Goal: Task Accomplishment & Management: Manage account settings

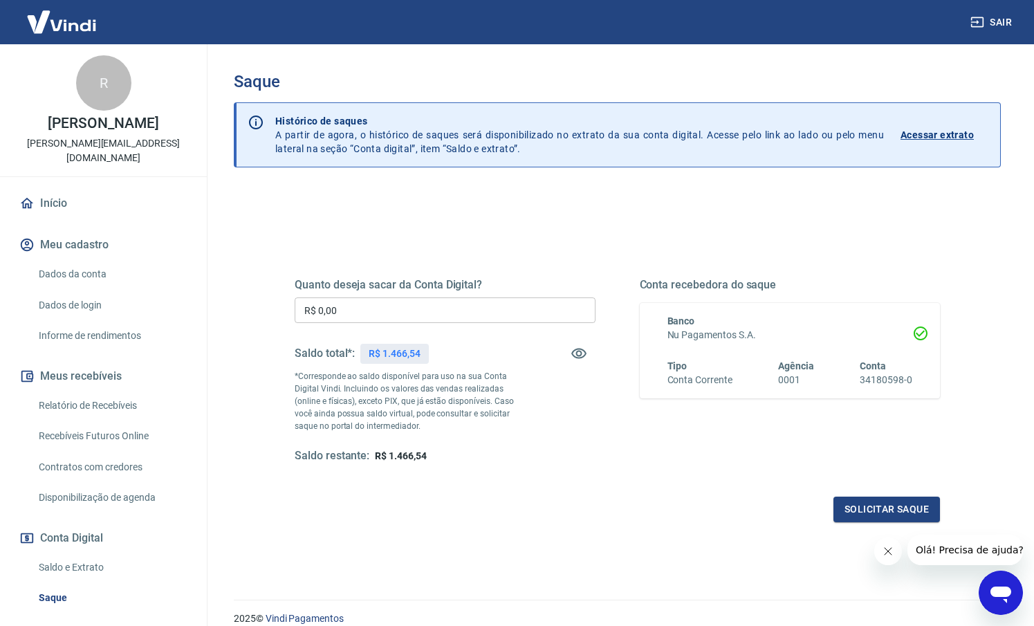
click at [405, 318] on input "R$ 0,00" at bounding box center [445, 310] width 301 height 26
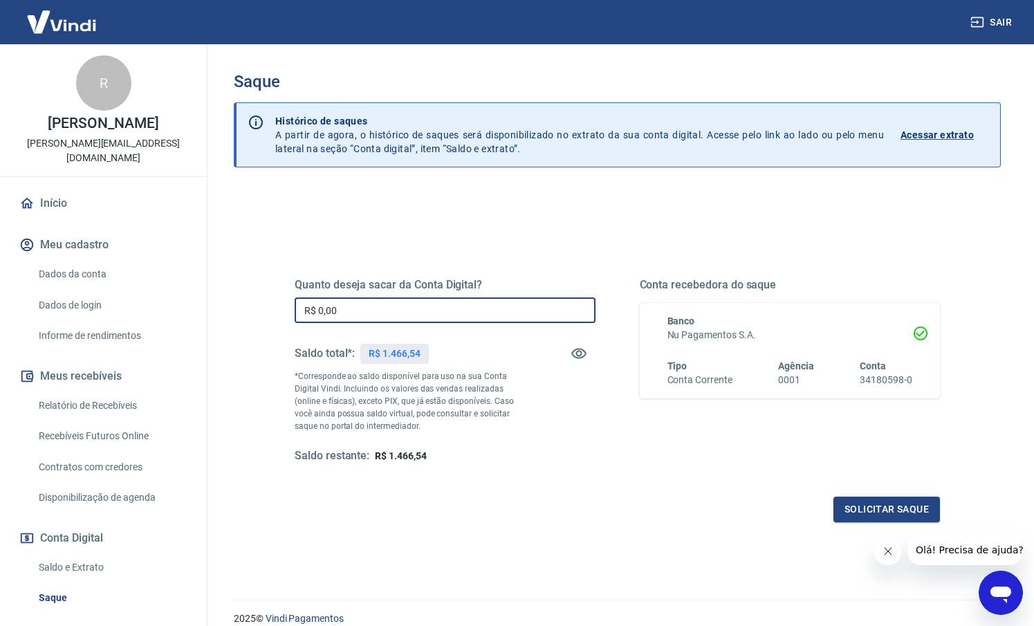
drag, startPoint x: 401, startPoint y: 313, endPoint x: 287, endPoint y: 311, distance: 114.2
click at [287, 311] on div "Quanto deseja sacar da Conta Digital? R$ 0,00 ​ Saldo total*: R$ 1.466,54 *Corr…" at bounding box center [617, 378] width 679 height 322
type input "R$ 1.466,54"
click at [851, 504] on button "Solicitar saque" at bounding box center [887, 510] width 107 height 26
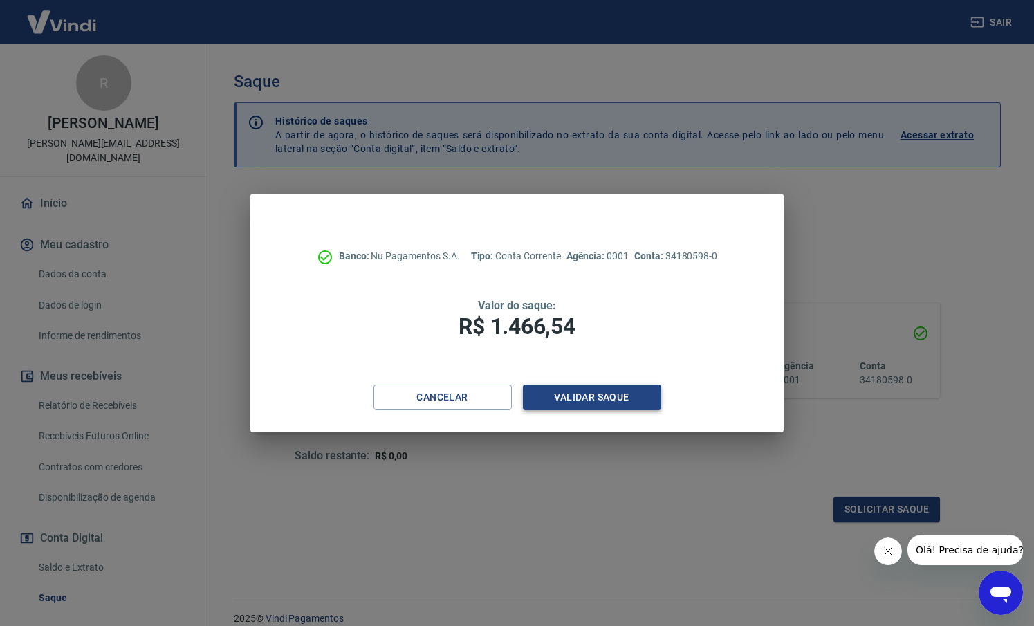
click at [616, 394] on button "Validar saque" at bounding box center [592, 398] width 138 height 26
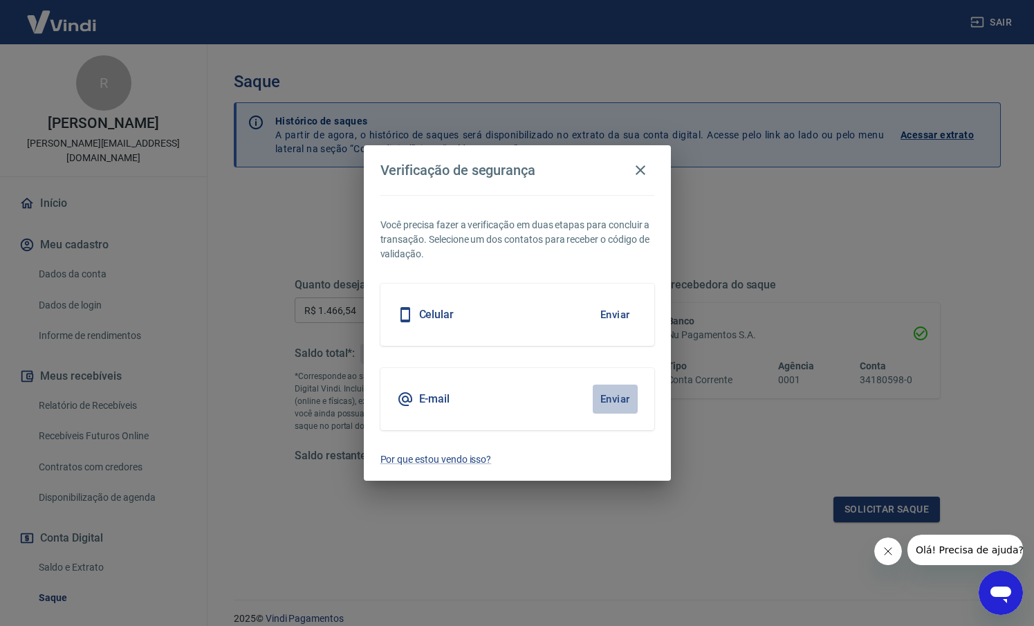
click at [614, 396] on button "Enviar" at bounding box center [615, 399] width 45 height 29
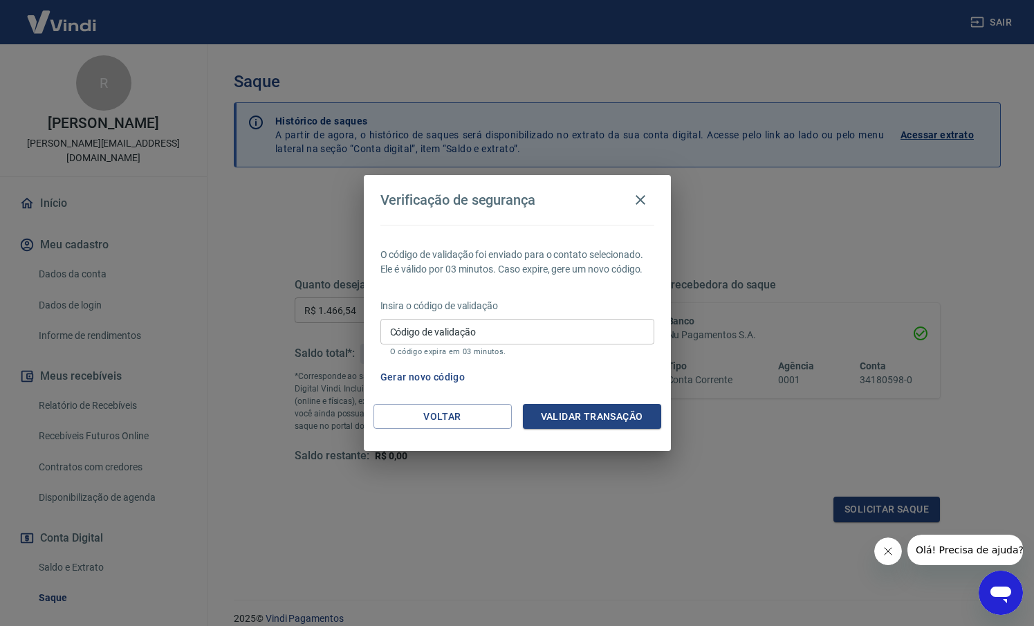
click at [542, 333] on input "Código de validação" at bounding box center [517, 332] width 274 height 26
type input "261201"
click at [565, 422] on button "Validar transação" at bounding box center [592, 417] width 138 height 26
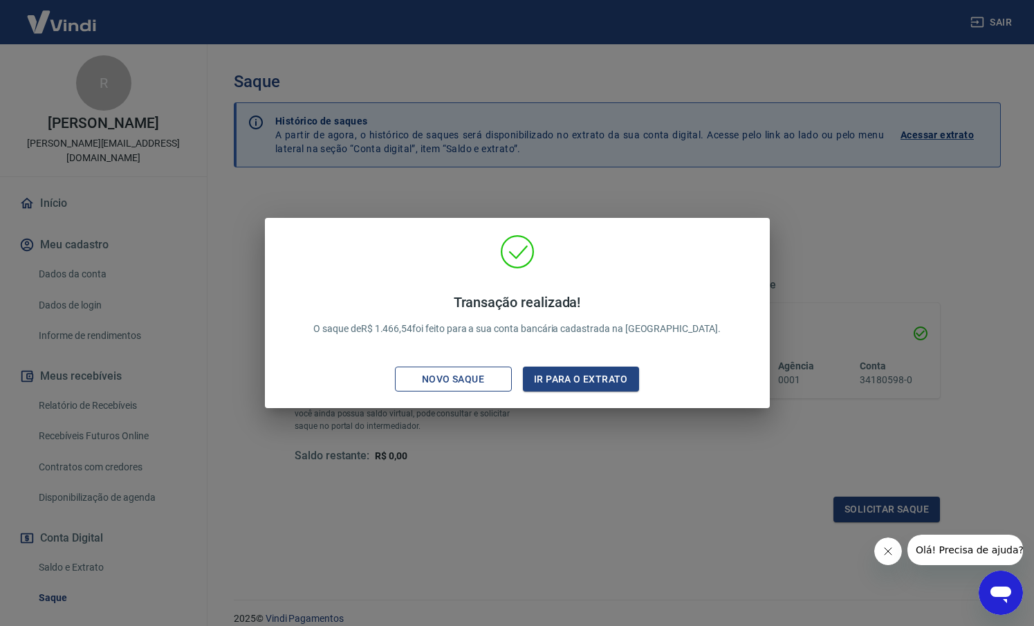
click at [502, 370] on button "Novo saque" at bounding box center [453, 380] width 117 height 26
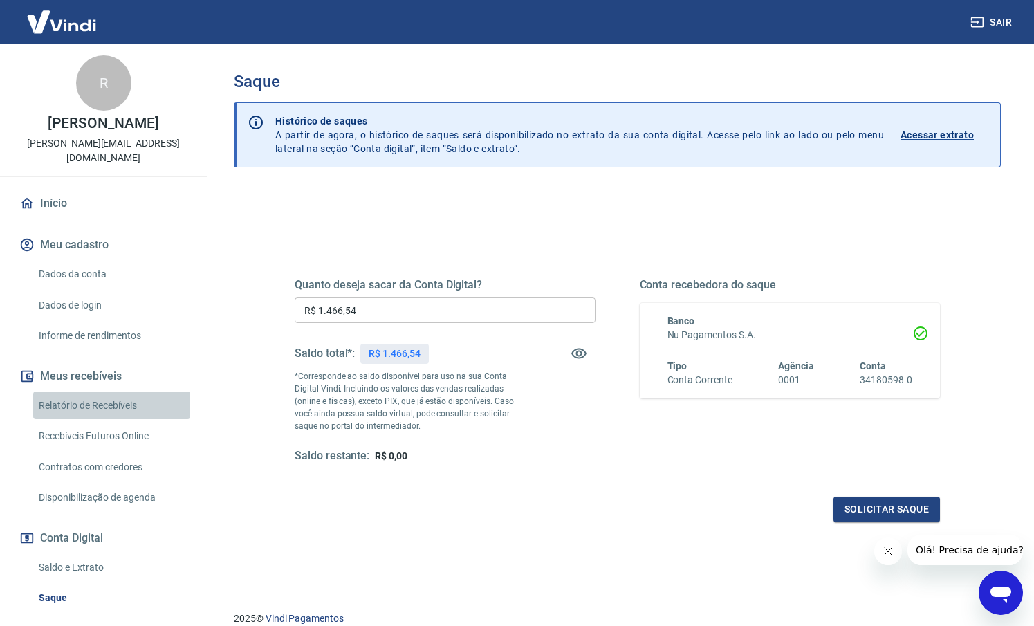
click at [71, 403] on link "Relatório de Recebíveis" at bounding box center [111, 406] width 157 height 28
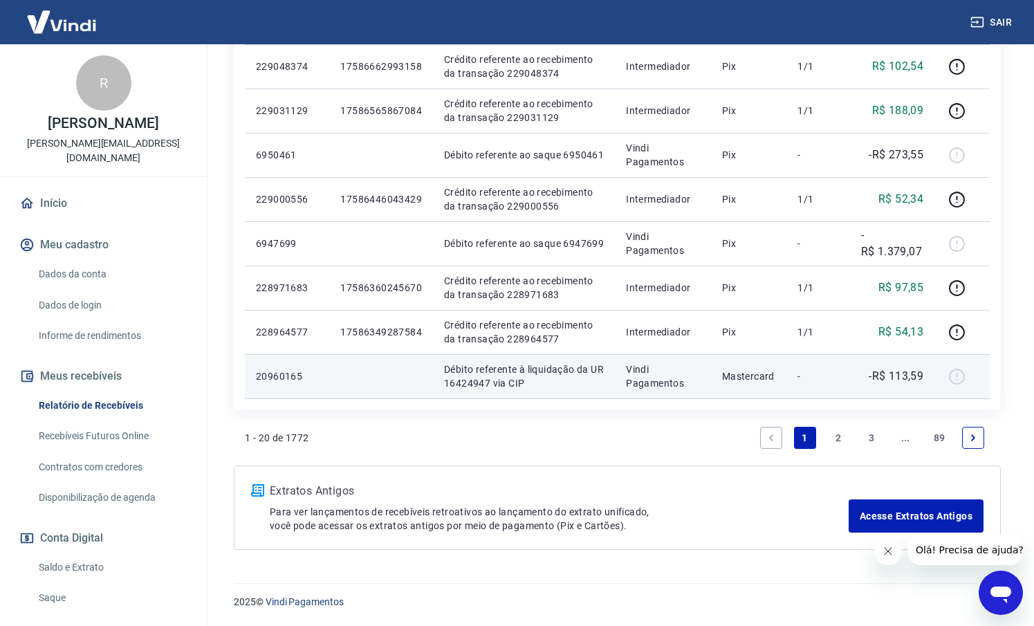
scroll to position [926, 0]
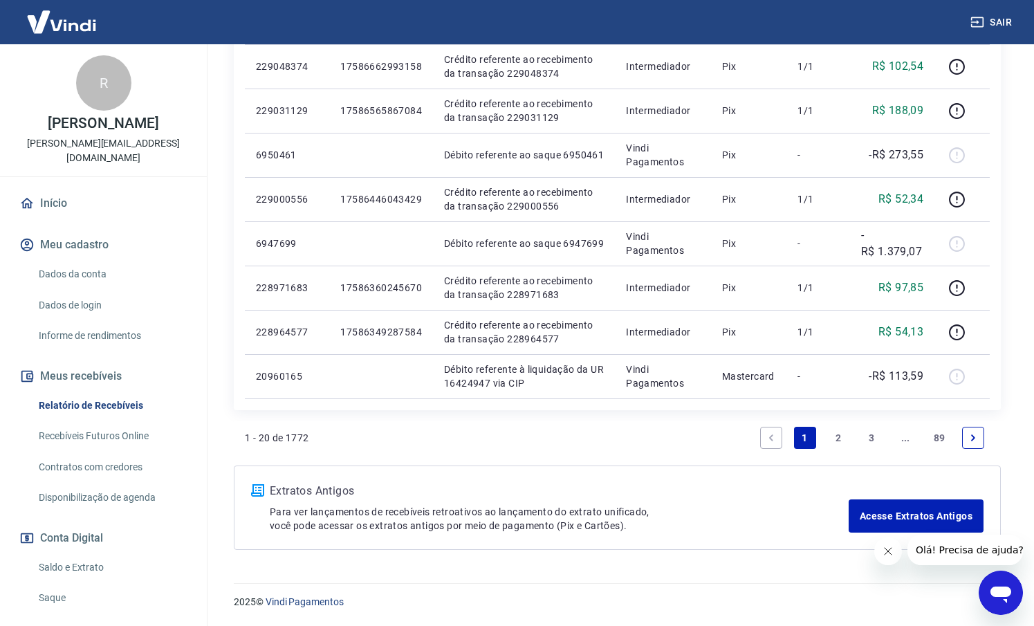
click at [866, 440] on link "3" at bounding box center [872, 438] width 22 height 22
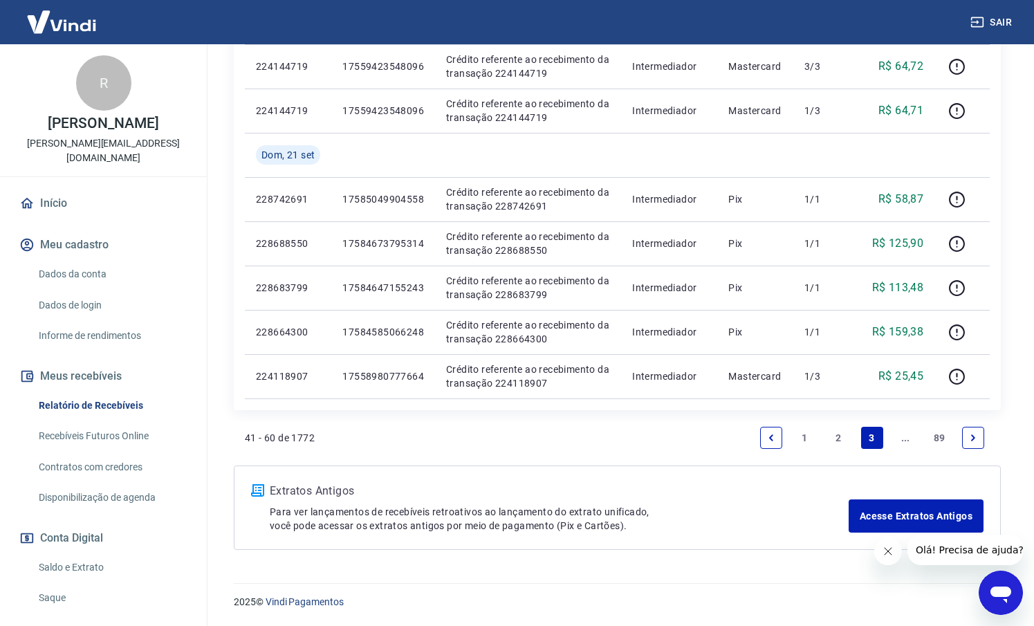
scroll to position [926, 0]
click at [912, 438] on link "..." at bounding box center [905, 438] width 22 height 22
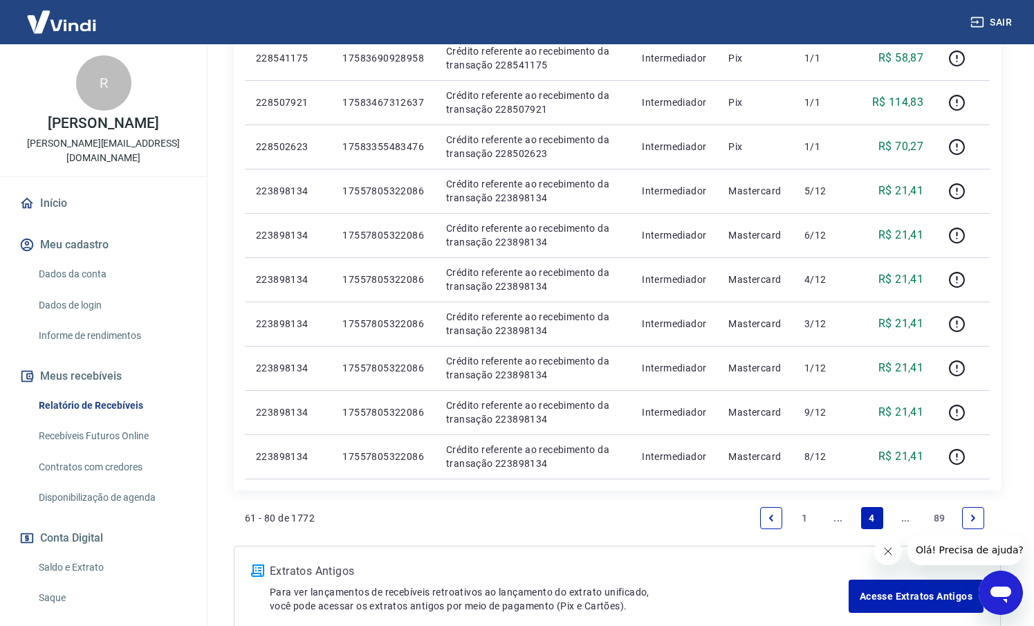
scroll to position [924, 0]
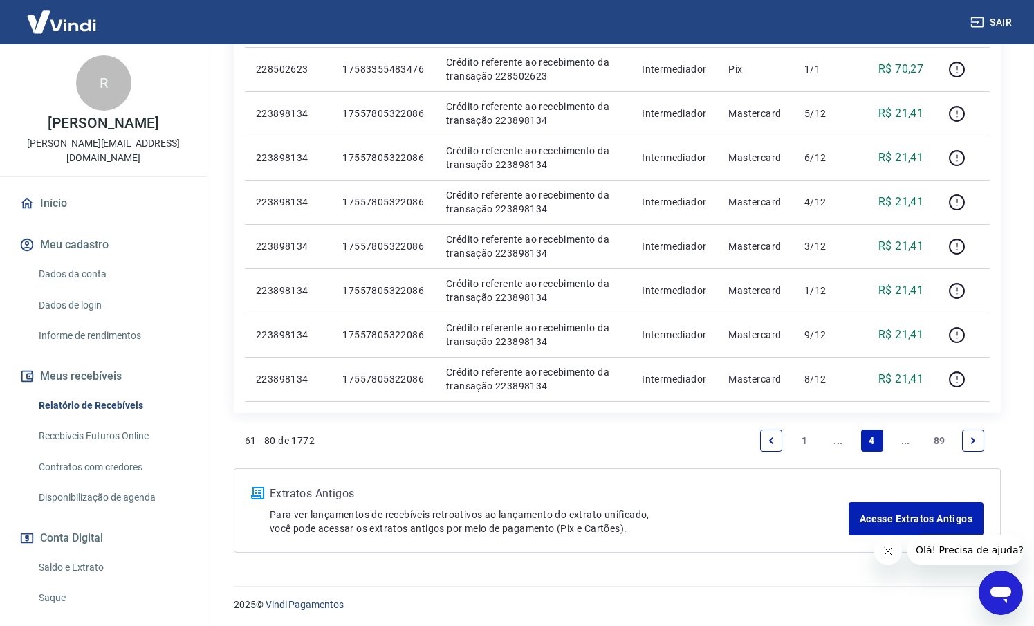
click at [912, 438] on link "..." at bounding box center [905, 441] width 22 height 22
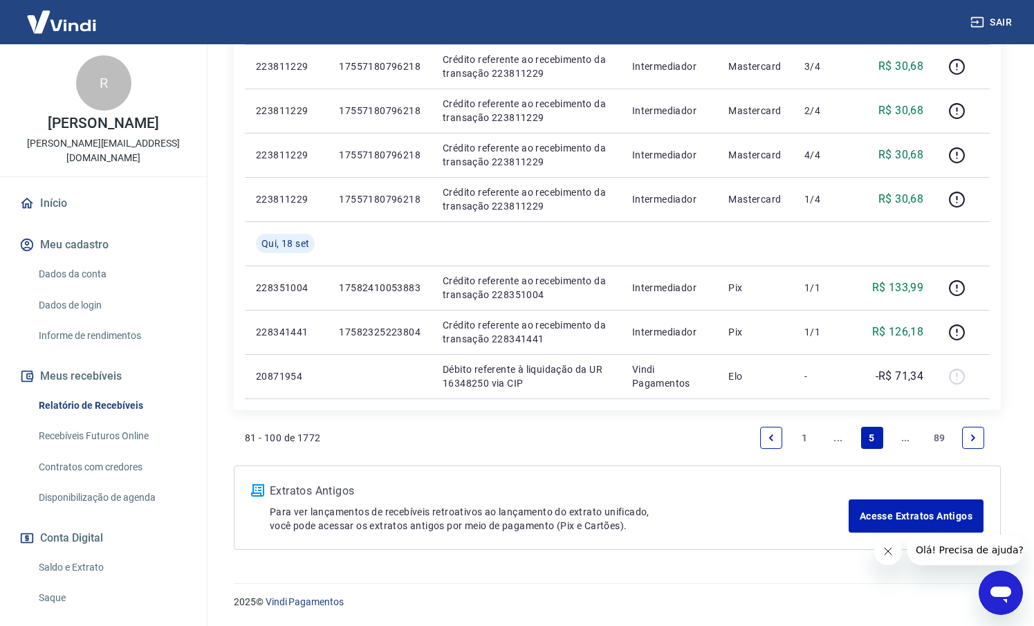
scroll to position [971, 0]
click at [911, 438] on link "..." at bounding box center [905, 438] width 22 height 22
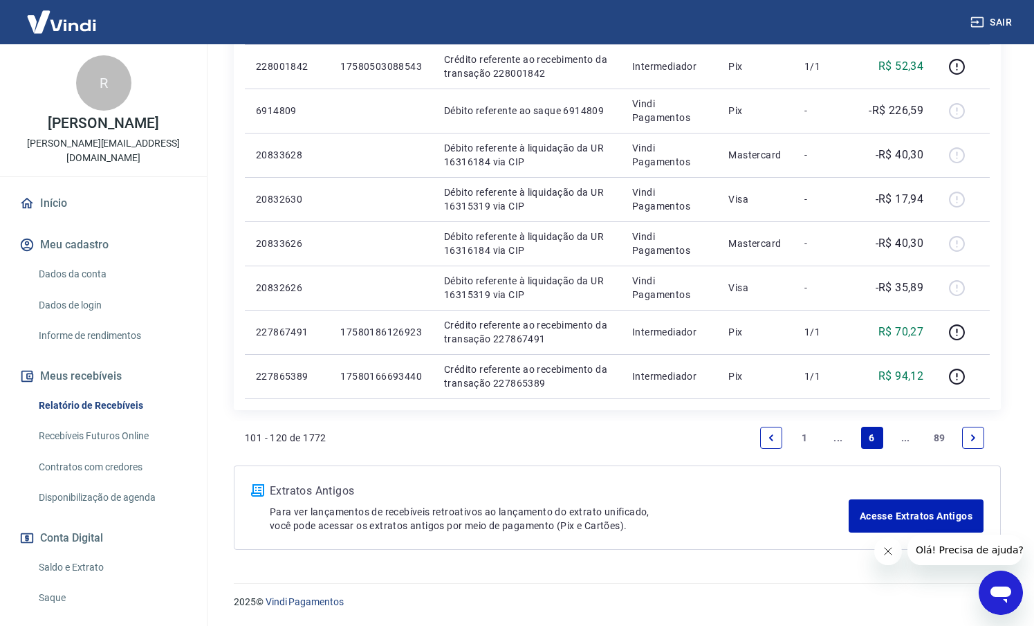
scroll to position [971, 0]
click at [911, 438] on link "..." at bounding box center [905, 438] width 22 height 22
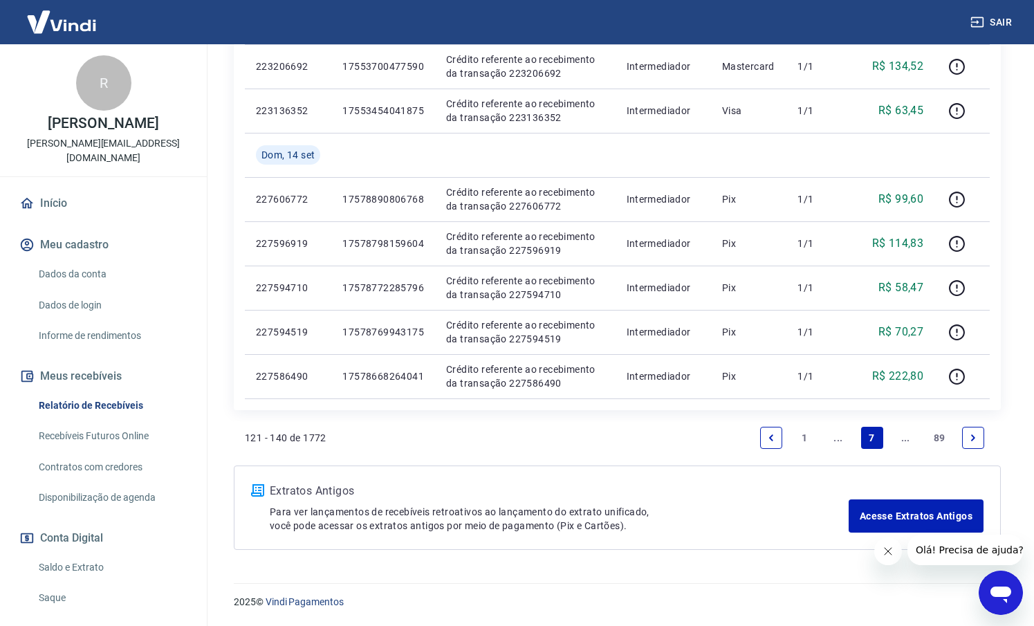
scroll to position [971, 0]
click at [905, 437] on link "..." at bounding box center [905, 438] width 22 height 22
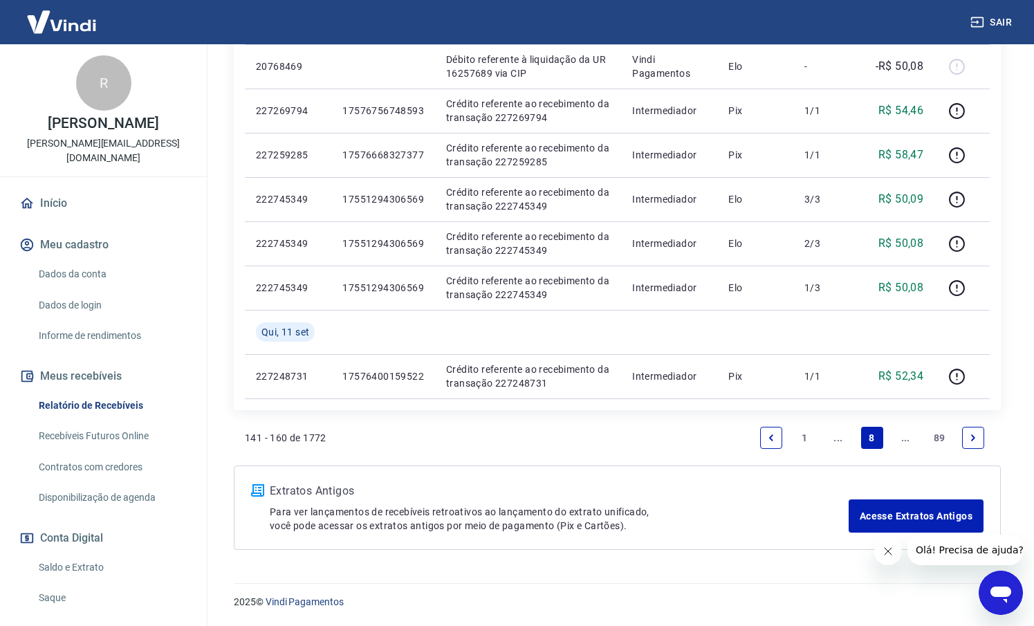
scroll to position [1016, 0]
click at [905, 437] on link "..." at bounding box center [905, 438] width 22 height 22
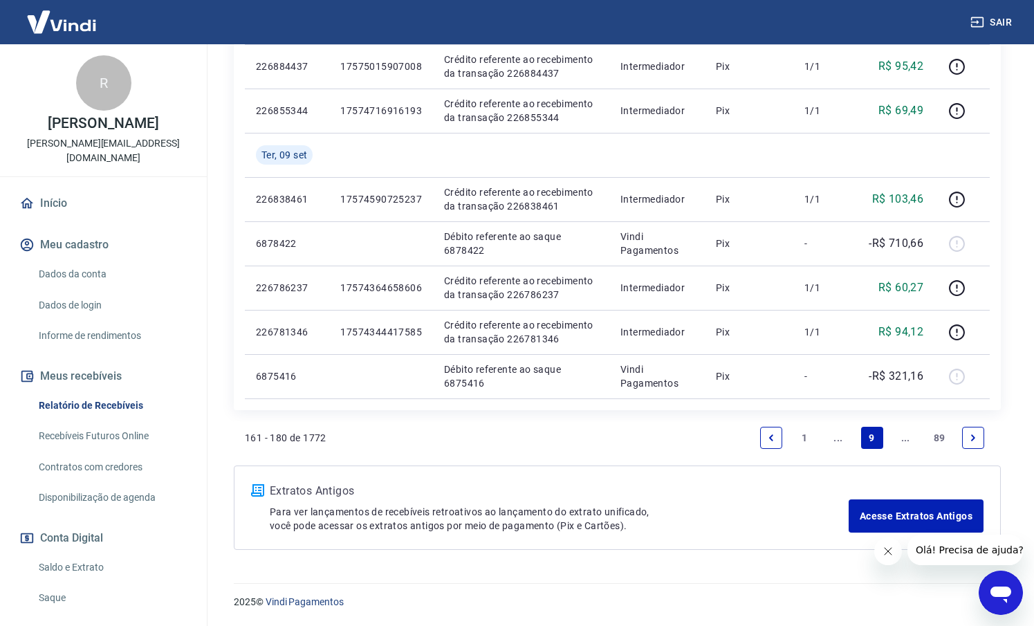
scroll to position [971, 0]
click at [905, 437] on link "..." at bounding box center [905, 438] width 22 height 22
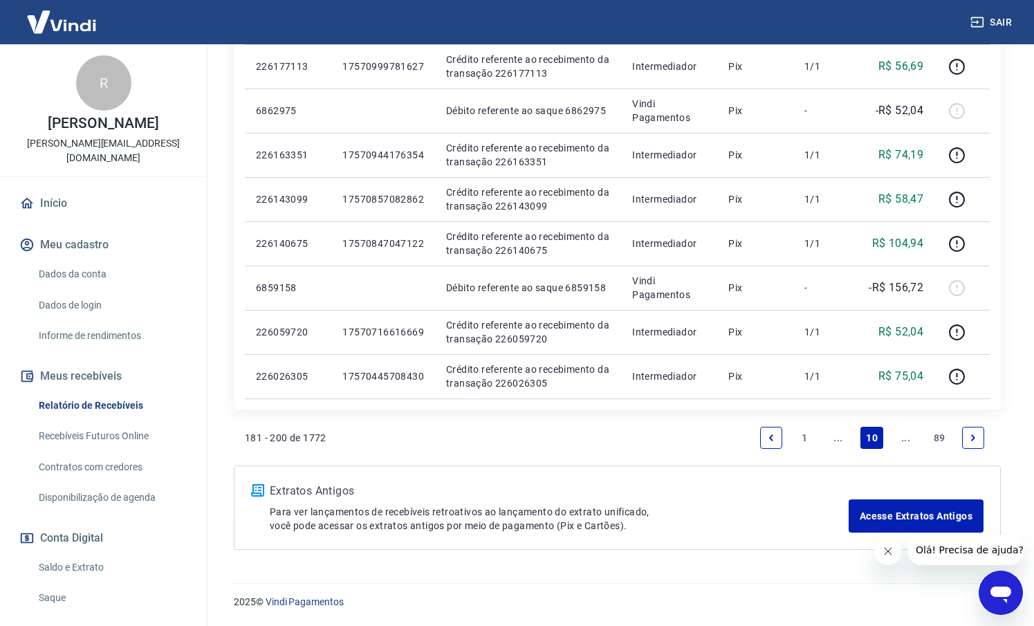
scroll to position [1059, 0]
click at [905, 437] on link "..." at bounding box center [905, 438] width 22 height 22
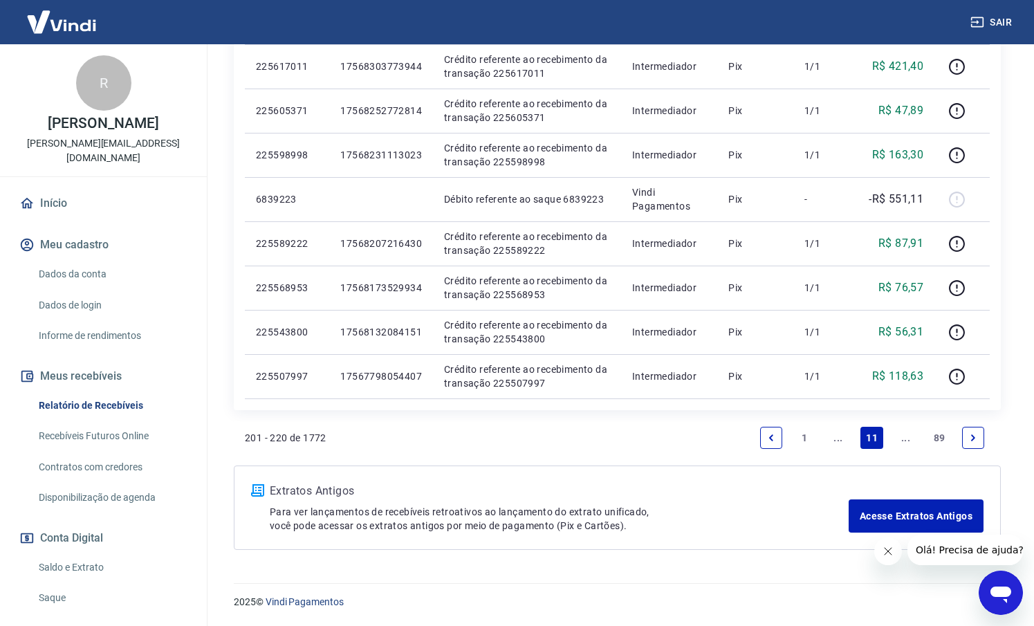
scroll to position [971, 0]
click at [905, 437] on link "..." at bounding box center [905, 438] width 22 height 22
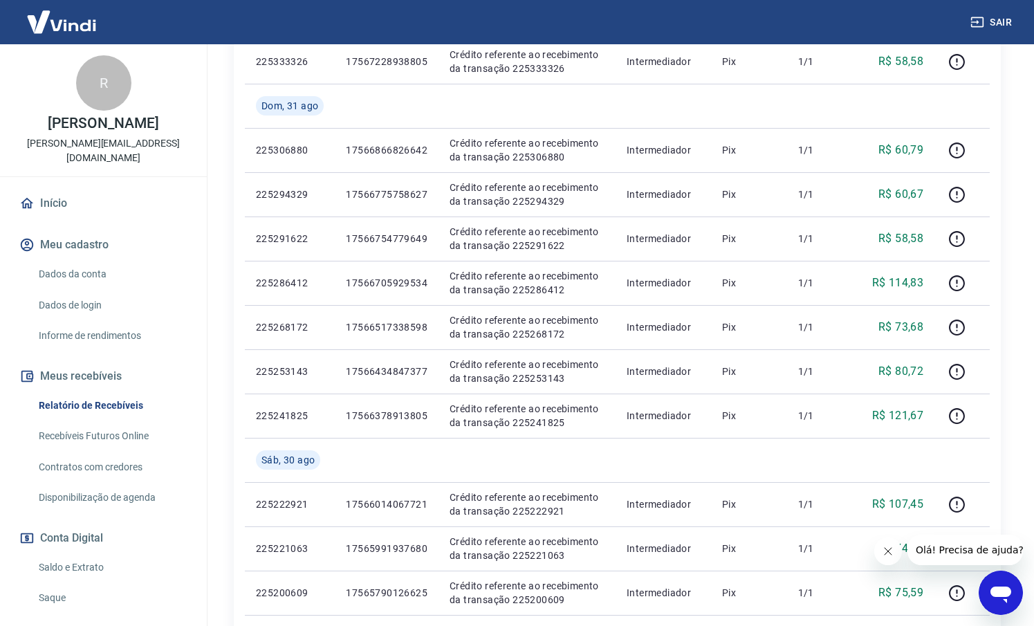
scroll to position [658, 0]
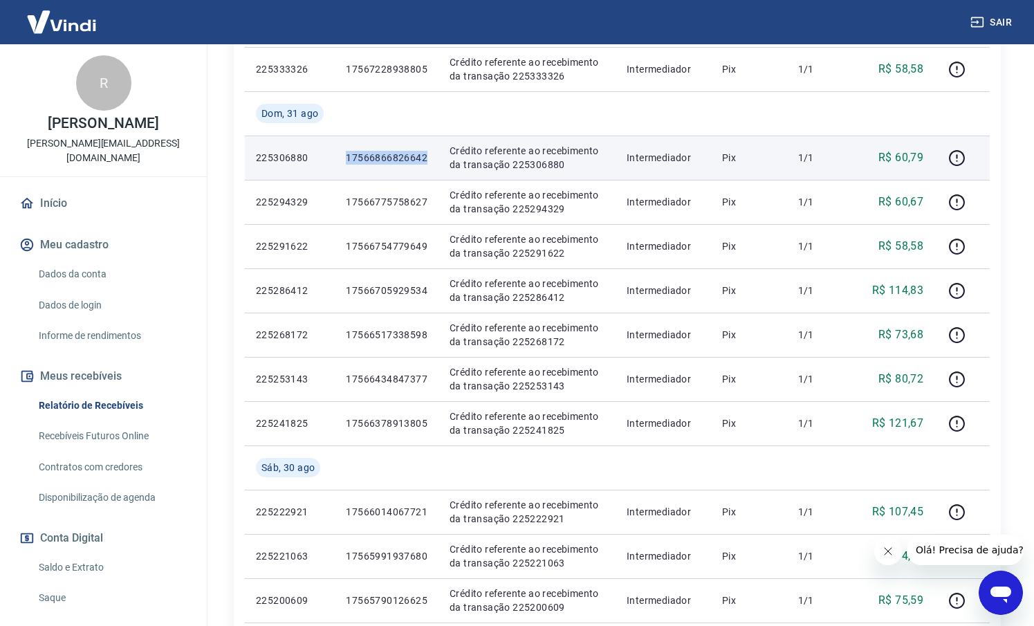
drag, startPoint x: 432, startPoint y: 160, endPoint x: 340, endPoint y: 160, distance: 92.0
click at [340, 160] on td "17566866826642" at bounding box center [387, 158] width 104 height 44
copy p "17566866826642"
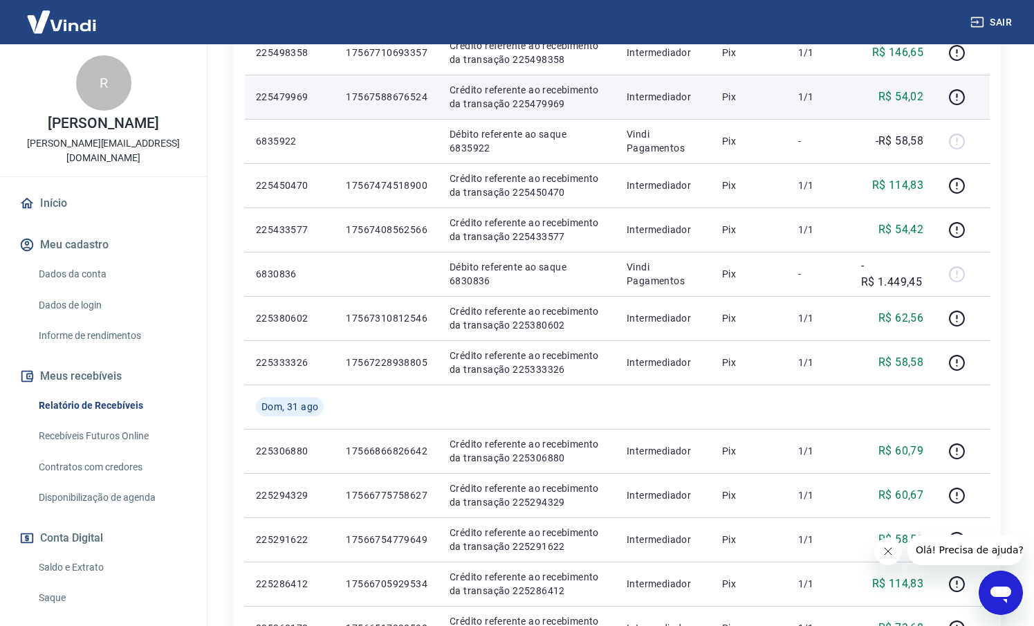
scroll to position [364, 0]
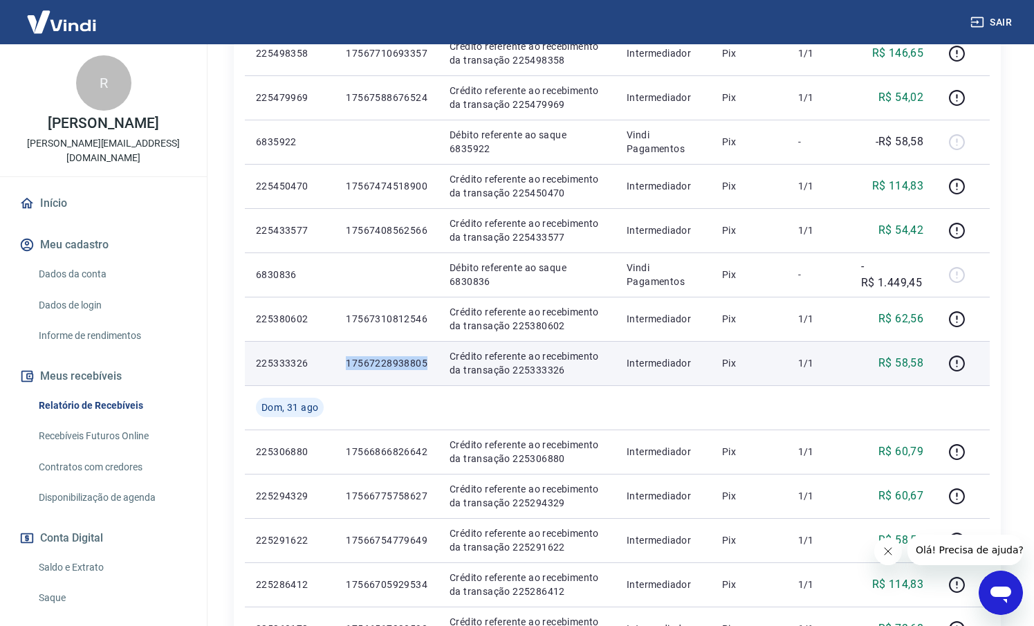
drag, startPoint x: 426, startPoint y: 365, endPoint x: 339, endPoint y: 362, distance: 87.2
click at [339, 362] on td "17567228938805" at bounding box center [387, 363] width 104 height 44
copy p "17567228938805"
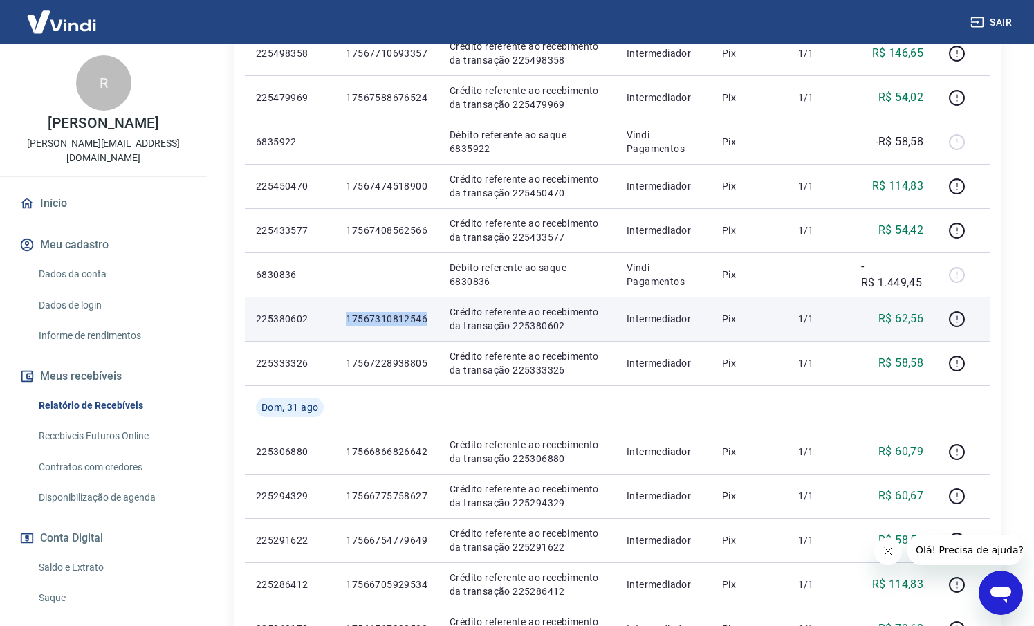
drag, startPoint x: 423, startPoint y: 319, endPoint x: 342, endPoint y: 315, distance: 81.7
click at [342, 315] on td "17567310812546" at bounding box center [387, 319] width 104 height 44
copy p "17567310812546"
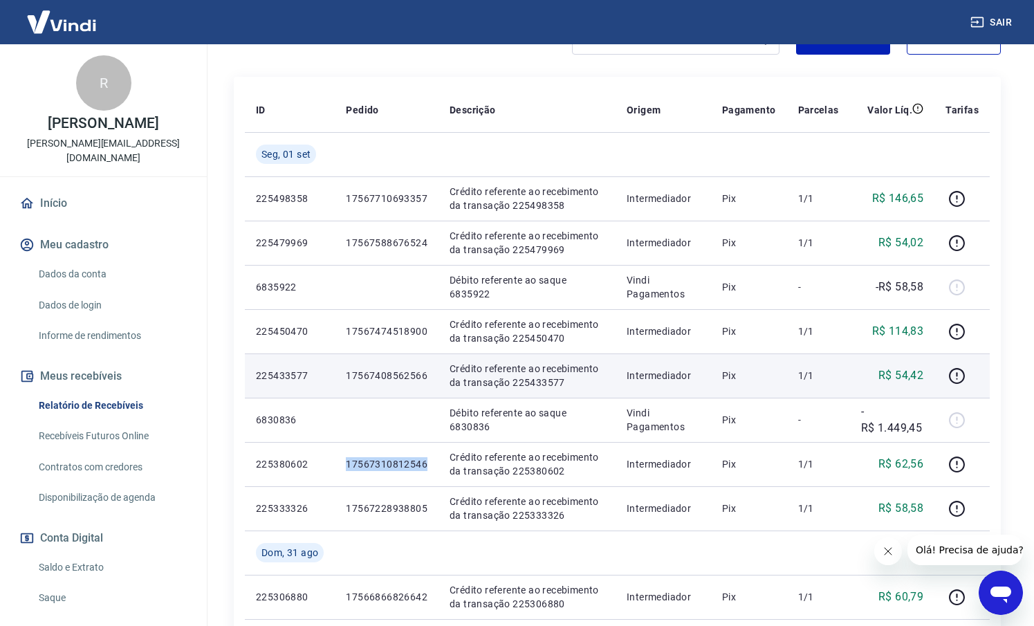
scroll to position [199, 0]
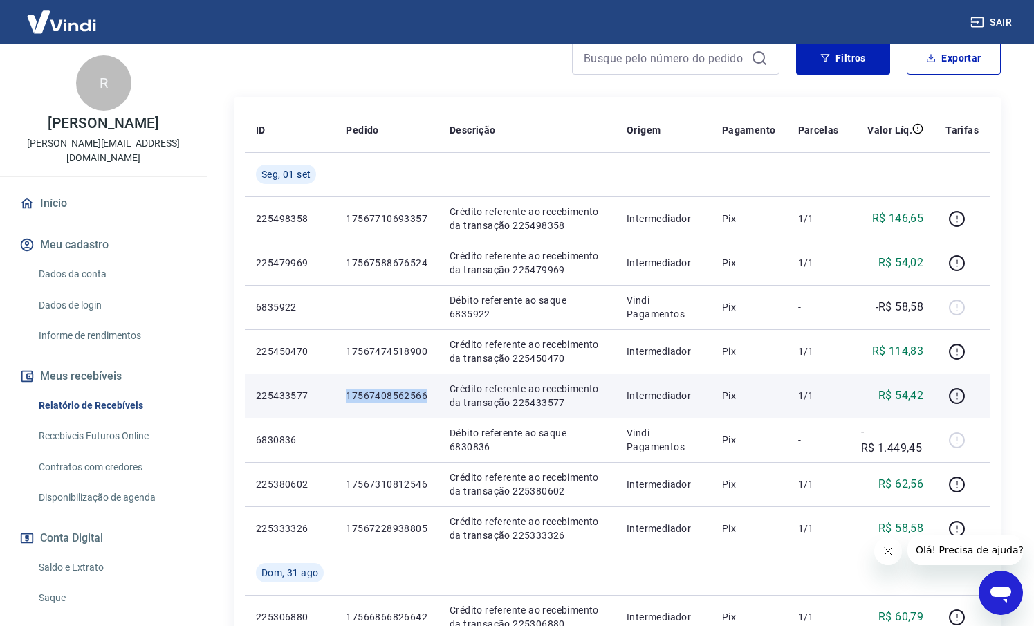
drag, startPoint x: 432, startPoint y: 392, endPoint x: 338, endPoint y: 388, distance: 94.8
click at [338, 388] on td "17567408562566" at bounding box center [387, 396] width 104 height 44
copy p "17567408562566"
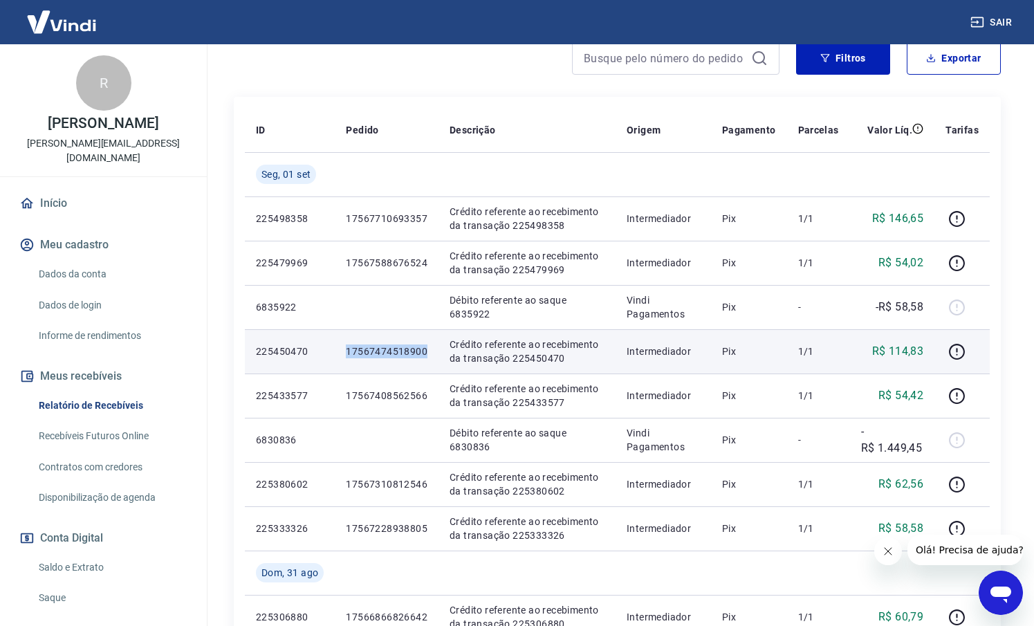
drag, startPoint x: 435, startPoint y: 351, endPoint x: 336, endPoint y: 354, distance: 99.0
click at [336, 354] on td "17567474518900" at bounding box center [387, 351] width 104 height 44
copy p "17567474518900"
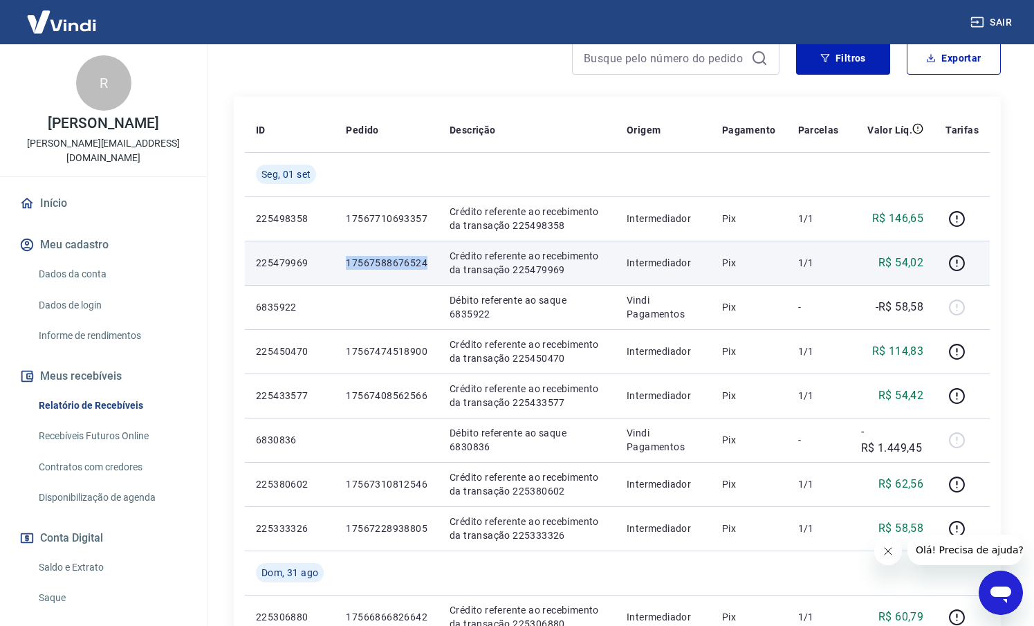
drag, startPoint x: 410, startPoint y: 264, endPoint x: 338, endPoint y: 262, distance: 71.3
click at [338, 262] on td "17567588676524" at bounding box center [387, 263] width 104 height 44
copy p "17567588676524"
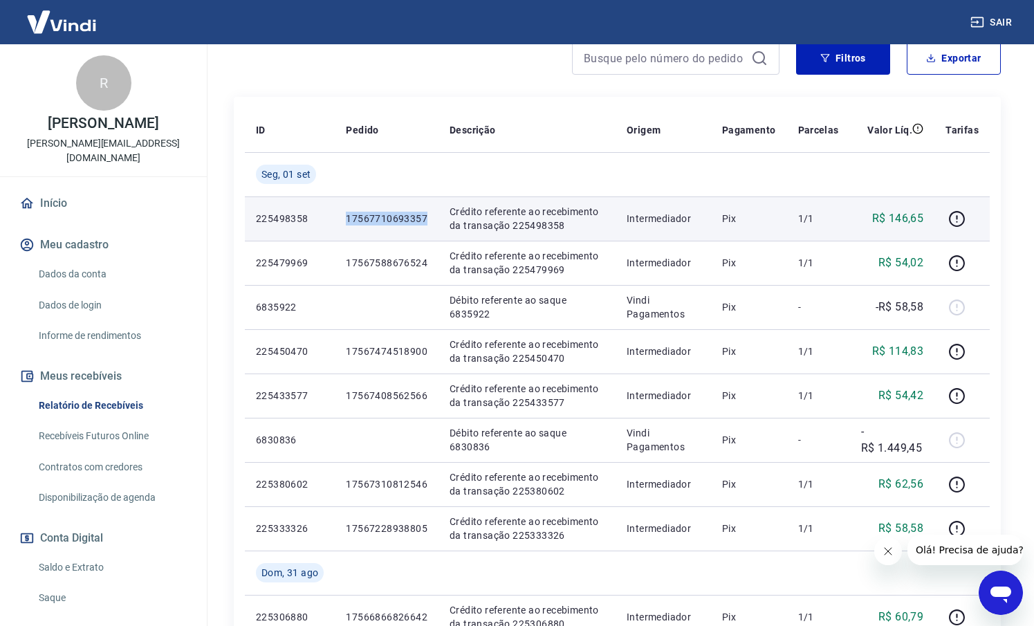
drag, startPoint x: 424, startPoint y: 221, endPoint x: 338, endPoint y: 221, distance: 86.5
click at [338, 221] on td "17567710693357" at bounding box center [387, 218] width 104 height 44
copy p "17567710693357"
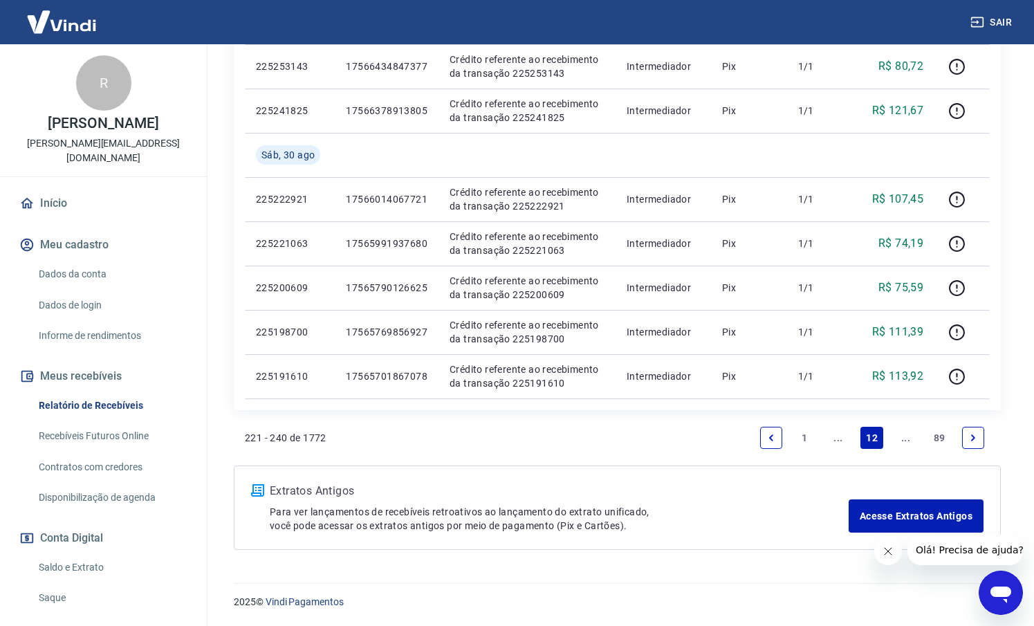
scroll to position [971, 0]
click at [839, 434] on link "..." at bounding box center [838, 438] width 22 height 22
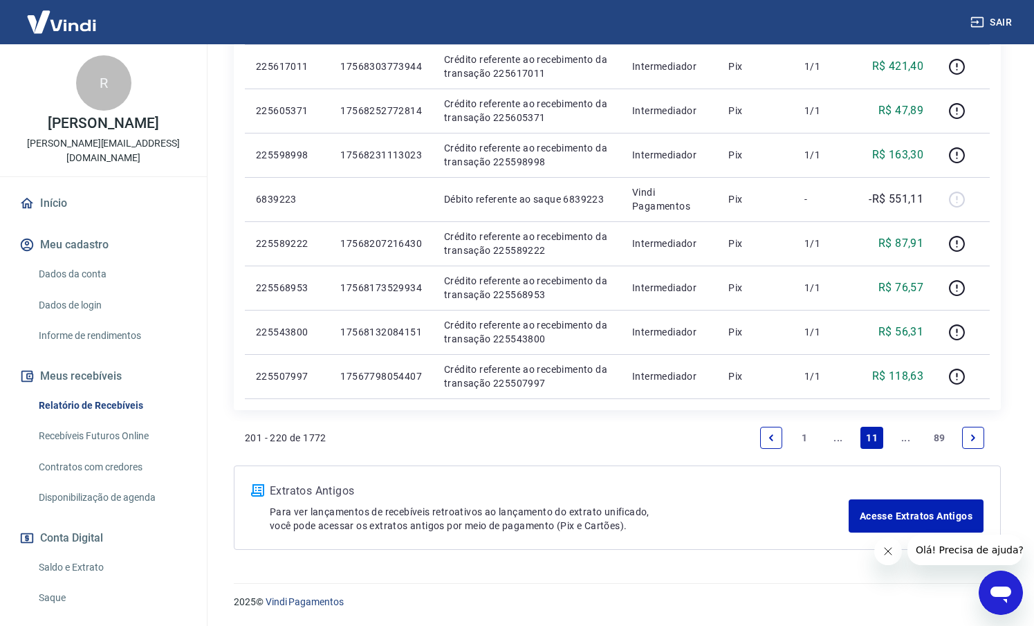
scroll to position [971, 0]
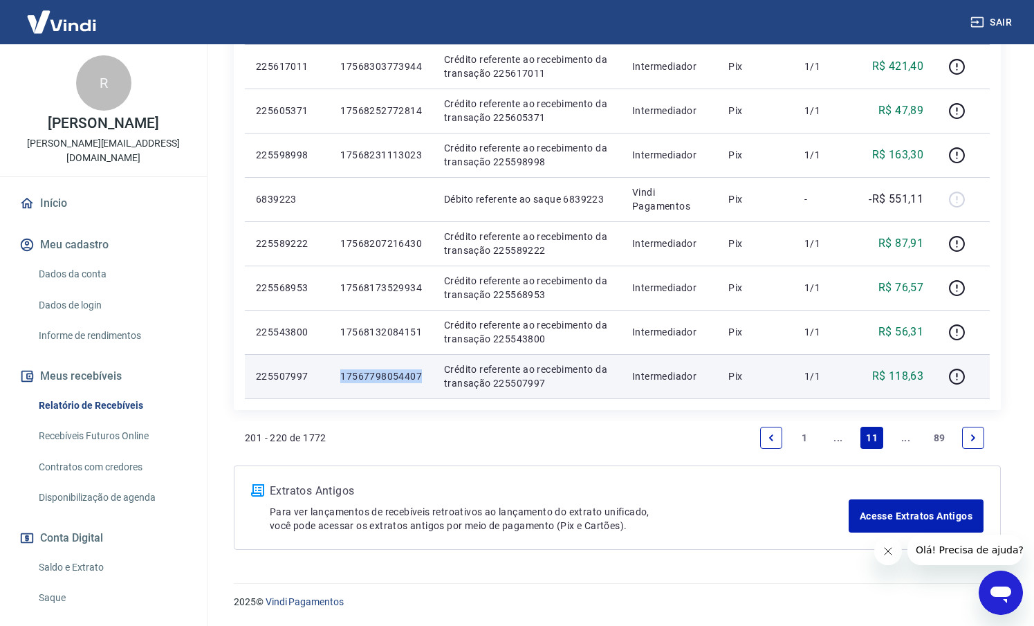
drag, startPoint x: 423, startPoint y: 378, endPoint x: 329, endPoint y: 377, distance: 93.4
click at [329, 377] on td "17567798054407" at bounding box center [381, 376] width 104 height 44
copy p "17567798054407"
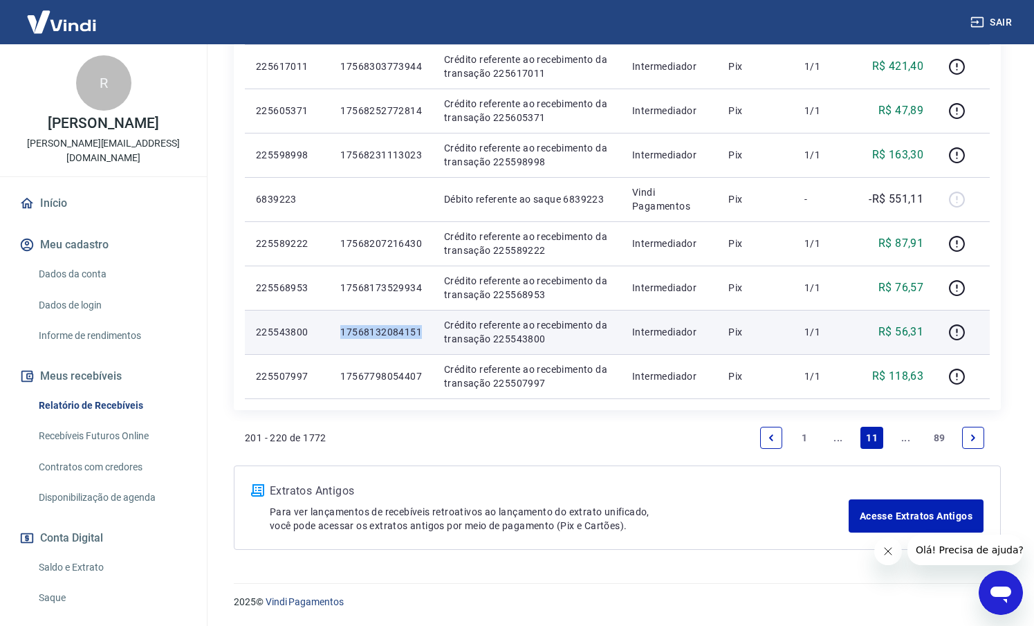
drag, startPoint x: 394, startPoint y: 331, endPoint x: 326, endPoint y: 327, distance: 68.6
click at [326, 327] on tr "225543800 17568132084151 Crédito referente ao recebimento da transação 22554380…" at bounding box center [617, 332] width 745 height 44
click at [338, 329] on td "17568132084151" at bounding box center [381, 332] width 104 height 44
drag, startPoint x: 420, startPoint y: 330, endPoint x: 338, endPoint y: 333, distance: 82.4
click at [338, 333] on td "17568132084151" at bounding box center [381, 332] width 104 height 44
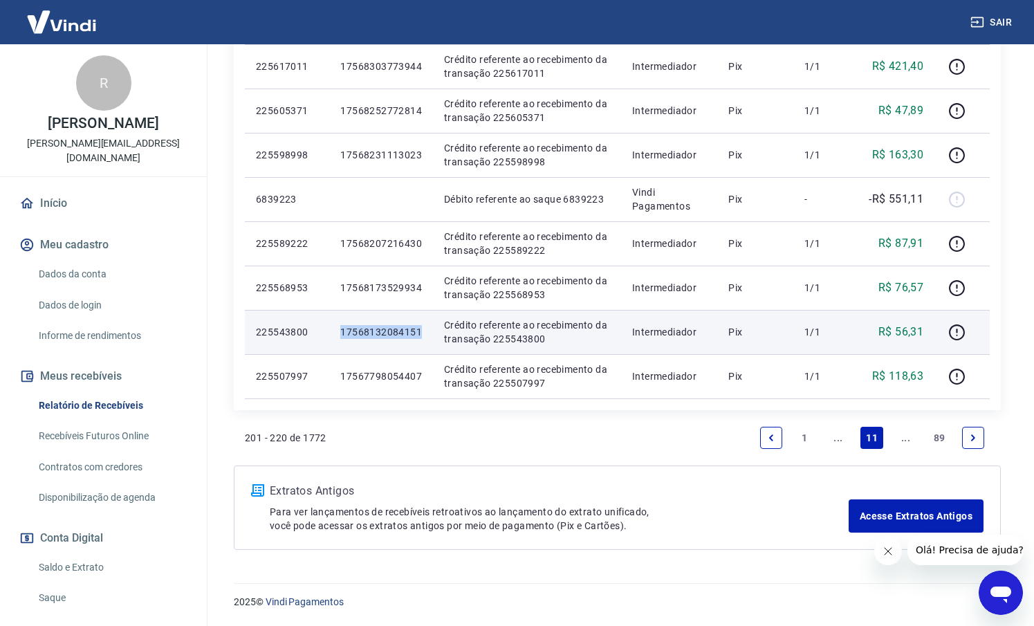
copy p "17568132084151"
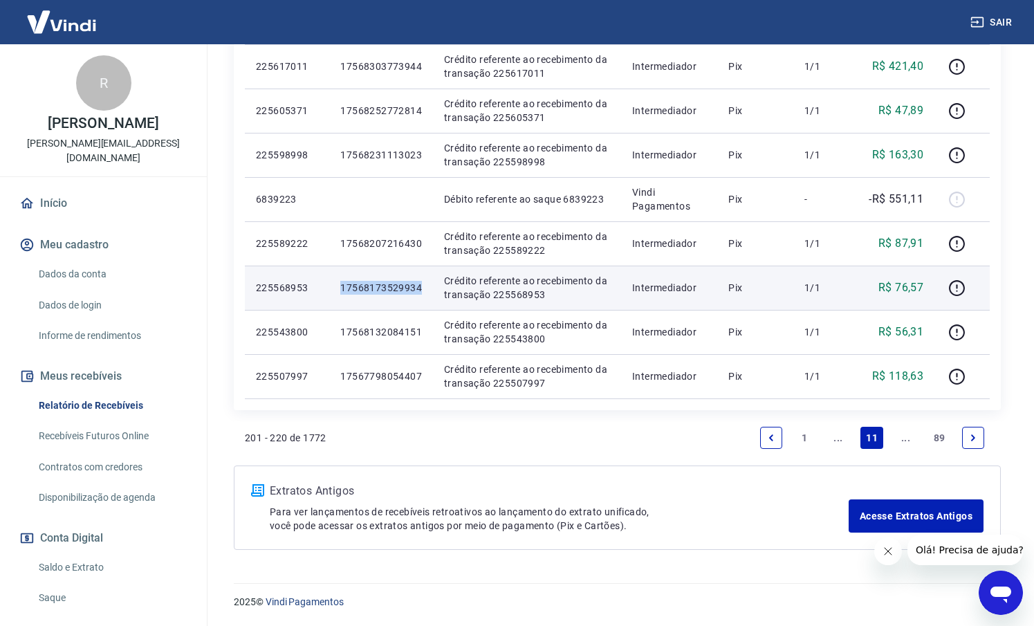
drag, startPoint x: 411, startPoint y: 291, endPoint x: 331, endPoint y: 285, distance: 80.5
click at [331, 285] on td "17568173529934" at bounding box center [381, 288] width 104 height 44
copy p "17568173529934"
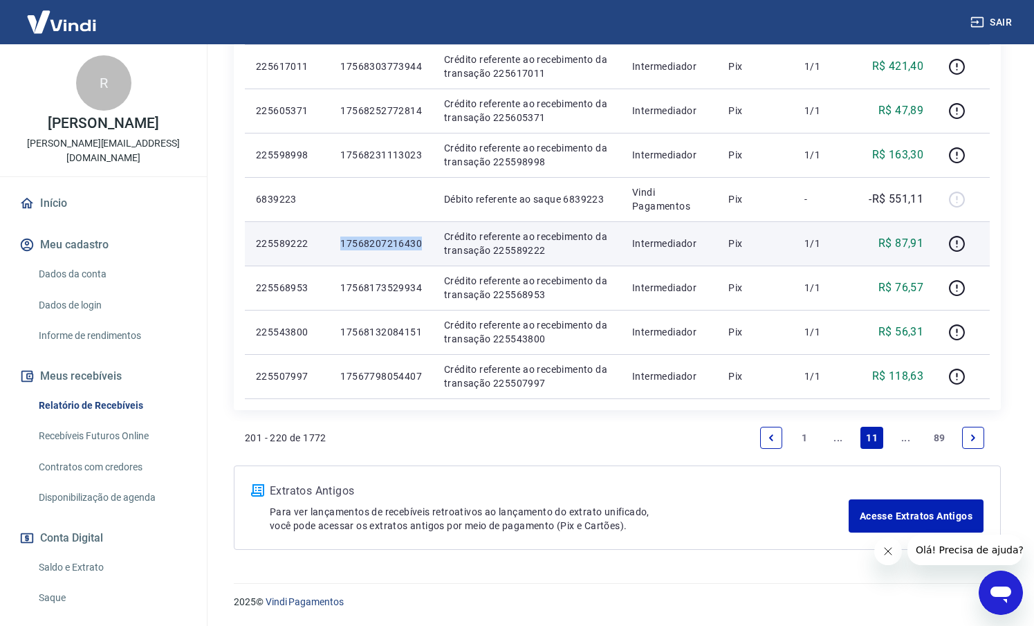
drag, startPoint x: 421, startPoint y: 242, endPoint x: 339, endPoint y: 241, distance: 82.3
click at [339, 241] on td "17568207216430" at bounding box center [381, 243] width 104 height 44
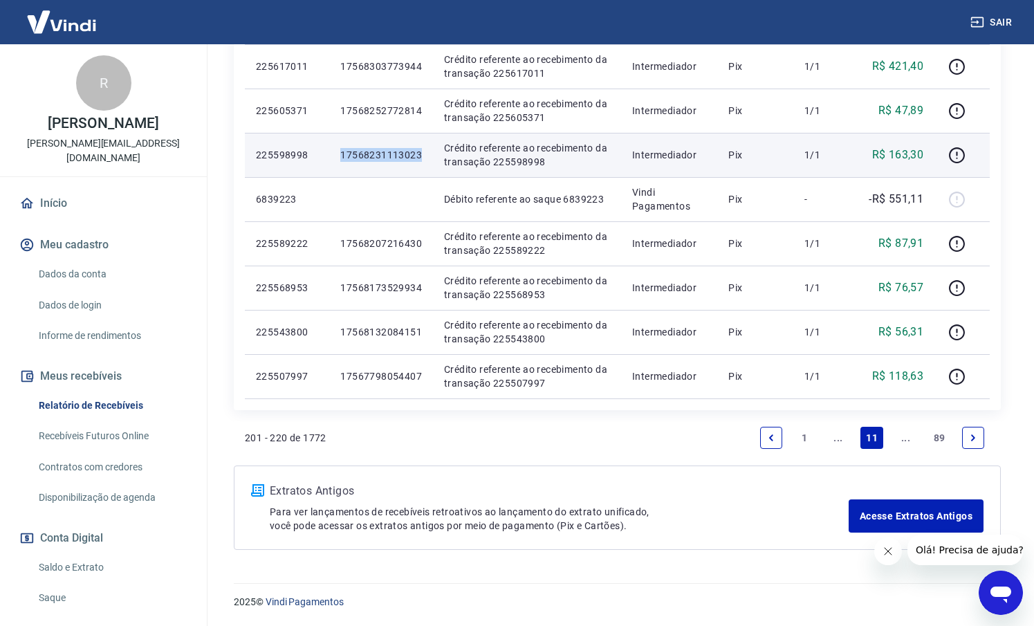
drag, startPoint x: 425, startPoint y: 156, endPoint x: 336, endPoint y: 151, distance: 90.1
click at [336, 151] on td "17568231113023" at bounding box center [381, 155] width 104 height 44
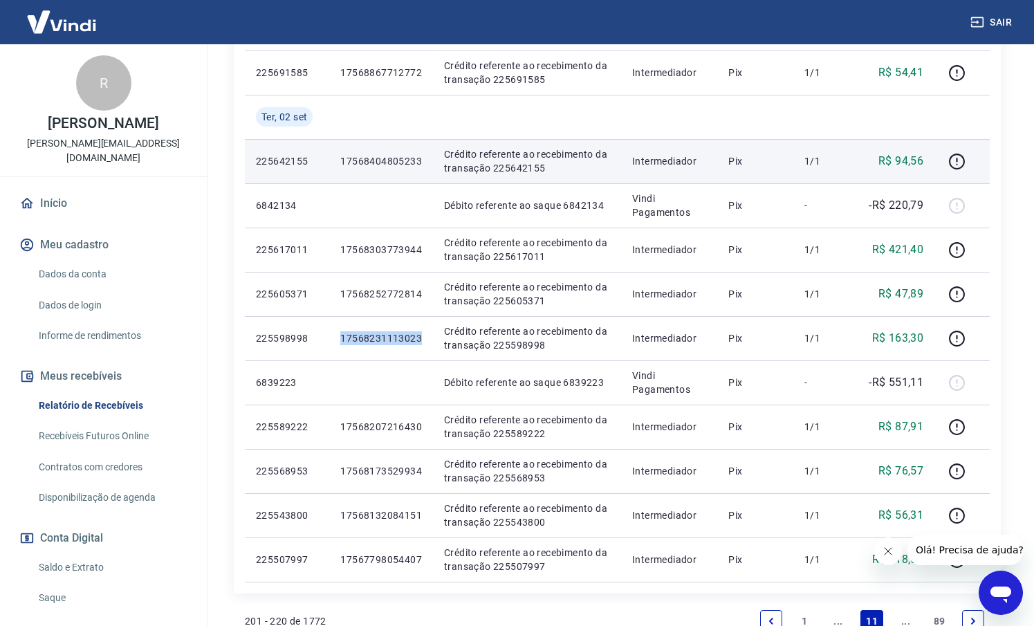
scroll to position [780, 0]
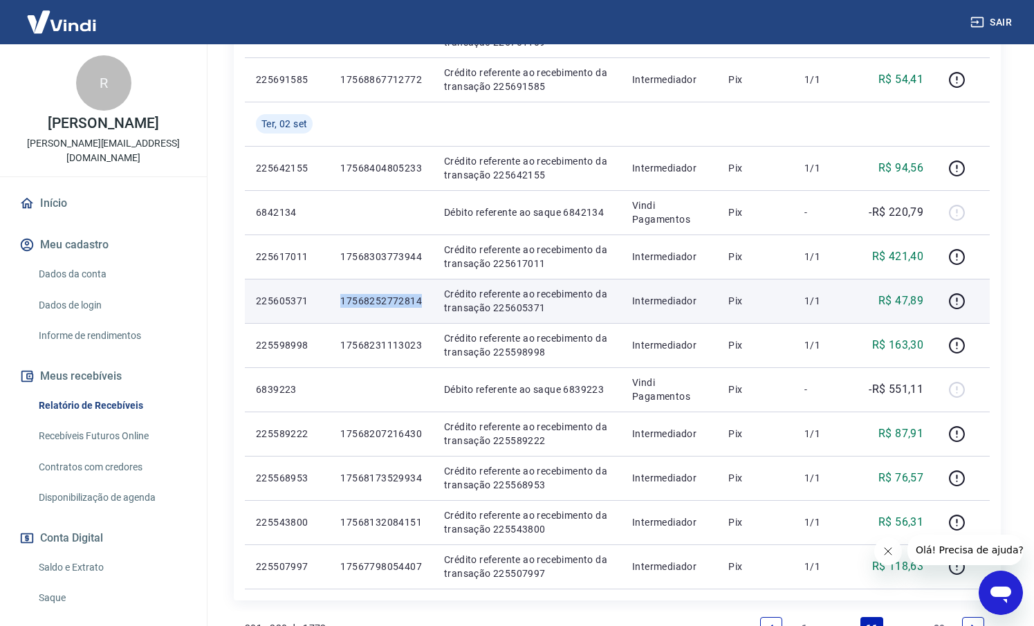
drag, startPoint x: 420, startPoint y: 300, endPoint x: 336, endPoint y: 302, distance: 84.4
click at [336, 302] on td "17568252772814" at bounding box center [381, 301] width 104 height 44
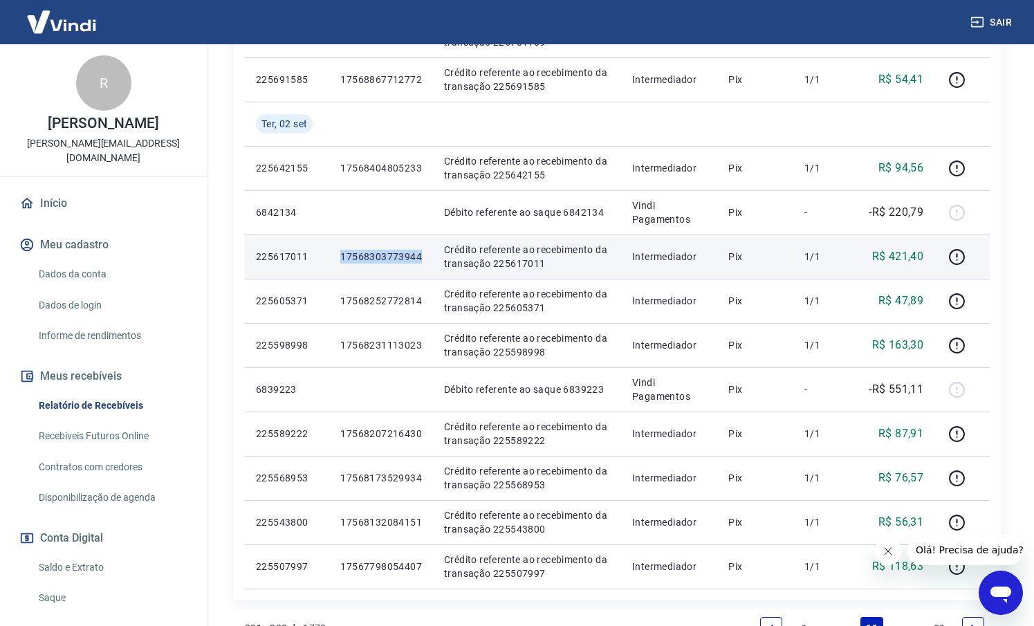
drag, startPoint x: 424, startPoint y: 256, endPoint x: 337, endPoint y: 257, distance: 87.2
click at [337, 257] on td "17568303773944" at bounding box center [381, 257] width 104 height 44
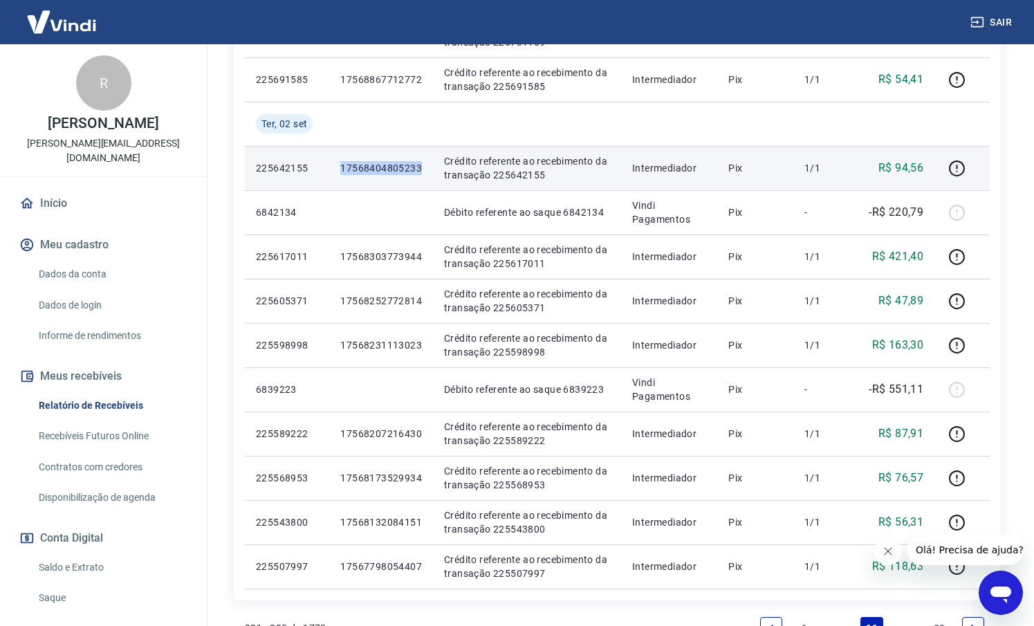
drag, startPoint x: 405, startPoint y: 172, endPoint x: 338, endPoint y: 172, distance: 67.1
click at [338, 172] on td "17568404805233" at bounding box center [381, 168] width 104 height 44
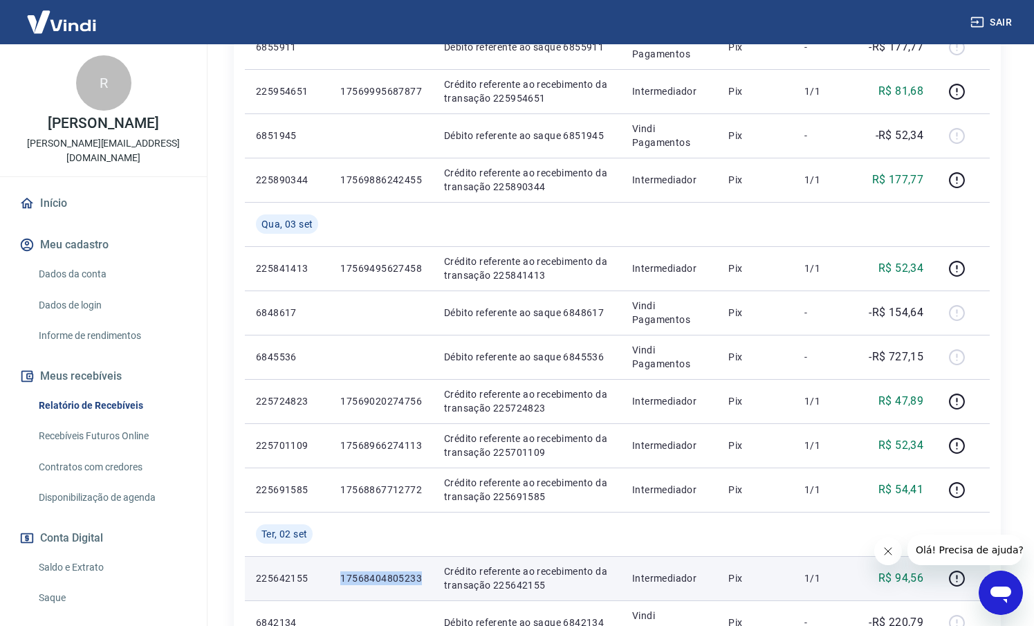
scroll to position [365, 0]
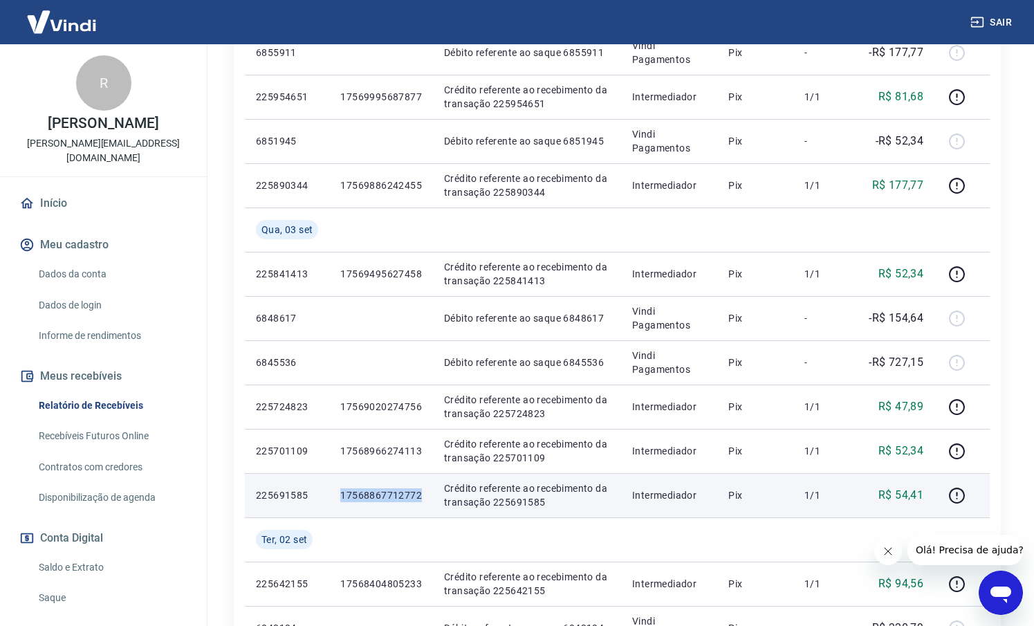
drag, startPoint x: 423, startPoint y: 496, endPoint x: 332, endPoint y: 495, distance: 90.6
click at [332, 495] on td "17568867712772" at bounding box center [381, 495] width 104 height 44
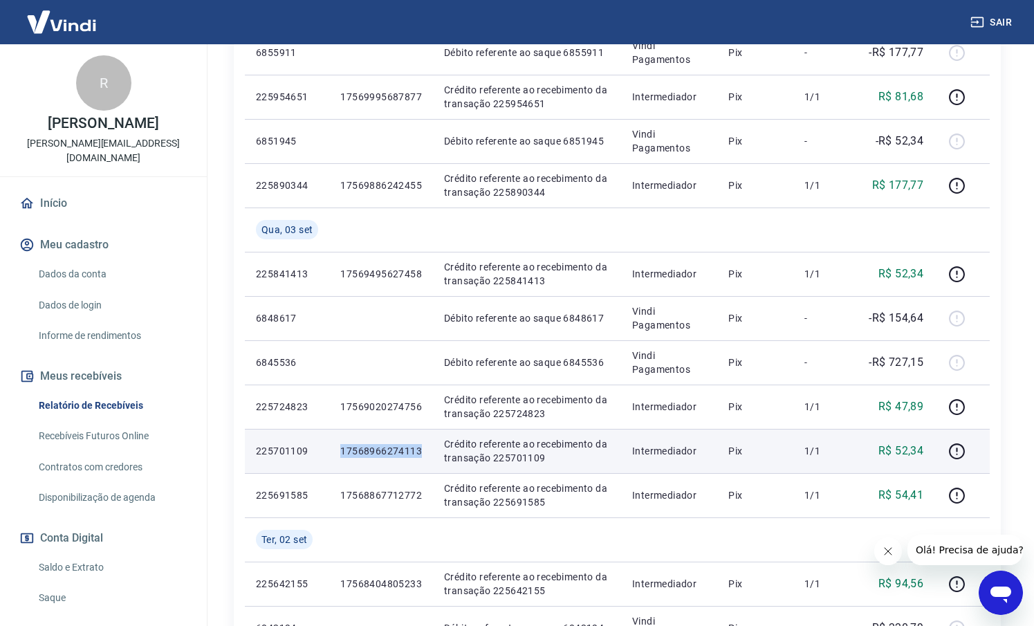
drag, startPoint x: 425, startPoint y: 452, endPoint x: 341, endPoint y: 452, distance: 84.4
click at [341, 452] on td "17568966274113" at bounding box center [381, 451] width 104 height 44
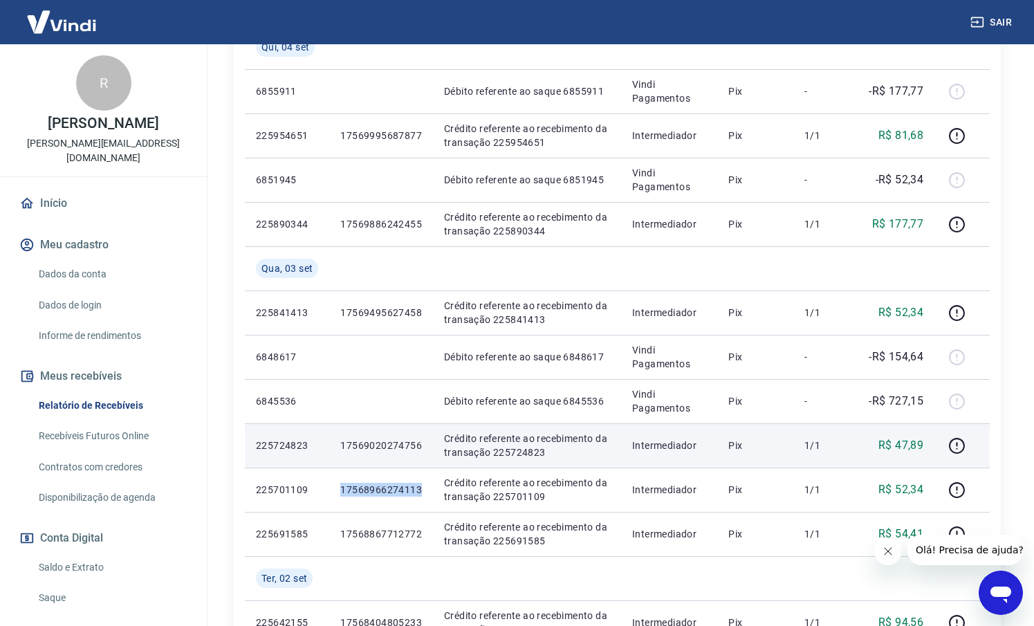
scroll to position [322, 0]
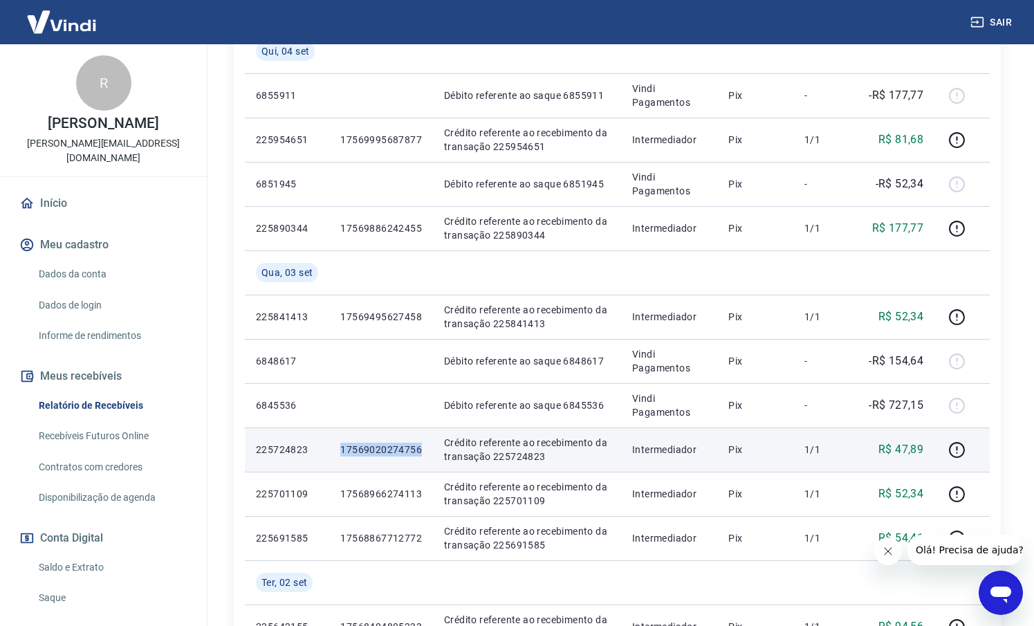
drag, startPoint x: 421, startPoint y: 452, endPoint x: 331, endPoint y: 447, distance: 90.1
click at [331, 447] on td "17569020274756" at bounding box center [381, 450] width 104 height 44
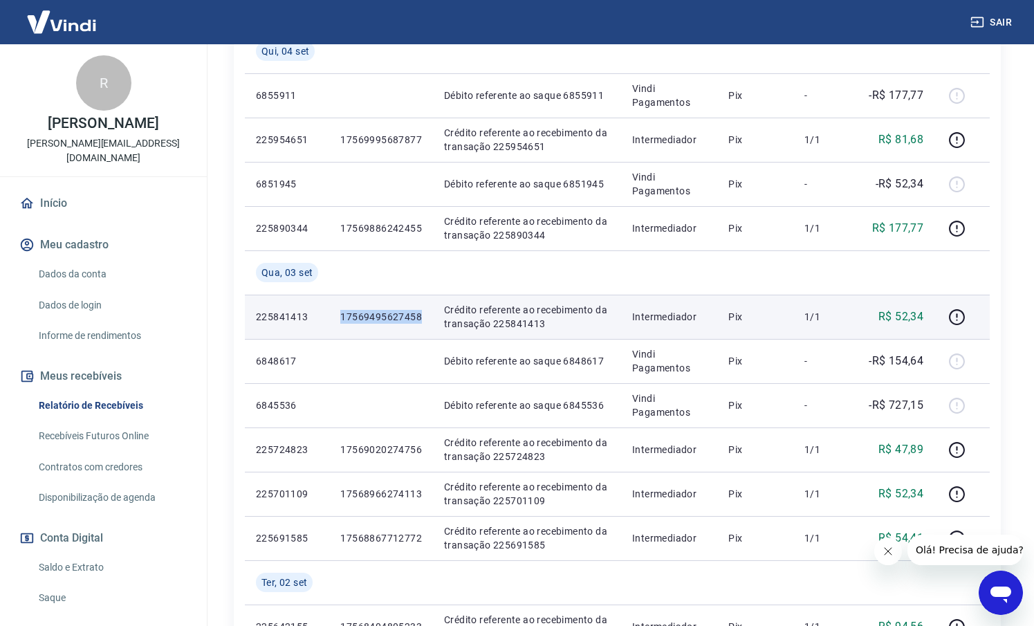
drag, startPoint x: 419, startPoint y: 322, endPoint x: 332, endPoint y: 316, distance: 87.4
click at [332, 316] on td "17569495627458" at bounding box center [381, 317] width 104 height 44
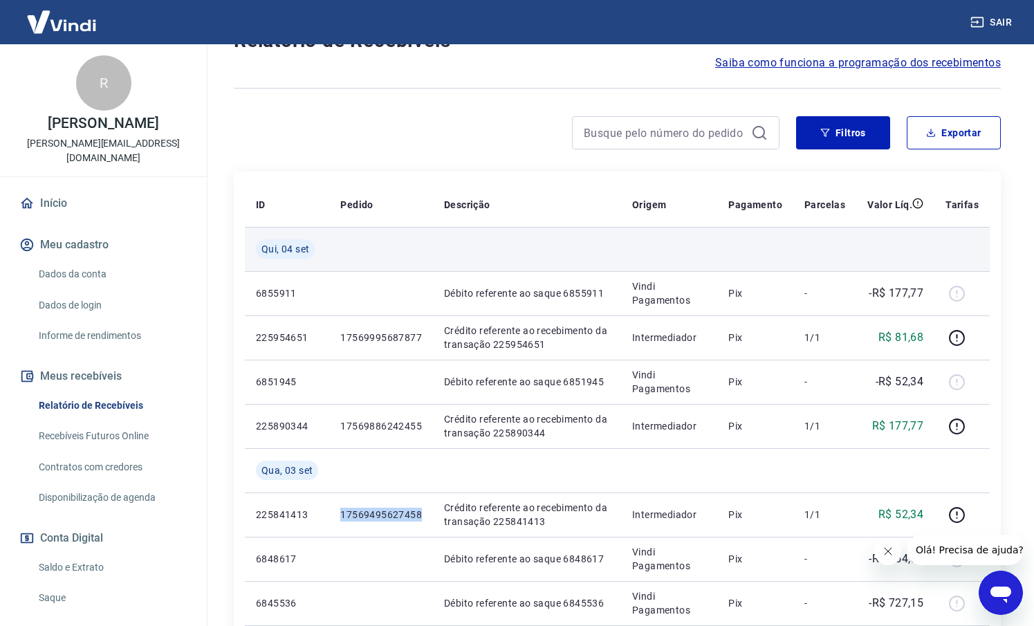
scroll to position [120, 0]
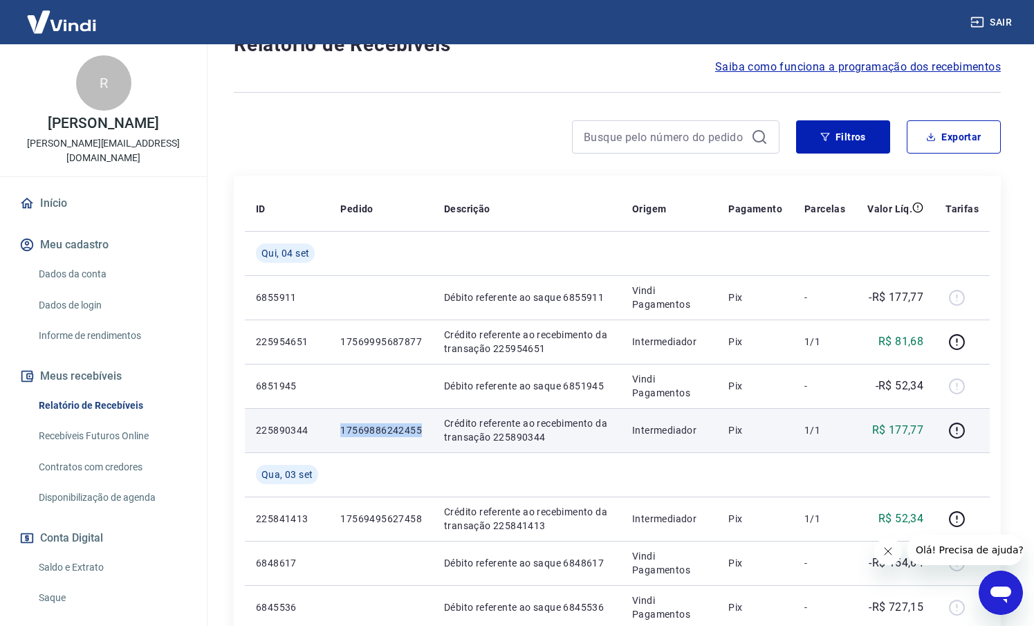
drag, startPoint x: 421, startPoint y: 430, endPoint x: 332, endPoint y: 430, distance: 88.6
click at [332, 430] on td "17569886242455" at bounding box center [381, 430] width 104 height 44
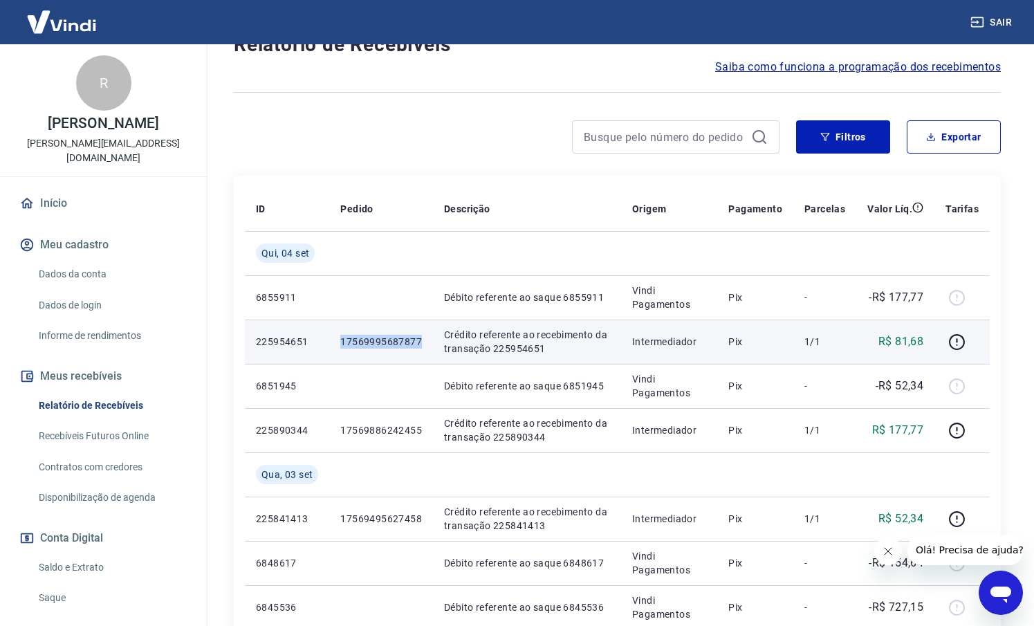
drag, startPoint x: 425, startPoint y: 346, endPoint x: 343, endPoint y: 345, distance: 81.6
click at [343, 345] on td "17569995687877" at bounding box center [381, 342] width 104 height 44
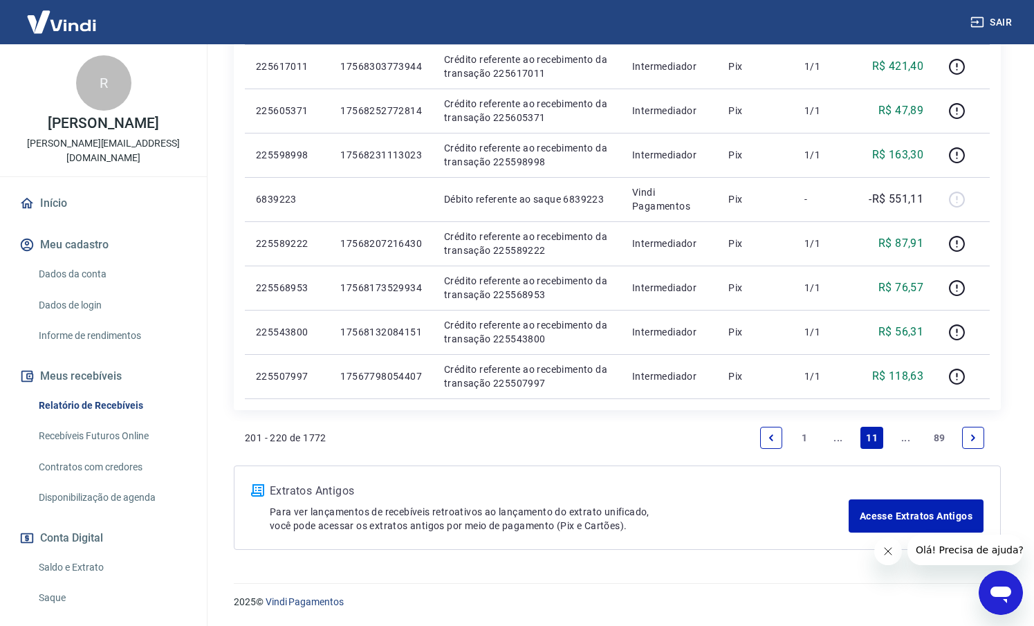
scroll to position [971, 0]
click at [845, 437] on link "..." at bounding box center [838, 438] width 22 height 22
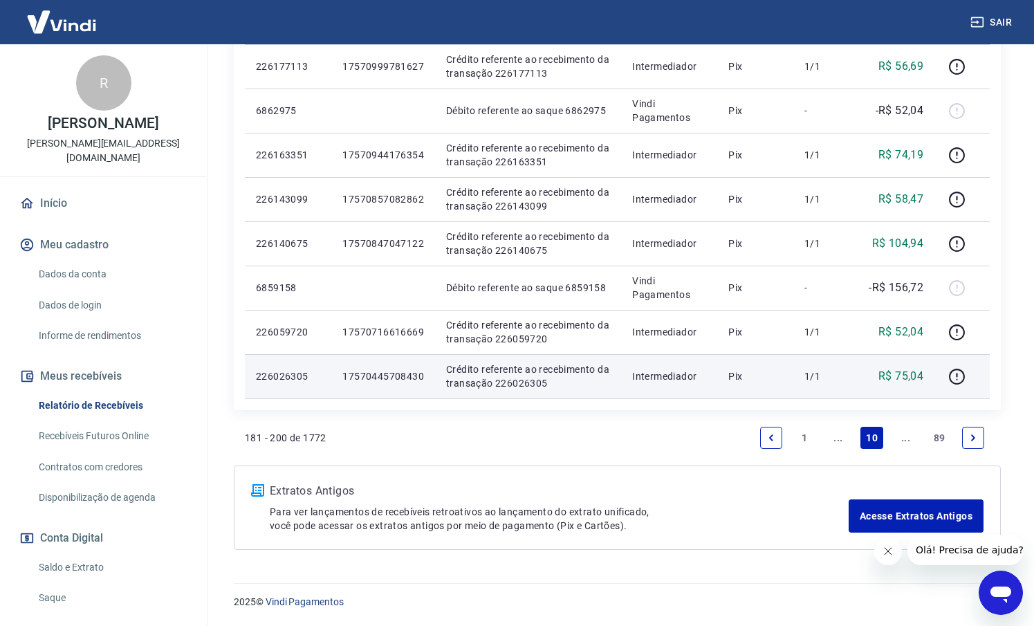
scroll to position [1059, 0]
drag, startPoint x: 430, startPoint y: 377, endPoint x: 345, endPoint y: 380, distance: 84.5
click at [345, 380] on td "17570445708430" at bounding box center [383, 376] width 104 height 44
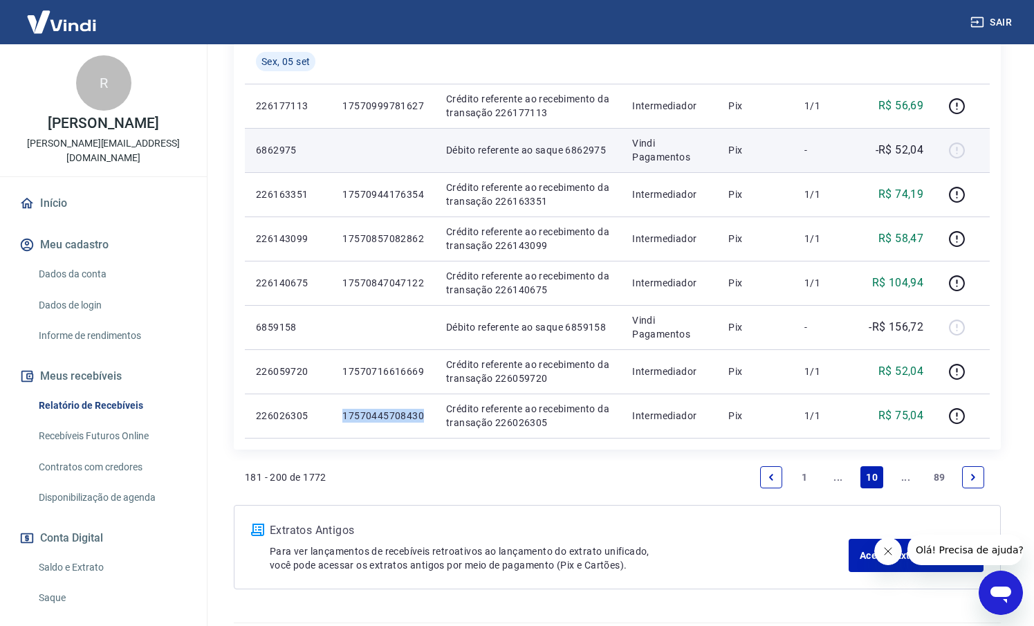
scroll to position [1021, 0]
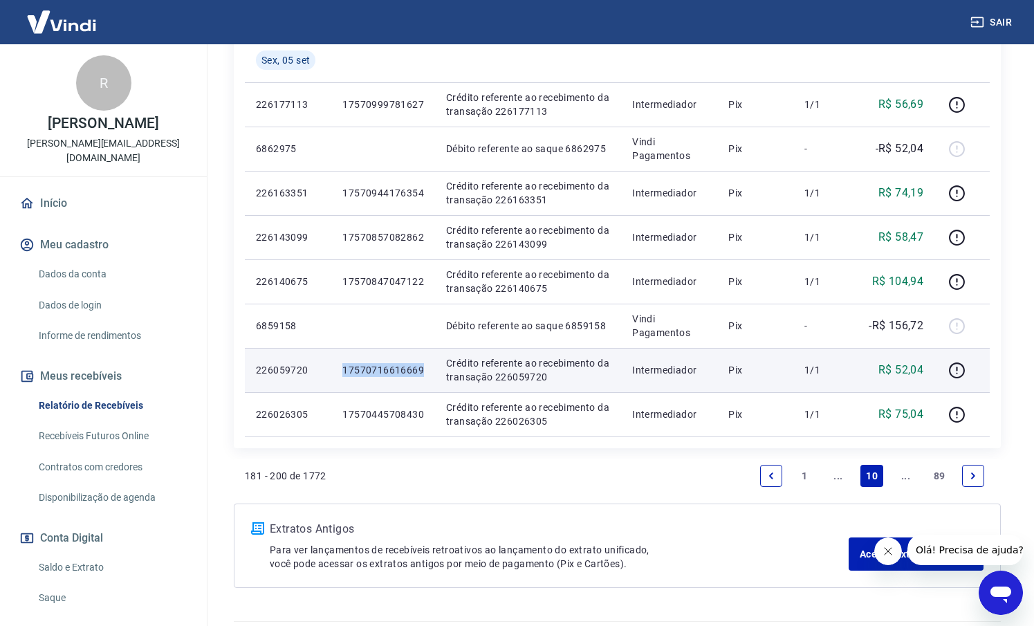
drag, startPoint x: 423, startPoint y: 369, endPoint x: 342, endPoint y: 369, distance: 80.9
click at [342, 369] on td "17570716616669" at bounding box center [383, 370] width 104 height 44
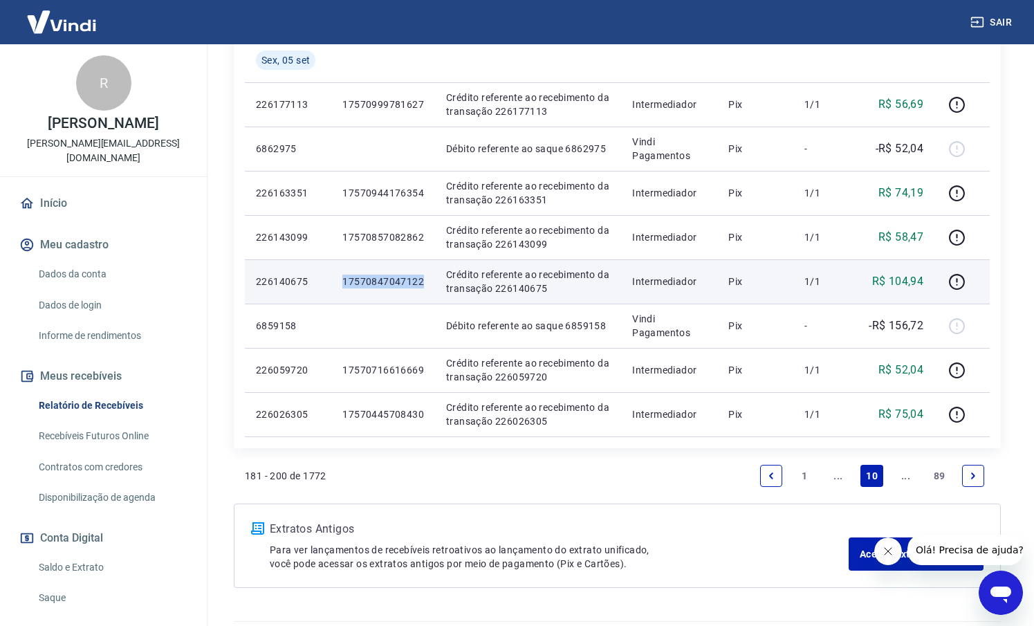
drag, startPoint x: 416, startPoint y: 282, endPoint x: 345, endPoint y: 284, distance: 70.6
click at [345, 284] on p "17570847047122" at bounding box center [383, 282] width 82 height 14
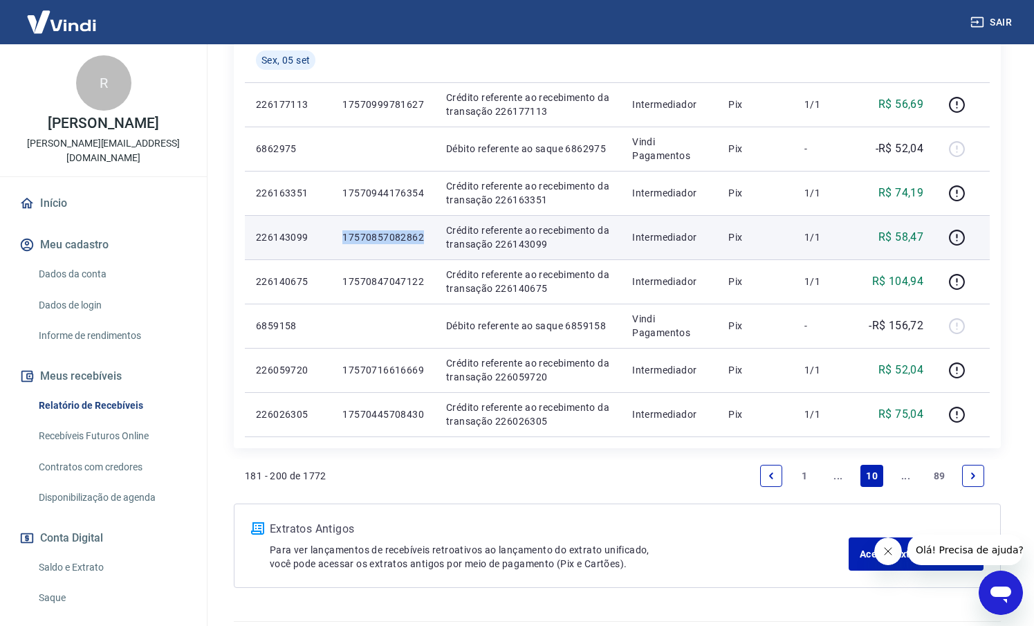
drag, startPoint x: 422, startPoint y: 235, endPoint x: 331, endPoint y: 235, distance: 90.6
click at [331, 235] on tr "226143099 17570857082862 Crédito referente ao recebimento da transação 22614309…" at bounding box center [617, 237] width 745 height 44
click at [359, 241] on p "17570857082862" at bounding box center [383, 237] width 82 height 14
drag, startPoint x: 423, startPoint y: 238, endPoint x: 341, endPoint y: 238, distance: 82.3
click at [341, 238] on td "17570857082862" at bounding box center [383, 237] width 104 height 44
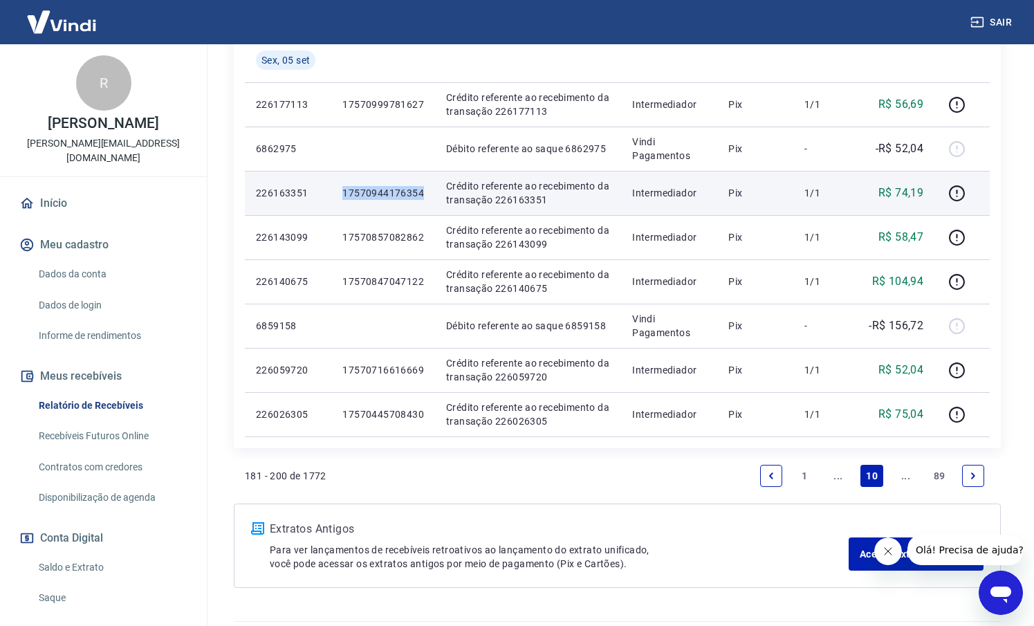
drag, startPoint x: 414, startPoint y: 194, endPoint x: 344, endPoint y: 193, distance: 69.9
click at [344, 193] on td "17570944176354" at bounding box center [383, 193] width 104 height 44
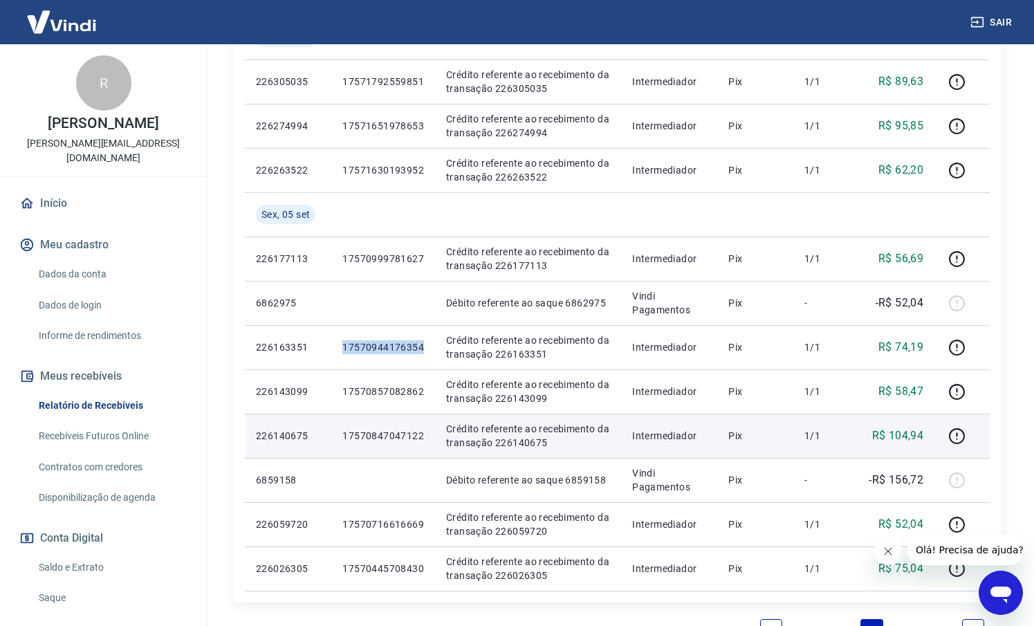
scroll to position [851, 0]
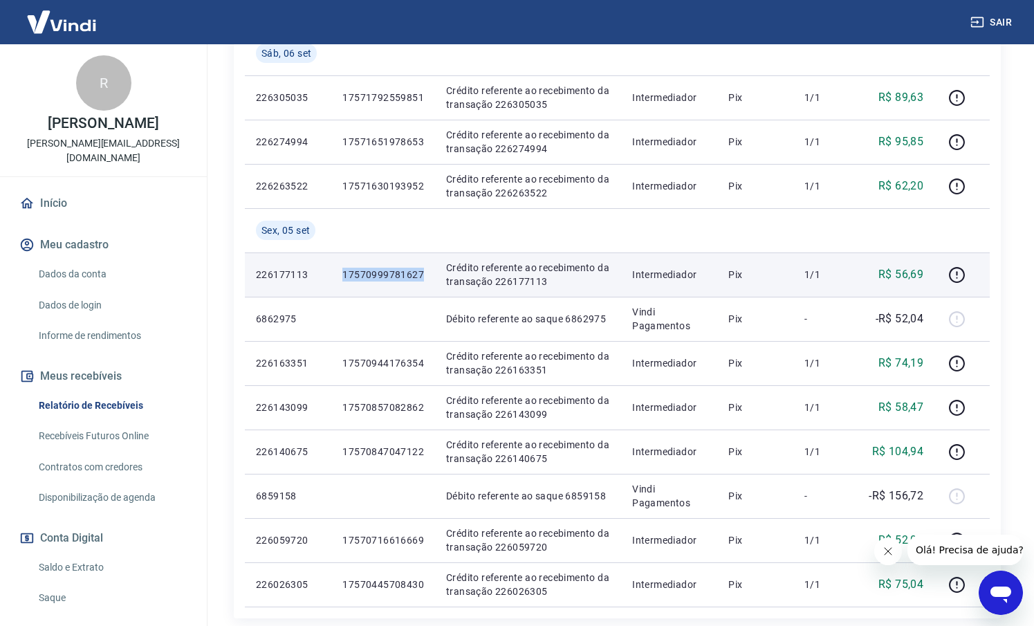
drag, startPoint x: 421, startPoint y: 271, endPoint x: 340, endPoint y: 272, distance: 80.9
click at [340, 272] on td "17570999781627" at bounding box center [383, 275] width 104 height 44
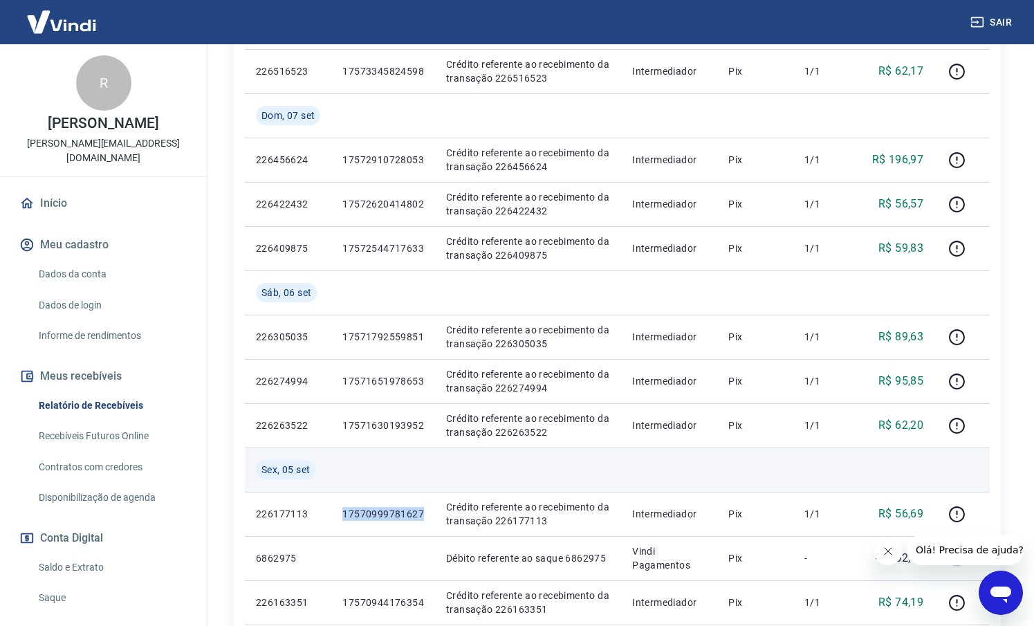
scroll to position [611, 0]
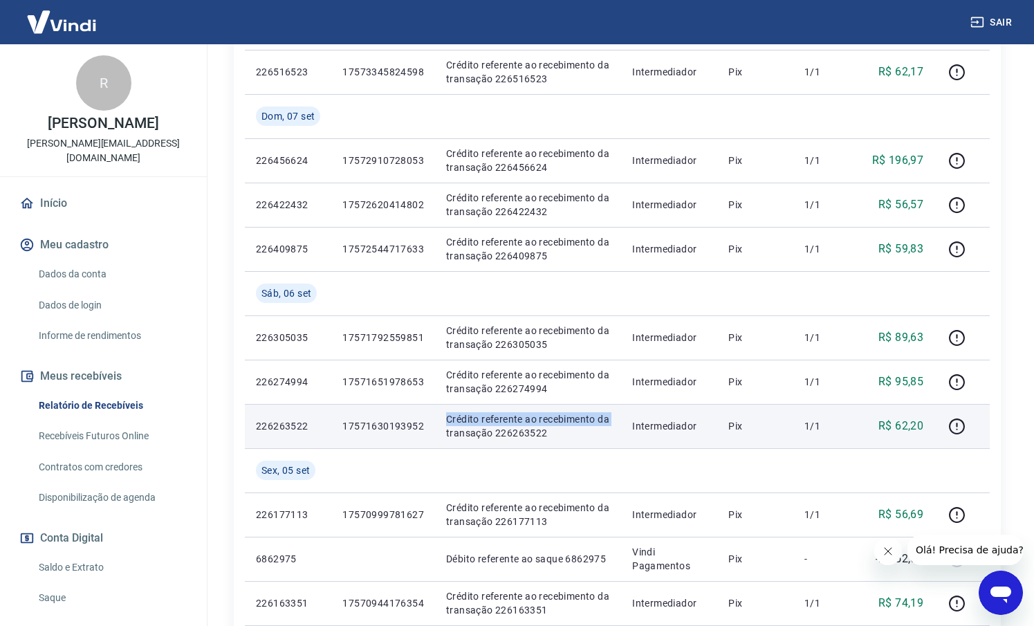
drag, startPoint x: 439, startPoint y: 427, endPoint x: 426, endPoint y: 426, distance: 12.5
click at [426, 426] on tr "226263522 17571630193952 Crédito referente ao recebimento da transação 22626352…" at bounding box center [617, 426] width 745 height 44
drag, startPoint x: 409, startPoint y: 426, endPoint x: 340, endPoint y: 425, distance: 69.2
click at [340, 425] on td "17571630193952" at bounding box center [383, 426] width 104 height 44
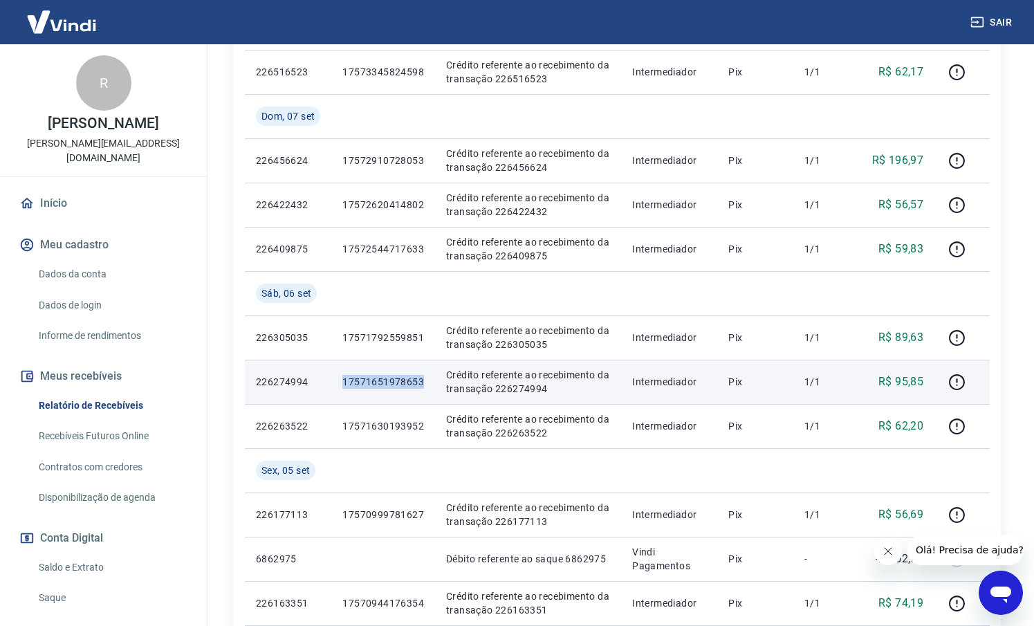
drag, startPoint x: 425, startPoint y: 380, endPoint x: 338, endPoint y: 378, distance: 87.2
click at [338, 378] on td "17571651978653" at bounding box center [383, 382] width 104 height 44
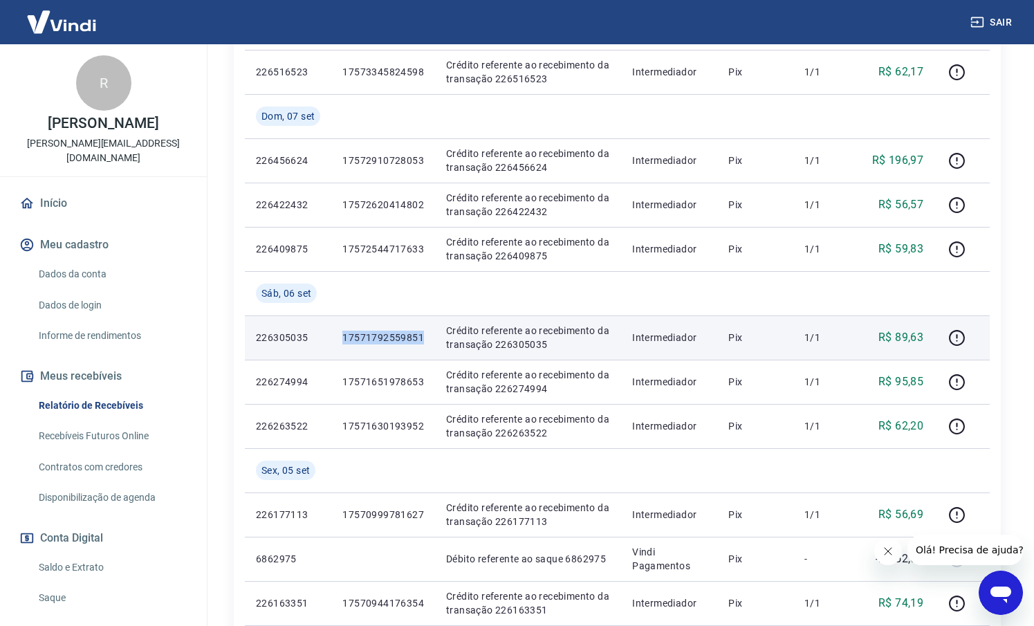
drag, startPoint x: 421, startPoint y: 341, endPoint x: 345, endPoint y: 339, distance: 76.1
click at [345, 340] on td "17571792559851" at bounding box center [383, 337] width 104 height 44
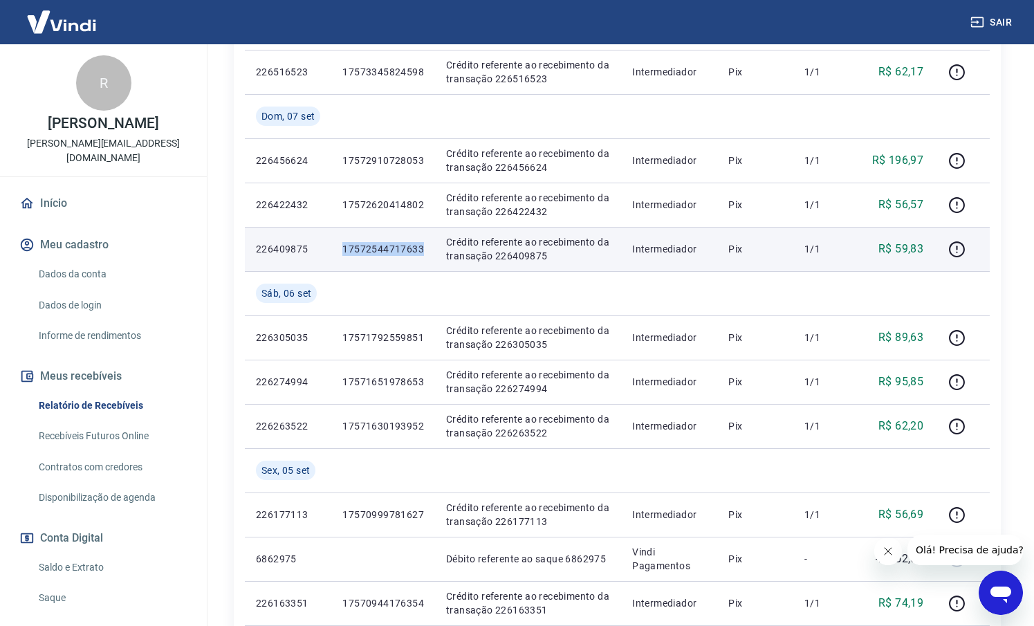
drag, startPoint x: 424, startPoint y: 244, endPoint x: 336, endPoint y: 246, distance: 88.6
click at [336, 246] on td "17572544717633" at bounding box center [383, 249] width 104 height 44
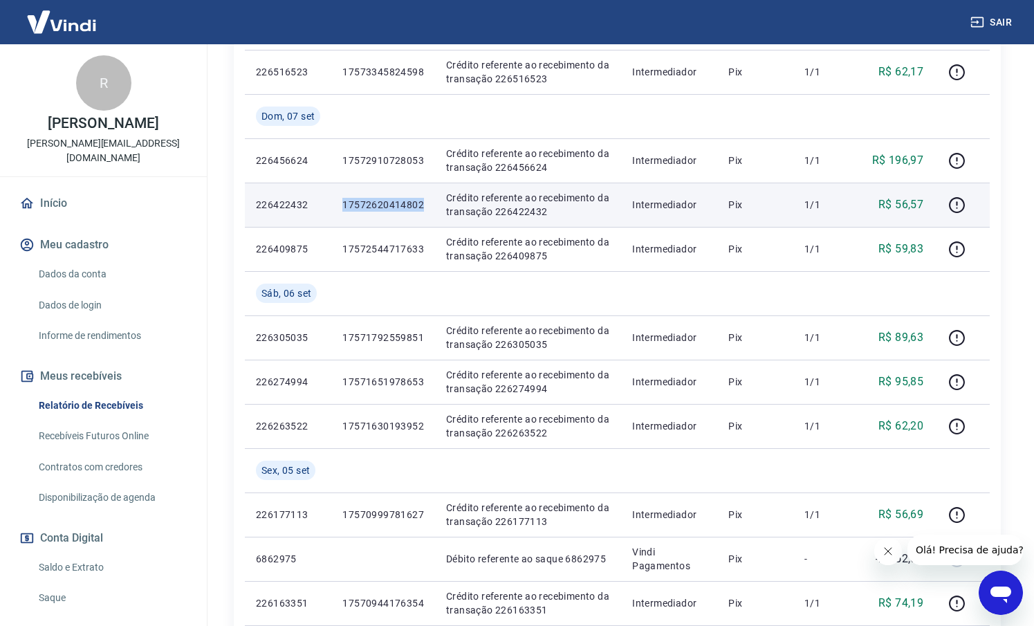
drag, startPoint x: 422, startPoint y: 203, endPoint x: 338, endPoint y: 205, distance: 84.4
click at [338, 205] on td "17572620414802" at bounding box center [383, 205] width 104 height 44
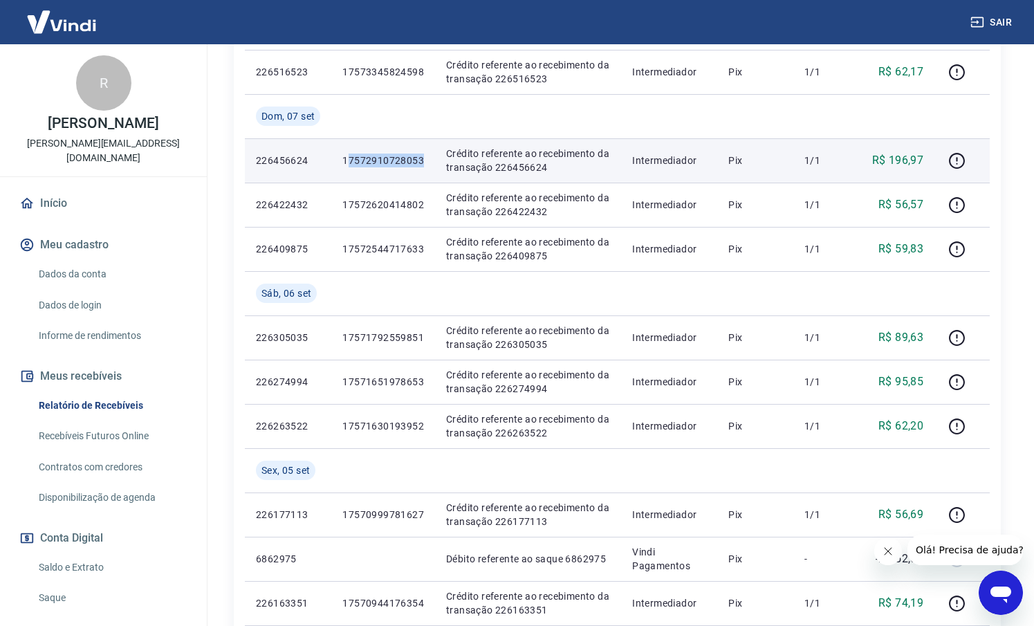
drag, startPoint x: 425, startPoint y: 161, endPoint x: 347, endPoint y: 158, distance: 78.2
click at [347, 158] on td "17572910728053" at bounding box center [383, 160] width 104 height 44
click at [388, 163] on p "17572910728053" at bounding box center [383, 161] width 82 height 14
drag, startPoint x: 424, startPoint y: 162, endPoint x: 333, endPoint y: 163, distance: 90.6
click at [333, 163] on td "17572910728053" at bounding box center [383, 160] width 104 height 44
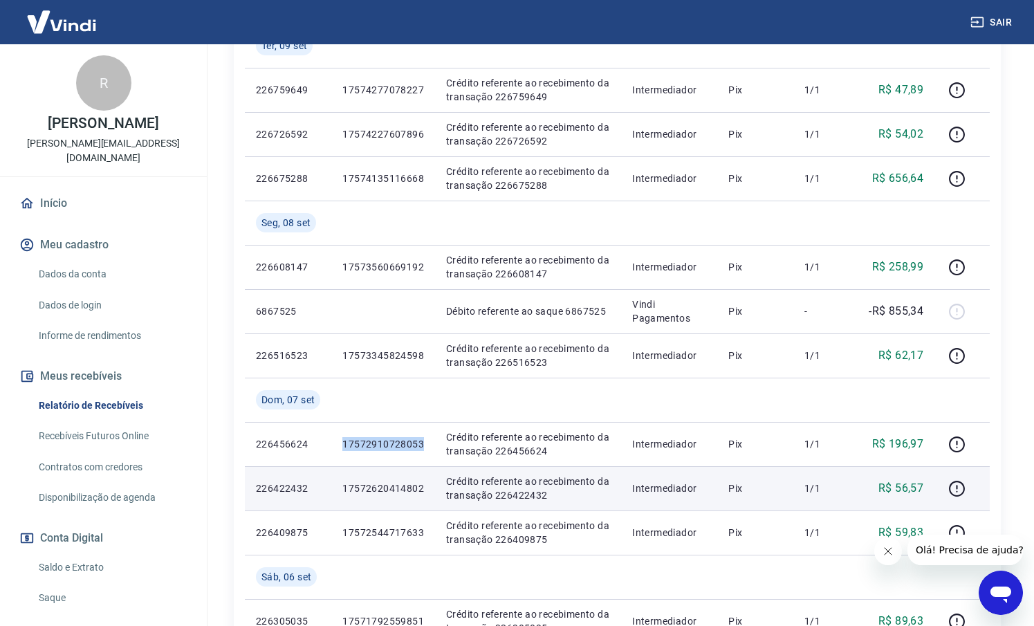
scroll to position [313, 0]
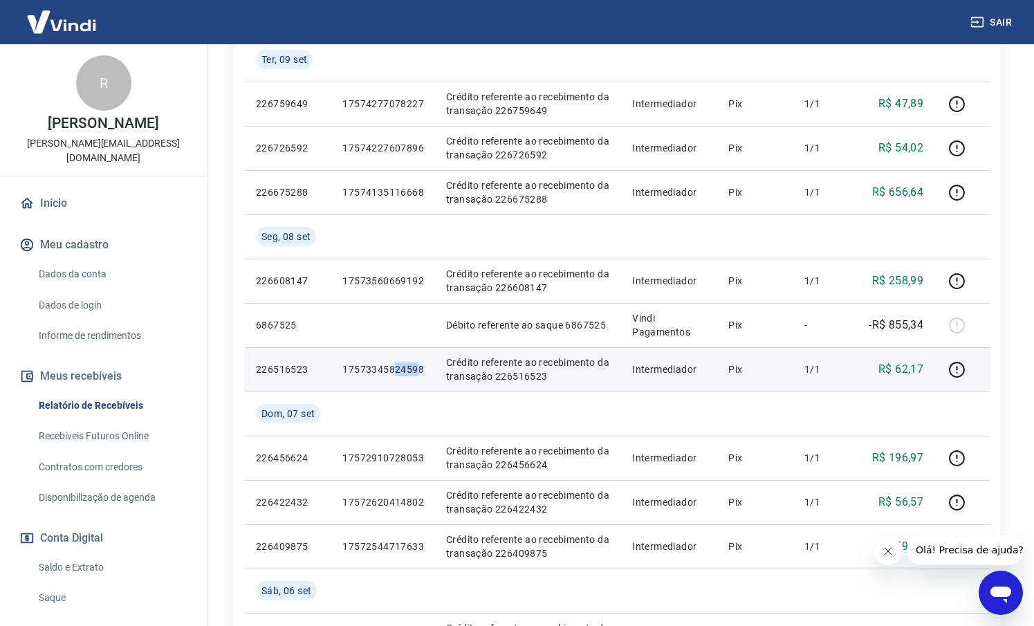
drag, startPoint x: 420, startPoint y: 372, endPoint x: 396, endPoint y: 369, distance: 24.4
click at [396, 369] on p "17573345824598" at bounding box center [383, 369] width 82 height 14
drag, startPoint x: 422, startPoint y: 370, endPoint x: 339, endPoint y: 370, distance: 83.0
click at [339, 370] on td "17573345824598" at bounding box center [383, 369] width 104 height 44
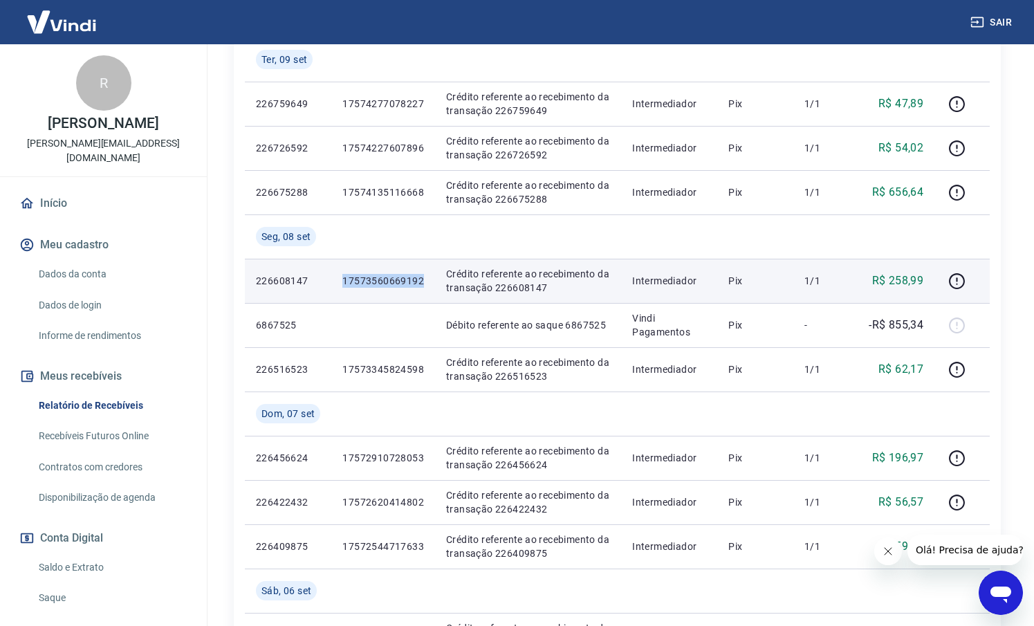
drag, startPoint x: 426, startPoint y: 276, endPoint x: 340, endPoint y: 275, distance: 85.8
click at [340, 275] on td "17573560669192" at bounding box center [383, 281] width 104 height 44
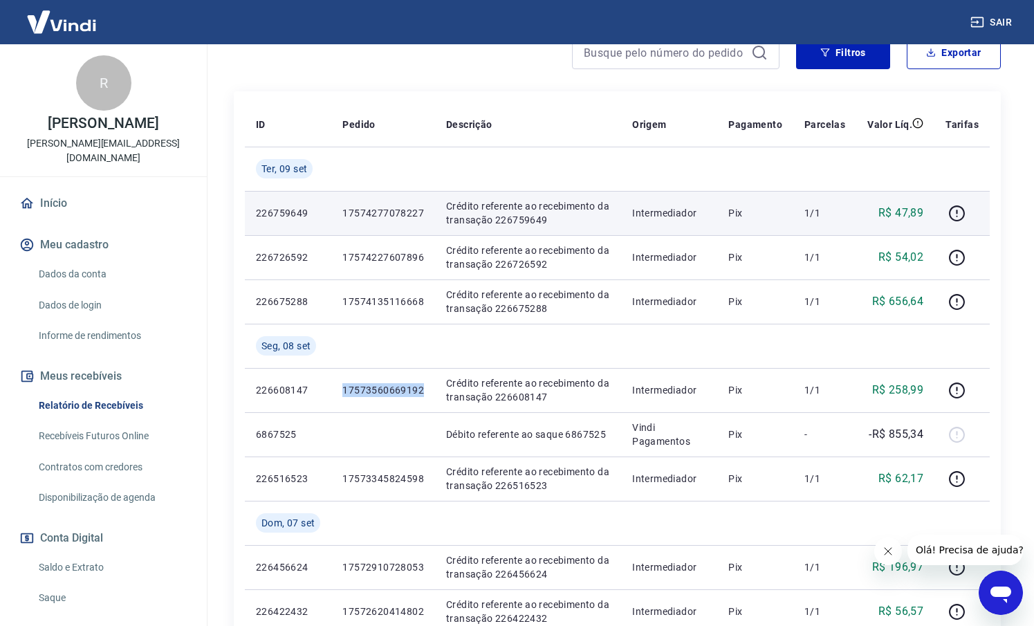
scroll to position [175, 0]
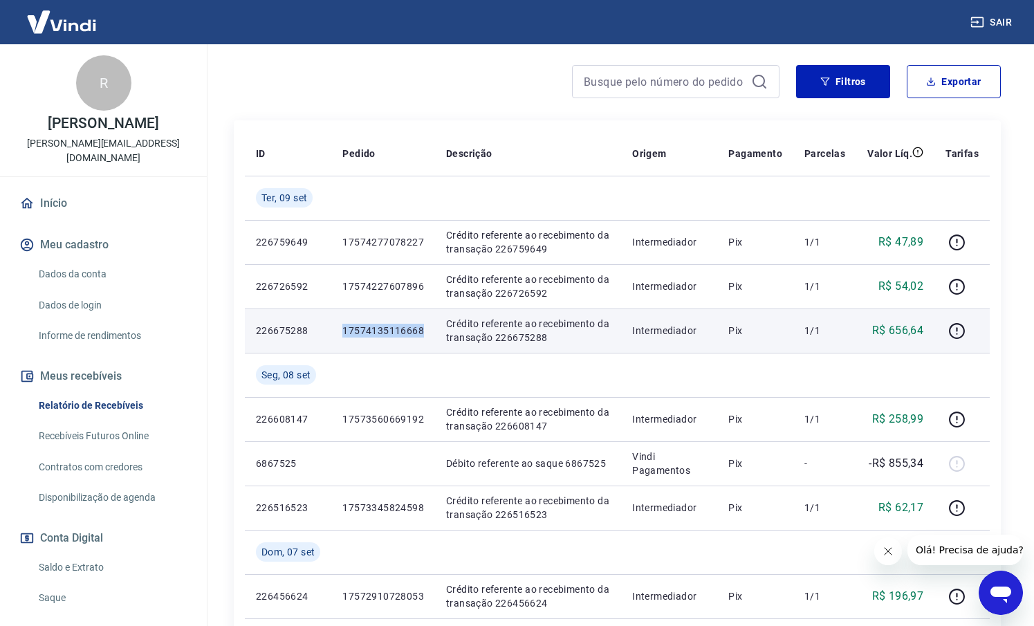
drag, startPoint x: 426, startPoint y: 327, endPoint x: 334, endPoint y: 329, distance: 92.0
click at [334, 329] on td "17574135116668" at bounding box center [383, 331] width 104 height 44
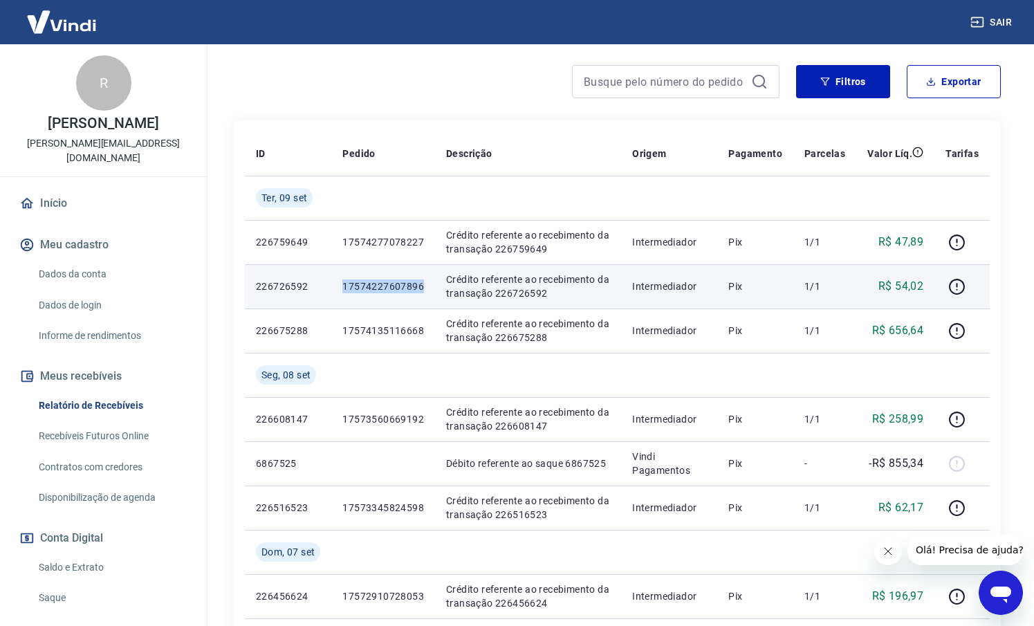
drag, startPoint x: 425, startPoint y: 282, endPoint x: 338, endPoint y: 285, distance: 87.2
click at [338, 285] on td "17574227607896" at bounding box center [383, 286] width 104 height 44
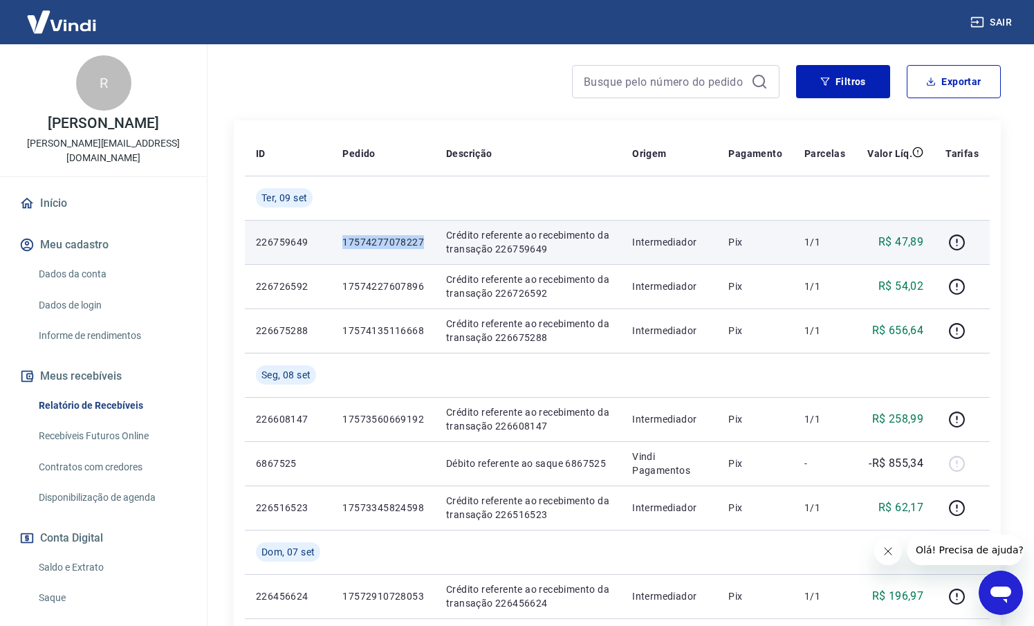
drag, startPoint x: 425, startPoint y: 243, endPoint x: 333, endPoint y: 244, distance: 91.3
click at [333, 244] on td "17574277078227" at bounding box center [383, 242] width 104 height 44
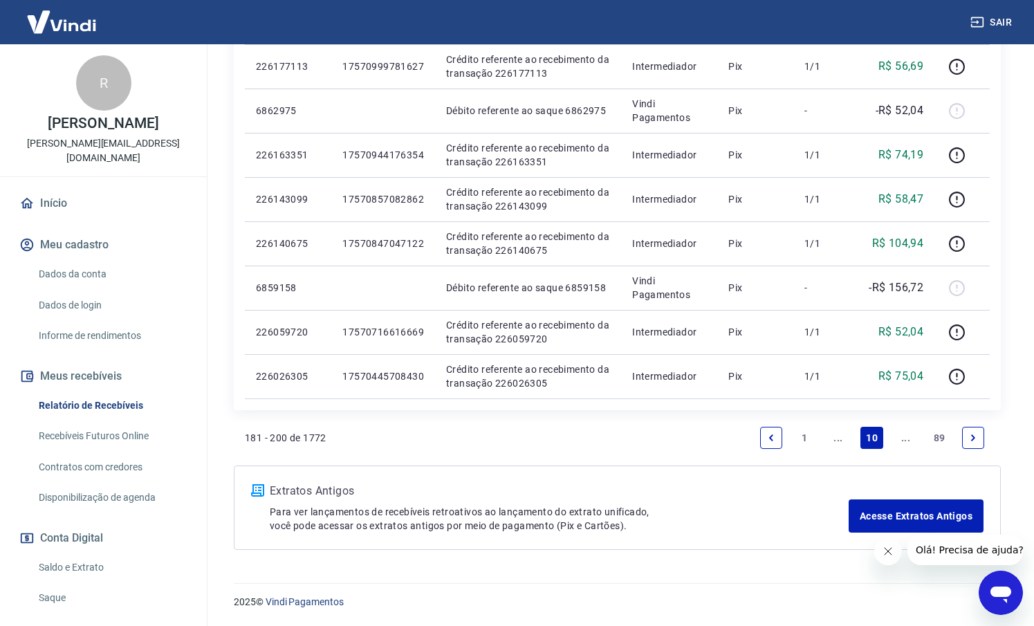
scroll to position [1059, 0]
click at [841, 435] on link "..." at bounding box center [838, 438] width 22 height 22
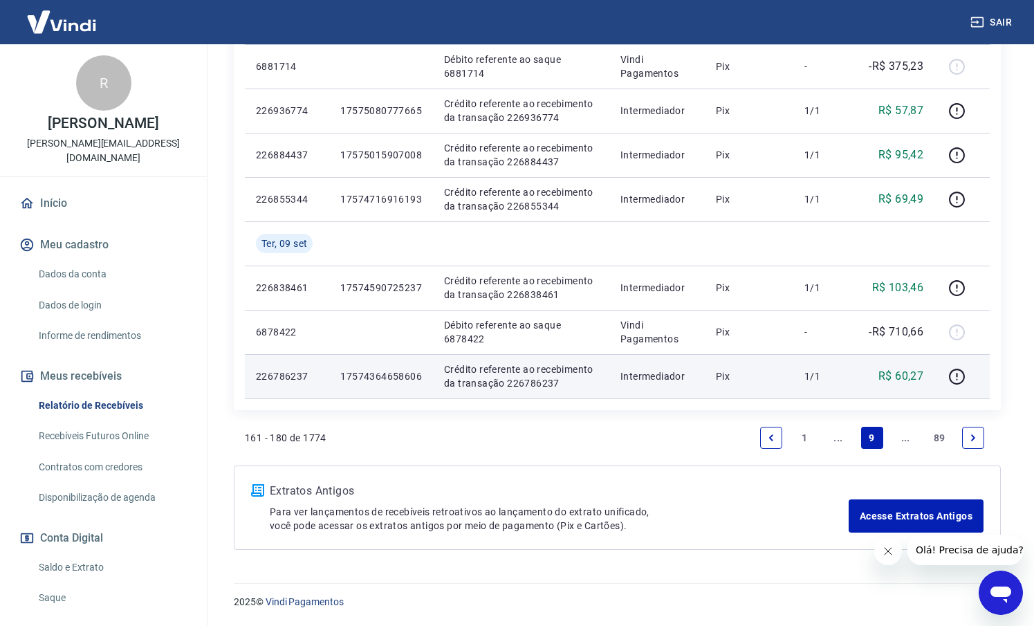
scroll to position [1016, 0]
drag, startPoint x: 419, startPoint y: 374, endPoint x: 335, endPoint y: 376, distance: 84.4
click at [335, 376] on td "17574364658606" at bounding box center [381, 376] width 104 height 44
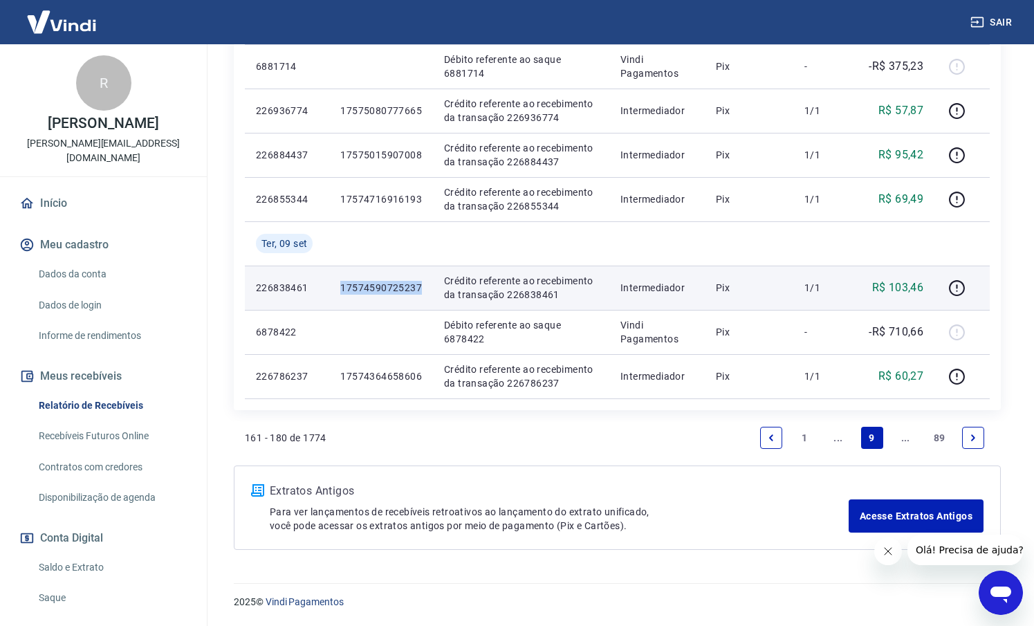
drag, startPoint x: 419, startPoint y: 288, endPoint x: 333, endPoint y: 289, distance: 85.8
click at [333, 289] on td "17574590725237" at bounding box center [381, 288] width 104 height 44
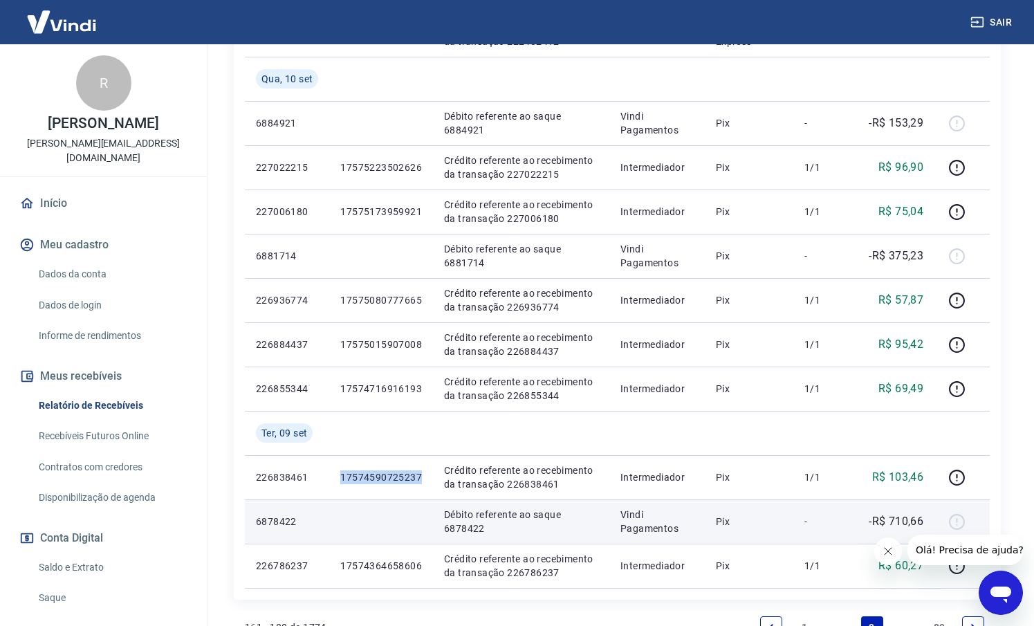
scroll to position [816, 0]
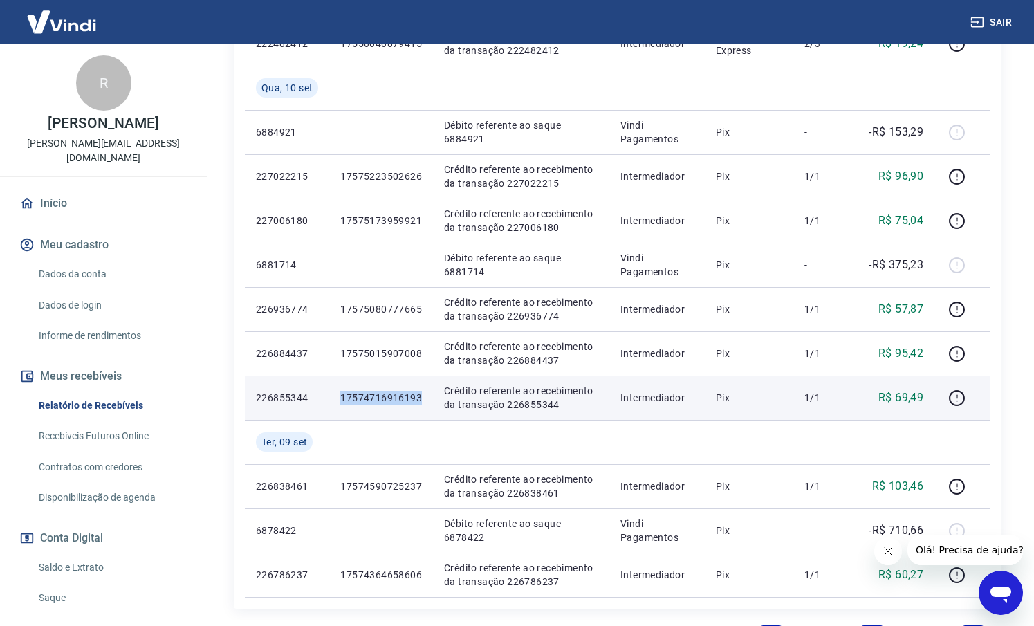
drag, startPoint x: 420, startPoint y: 400, endPoint x: 327, endPoint y: 396, distance: 92.8
click at [327, 396] on tr "226855344 17574716916193 Crédito referente ao recebimento da transação 22685534…" at bounding box center [617, 398] width 745 height 44
click at [356, 398] on p "17574716916193" at bounding box center [381, 398] width 82 height 14
drag, startPoint x: 419, startPoint y: 396, endPoint x: 341, endPoint y: 396, distance: 77.5
click at [341, 396] on td "17574716916193" at bounding box center [381, 398] width 104 height 44
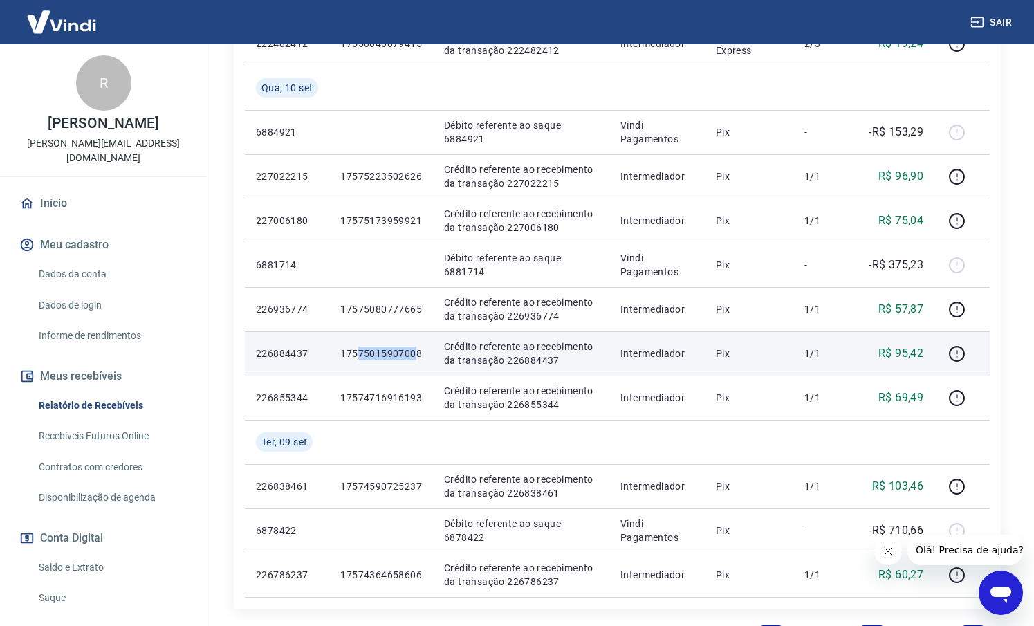
drag, startPoint x: 379, startPoint y: 351, endPoint x: 395, endPoint y: 352, distance: 15.9
click at [356, 351] on p "17575015907008" at bounding box center [381, 354] width 82 height 14
click at [412, 356] on p "17575015907008" at bounding box center [381, 354] width 82 height 14
drag, startPoint x: 409, startPoint y: 355, endPoint x: 339, endPoint y: 354, distance: 69.9
click at [339, 354] on td "17575015907008" at bounding box center [381, 353] width 104 height 44
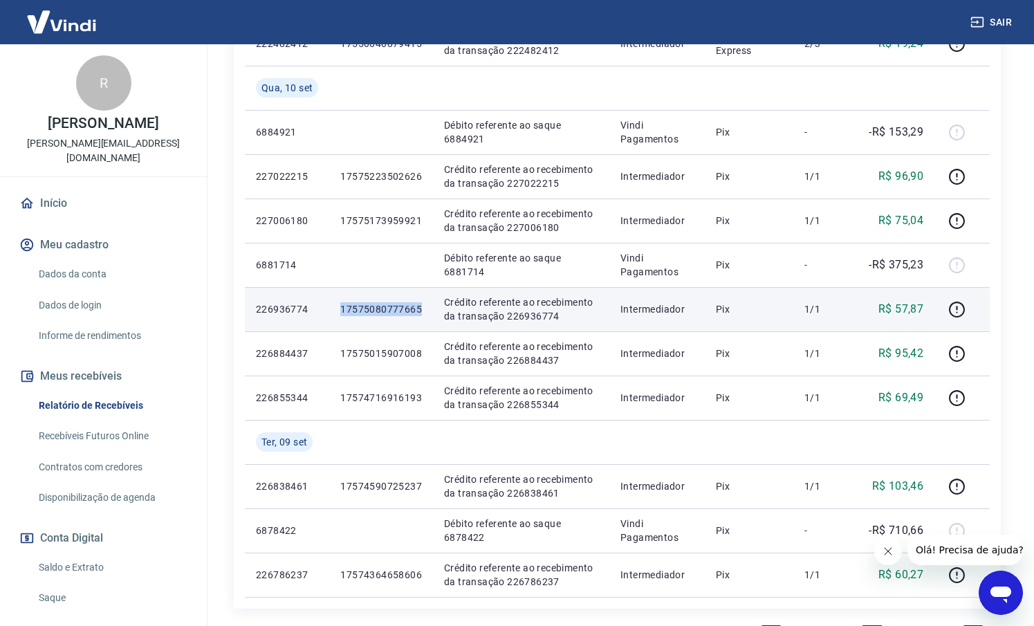
drag, startPoint x: 425, startPoint y: 309, endPoint x: 331, endPoint y: 306, distance: 94.1
click at [331, 306] on td "17575080777665" at bounding box center [381, 309] width 104 height 44
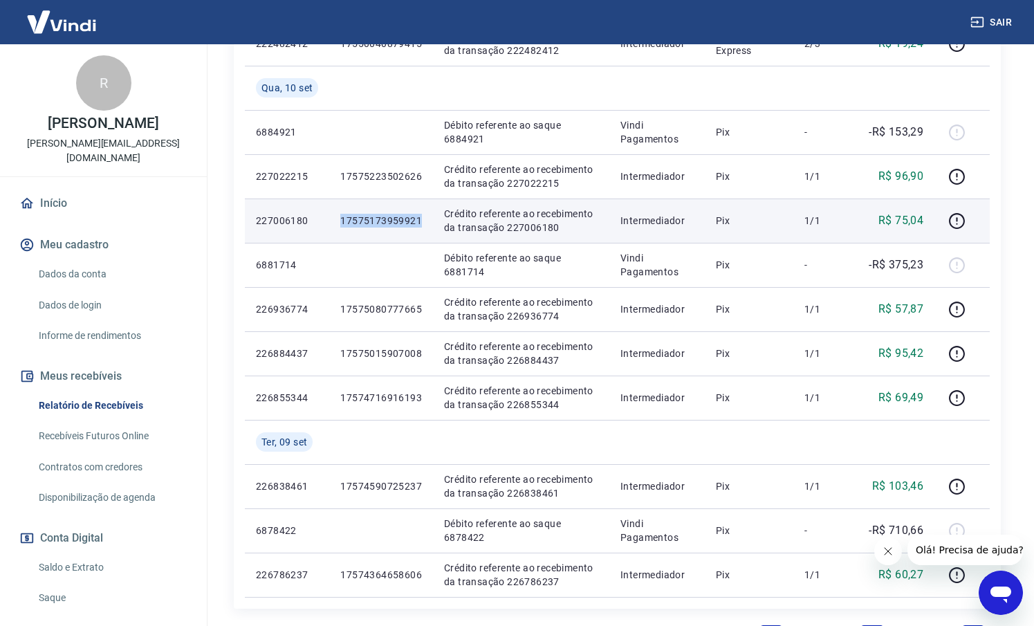
drag, startPoint x: 420, startPoint y: 221, endPoint x: 332, endPoint y: 218, distance: 87.9
click at [332, 218] on td "17575173959921" at bounding box center [381, 221] width 104 height 44
click at [416, 232] on td "17575173959921" at bounding box center [381, 221] width 104 height 44
drag, startPoint x: 416, startPoint y: 219, endPoint x: 392, endPoint y: 219, distance: 24.9
click at [389, 219] on p "17575173959921" at bounding box center [381, 221] width 82 height 14
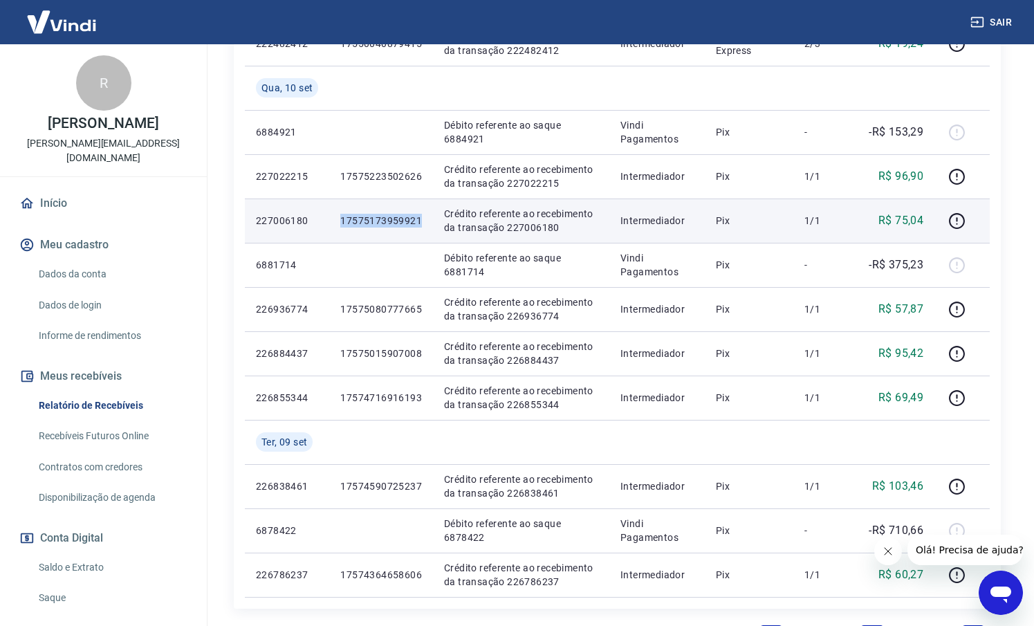
drag, startPoint x: 419, startPoint y: 222, endPoint x: 339, endPoint y: 221, distance: 79.6
click at [339, 221] on td "17575173959921" at bounding box center [381, 221] width 104 height 44
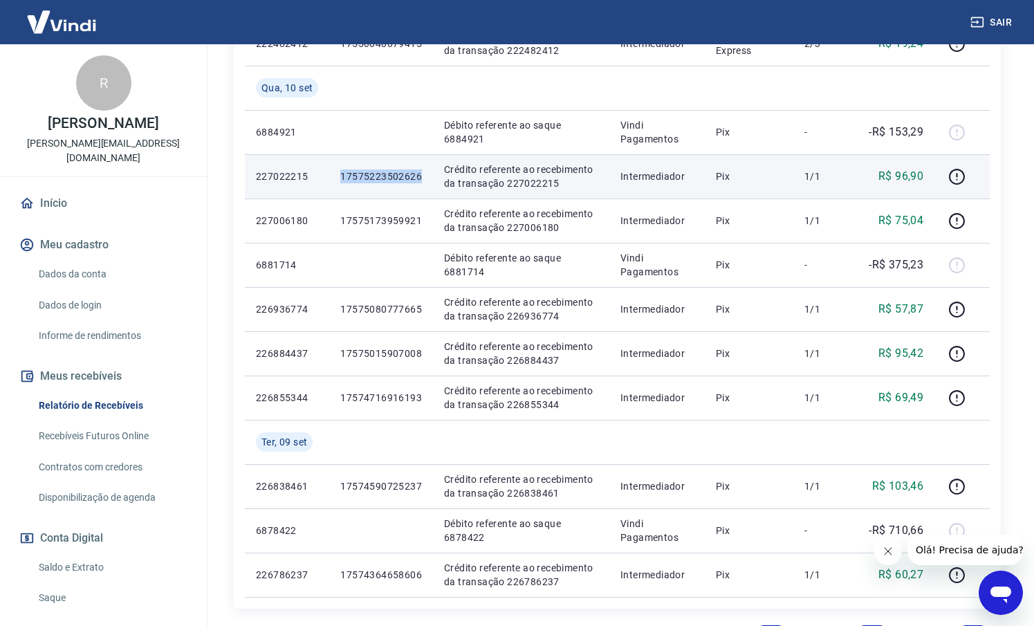
drag, startPoint x: 401, startPoint y: 173, endPoint x: 339, endPoint y: 173, distance: 61.6
click at [339, 173] on td "17575223502626" at bounding box center [381, 176] width 104 height 44
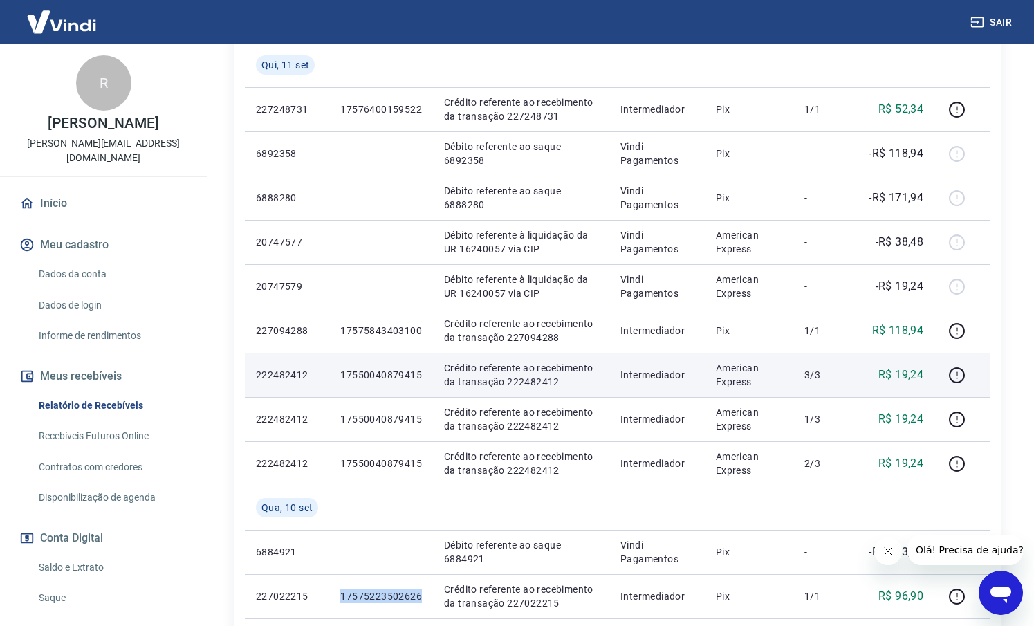
scroll to position [387, 0]
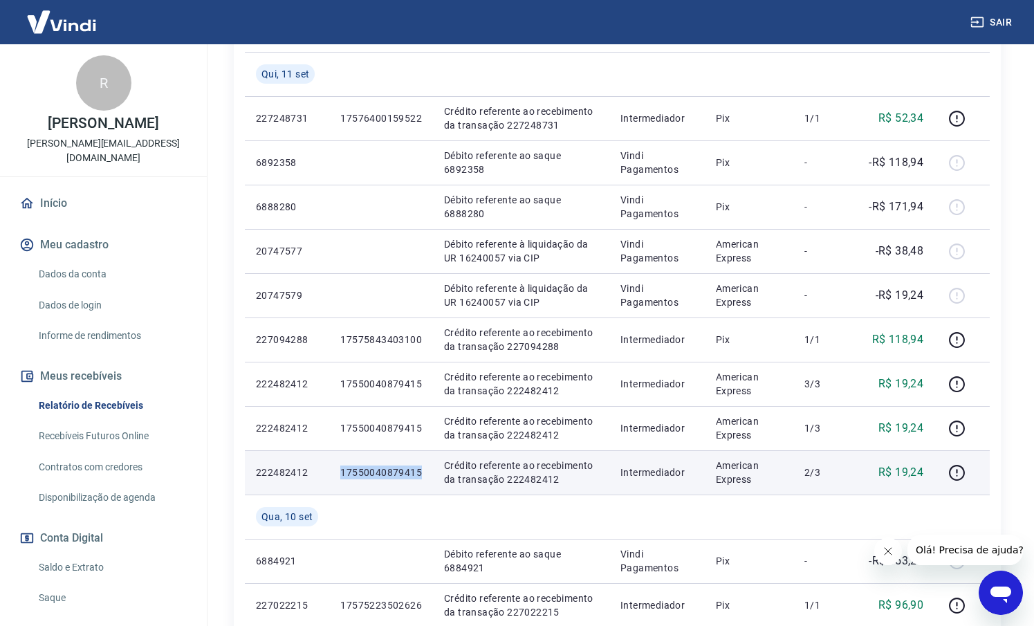
drag, startPoint x: 419, startPoint y: 472, endPoint x: 333, endPoint y: 472, distance: 85.8
click at [333, 472] on td "17550040879415" at bounding box center [381, 472] width 104 height 44
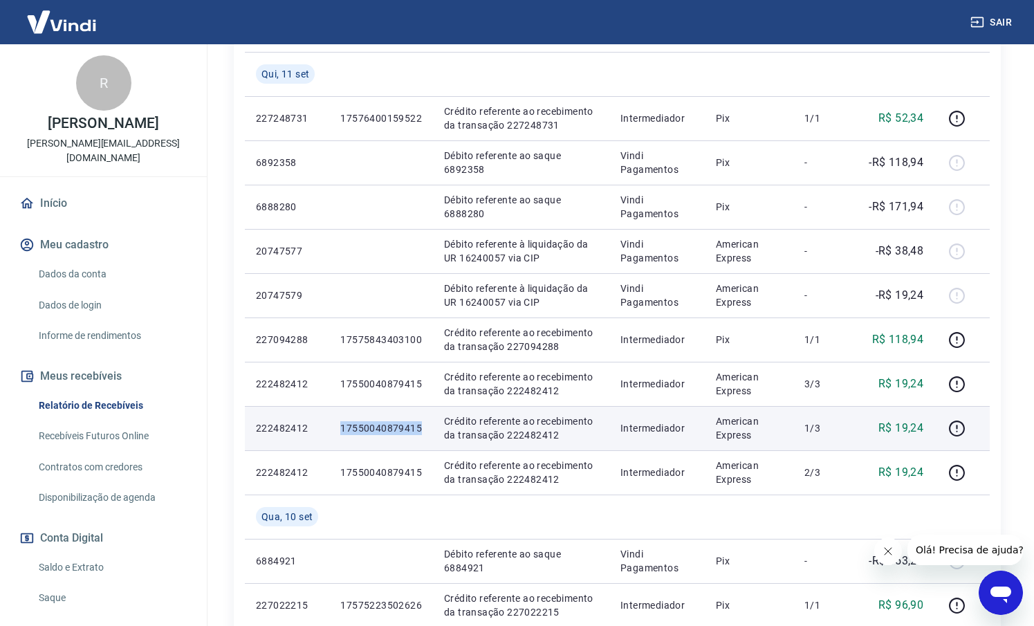
drag, startPoint x: 427, startPoint y: 430, endPoint x: 329, endPoint y: 431, distance: 98.2
click at [329, 431] on tr "222482412 17550040879415 Crédito referente ao recebimento da transação 22248241…" at bounding box center [617, 428] width 745 height 44
click at [335, 432] on td "17550040879415" at bounding box center [381, 428] width 104 height 44
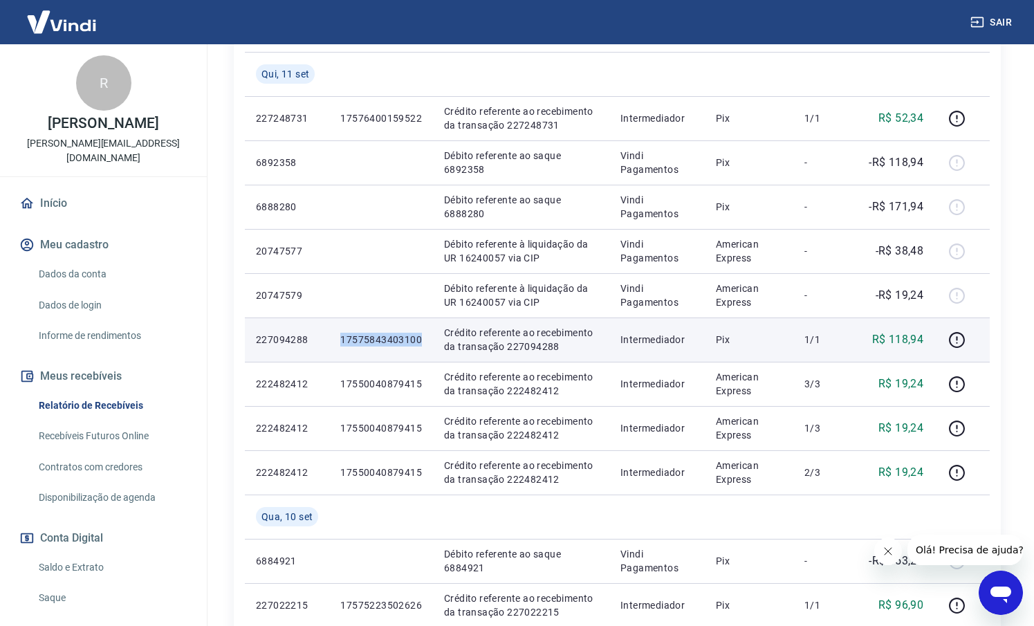
drag, startPoint x: 422, startPoint y: 339, endPoint x: 341, endPoint y: 341, distance: 81.0
click at [341, 341] on td "17575843403100" at bounding box center [381, 340] width 104 height 44
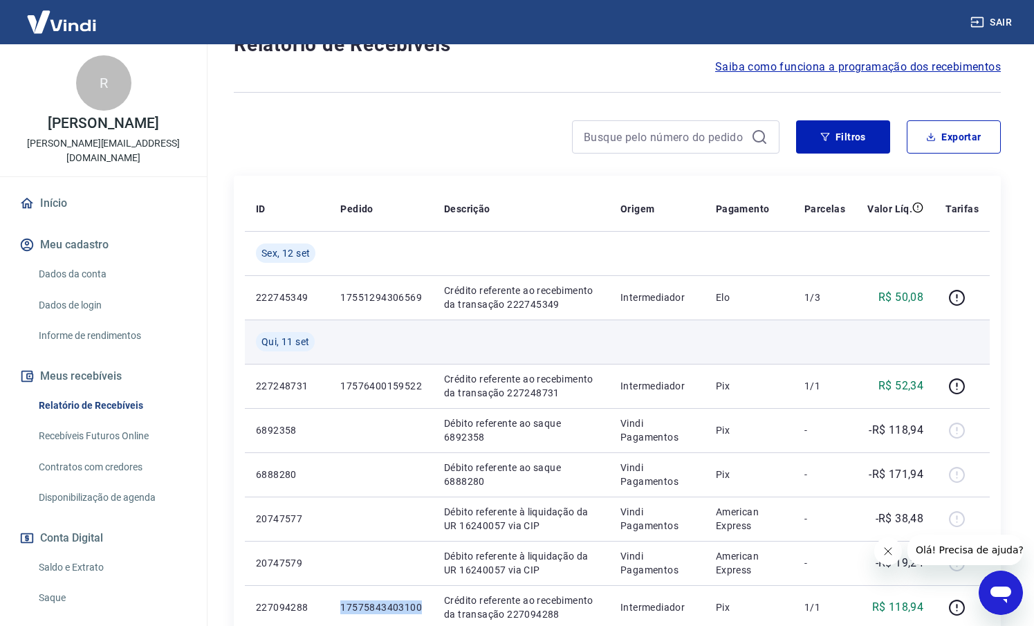
scroll to position [114, 0]
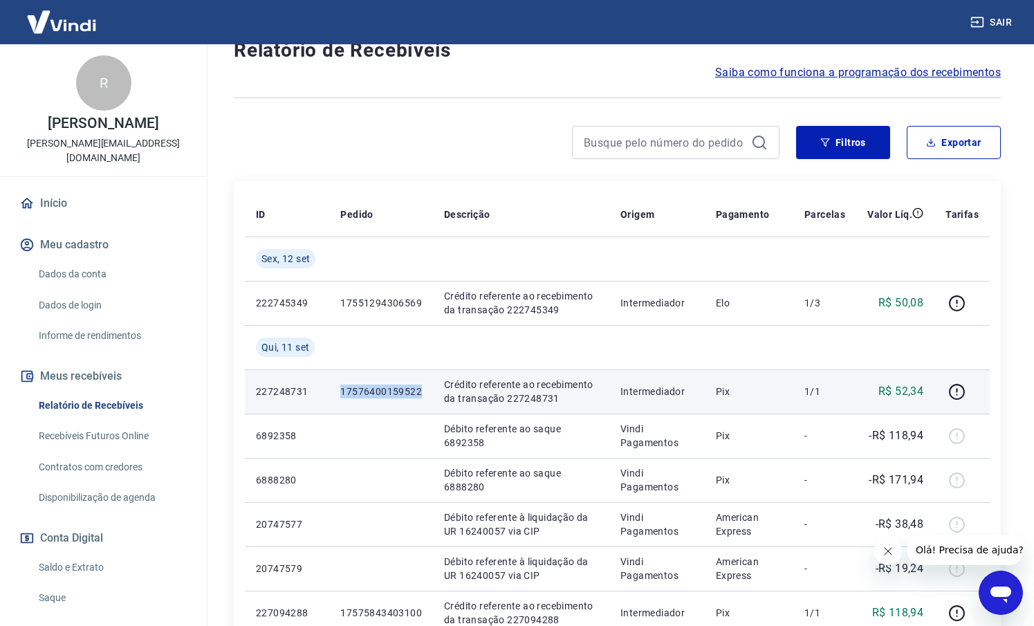
drag, startPoint x: 430, startPoint y: 391, endPoint x: 331, endPoint y: 390, distance: 98.9
click at [331, 390] on td "17576400159522" at bounding box center [381, 391] width 104 height 44
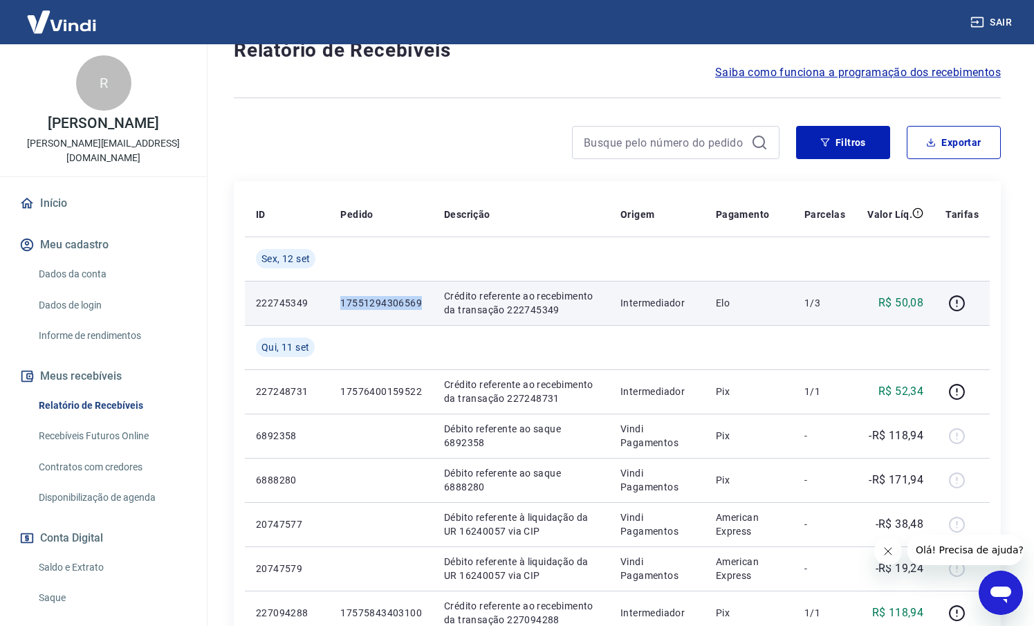
drag, startPoint x: 417, startPoint y: 304, endPoint x: 338, endPoint y: 303, distance: 79.6
click at [338, 303] on td "17551294306569" at bounding box center [381, 303] width 104 height 44
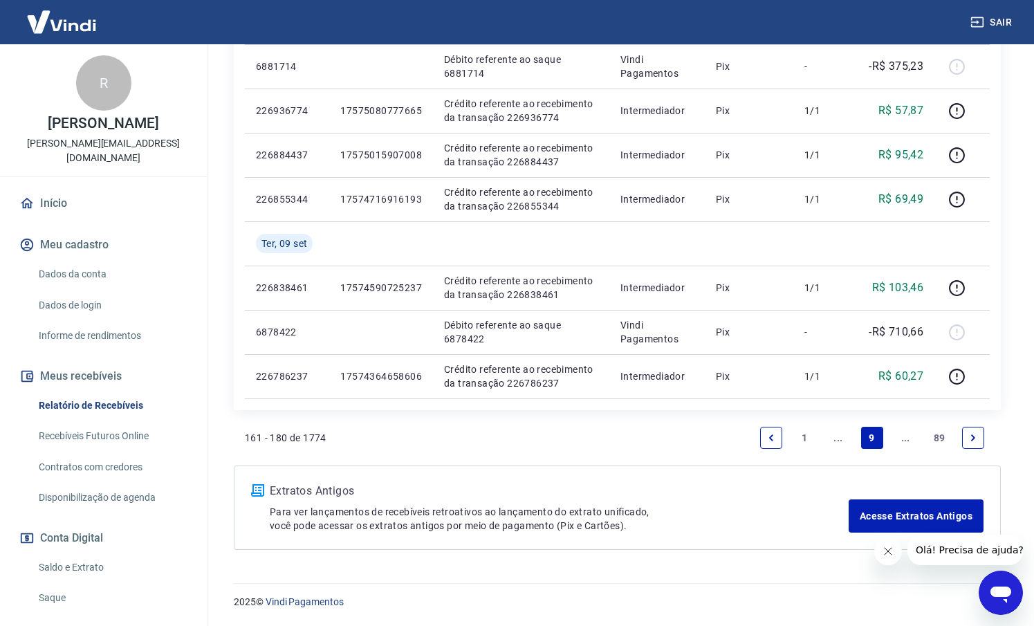
scroll to position [1015, 0]
click at [841, 437] on link "..." at bounding box center [838, 438] width 22 height 22
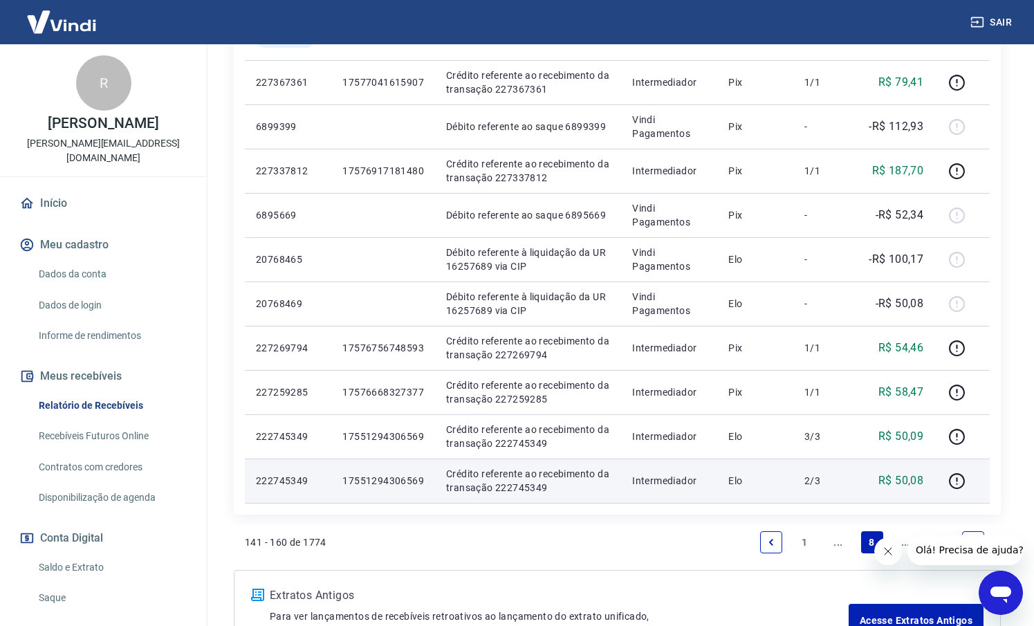
scroll to position [810, 0]
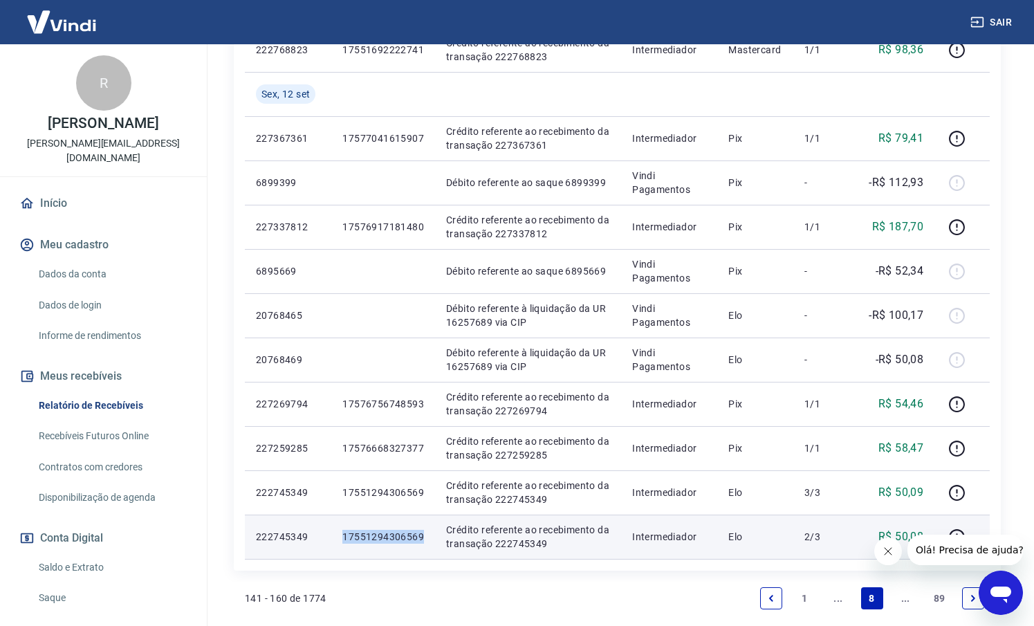
drag, startPoint x: 428, startPoint y: 537, endPoint x: 340, endPoint y: 535, distance: 87.9
click at [340, 535] on td "17551294306569" at bounding box center [383, 537] width 104 height 44
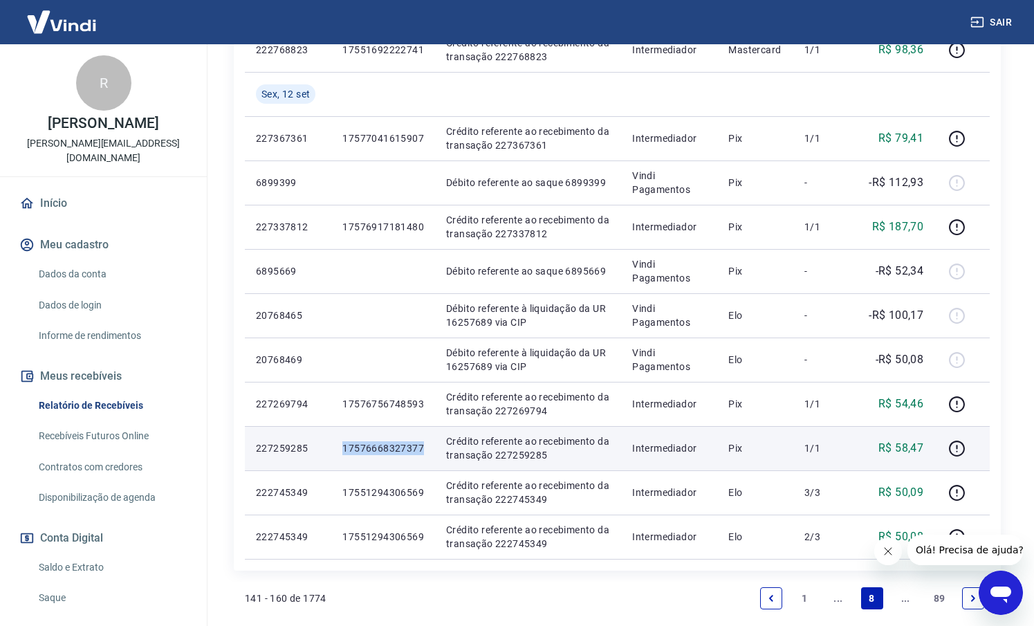
drag, startPoint x: 427, startPoint y: 448, endPoint x: 340, endPoint y: 449, distance: 87.2
click at [340, 449] on td "17576668327377" at bounding box center [383, 448] width 104 height 44
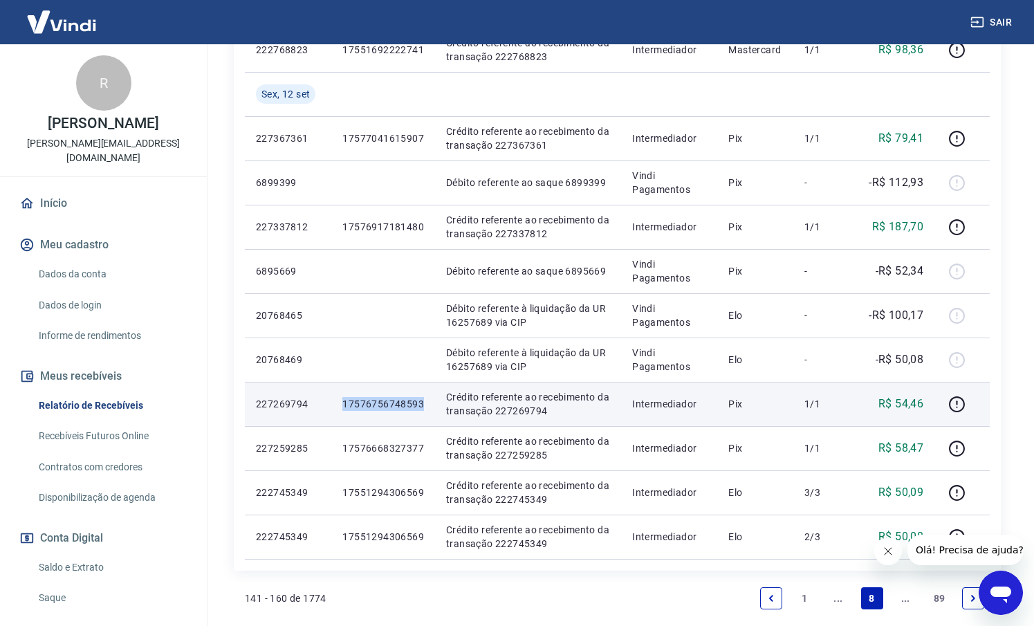
drag, startPoint x: 425, startPoint y: 403, endPoint x: 335, endPoint y: 403, distance: 90.6
click at [335, 403] on td "17576756748593" at bounding box center [383, 404] width 104 height 44
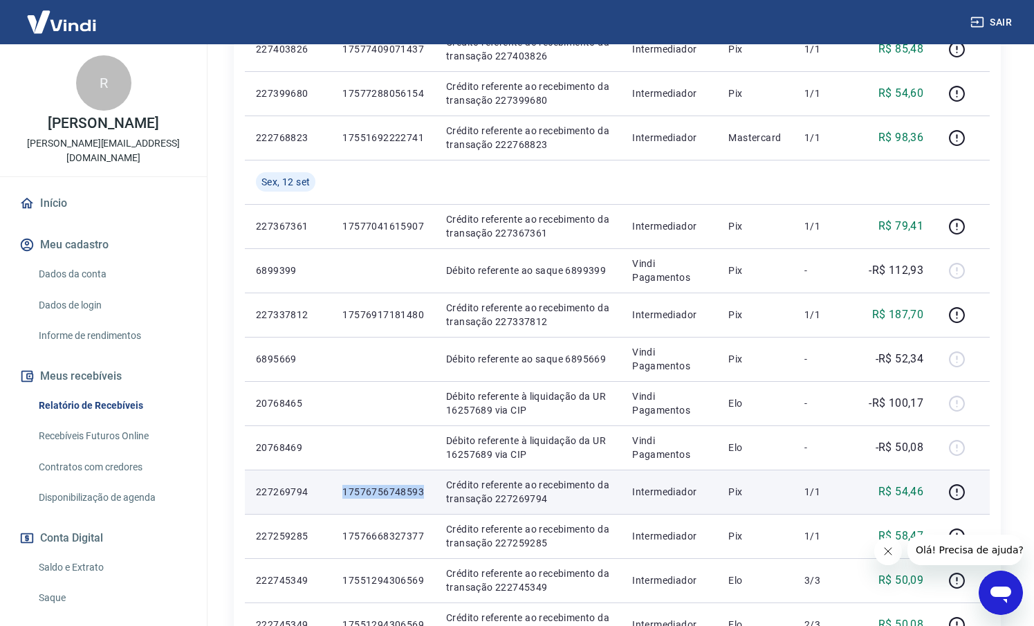
scroll to position [719, 0]
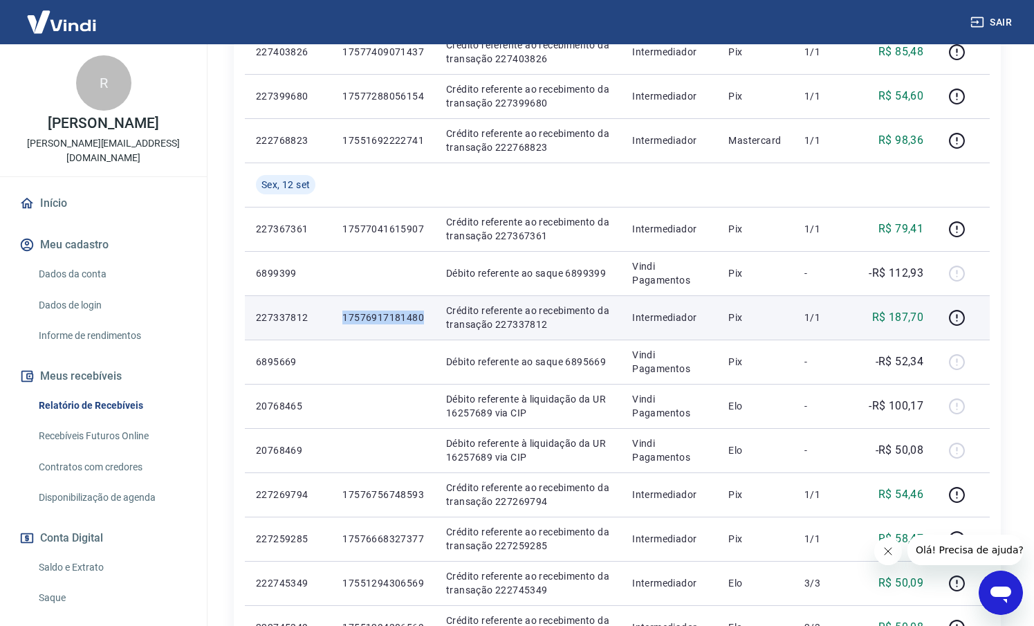
drag, startPoint x: 425, startPoint y: 321, endPoint x: 342, endPoint y: 320, distance: 82.3
click at [342, 320] on td "17576917181480" at bounding box center [383, 317] width 104 height 44
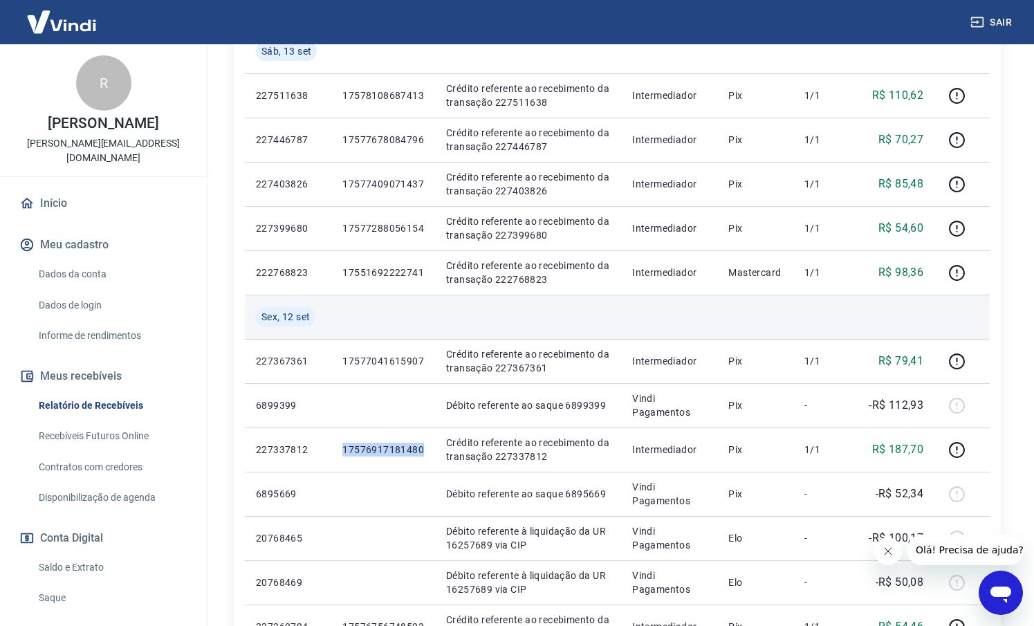
scroll to position [570, 0]
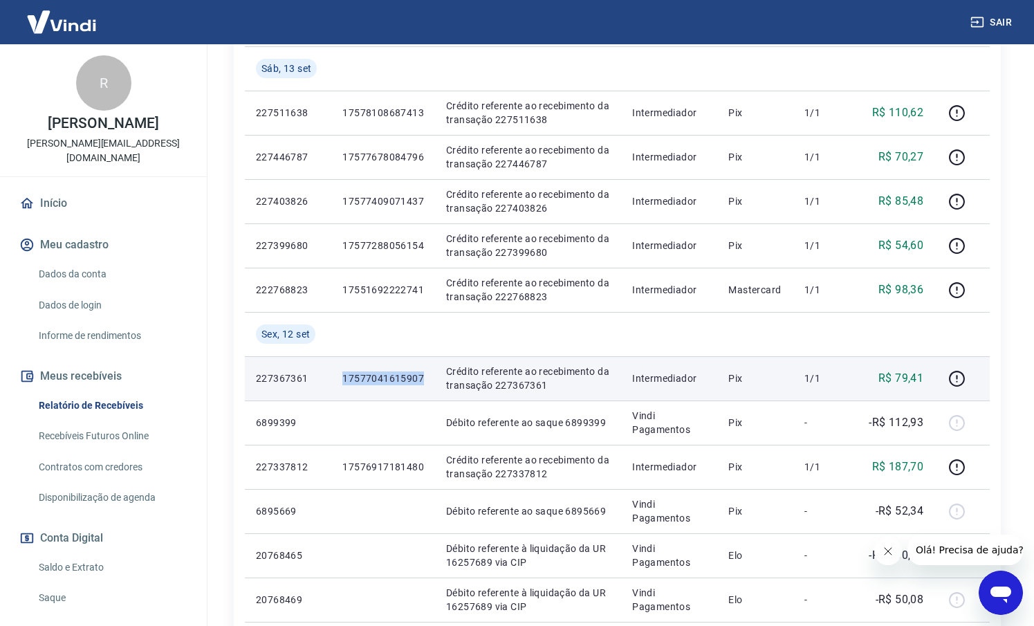
drag, startPoint x: 427, startPoint y: 376, endPoint x: 342, endPoint y: 374, distance: 85.1
click at [342, 374] on td "17577041615907" at bounding box center [383, 378] width 104 height 44
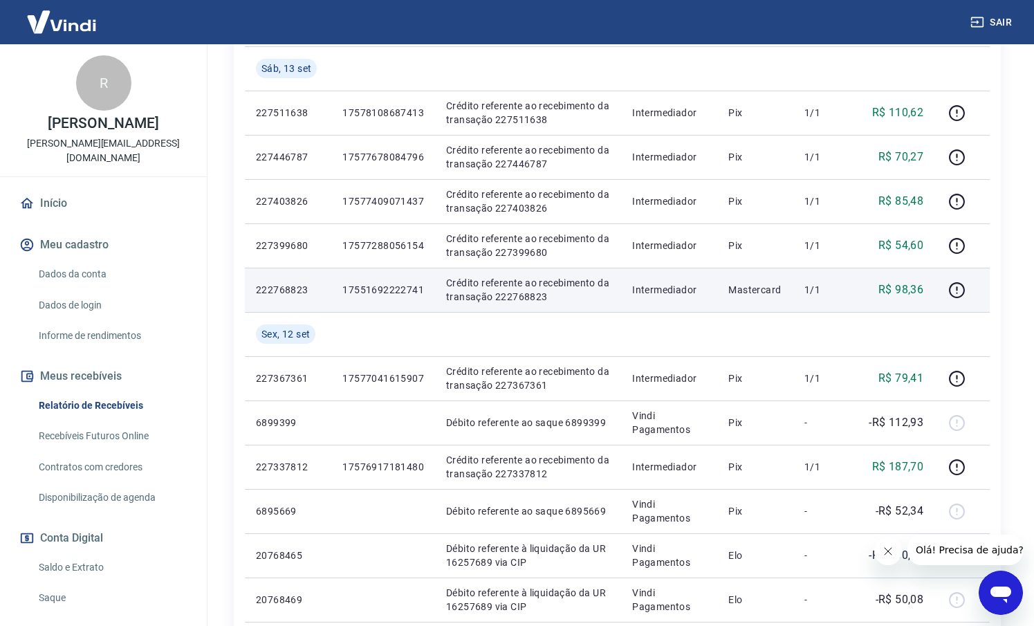
click at [402, 288] on p "17551692222741" at bounding box center [383, 290] width 82 height 14
drag, startPoint x: 429, startPoint y: 291, endPoint x: 340, endPoint y: 291, distance: 88.6
click at [340, 291] on td "17551692222741" at bounding box center [383, 290] width 104 height 44
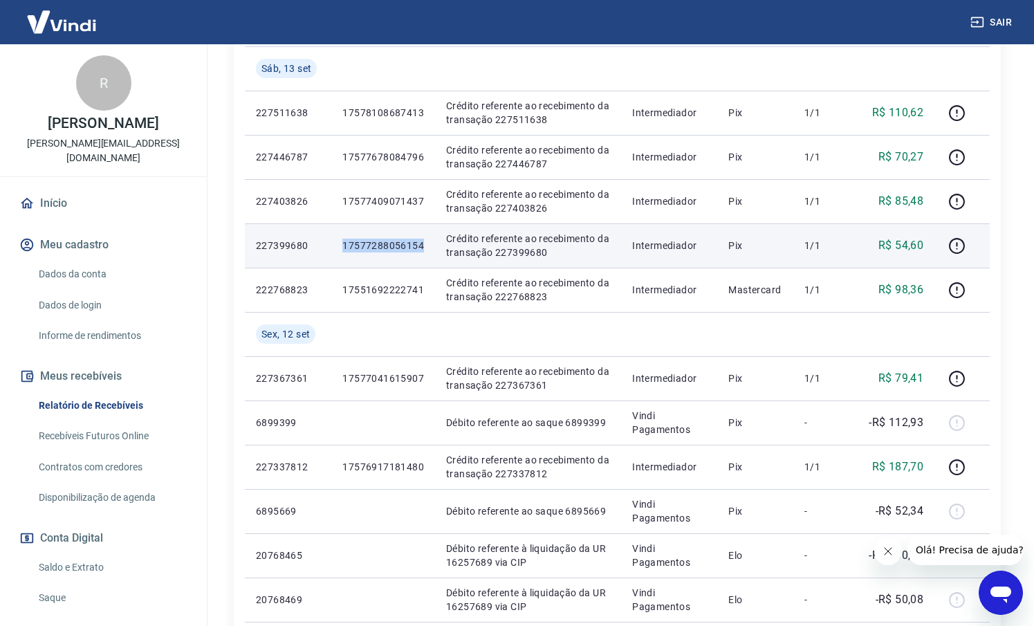
drag, startPoint x: 425, startPoint y: 247, endPoint x: 341, endPoint y: 241, distance: 84.6
click at [341, 241] on td "17577288056154" at bounding box center [383, 245] width 104 height 44
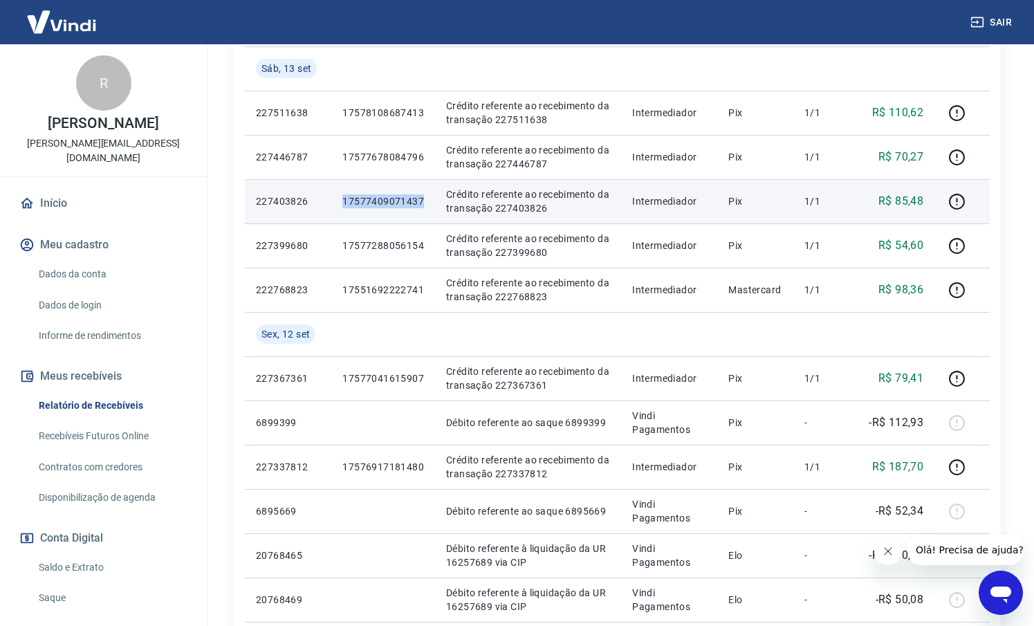
drag, startPoint x: 424, startPoint y: 202, endPoint x: 335, endPoint y: 191, distance: 89.9
click at [335, 191] on td "17577409071437" at bounding box center [383, 201] width 104 height 44
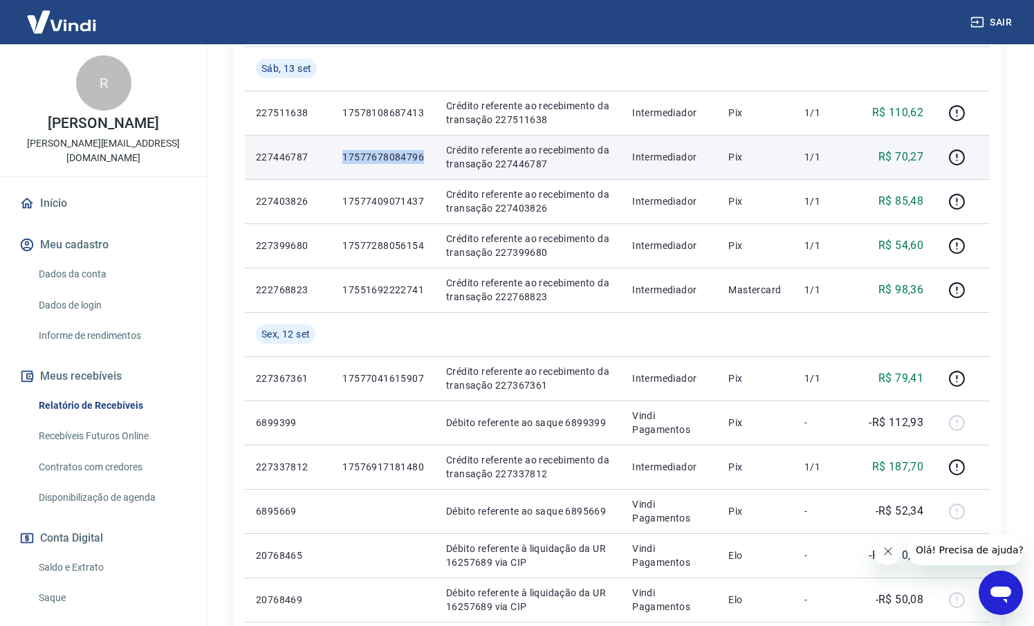
drag, startPoint x: 403, startPoint y: 158, endPoint x: 335, endPoint y: 159, distance: 67.8
click at [335, 159] on td "17577678084796" at bounding box center [383, 157] width 104 height 44
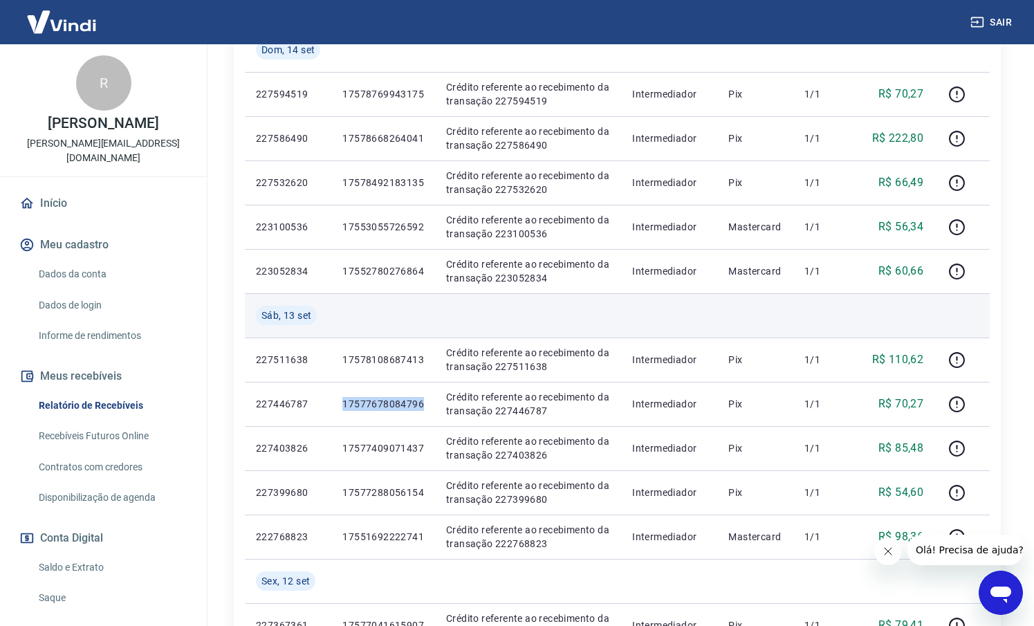
scroll to position [319, 0]
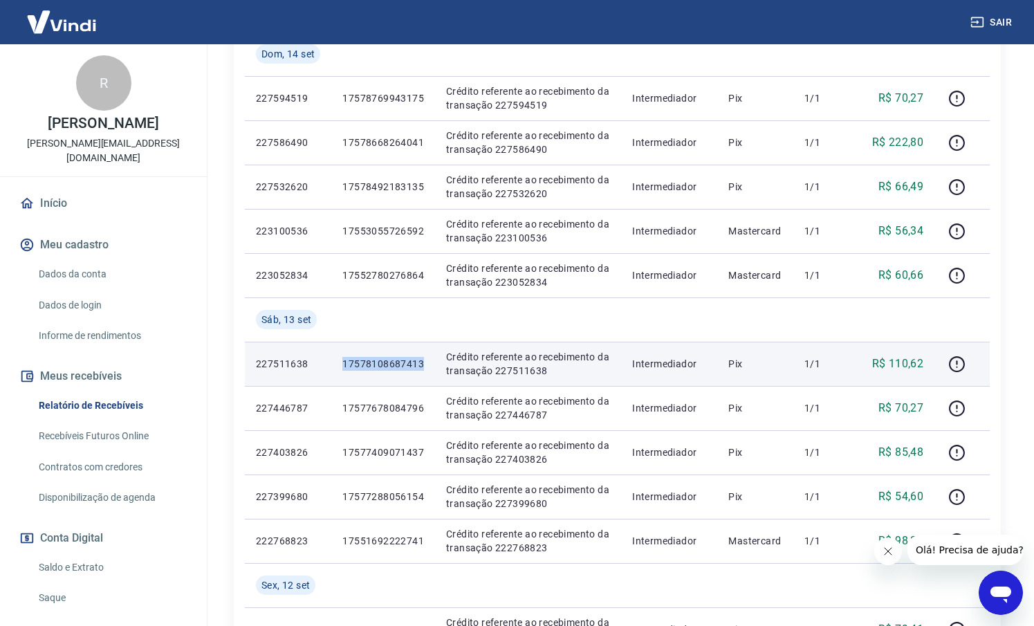
drag, startPoint x: 416, startPoint y: 362, endPoint x: 336, endPoint y: 361, distance: 80.9
click at [336, 361] on td "17578108687413" at bounding box center [383, 364] width 104 height 44
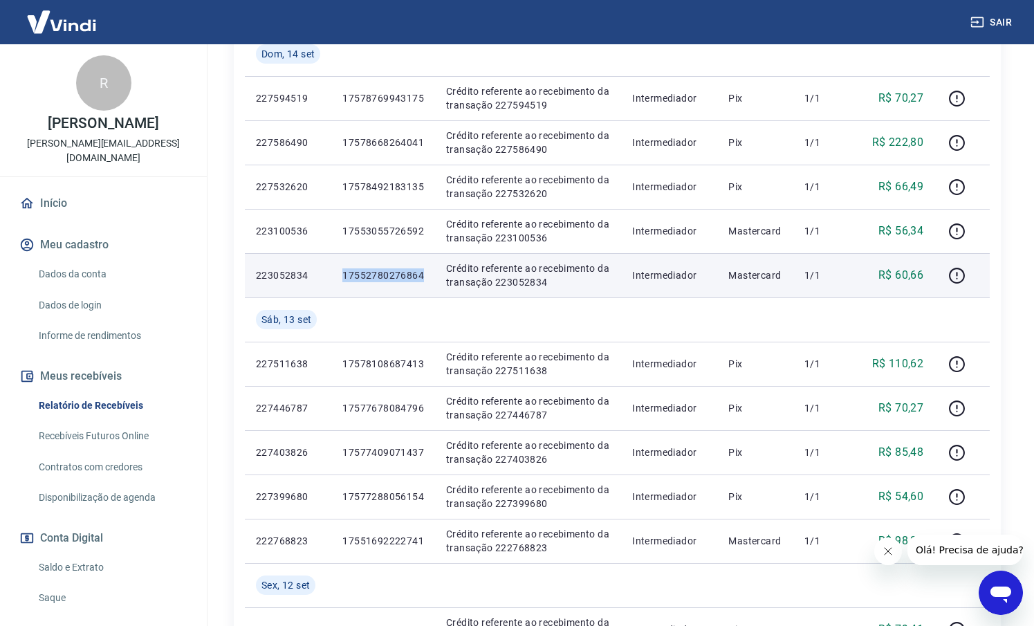
drag, startPoint x: 422, startPoint y: 273, endPoint x: 333, endPoint y: 277, distance: 89.4
click at [333, 277] on td "17552780276864" at bounding box center [383, 275] width 104 height 44
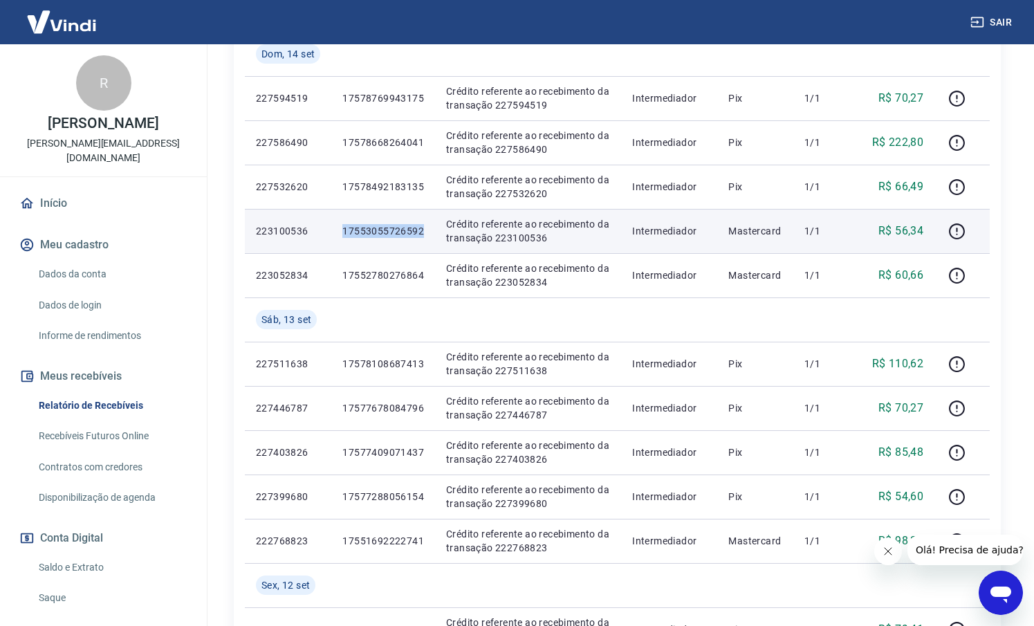
drag, startPoint x: 422, startPoint y: 232, endPoint x: 342, endPoint y: 232, distance: 80.2
click at [342, 232] on td "17553055726592" at bounding box center [383, 231] width 104 height 44
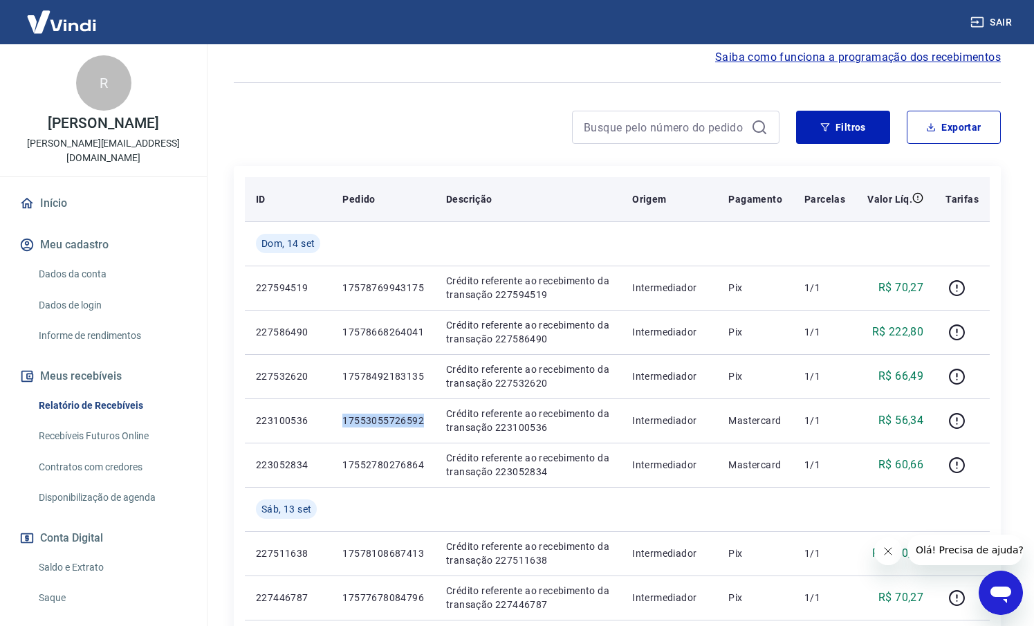
scroll to position [123, 0]
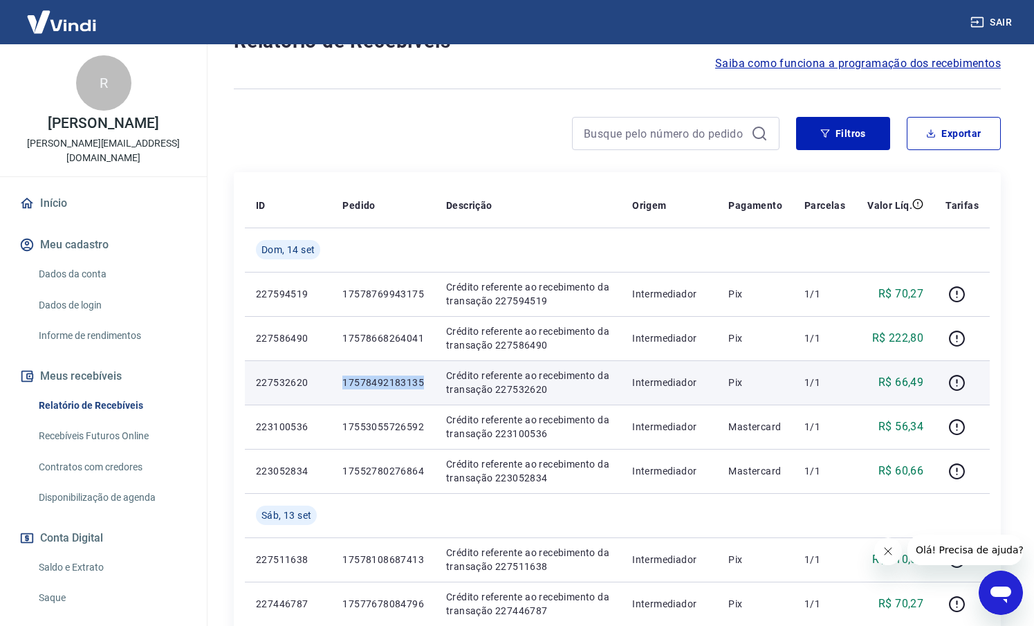
drag, startPoint x: 425, startPoint y: 386, endPoint x: 344, endPoint y: 385, distance: 81.0
click at [344, 385] on td "17578492183135" at bounding box center [383, 382] width 104 height 44
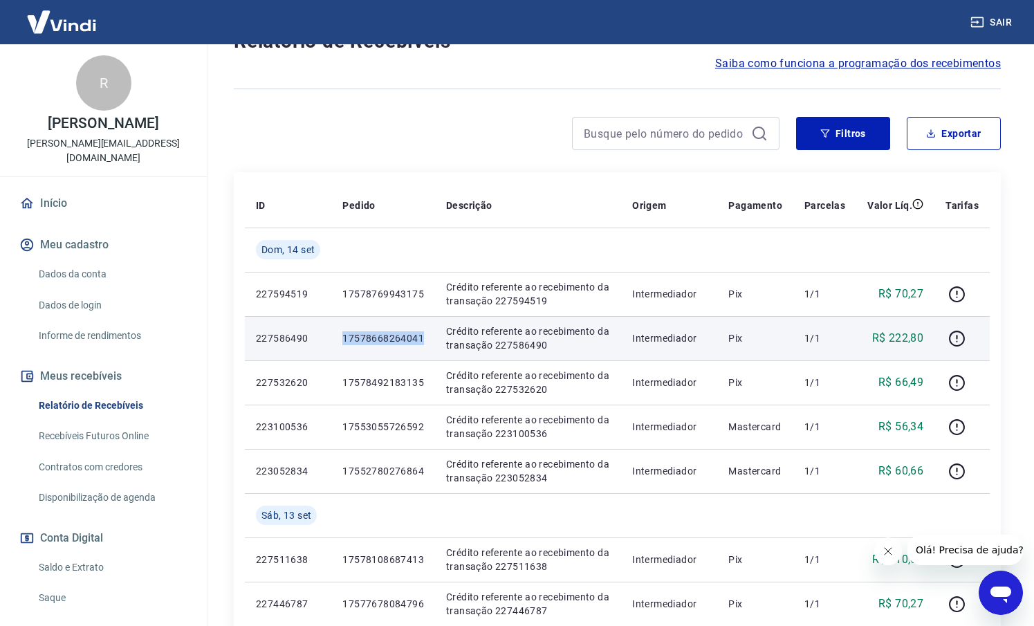
drag, startPoint x: 430, startPoint y: 340, endPoint x: 333, endPoint y: 340, distance: 96.9
click at [333, 340] on td "17578668264041" at bounding box center [383, 338] width 104 height 44
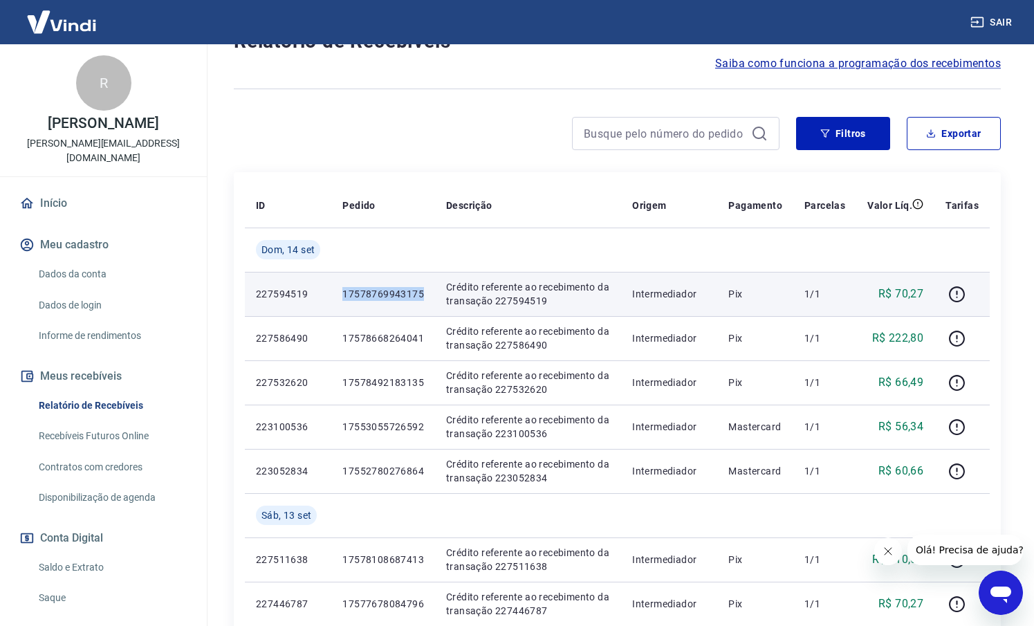
drag, startPoint x: 428, startPoint y: 293, endPoint x: 331, endPoint y: 292, distance: 96.9
click at [331, 292] on tr "227594519 17578769943175 Crédito referente ao recebimento da transação 22759451…" at bounding box center [617, 294] width 745 height 44
click at [331, 292] on td "227594519" at bounding box center [288, 294] width 86 height 44
drag, startPoint x: 334, startPoint y: 293, endPoint x: 421, endPoint y: 293, distance: 87.2
click at [421, 293] on td "17578769943175" at bounding box center [383, 294] width 104 height 44
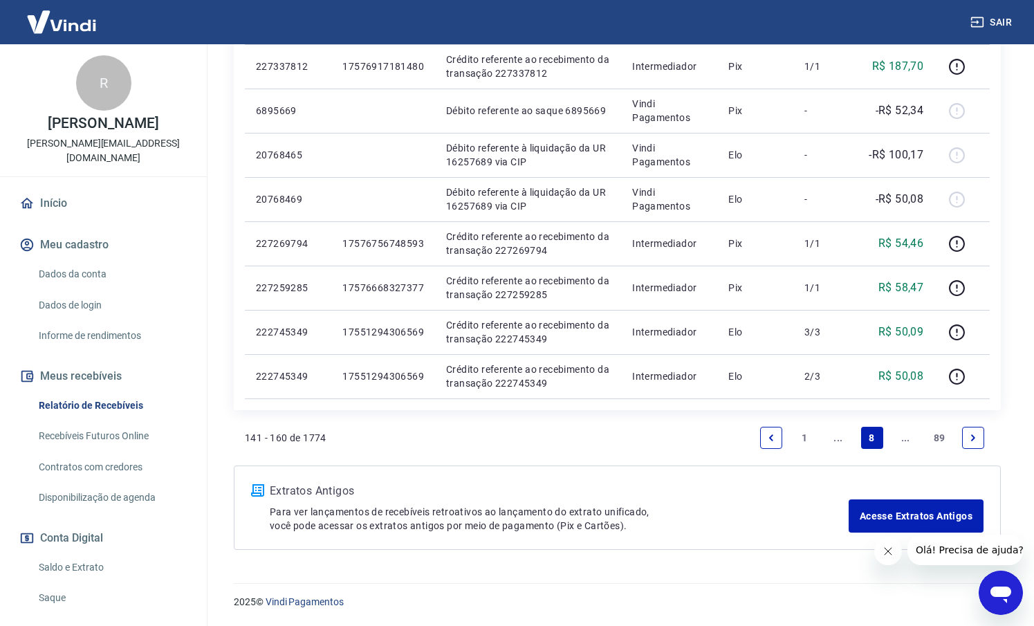
scroll to position [971, 0]
click at [841, 441] on link "..." at bounding box center [838, 438] width 22 height 22
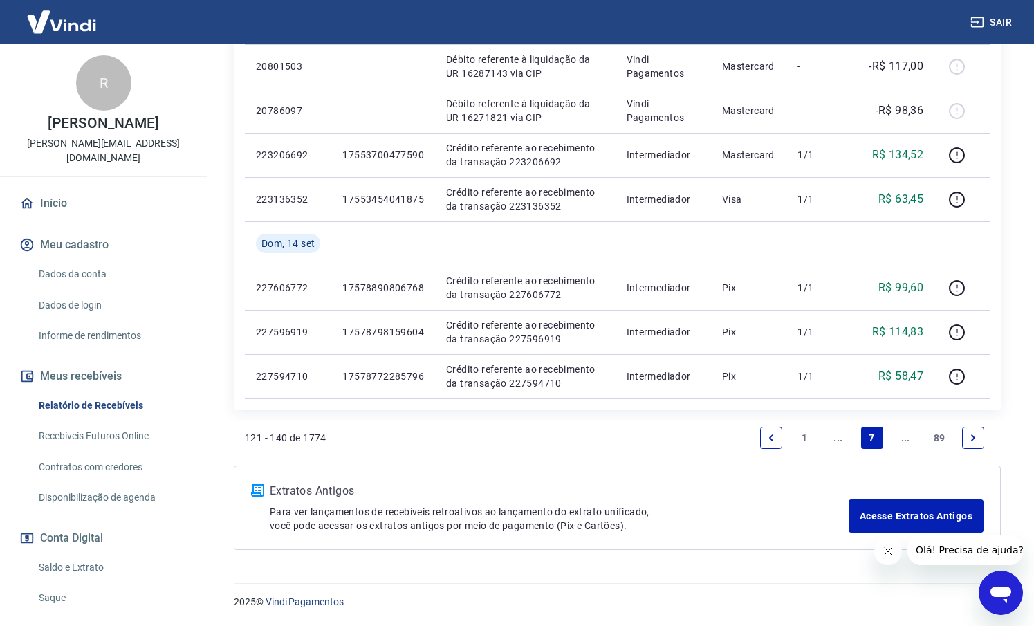
scroll to position [971, 0]
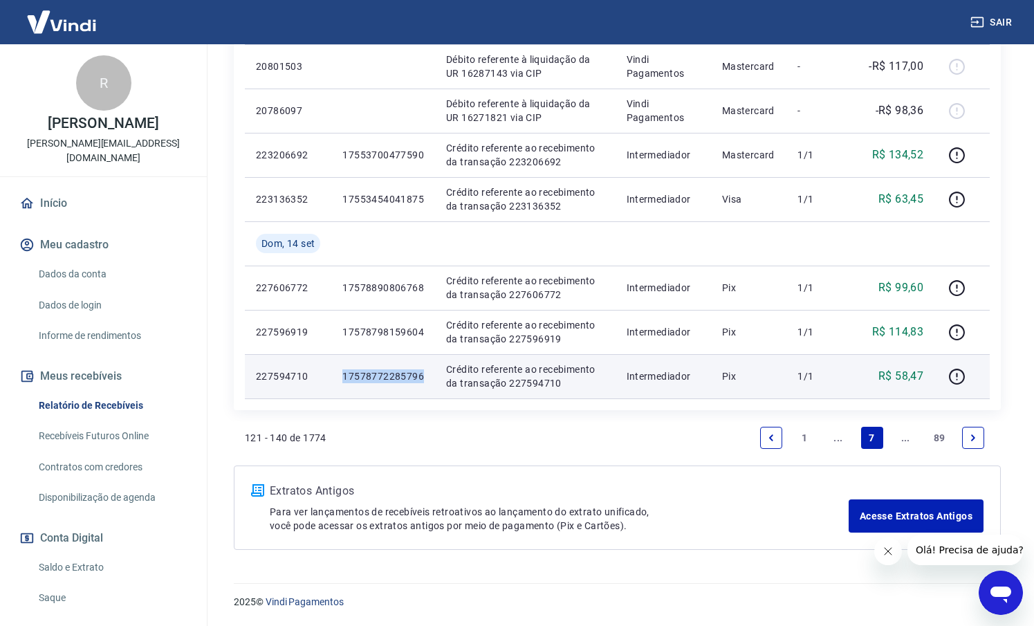
drag, startPoint x: 428, startPoint y: 379, endPoint x: 344, endPoint y: 377, distance: 83.7
click at [344, 377] on td "17578772285796" at bounding box center [383, 376] width 104 height 44
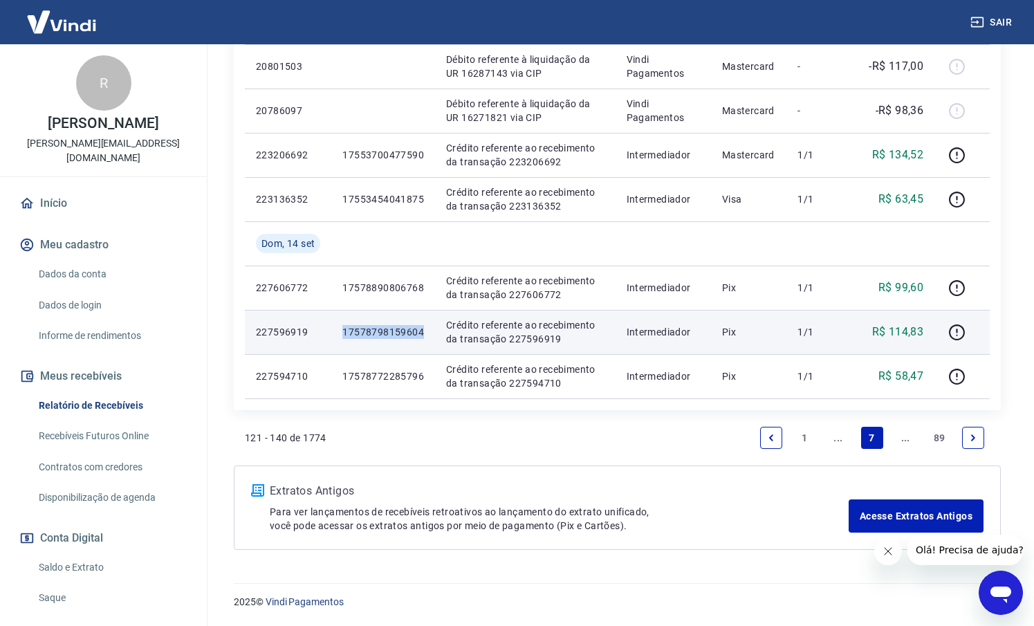
drag, startPoint x: 416, startPoint y: 332, endPoint x: 334, endPoint y: 332, distance: 81.6
click at [334, 332] on td "17578798159604" at bounding box center [383, 332] width 104 height 44
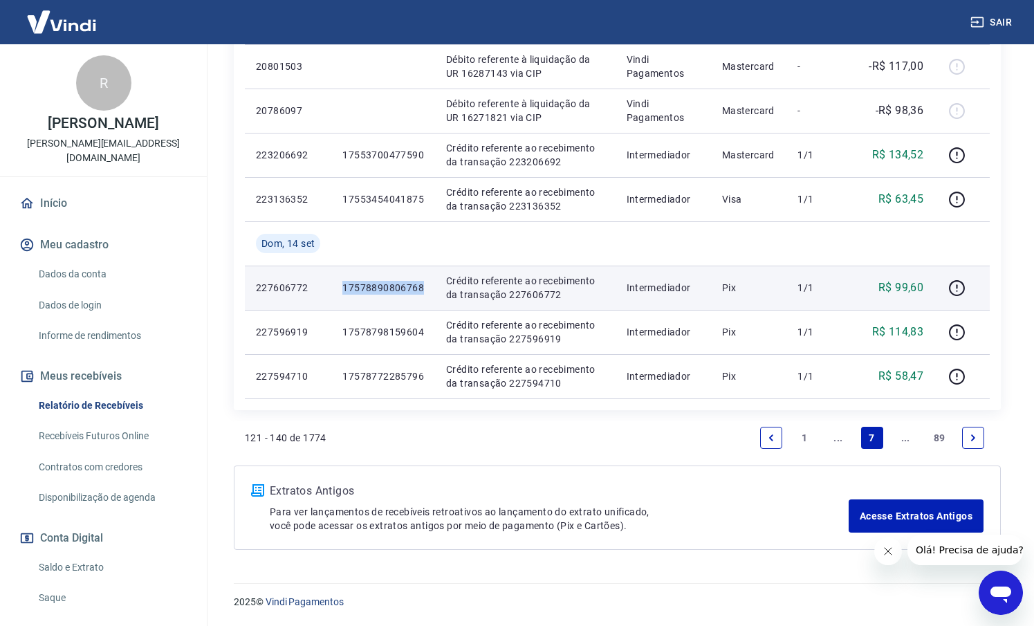
drag, startPoint x: 425, startPoint y: 288, endPoint x: 342, endPoint y: 286, distance: 83.0
click at [342, 286] on td "17578890806768" at bounding box center [383, 288] width 104 height 44
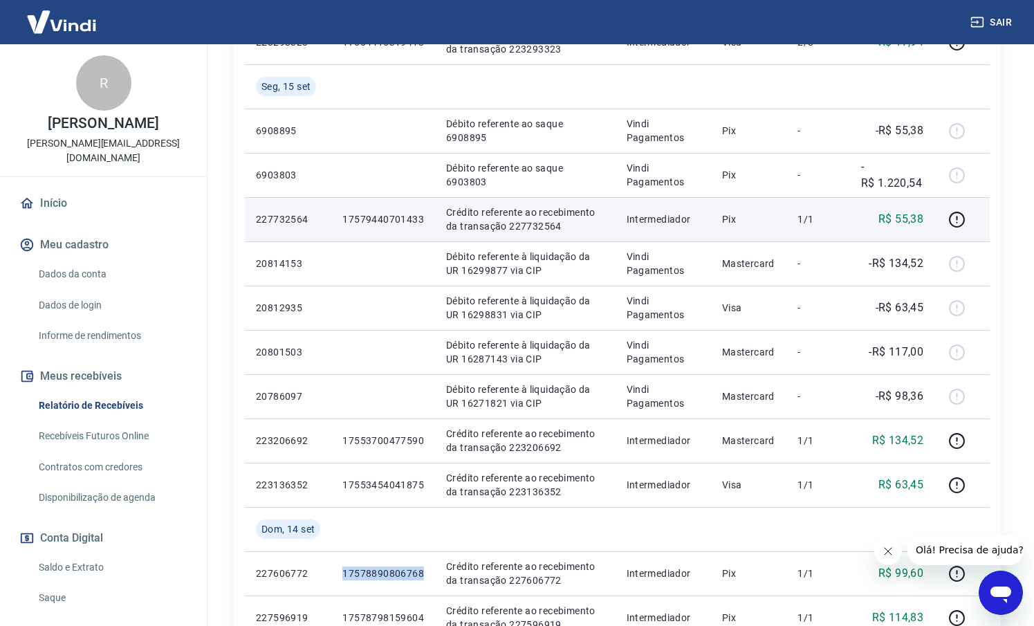
scroll to position [709, 0]
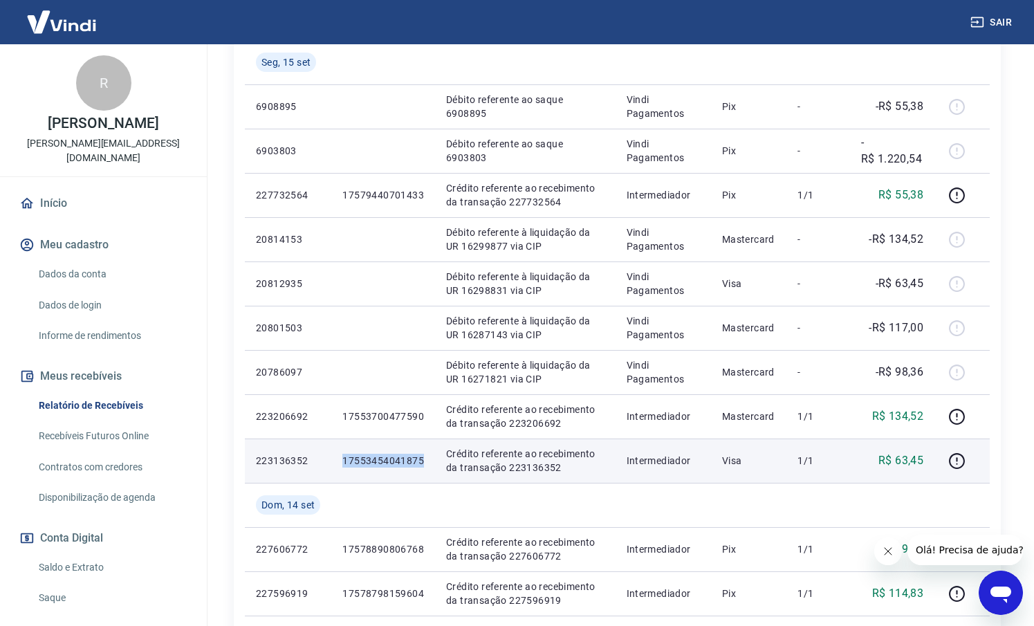
drag, startPoint x: 432, startPoint y: 457, endPoint x: 334, endPoint y: 461, distance: 98.3
click at [334, 461] on td "17553454041875" at bounding box center [383, 461] width 104 height 44
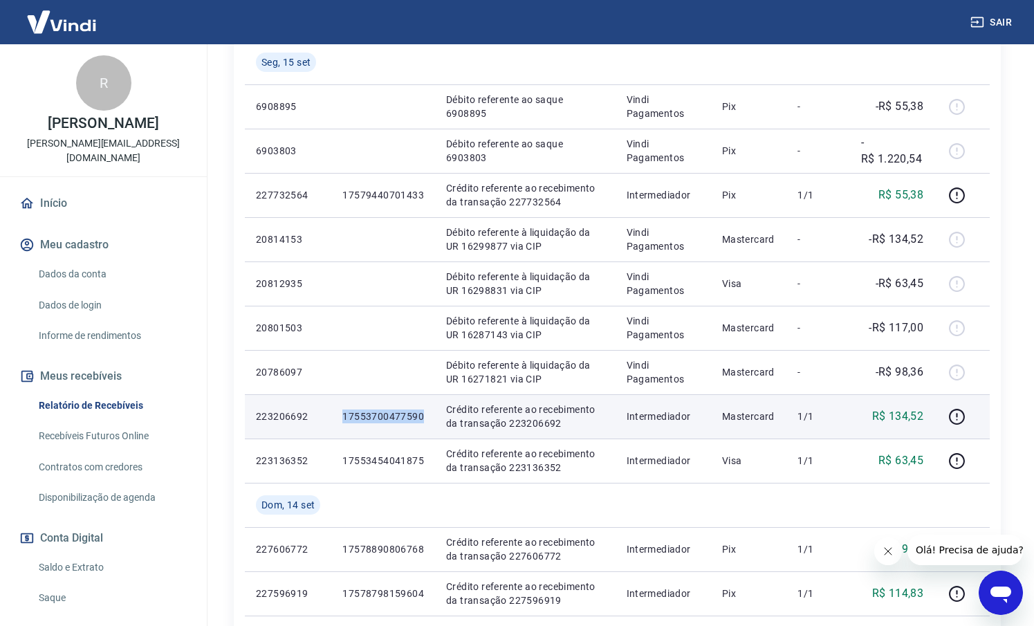
drag, startPoint x: 415, startPoint y: 417, endPoint x: 340, endPoint y: 416, distance: 75.4
click at [340, 416] on td "17553700477590" at bounding box center [383, 416] width 104 height 44
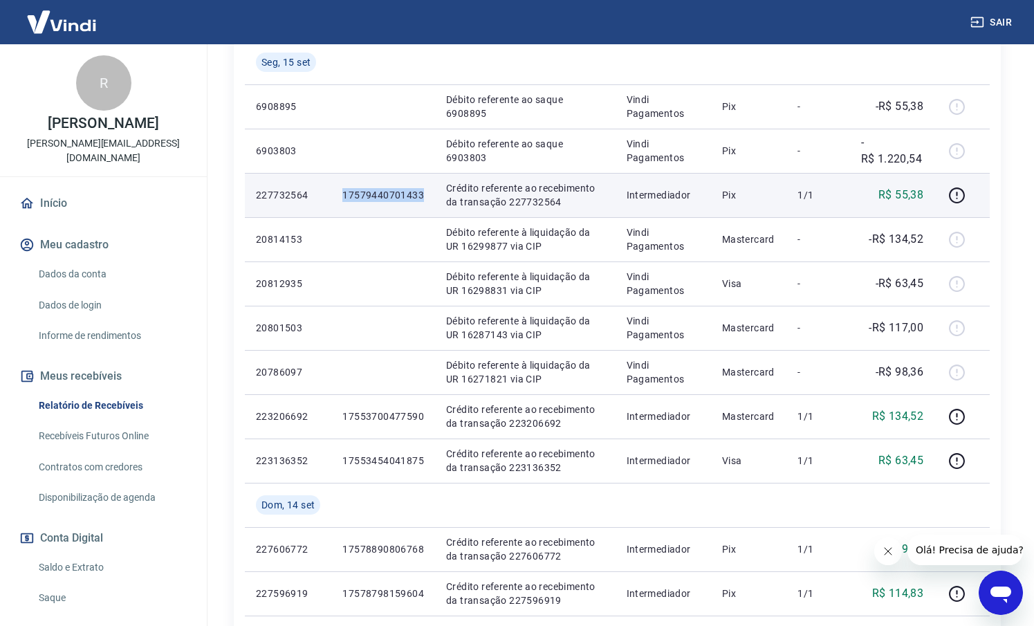
drag, startPoint x: 417, startPoint y: 194, endPoint x: 336, endPoint y: 192, distance: 81.6
click at [336, 192] on td "17579440701433" at bounding box center [383, 195] width 104 height 44
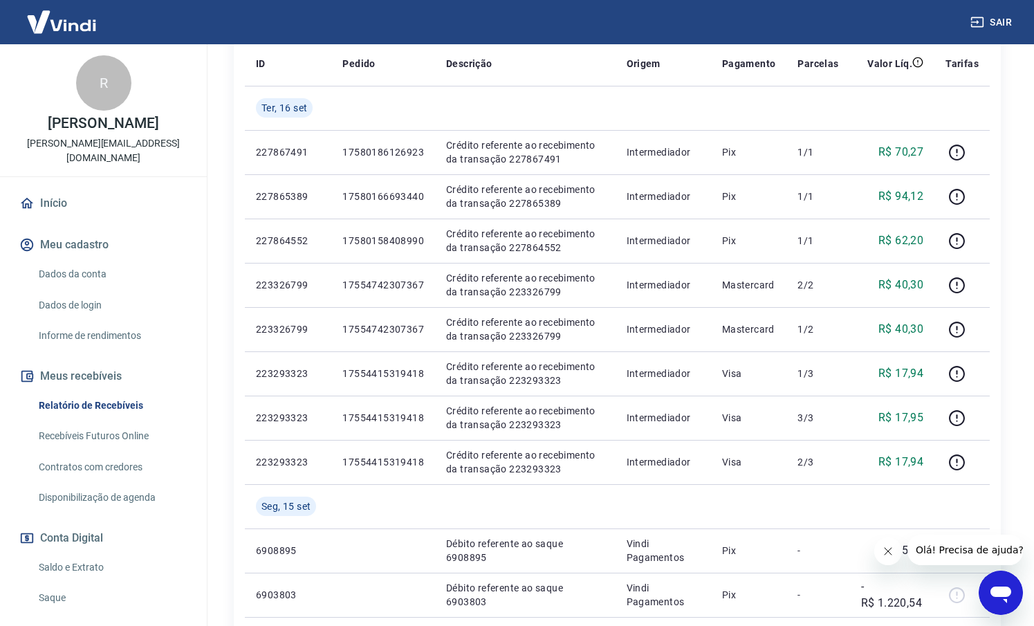
scroll to position [262, 0]
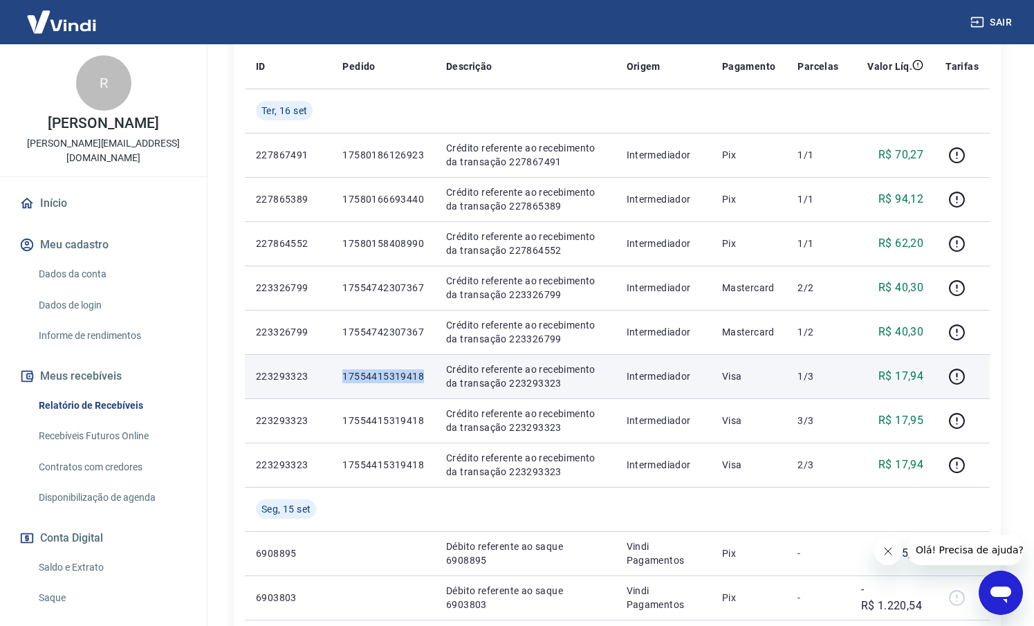
drag, startPoint x: 423, startPoint y: 376, endPoint x: 335, endPoint y: 376, distance: 88.5
click at [335, 376] on td "17554415319418" at bounding box center [383, 376] width 104 height 44
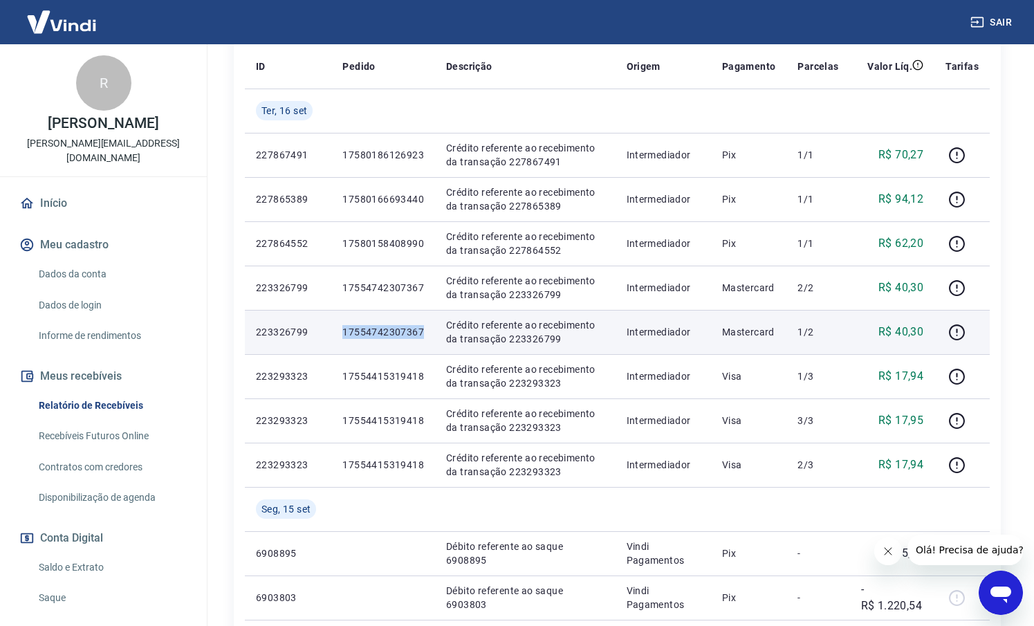
drag, startPoint x: 424, startPoint y: 331, endPoint x: 336, endPoint y: 333, distance: 87.9
click at [336, 333] on td "17554742307367" at bounding box center [383, 332] width 104 height 44
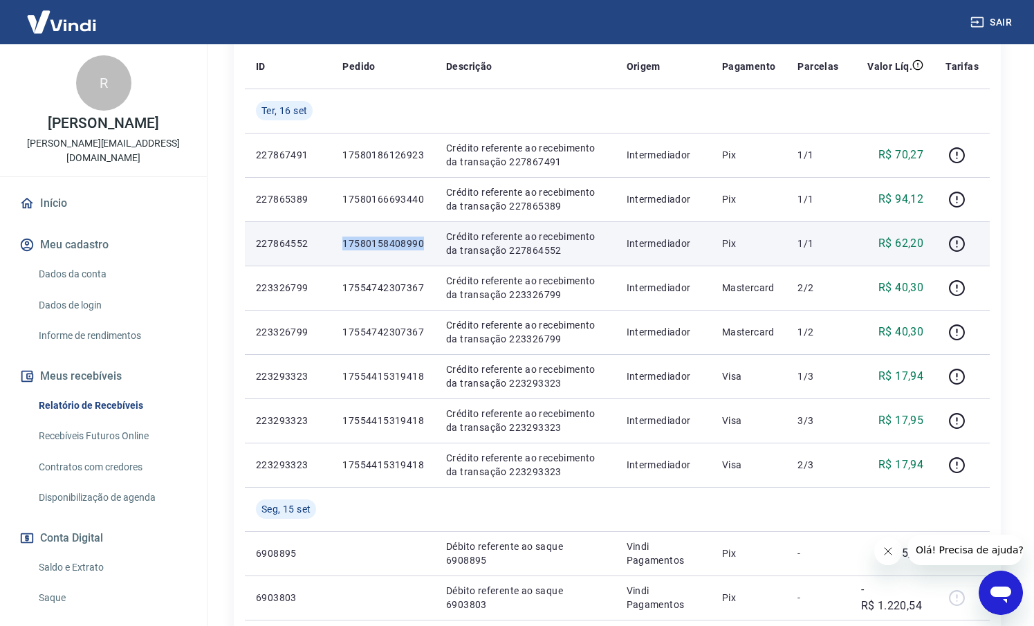
drag, startPoint x: 420, startPoint y: 245, endPoint x: 336, endPoint y: 246, distance: 83.7
click at [336, 246] on td "17580158408990" at bounding box center [383, 243] width 104 height 44
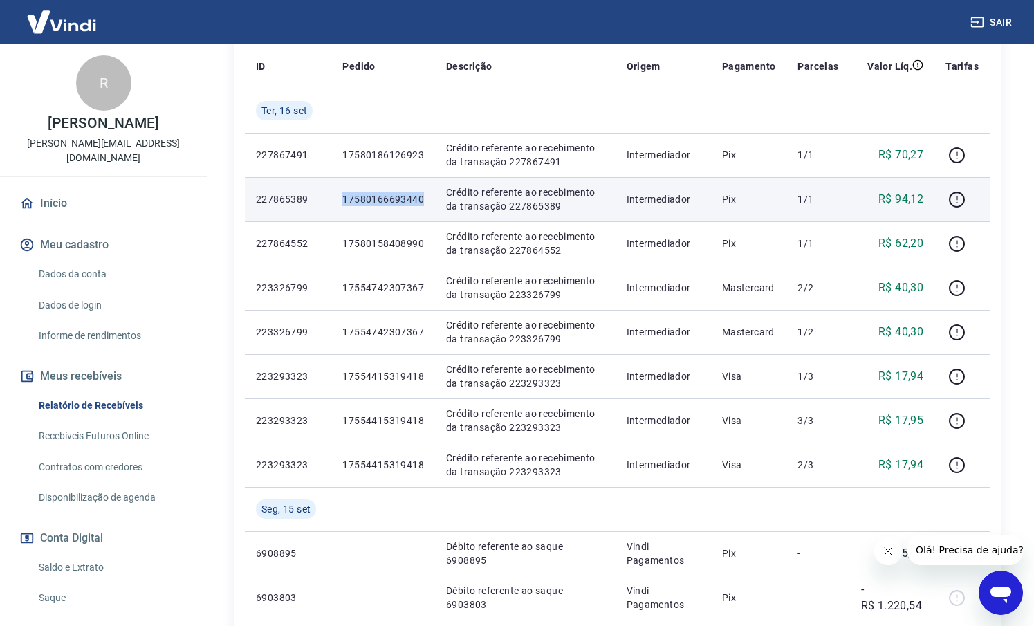
drag, startPoint x: 424, startPoint y: 206, endPoint x: 338, endPoint y: 201, distance: 86.0
click at [338, 201] on td "17580166693440" at bounding box center [383, 199] width 104 height 44
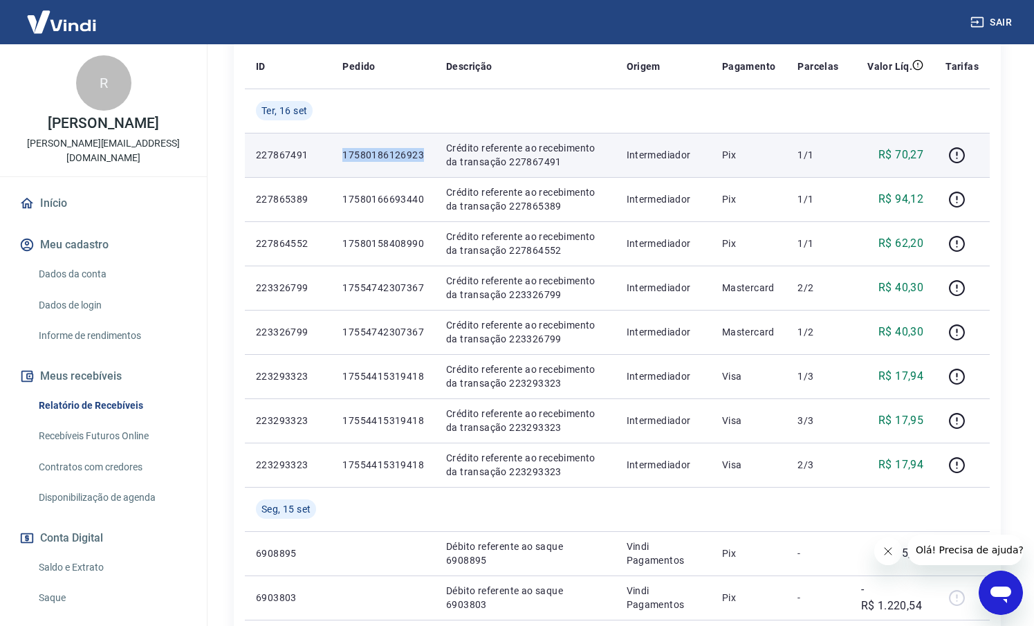
drag, startPoint x: 400, startPoint y: 154, endPoint x: 338, endPoint y: 152, distance: 61.6
click at [338, 152] on td "17580186126923" at bounding box center [383, 155] width 104 height 44
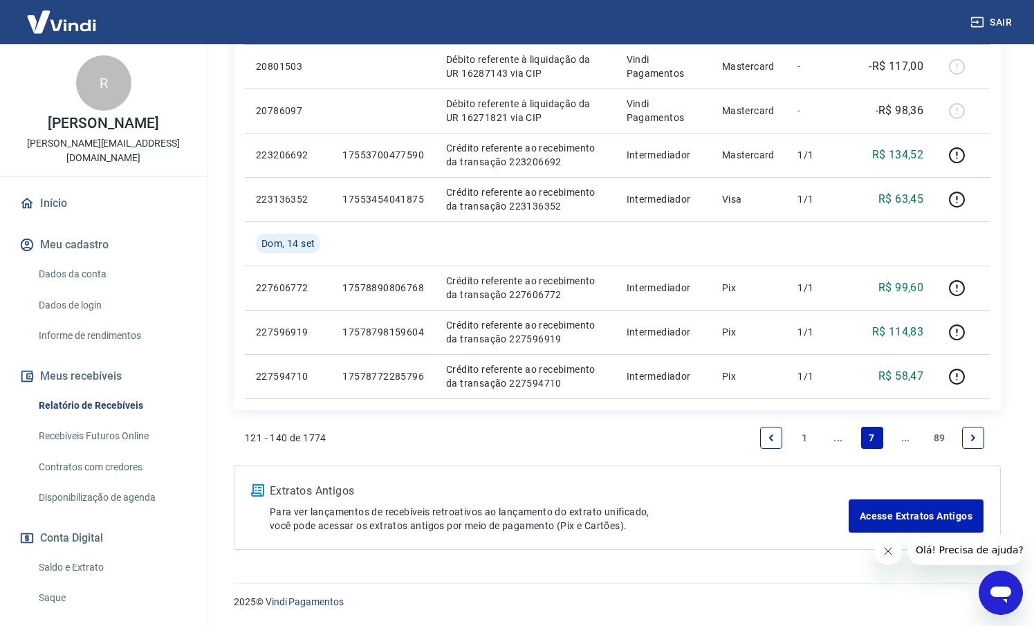
scroll to position [971, 0]
click at [832, 437] on link "..." at bounding box center [838, 438] width 22 height 22
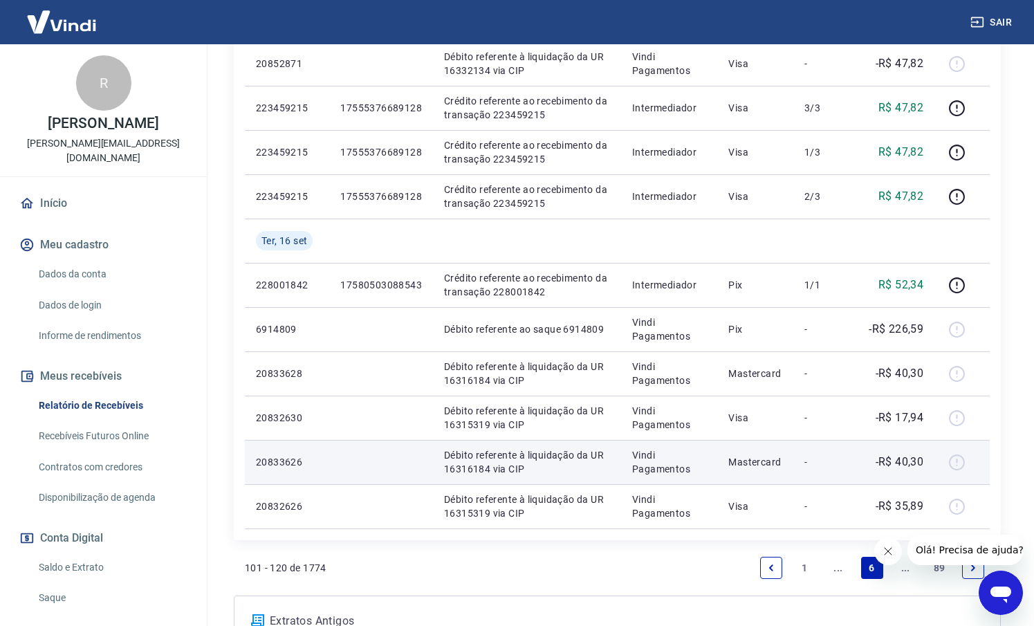
scroll to position [798, 0]
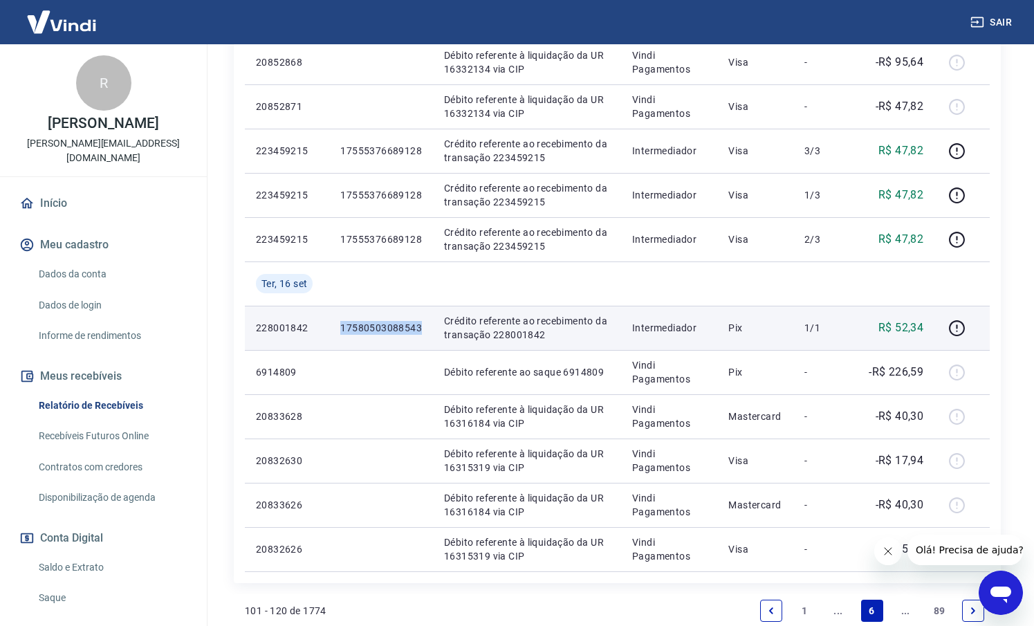
drag, startPoint x: 420, startPoint y: 326, endPoint x: 358, endPoint y: 317, distance: 62.2
click at [358, 317] on td "17580503088543" at bounding box center [381, 328] width 104 height 44
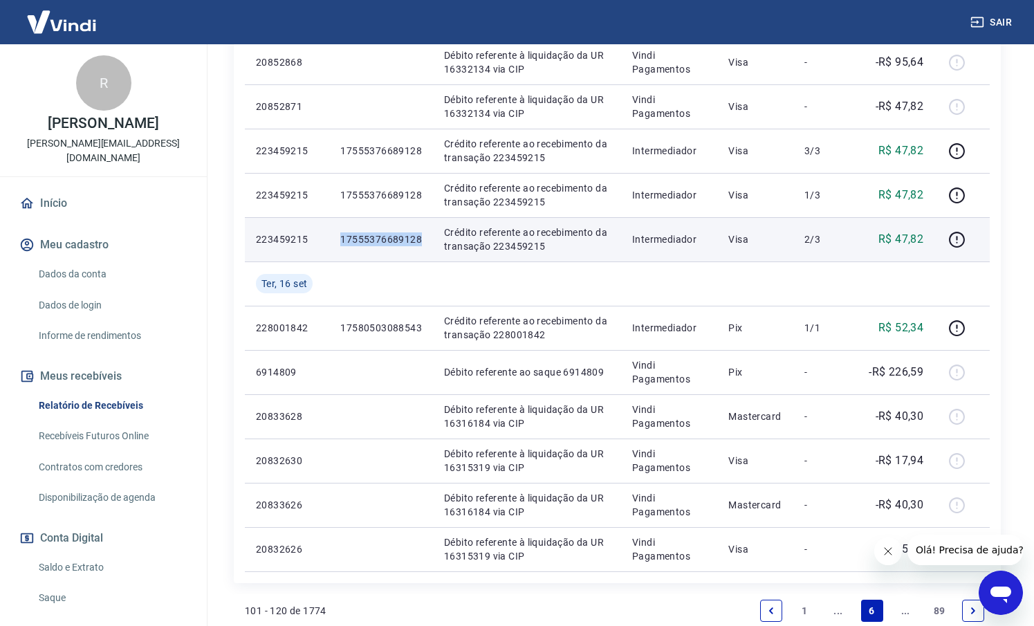
drag, startPoint x: 422, startPoint y: 243, endPoint x: 336, endPoint y: 241, distance: 85.8
click at [336, 241] on td "17555376689128" at bounding box center [381, 239] width 104 height 44
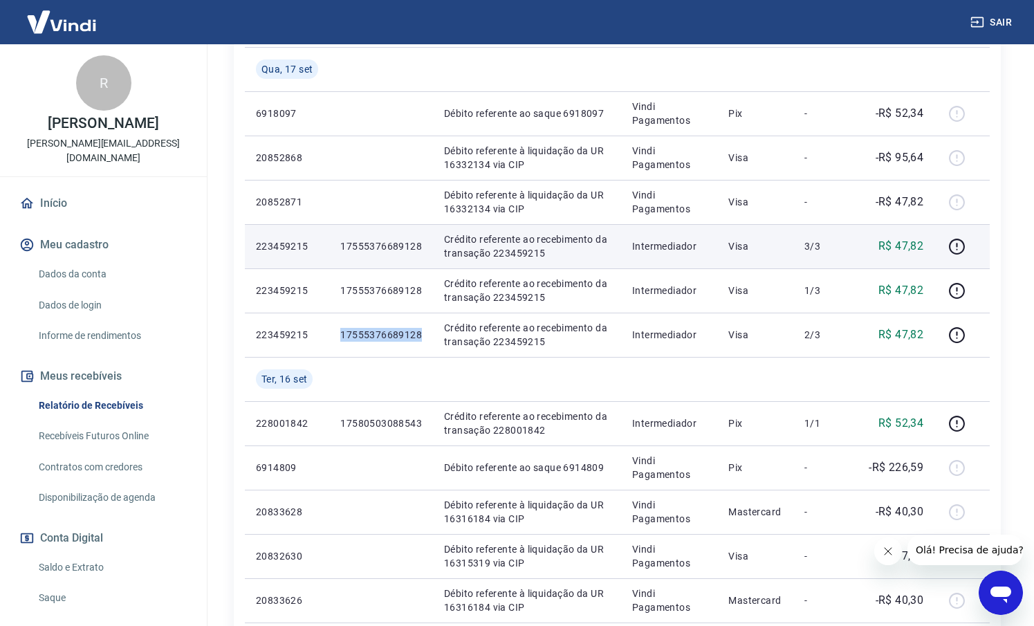
scroll to position [649, 0]
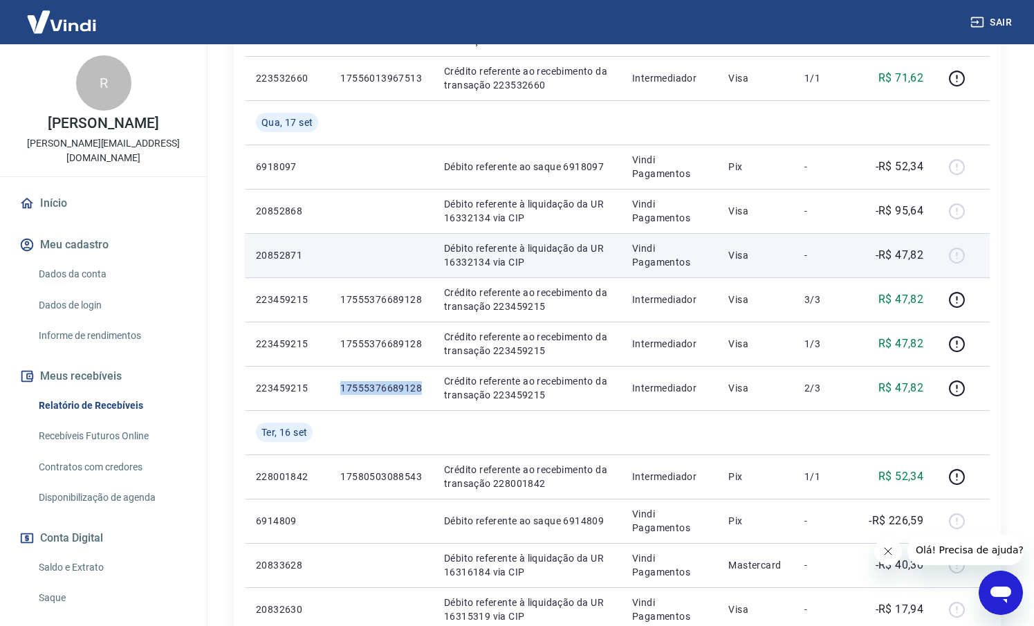
copy p "17555376689128"
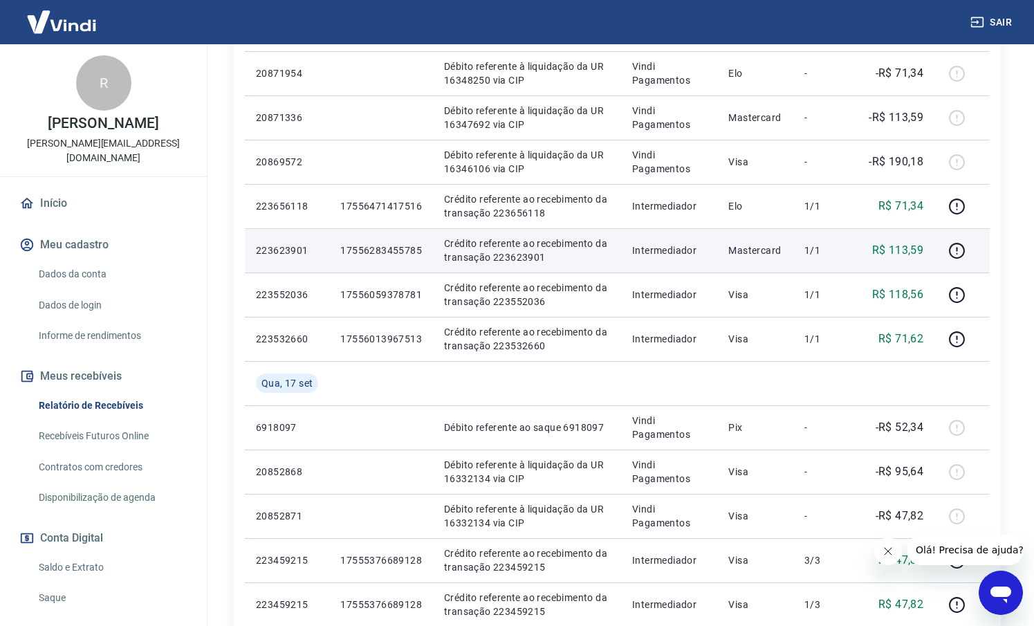
scroll to position [342, 0]
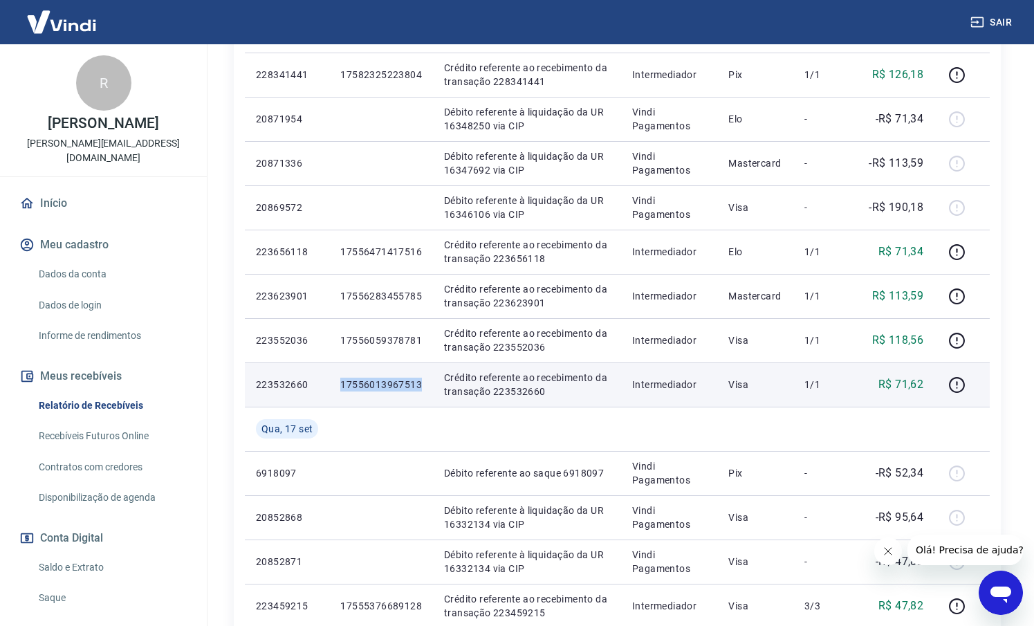
drag, startPoint x: 425, startPoint y: 389, endPoint x: 342, endPoint y: 385, distance: 83.2
click at [342, 385] on td "17556013967513" at bounding box center [381, 384] width 104 height 44
copy p "17556013967513"
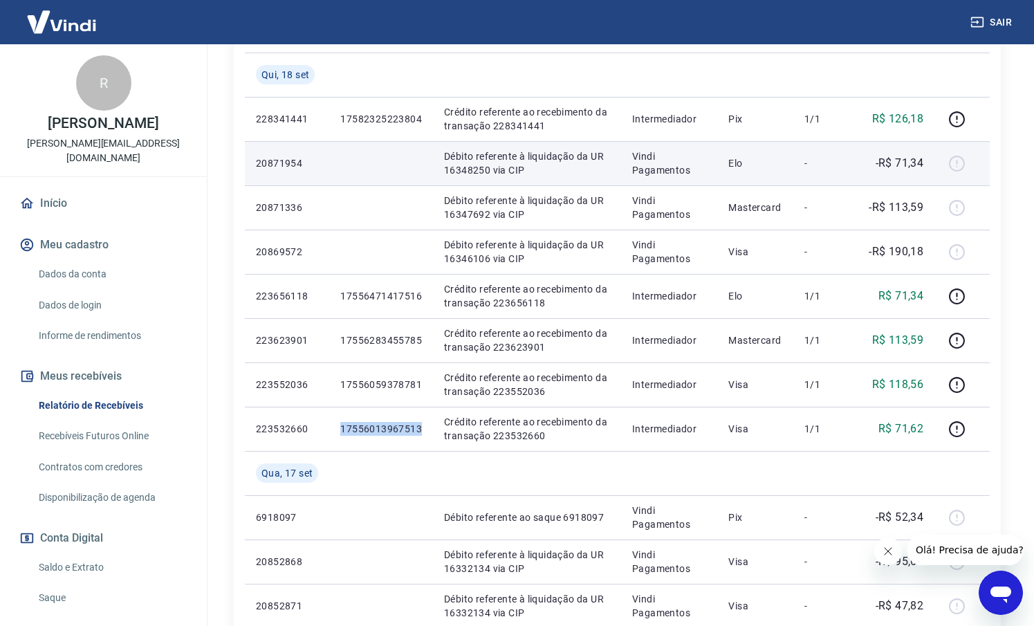
scroll to position [302, 0]
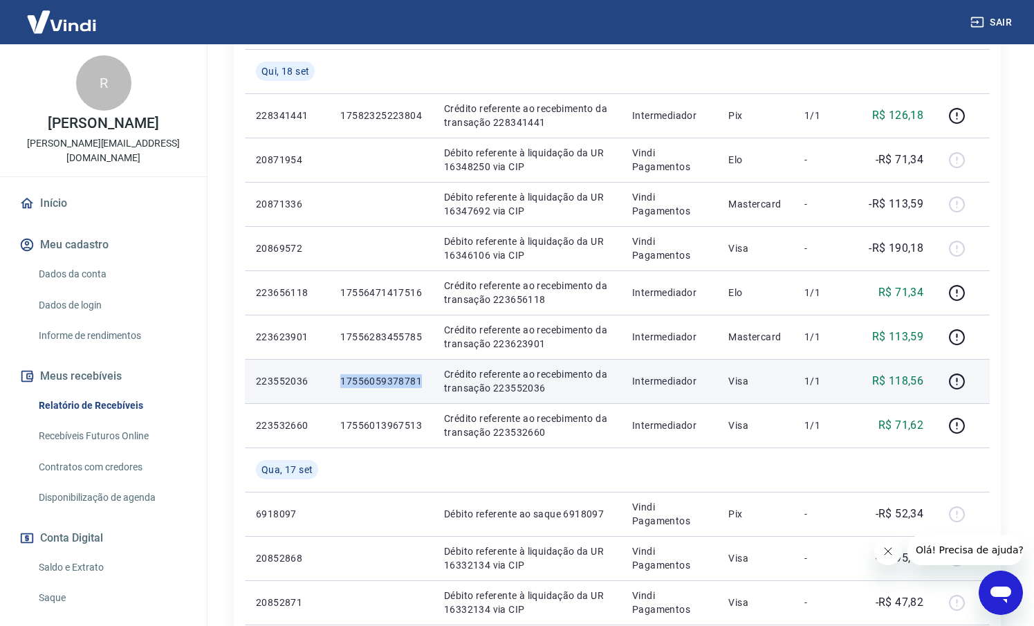
drag, startPoint x: 418, startPoint y: 380, endPoint x: 339, endPoint y: 380, distance: 78.9
click at [339, 380] on td "17556059378781" at bounding box center [381, 381] width 104 height 44
copy p "17556059378781"
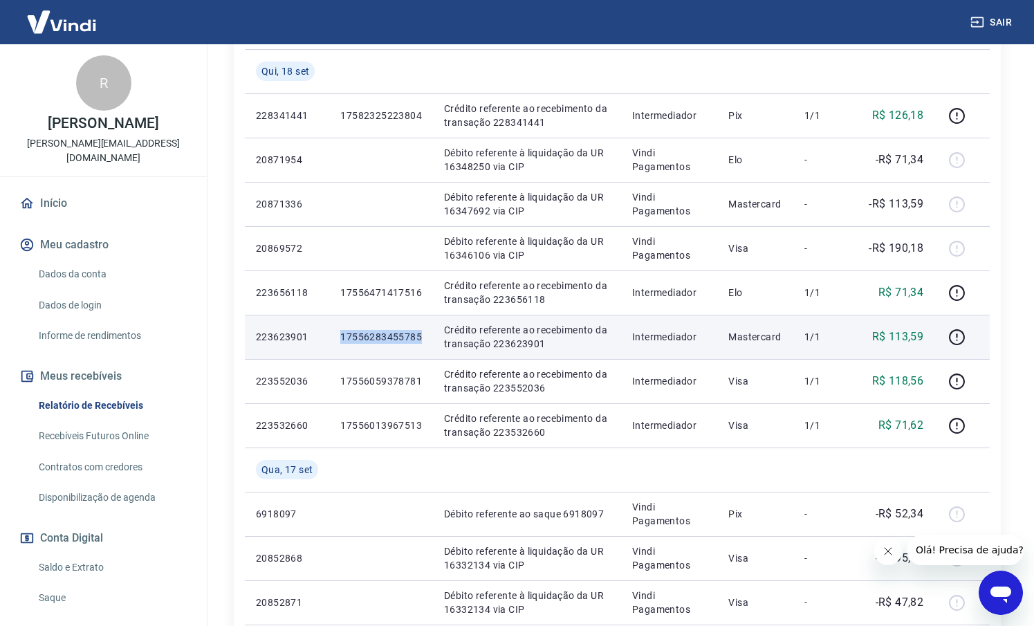
drag, startPoint x: 423, startPoint y: 336, endPoint x: 336, endPoint y: 336, distance: 87.2
click at [336, 336] on td "17556283455785" at bounding box center [381, 337] width 104 height 44
copy p "17556283455785"
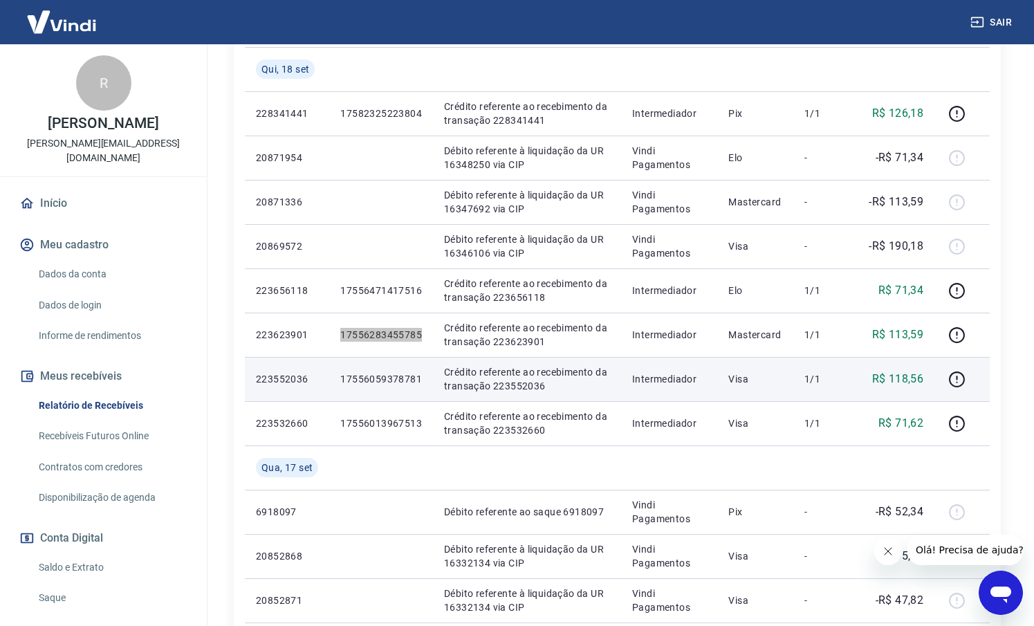
scroll to position [306, 0]
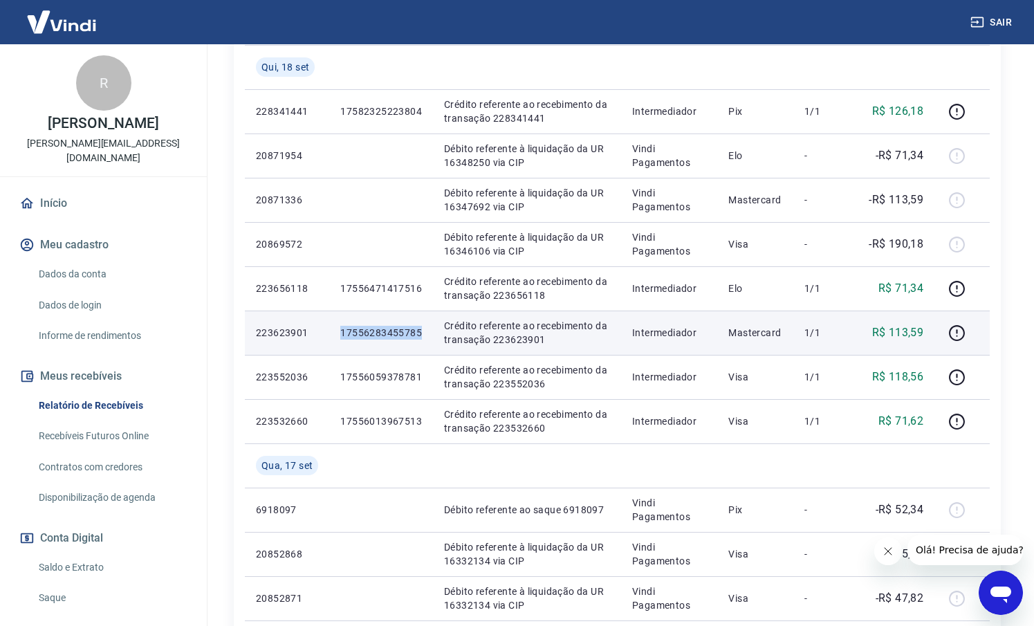
copy p "17556283455785"
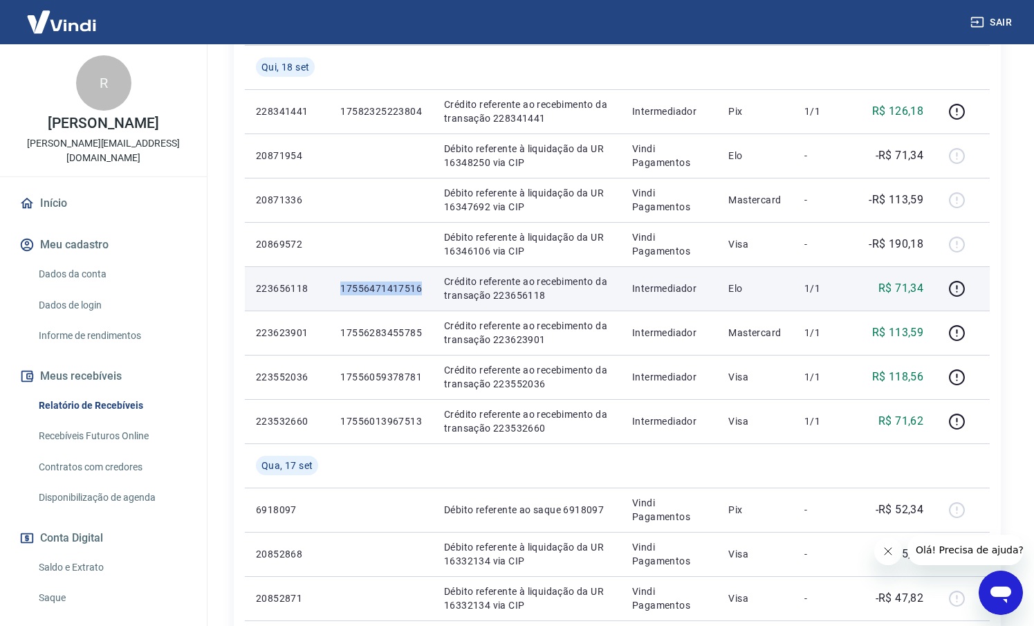
drag, startPoint x: 425, startPoint y: 278, endPoint x: 334, endPoint y: 294, distance: 92.0
click at [334, 294] on td "17556471417516" at bounding box center [381, 288] width 104 height 44
copy p "17556471417516"
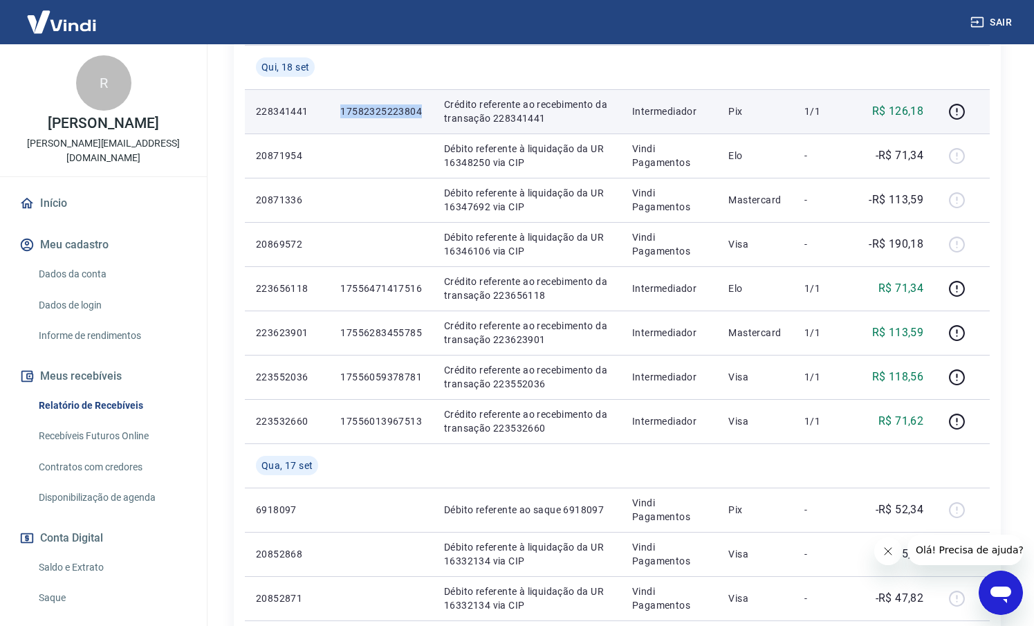
drag, startPoint x: 416, startPoint y: 115, endPoint x: 331, endPoint y: 114, distance: 84.4
click at [331, 114] on td "17582325223804" at bounding box center [381, 111] width 104 height 44
copy p "17582325223804"
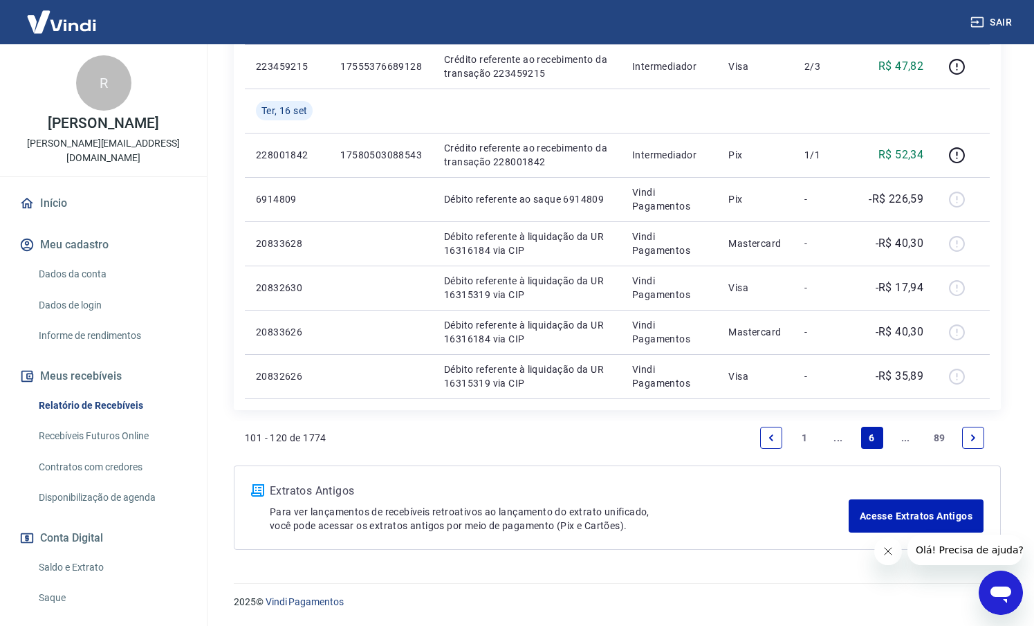
scroll to position [971, 0]
click at [844, 435] on link "..." at bounding box center [838, 438] width 22 height 22
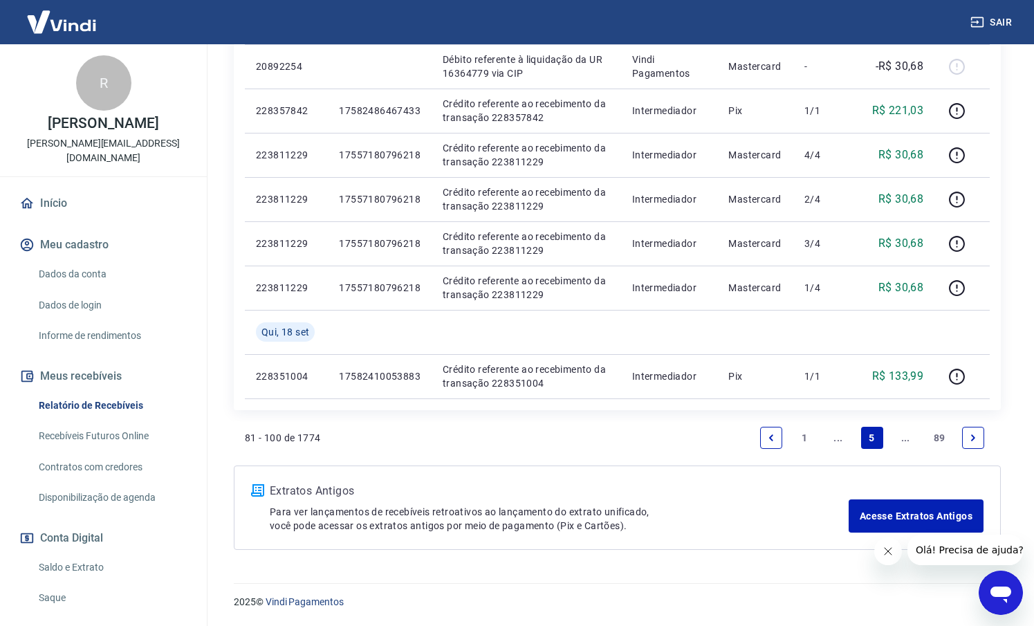
scroll to position [971, 0]
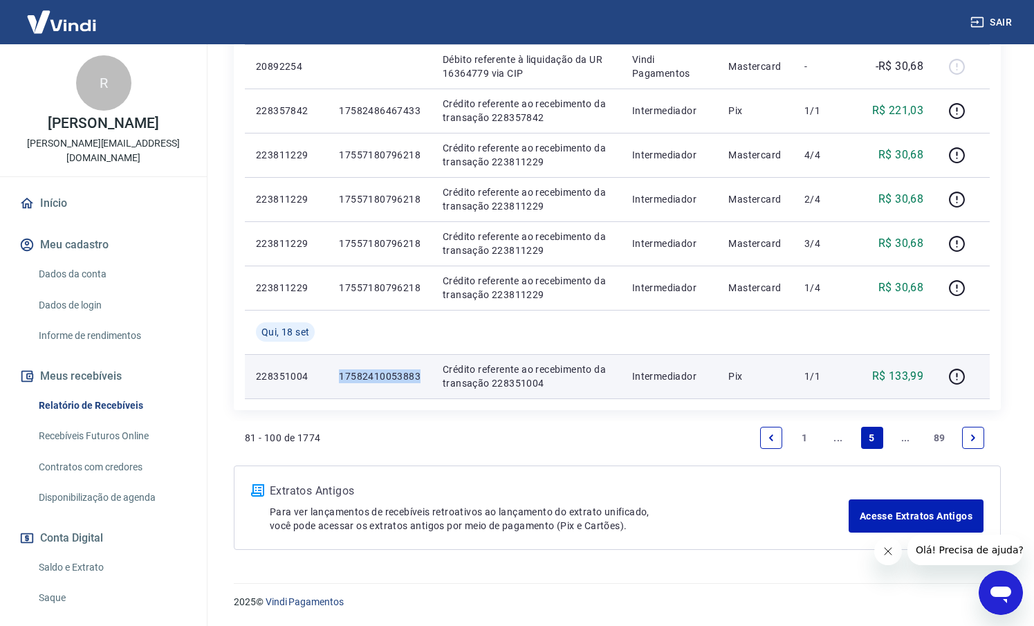
drag, startPoint x: 425, startPoint y: 379, endPoint x: 340, endPoint y: 377, distance: 85.1
click at [340, 377] on td "17582410053883" at bounding box center [380, 376] width 104 height 44
copy p "17582410053883"
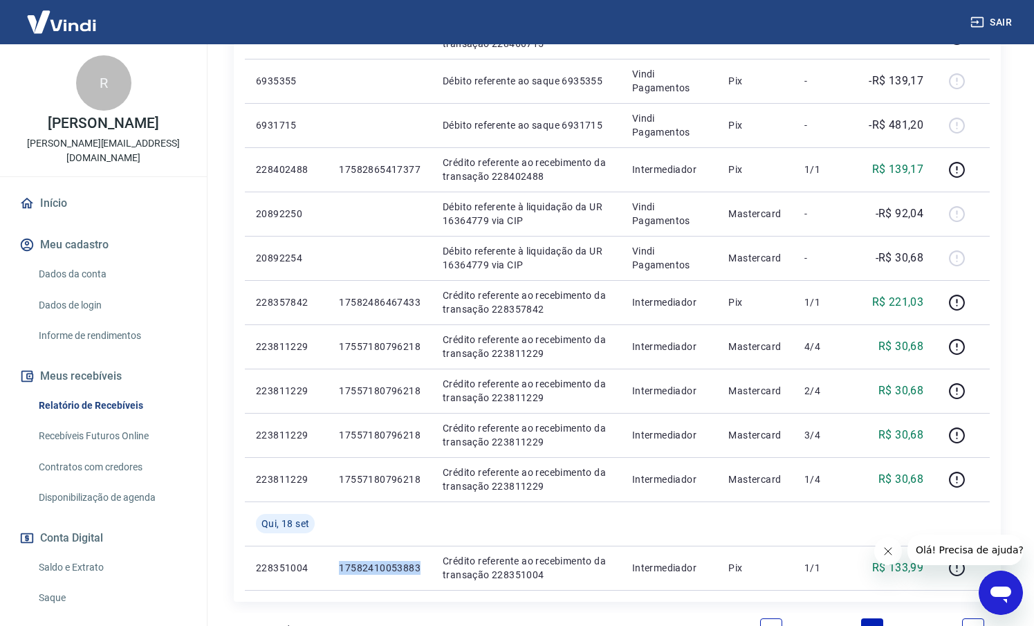
scroll to position [747, 0]
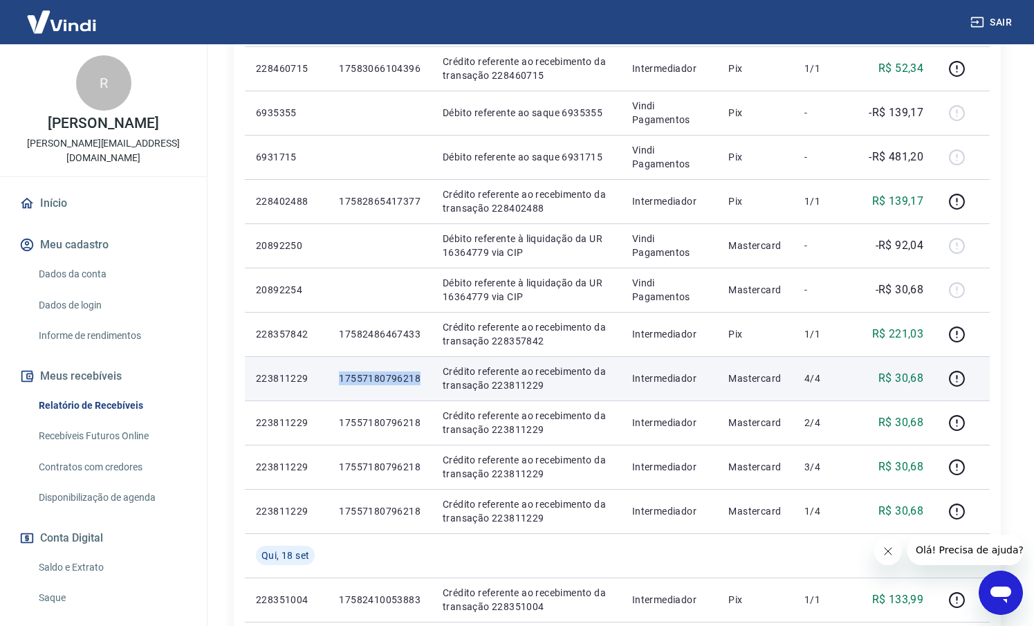
drag, startPoint x: 421, startPoint y: 379, endPoint x: 337, endPoint y: 377, distance: 84.4
click at [337, 377] on td "17557180796218" at bounding box center [380, 378] width 104 height 44
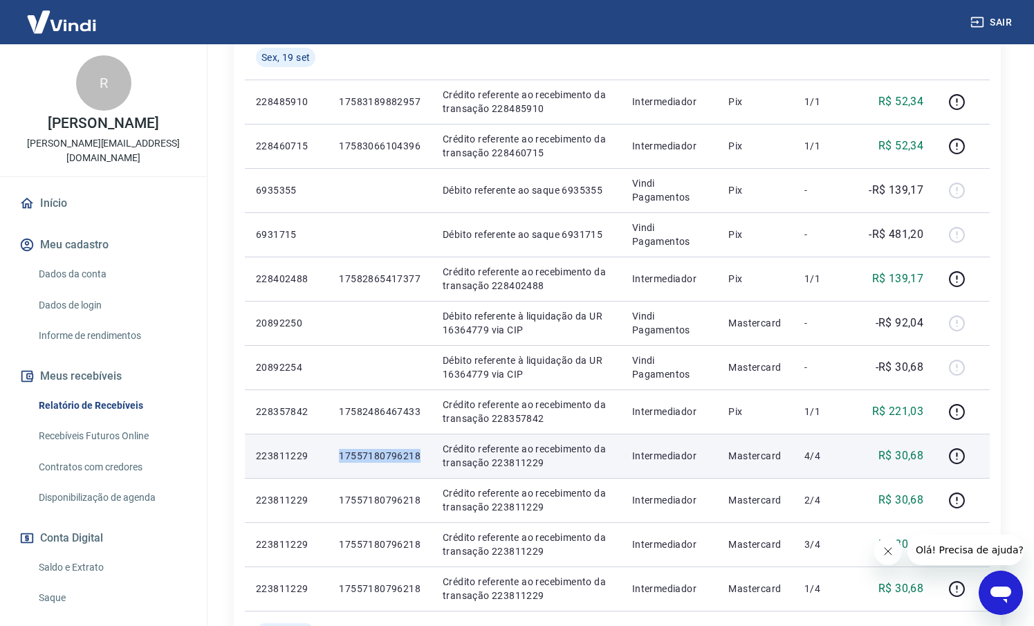
scroll to position [647, 0]
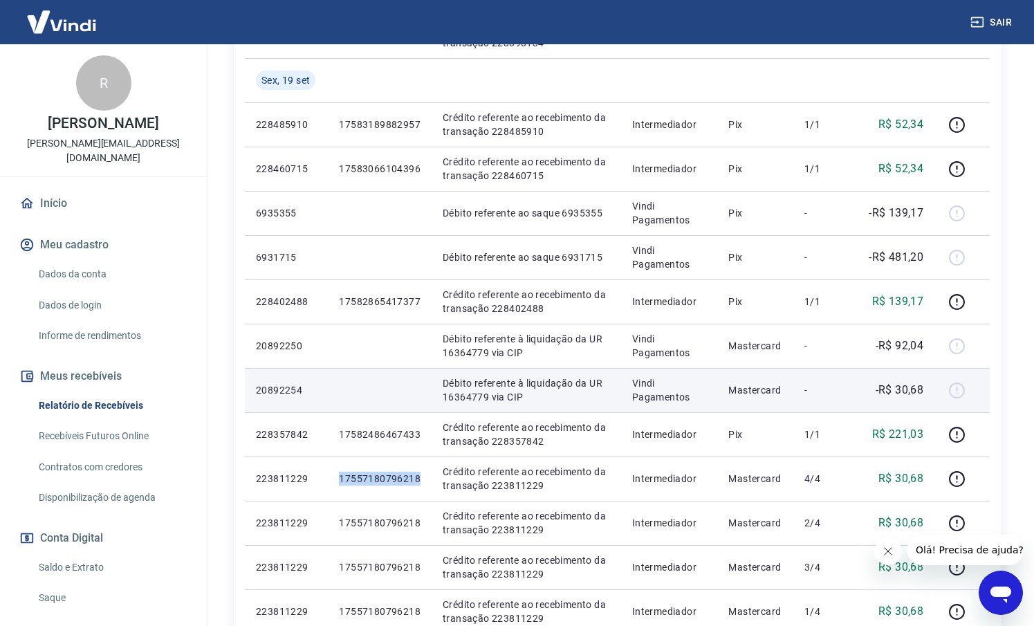
copy p "17557180796218"
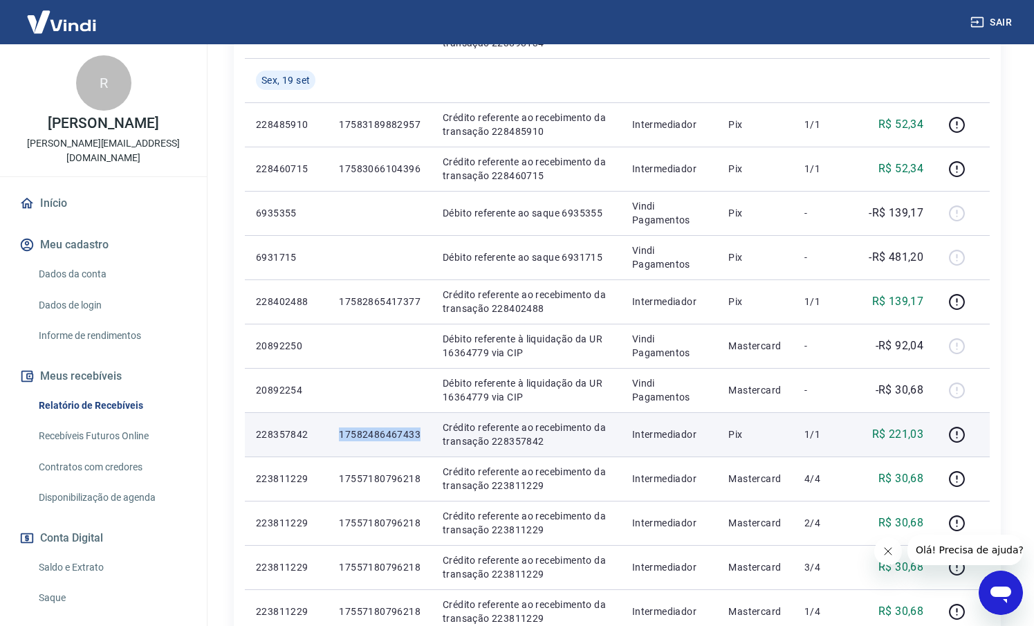
drag, startPoint x: 423, startPoint y: 438, endPoint x: 333, endPoint y: 434, distance: 90.7
click at [333, 434] on td "17582486467433" at bounding box center [380, 434] width 104 height 44
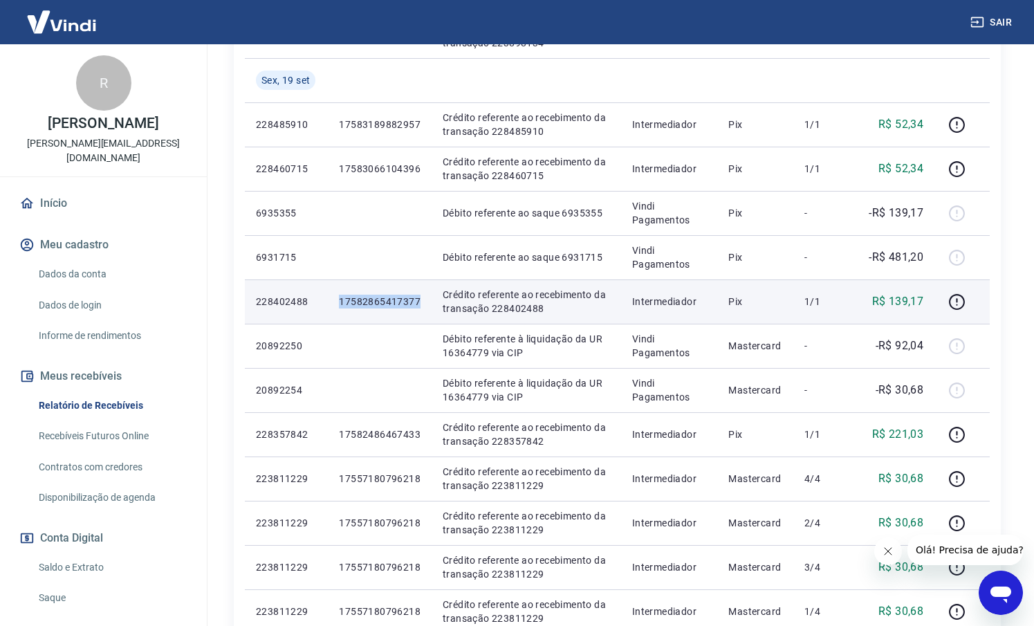
drag, startPoint x: 428, startPoint y: 308, endPoint x: 342, endPoint y: 293, distance: 87.8
click at [342, 293] on td "17582865417377" at bounding box center [380, 301] width 104 height 44
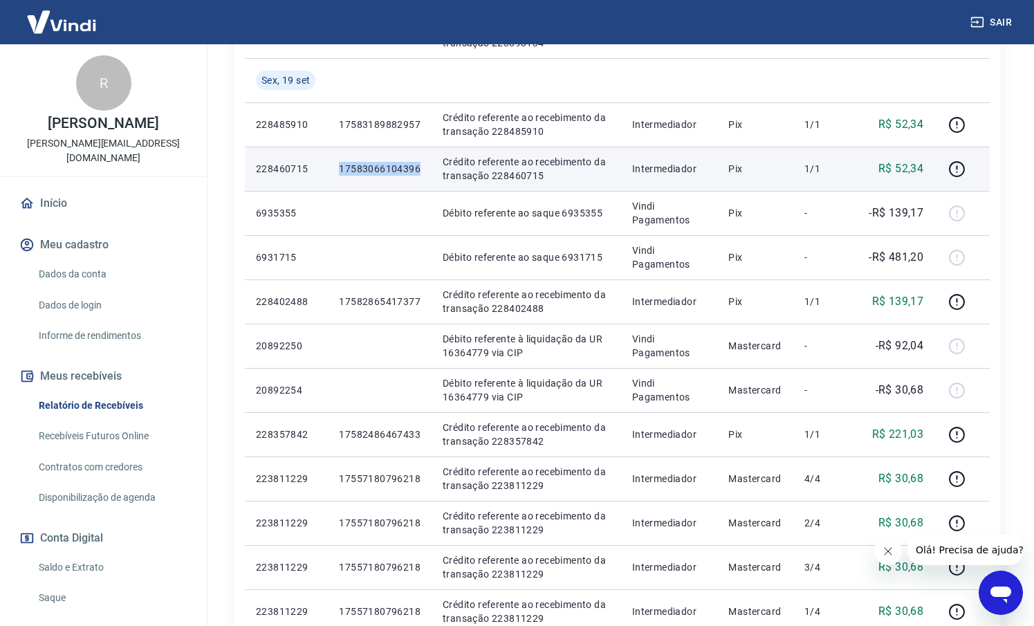
drag, startPoint x: 424, startPoint y: 171, endPoint x: 331, endPoint y: 160, distance: 93.3
click at [331, 160] on td "17583066104396" at bounding box center [380, 169] width 104 height 44
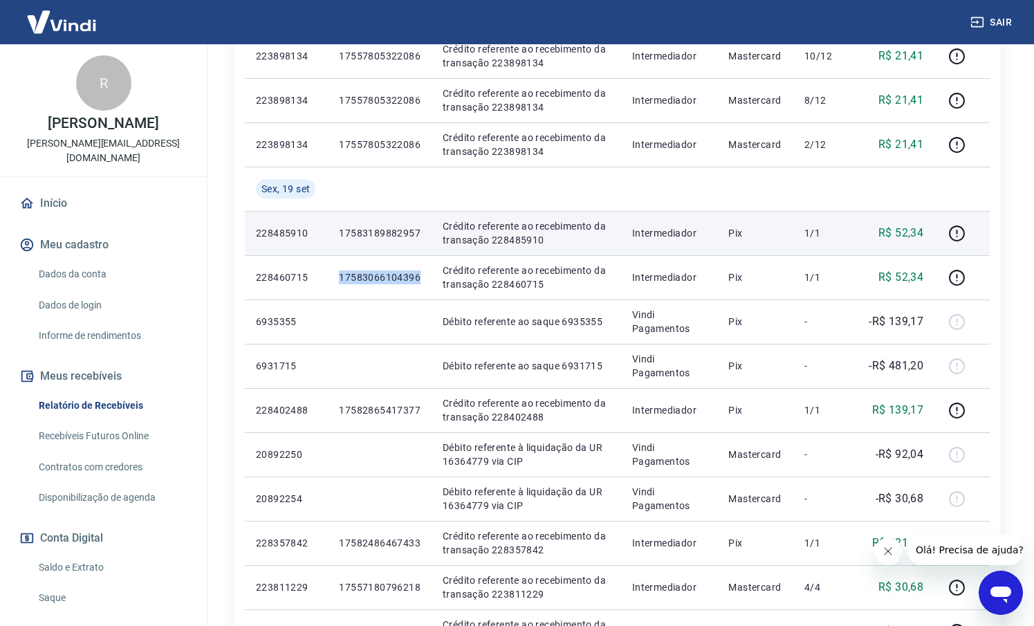
scroll to position [538, 1]
drag, startPoint x: 426, startPoint y: 232, endPoint x: 345, endPoint y: 226, distance: 81.9
click at [345, 226] on td "17583189882957" at bounding box center [380, 233] width 104 height 44
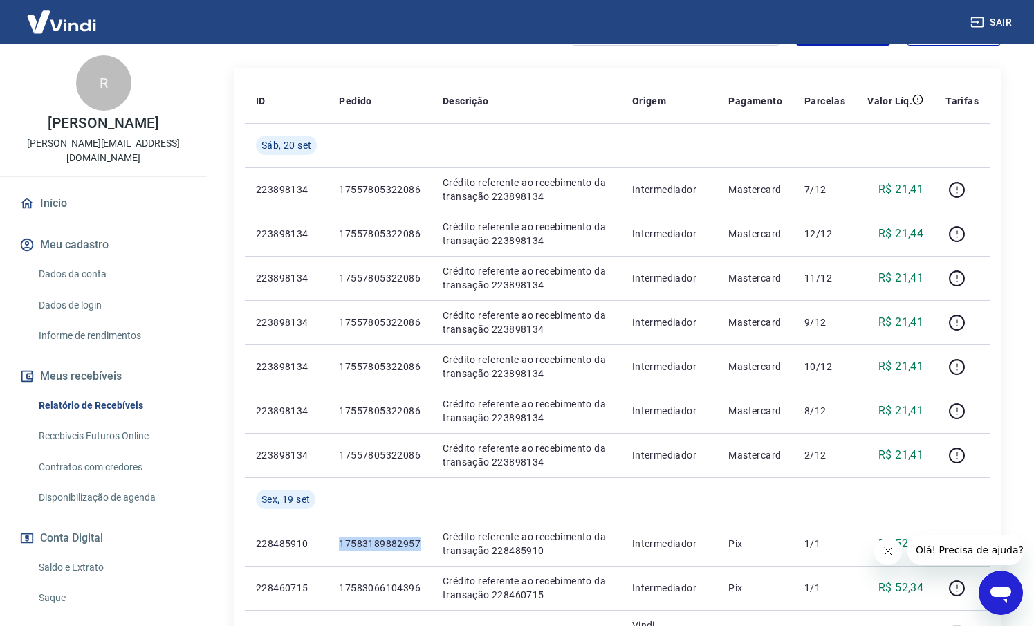
scroll to position [208, 0]
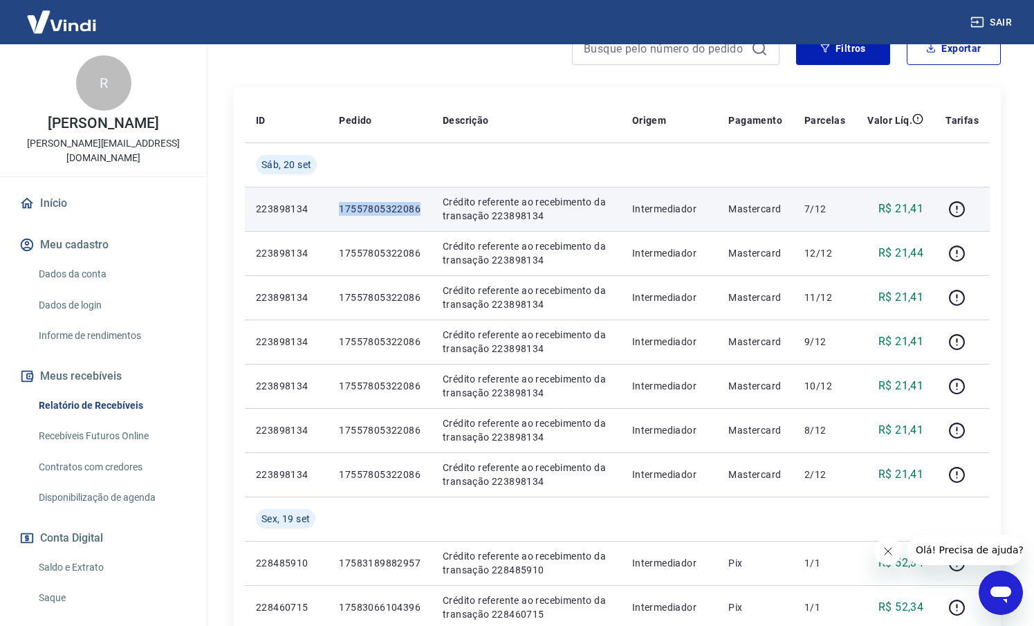
drag, startPoint x: 419, startPoint y: 212, endPoint x: 334, endPoint y: 208, distance: 84.5
click at [334, 208] on td "17557805322086" at bounding box center [380, 209] width 104 height 44
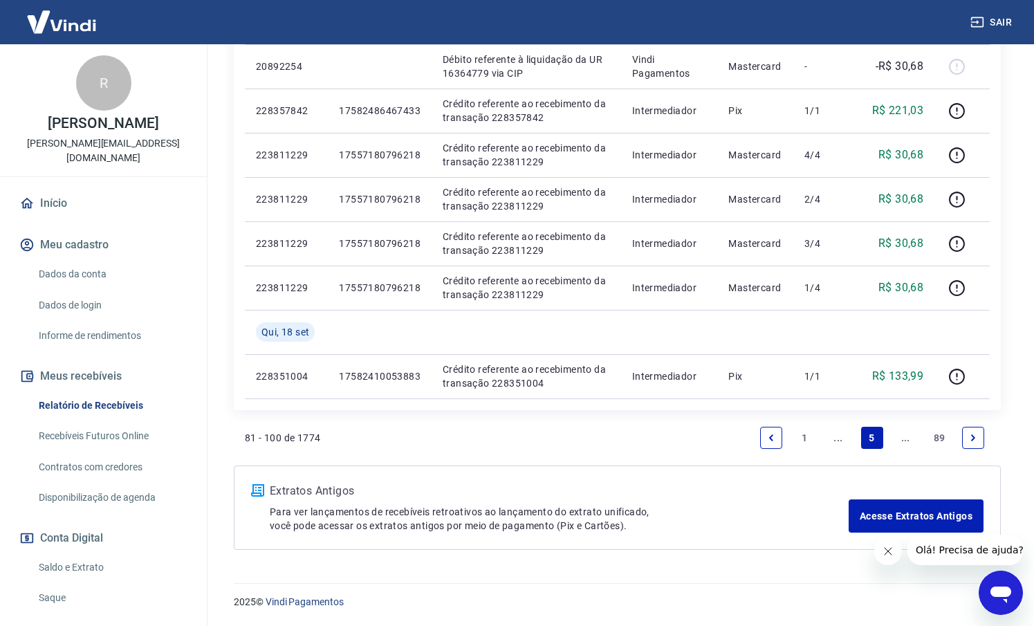
scroll to position [971, 0]
click at [842, 442] on link "..." at bounding box center [838, 438] width 22 height 22
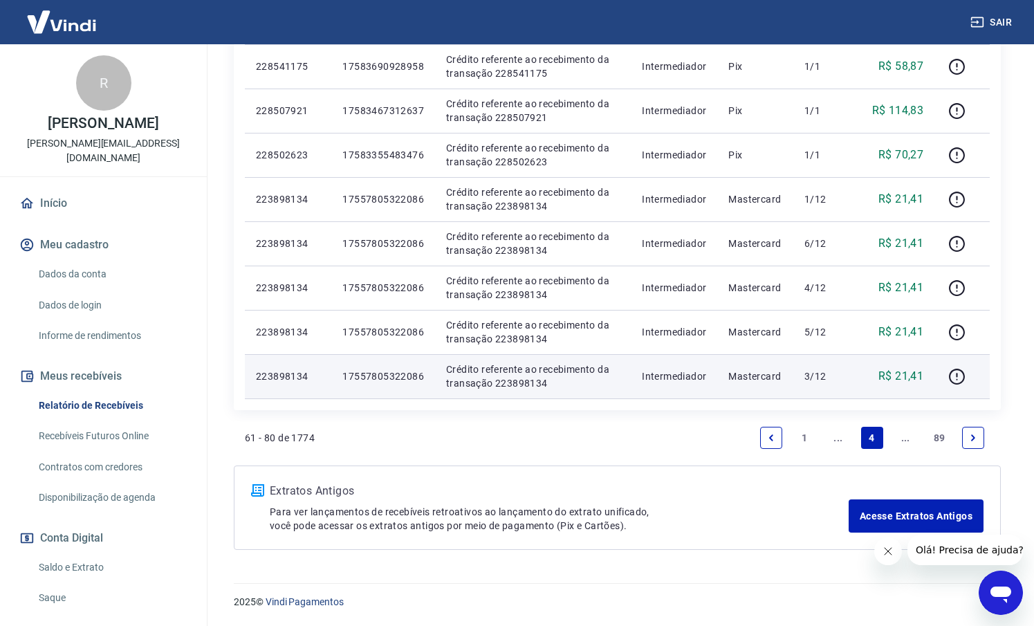
scroll to position [926, 0]
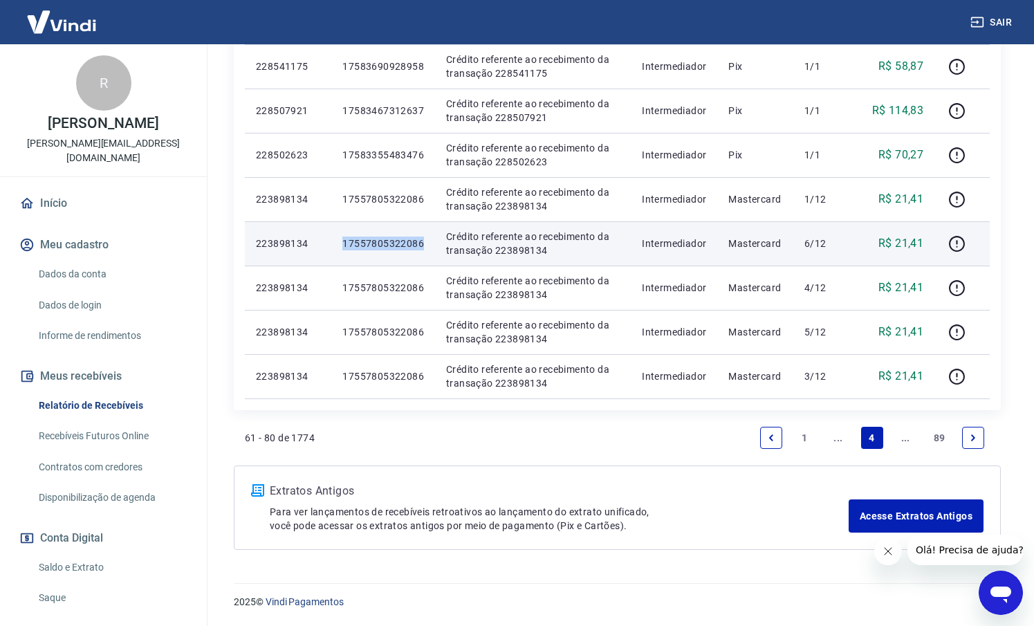
drag, startPoint x: 423, startPoint y: 242, endPoint x: 330, endPoint y: 238, distance: 93.5
click at [330, 238] on tr "223898134 17557805322086 Crédito referente ao recebimento da transação 22389813…" at bounding box center [617, 243] width 745 height 44
click at [346, 246] on p "17557805322086" at bounding box center [383, 244] width 82 height 14
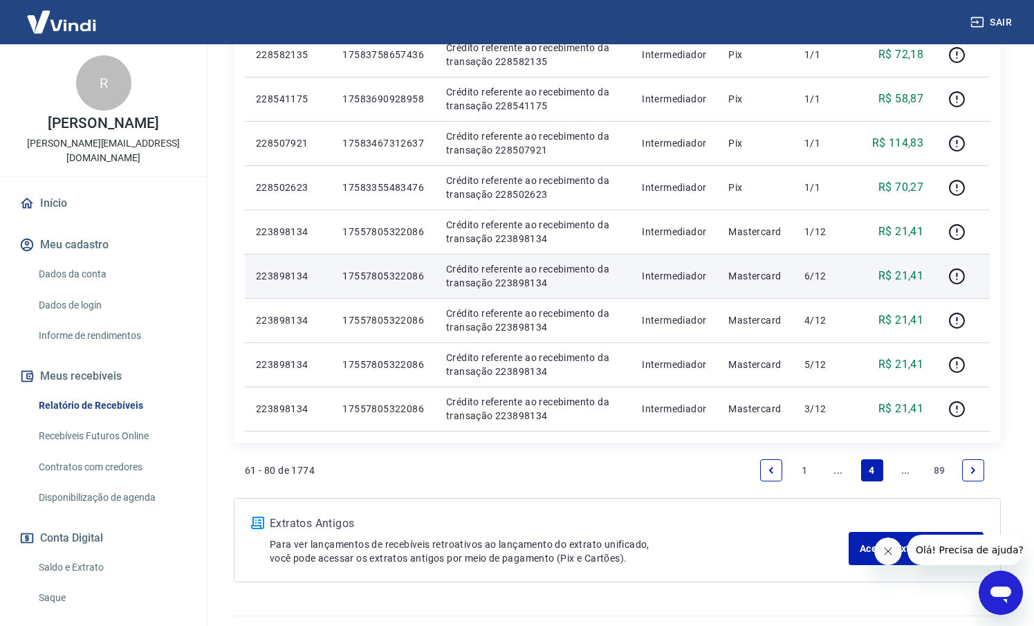
scroll to position [873, 0]
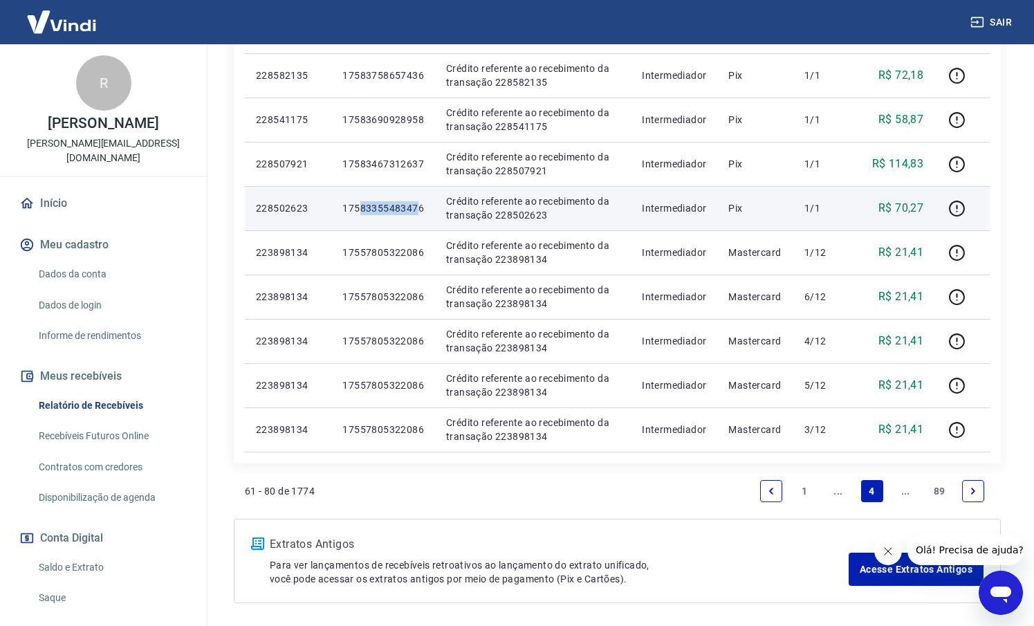
drag, startPoint x: 420, startPoint y: 206, endPoint x: 360, endPoint y: 206, distance: 60.2
click at [360, 206] on p "17583355483476" at bounding box center [383, 208] width 82 height 14
click at [401, 224] on td "17583355483476" at bounding box center [383, 208] width 104 height 44
drag, startPoint x: 424, startPoint y: 208, endPoint x: 332, endPoint y: 205, distance: 92.0
click at [332, 205] on tr "228502623 17583355483476 Crédito referente ao recebimento da transação 22850262…" at bounding box center [617, 208] width 745 height 44
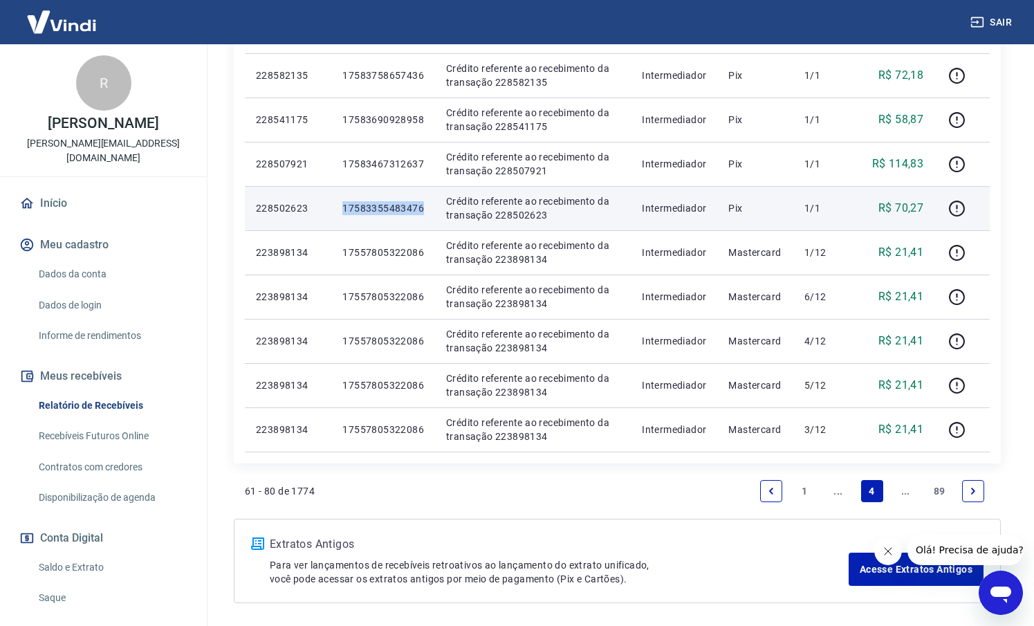
click at [423, 223] on td "17583355483476" at bounding box center [383, 208] width 104 height 44
drag, startPoint x: 423, startPoint y: 210, endPoint x: 342, endPoint y: 211, distance: 80.9
click at [342, 211] on td "17583355483476" at bounding box center [383, 208] width 104 height 44
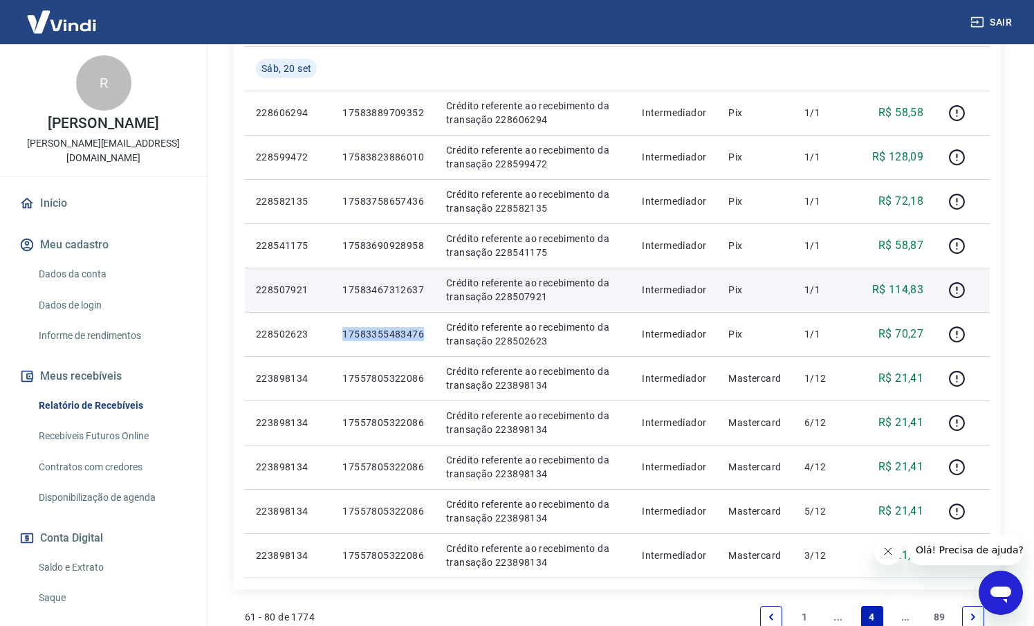
scroll to position [751, 0]
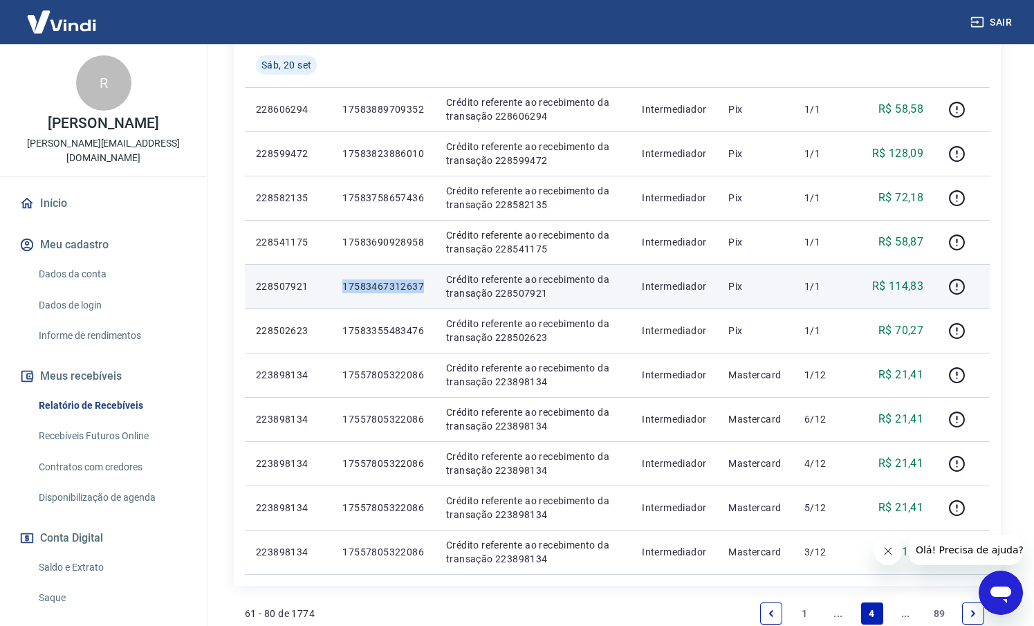
drag, startPoint x: 426, startPoint y: 282, endPoint x: 342, endPoint y: 287, distance: 83.8
click at [342, 287] on td "17583467312637" at bounding box center [383, 286] width 104 height 44
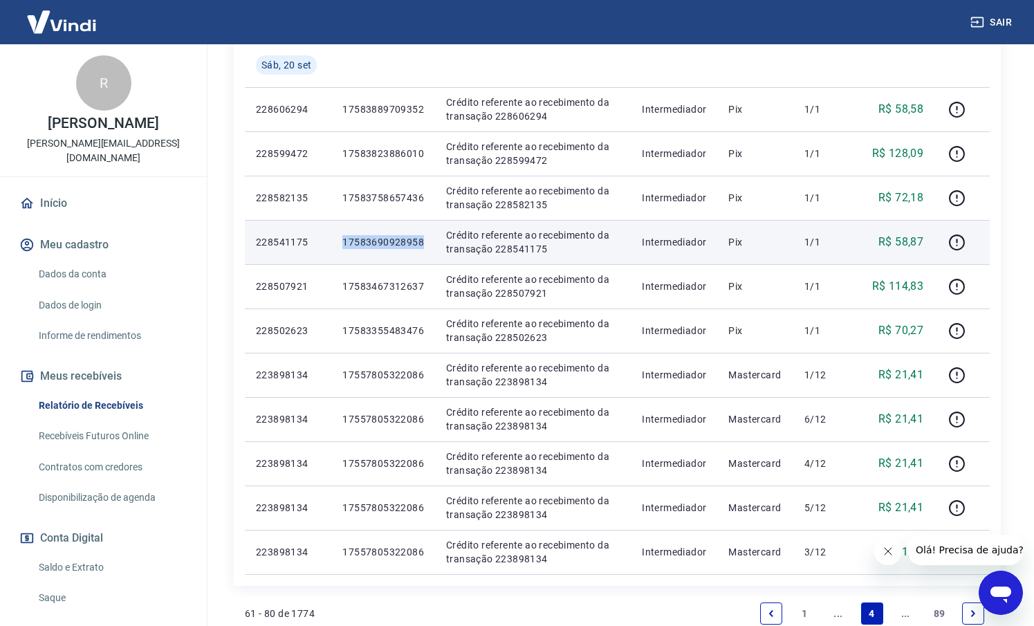
drag, startPoint x: 414, startPoint y: 245, endPoint x: 338, endPoint y: 242, distance: 75.5
click at [338, 242] on td "17583690928958" at bounding box center [383, 242] width 104 height 44
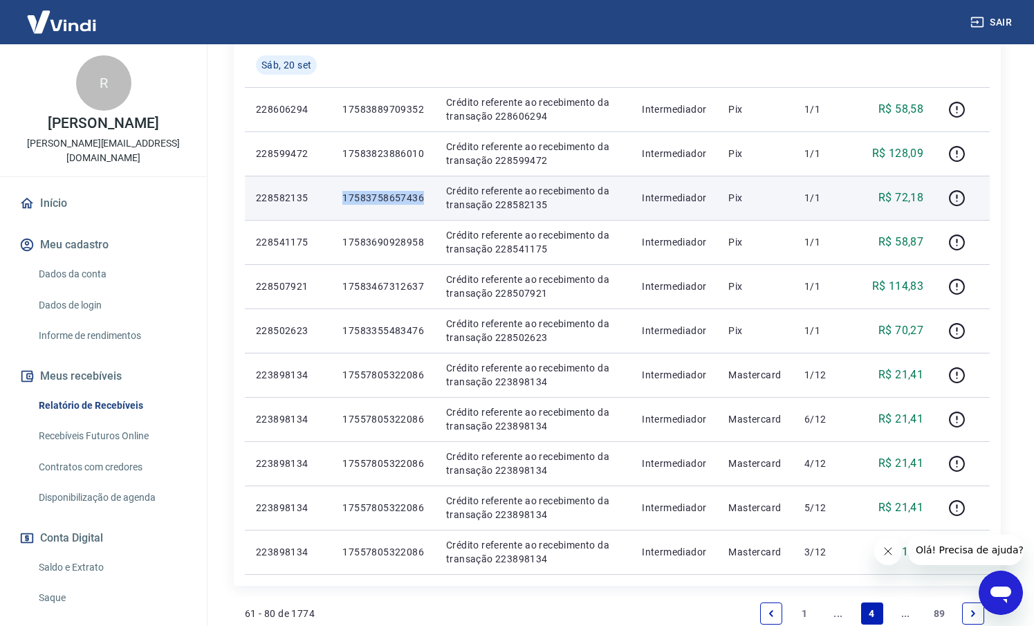
drag, startPoint x: 424, startPoint y: 200, endPoint x: 334, endPoint y: 200, distance: 89.9
click at [334, 200] on td "17583758657436" at bounding box center [383, 198] width 104 height 44
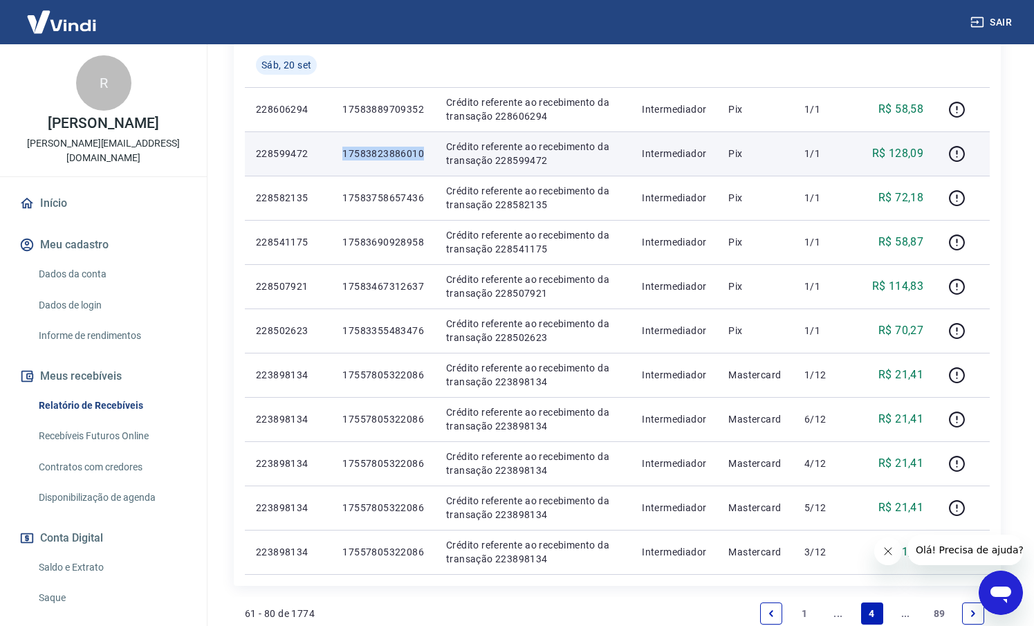
drag, startPoint x: 428, startPoint y: 154, endPoint x: 331, endPoint y: 154, distance: 97.5
click at [331, 154] on tr "228599472 17583823886010 Crédito referente ao recebimento da transação 22859947…" at bounding box center [617, 153] width 745 height 44
click at [349, 155] on p "17583823886010" at bounding box center [383, 154] width 82 height 14
drag, startPoint x: 342, startPoint y: 155, endPoint x: 433, endPoint y: 156, distance: 90.6
click at [433, 156] on td "17583823886010" at bounding box center [383, 153] width 104 height 44
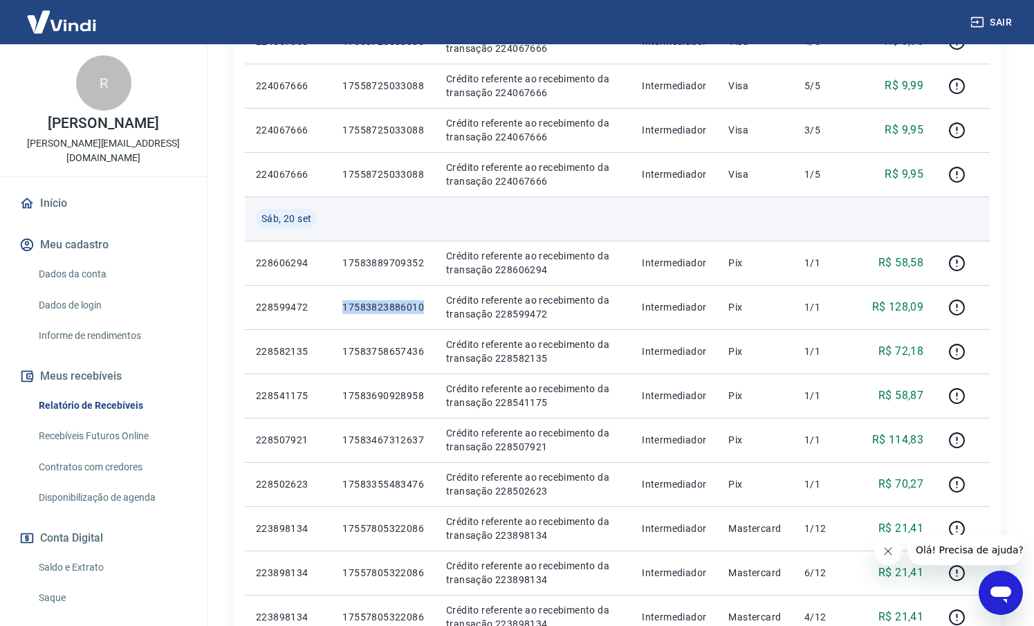
scroll to position [582, 0]
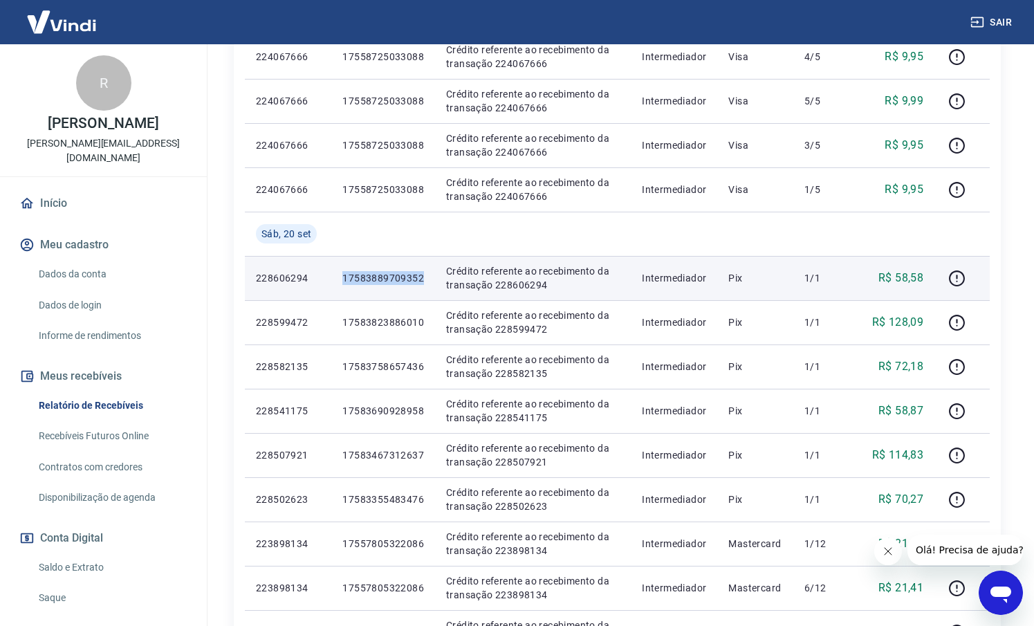
drag, startPoint x: 423, startPoint y: 279, endPoint x: 341, endPoint y: 279, distance: 82.3
click at [341, 279] on td "17583889709352" at bounding box center [383, 278] width 104 height 44
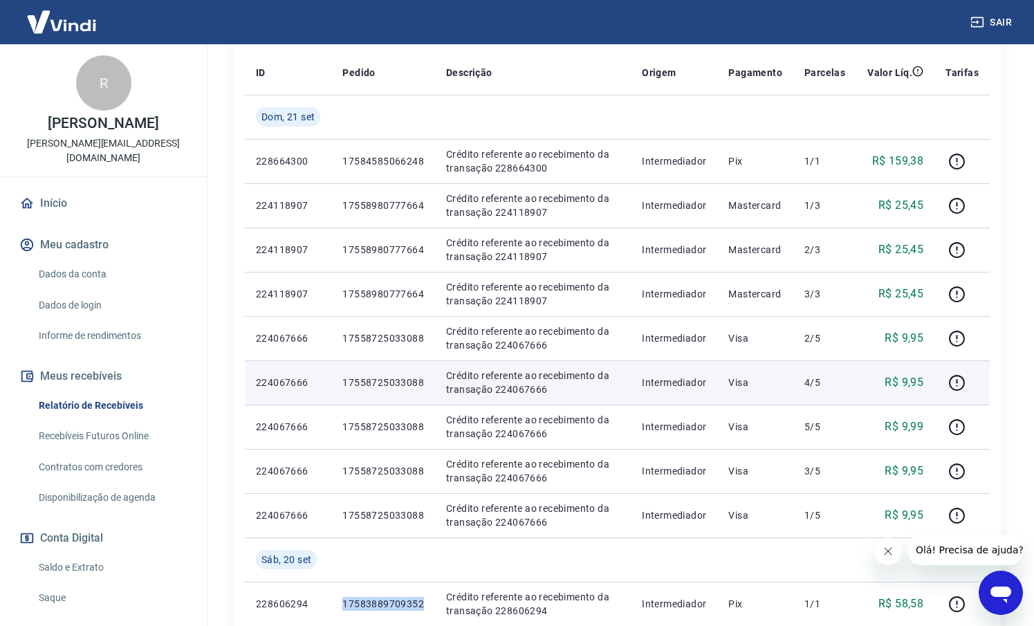
scroll to position [256, 0]
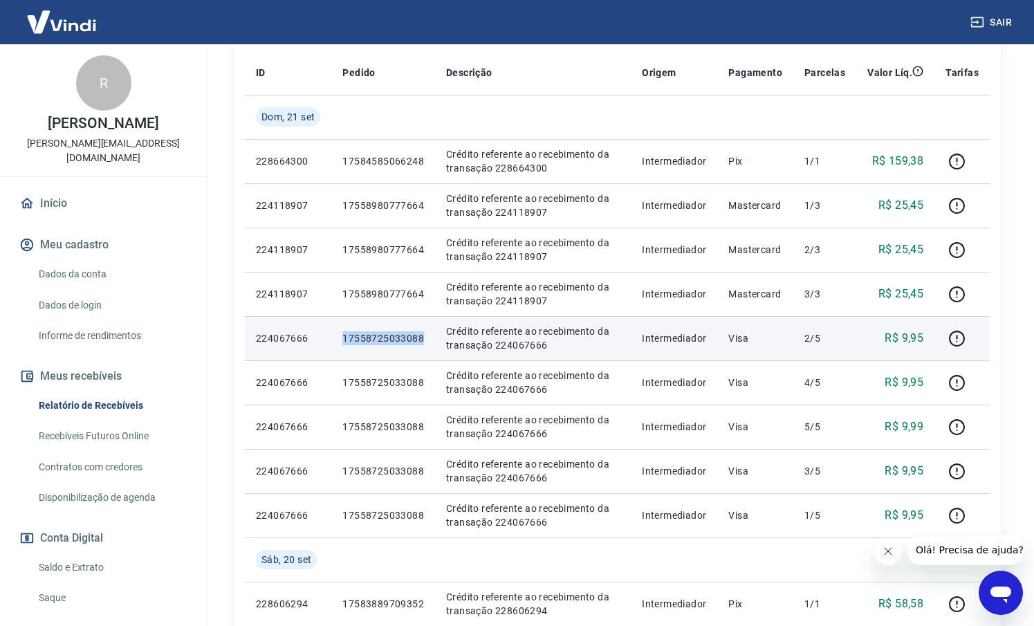
drag, startPoint x: 425, startPoint y: 337, endPoint x: 342, endPoint y: 340, distance: 83.1
click at [342, 340] on td "17558725033088" at bounding box center [383, 338] width 104 height 44
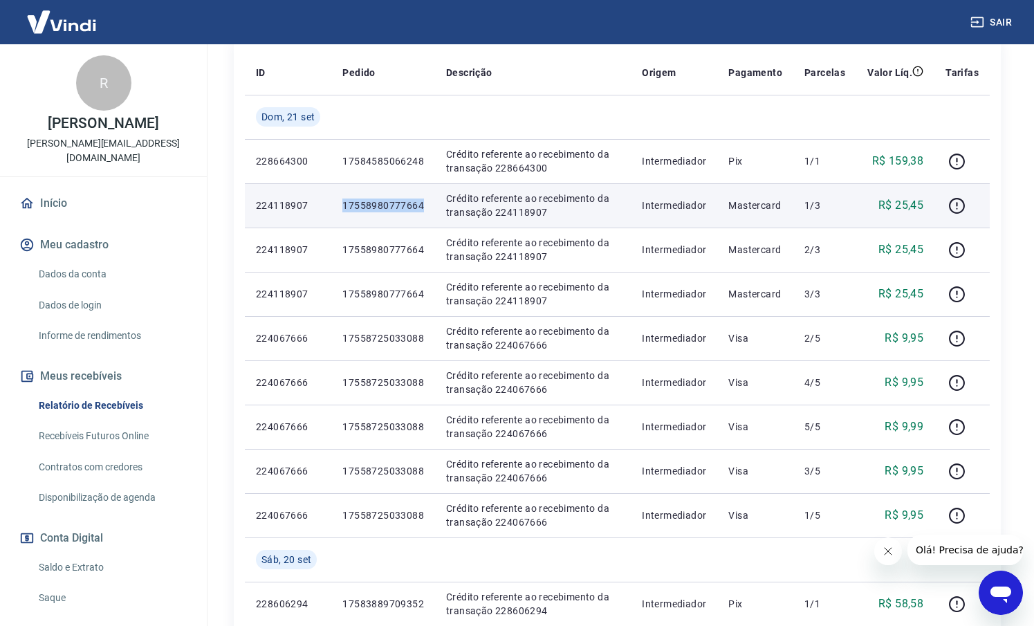
drag, startPoint x: 424, startPoint y: 206, endPoint x: 341, endPoint y: 201, distance: 83.2
click at [341, 201] on td "17558980777664" at bounding box center [383, 205] width 104 height 44
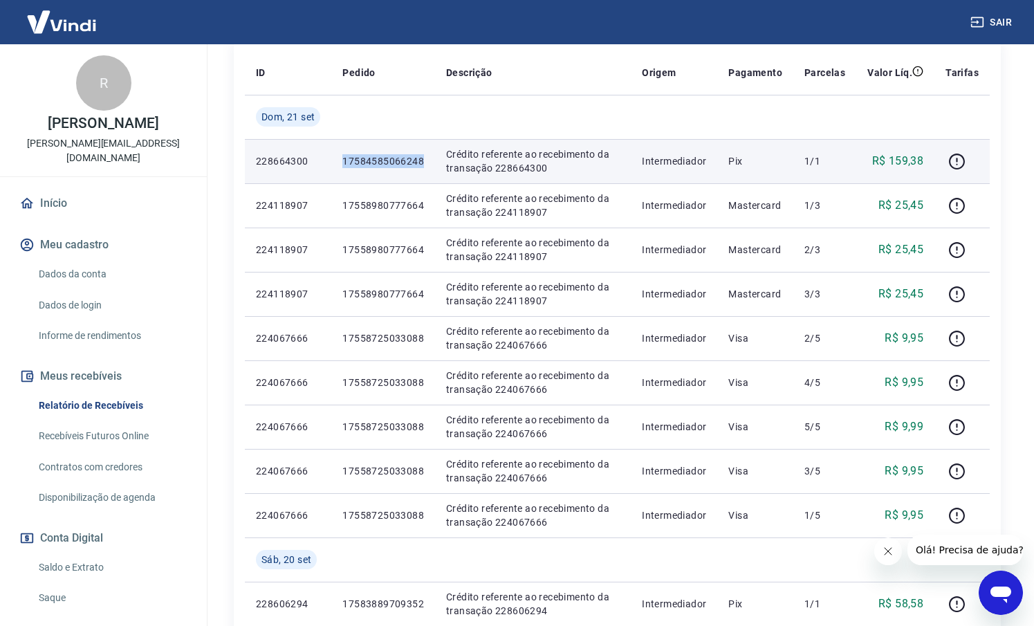
drag, startPoint x: 423, startPoint y: 163, endPoint x: 340, endPoint y: 161, distance: 82.3
click at [340, 161] on td "17584585066248" at bounding box center [383, 161] width 104 height 44
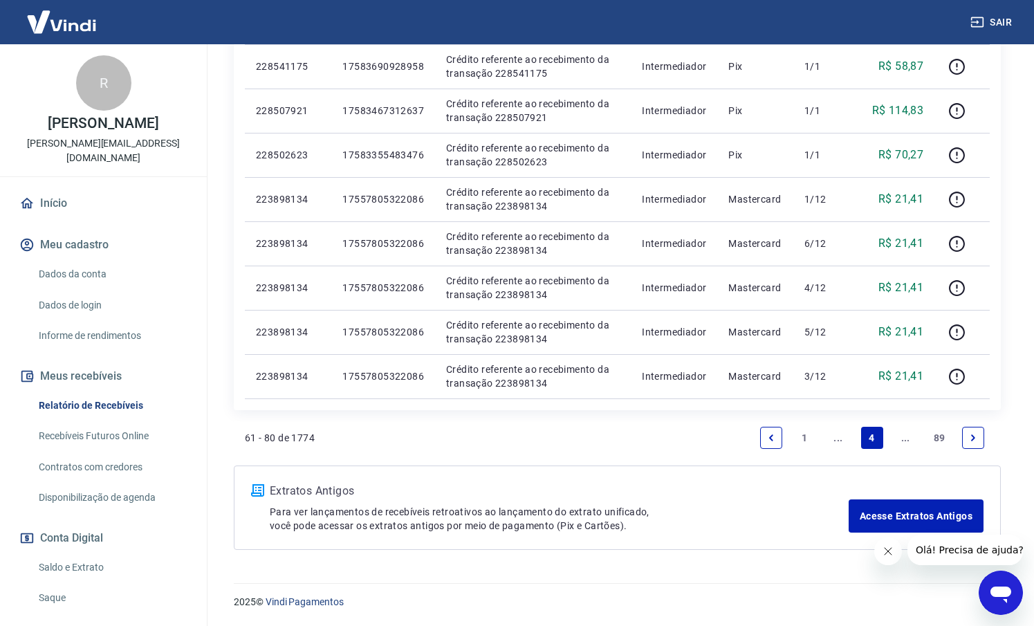
scroll to position [926, 0]
click at [860, 430] on li "4" at bounding box center [872, 437] width 33 height 33
click at [845, 436] on link "..." at bounding box center [838, 438] width 22 height 22
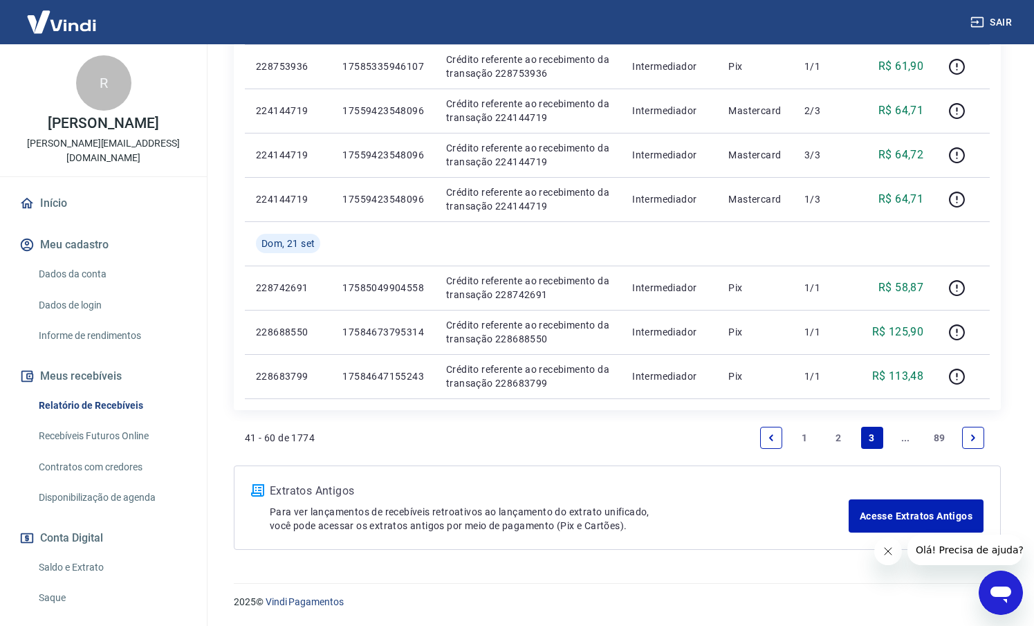
scroll to position [926, 0]
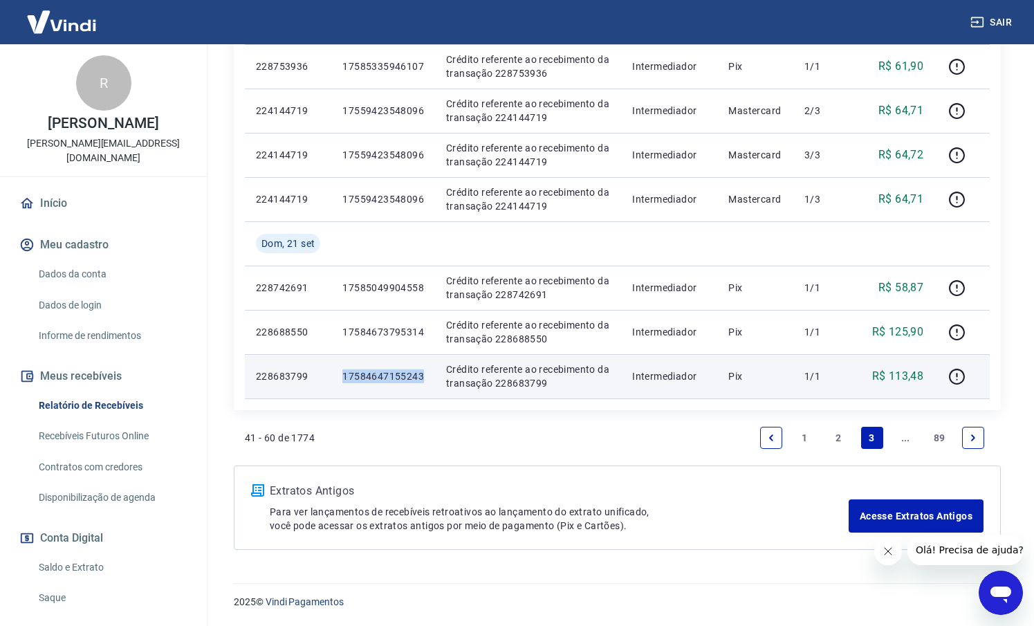
drag, startPoint x: 428, startPoint y: 378, endPoint x: 338, endPoint y: 380, distance: 89.3
click at [338, 380] on td "17584647155243" at bounding box center [383, 376] width 104 height 44
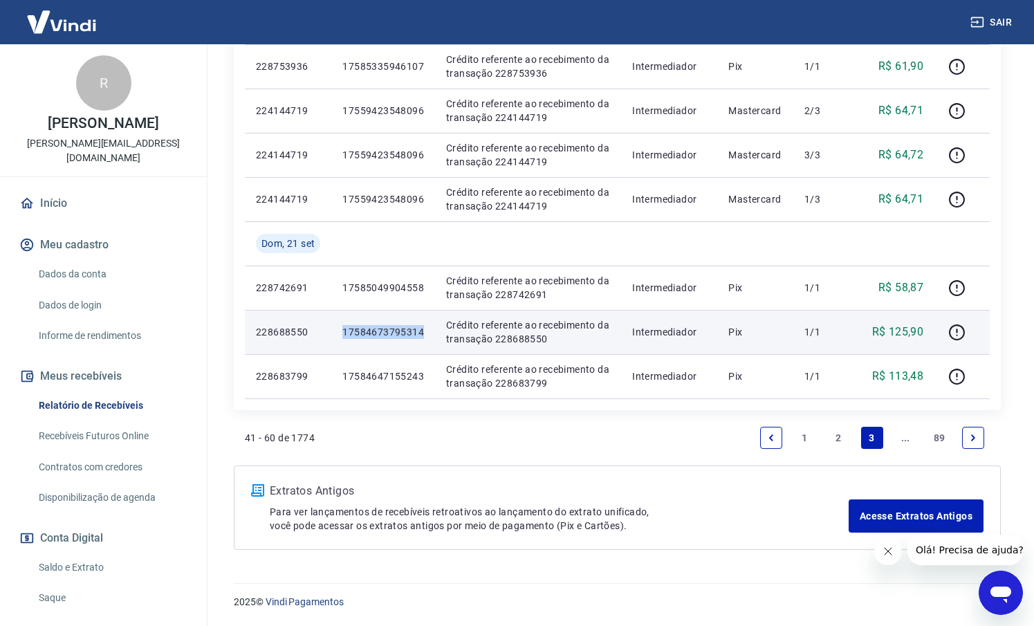
drag, startPoint x: 429, startPoint y: 333, endPoint x: 333, endPoint y: 335, distance: 95.5
click at [333, 335] on td "17584673795314" at bounding box center [383, 332] width 104 height 44
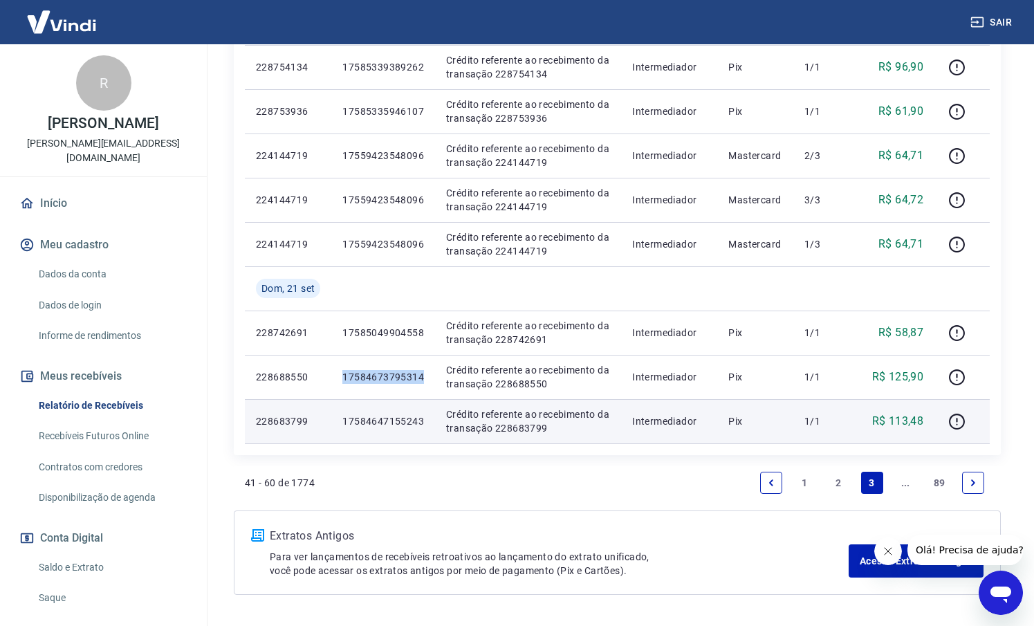
scroll to position [880, 0]
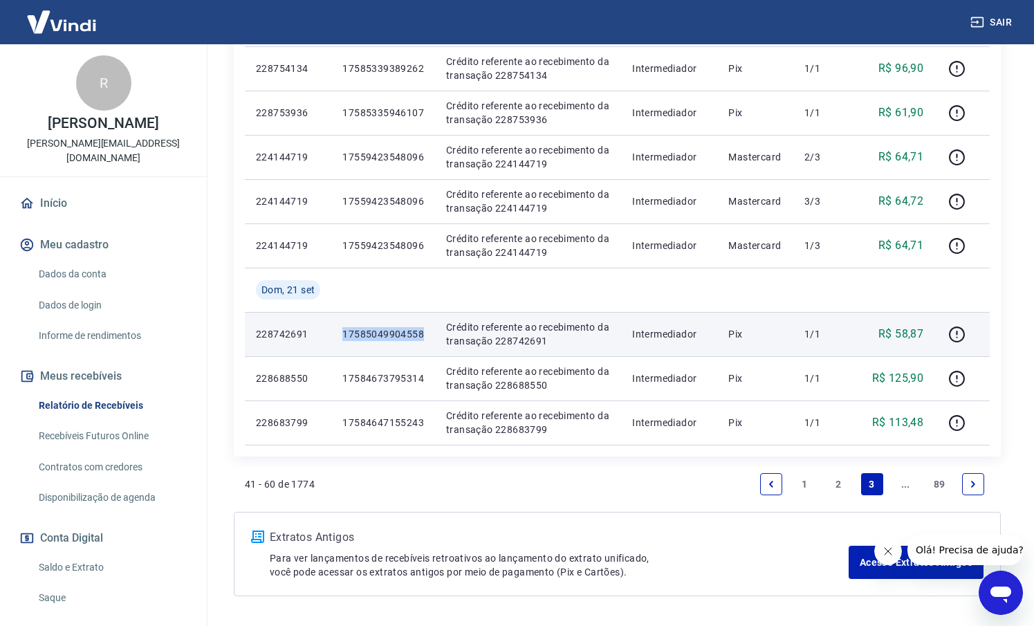
drag, startPoint x: 430, startPoint y: 337, endPoint x: 343, endPoint y: 336, distance: 86.5
click at [343, 336] on td "17585049904558" at bounding box center [383, 334] width 104 height 44
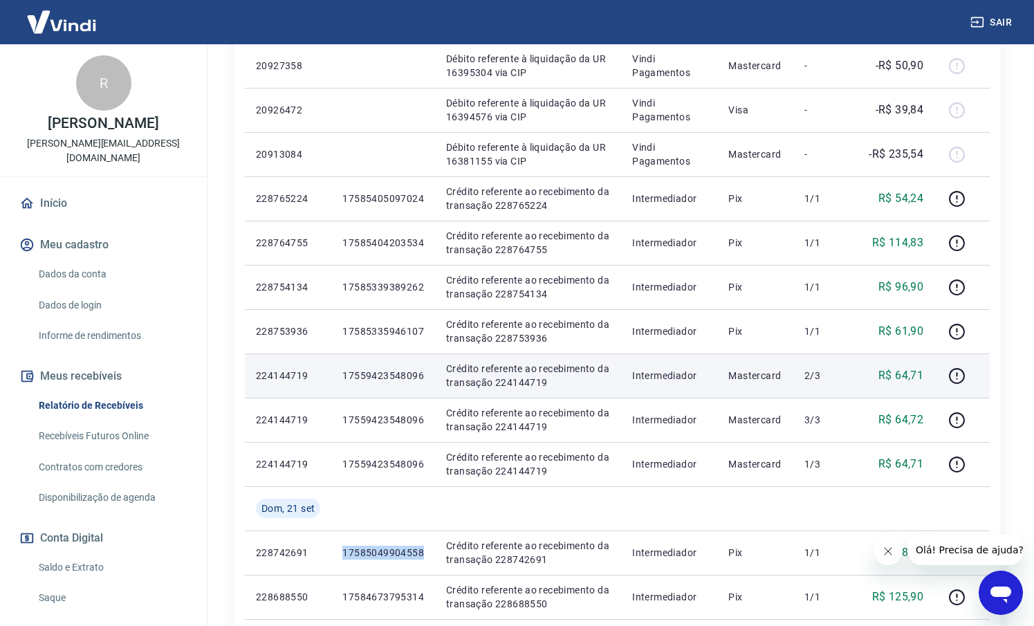
scroll to position [682, 0]
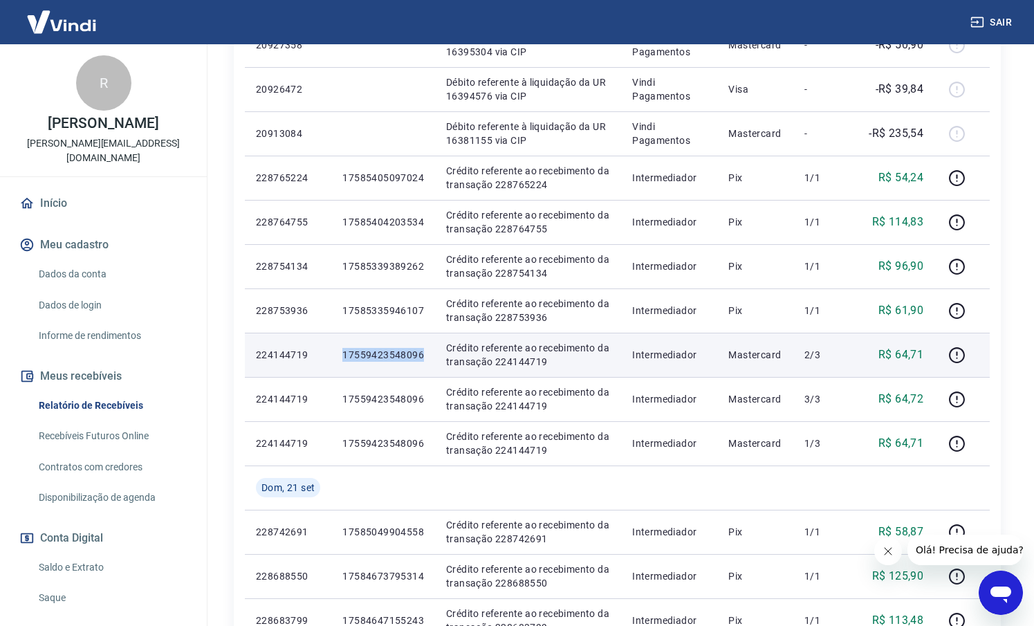
drag, startPoint x: 423, startPoint y: 356, endPoint x: 340, endPoint y: 355, distance: 83.0
click at [340, 355] on td "17559423548096" at bounding box center [383, 355] width 104 height 44
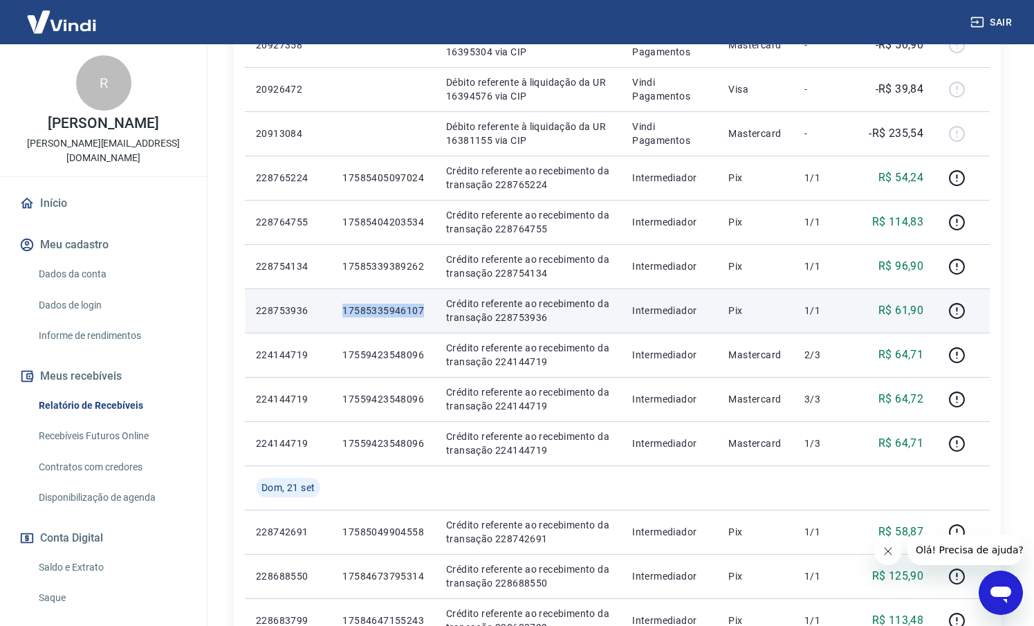
drag, startPoint x: 423, startPoint y: 307, endPoint x: 335, endPoint y: 306, distance: 88.6
click at [335, 306] on td "17585335946107" at bounding box center [383, 310] width 104 height 44
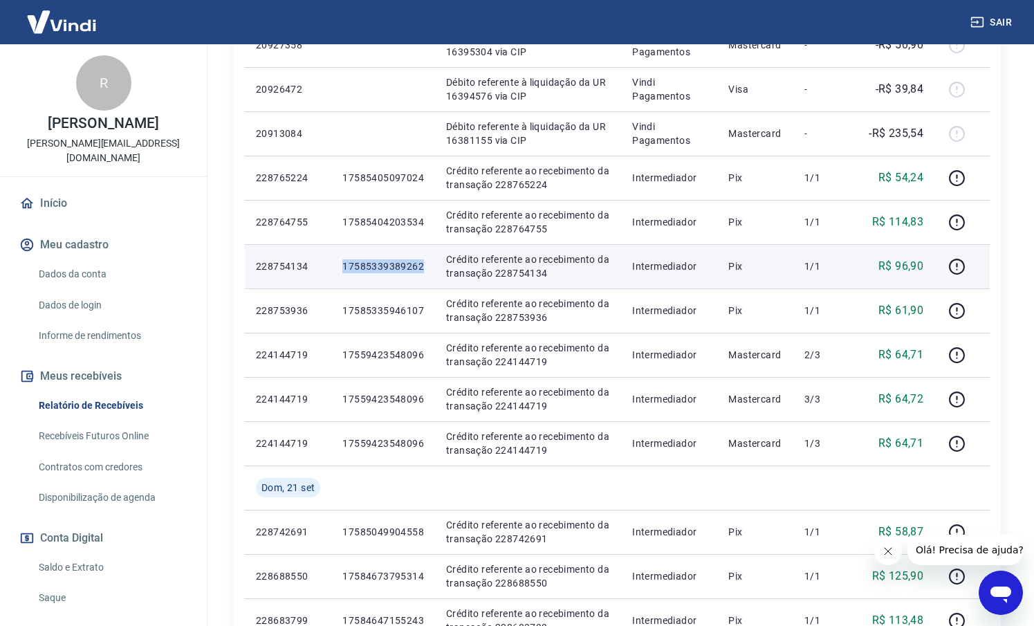
drag, startPoint x: 425, startPoint y: 264, endPoint x: 340, endPoint y: 266, distance: 85.1
click at [340, 266] on td "17585339389262" at bounding box center [383, 266] width 104 height 44
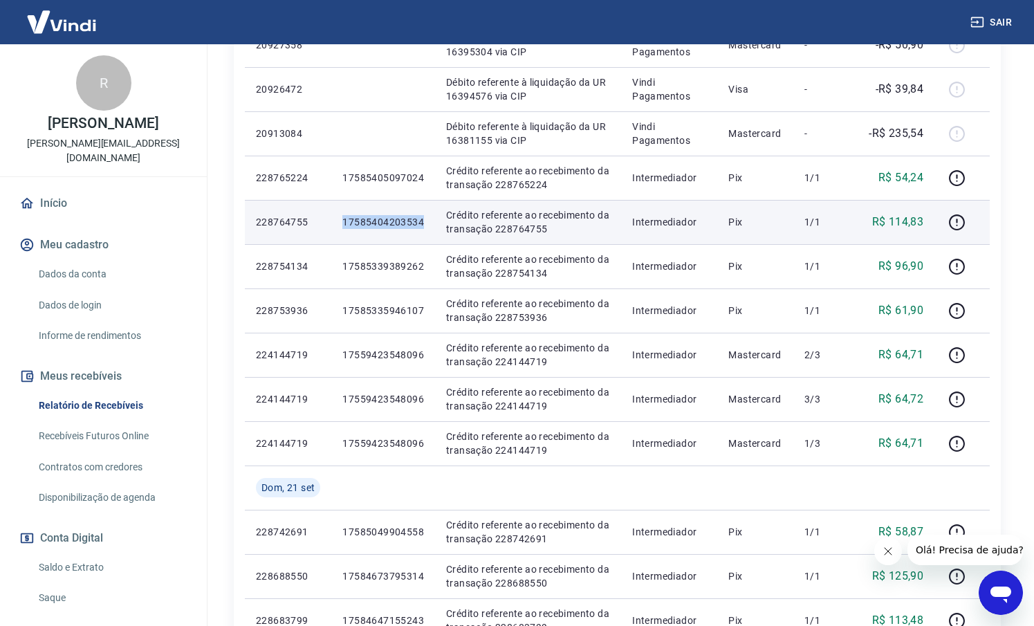
drag, startPoint x: 421, startPoint y: 224, endPoint x: 338, endPoint y: 222, distance: 82.3
click at [338, 222] on td "17585404203534" at bounding box center [383, 222] width 104 height 44
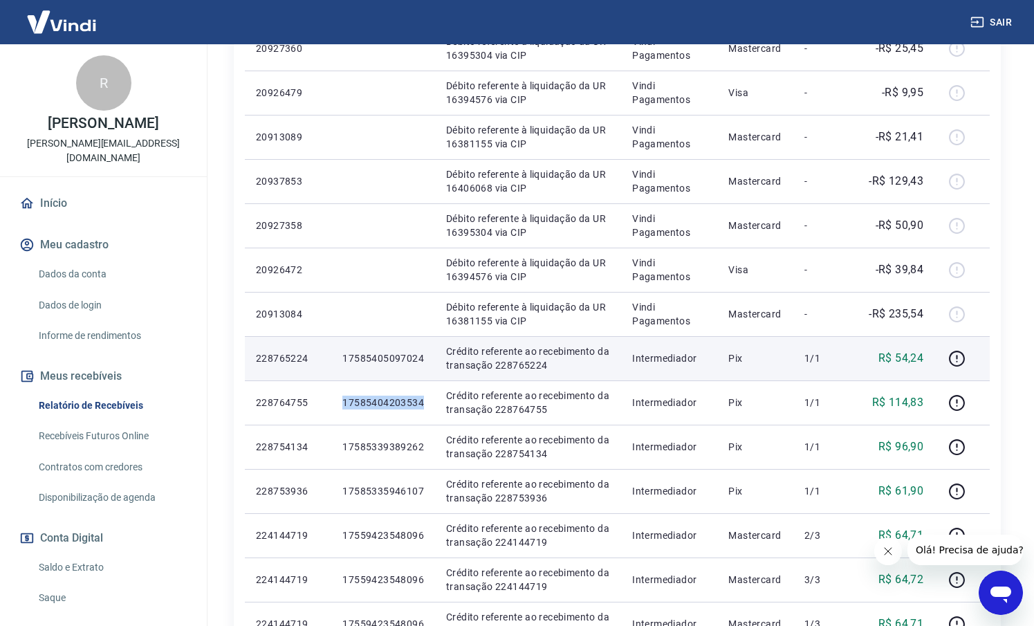
scroll to position [469, 0]
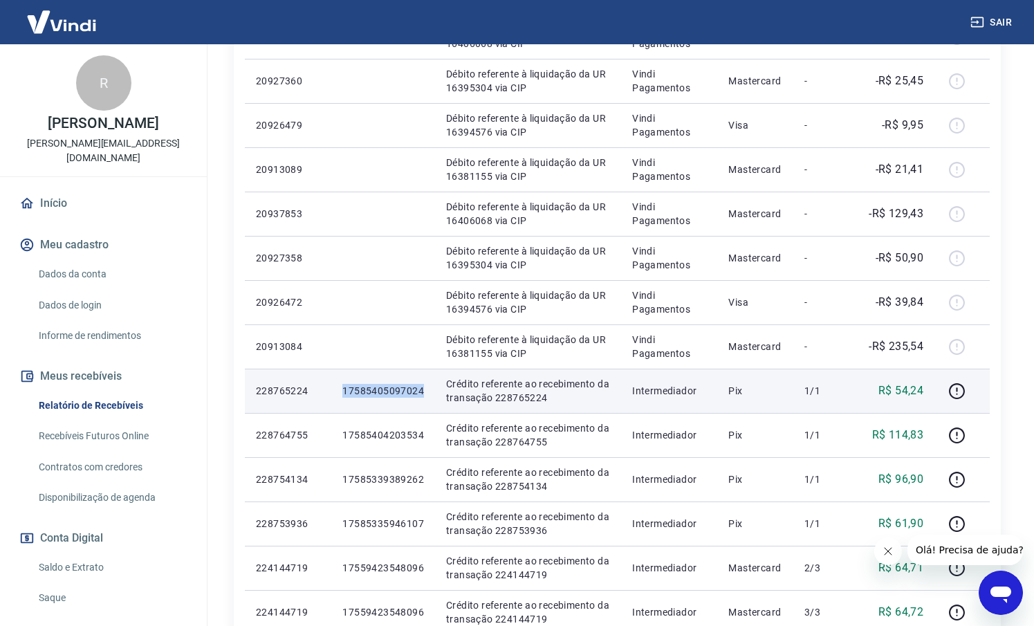
drag, startPoint x: 426, startPoint y: 394, endPoint x: 338, endPoint y: 394, distance: 87.9
click at [338, 394] on td "17585405097024" at bounding box center [383, 391] width 104 height 44
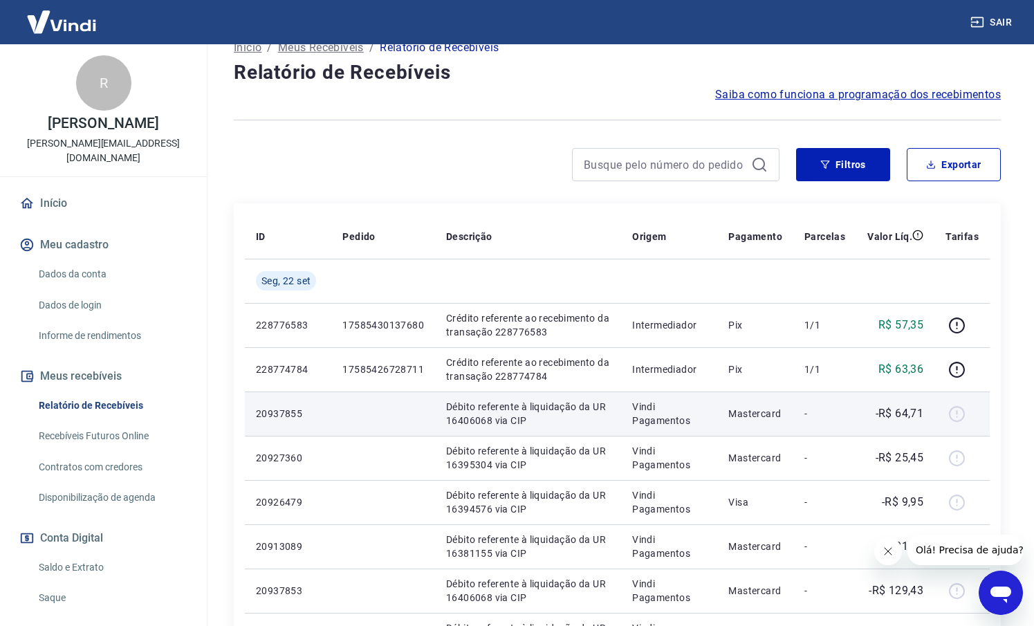
scroll to position [88, 0]
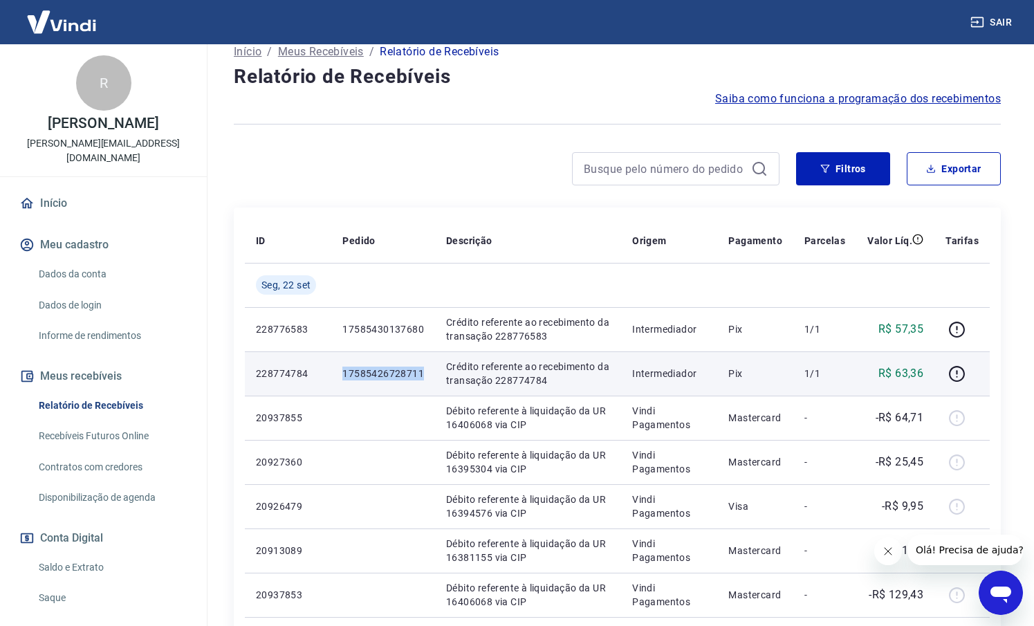
drag, startPoint x: 426, startPoint y: 368, endPoint x: 339, endPoint y: 371, distance: 87.2
click at [339, 371] on td "17585426728711" at bounding box center [383, 373] width 104 height 44
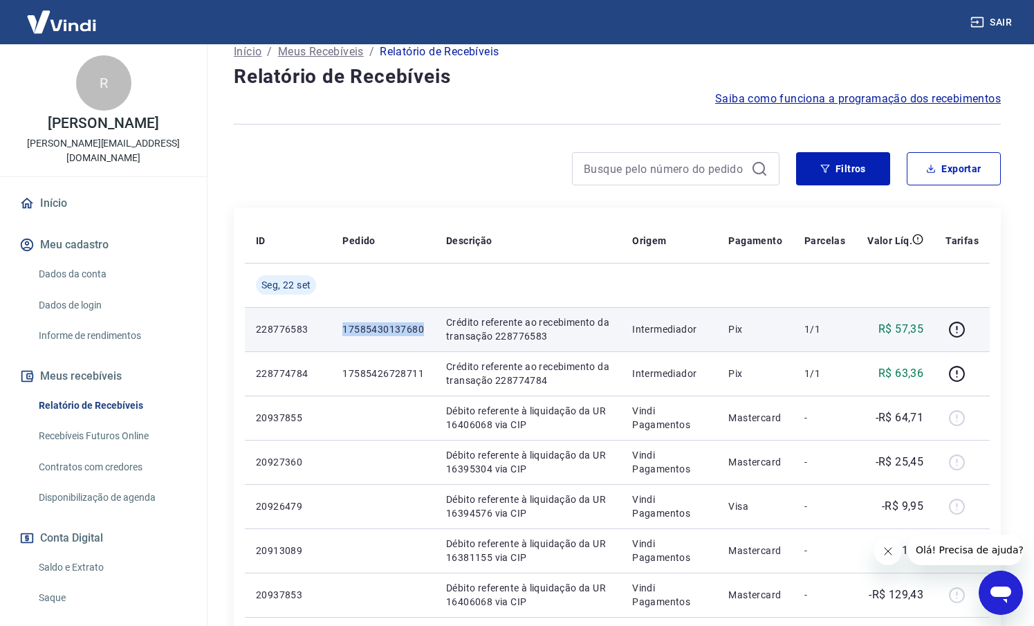
drag, startPoint x: 409, startPoint y: 326, endPoint x: 340, endPoint y: 325, distance: 68.5
click at [340, 325] on td "17585430137680" at bounding box center [383, 329] width 104 height 44
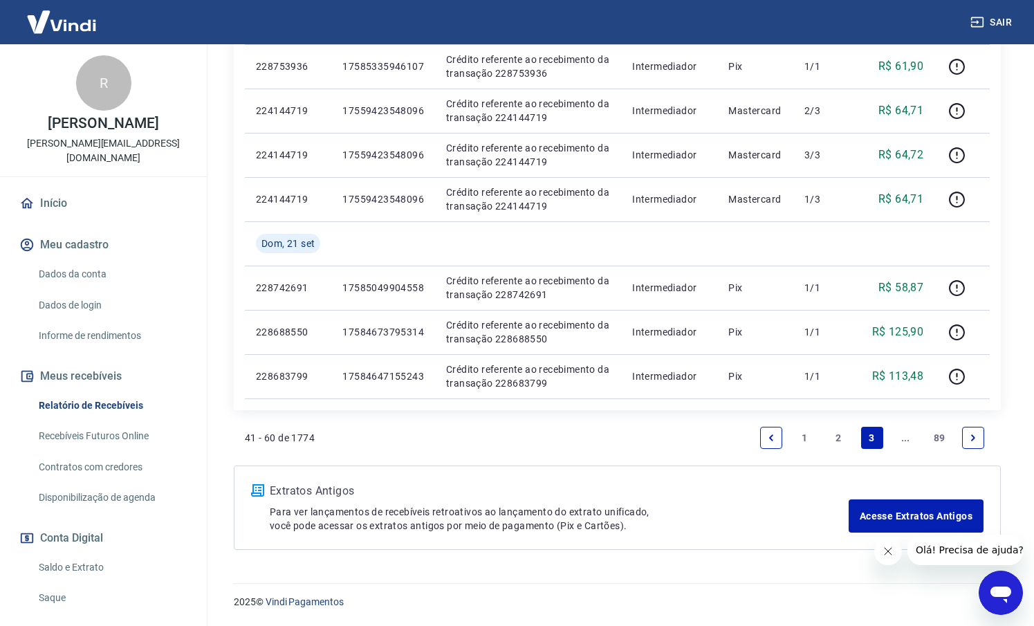
scroll to position [926, 0]
click at [832, 438] on link "2" at bounding box center [838, 438] width 22 height 22
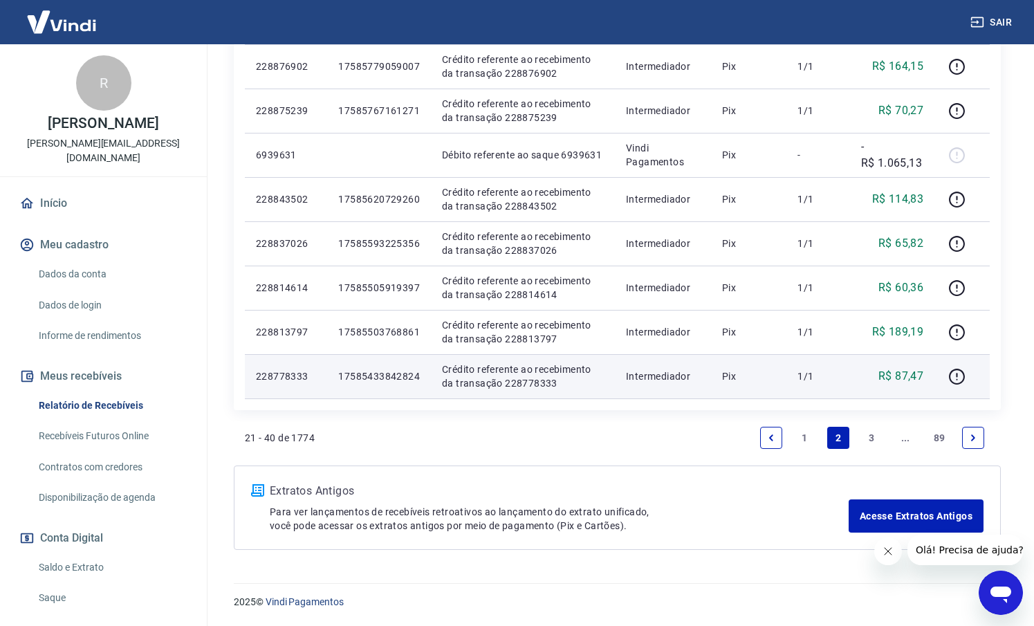
scroll to position [926, 0]
drag, startPoint x: 420, startPoint y: 376, endPoint x: 330, endPoint y: 377, distance: 89.9
click at [330, 377] on td "17585433842824" at bounding box center [379, 376] width 104 height 44
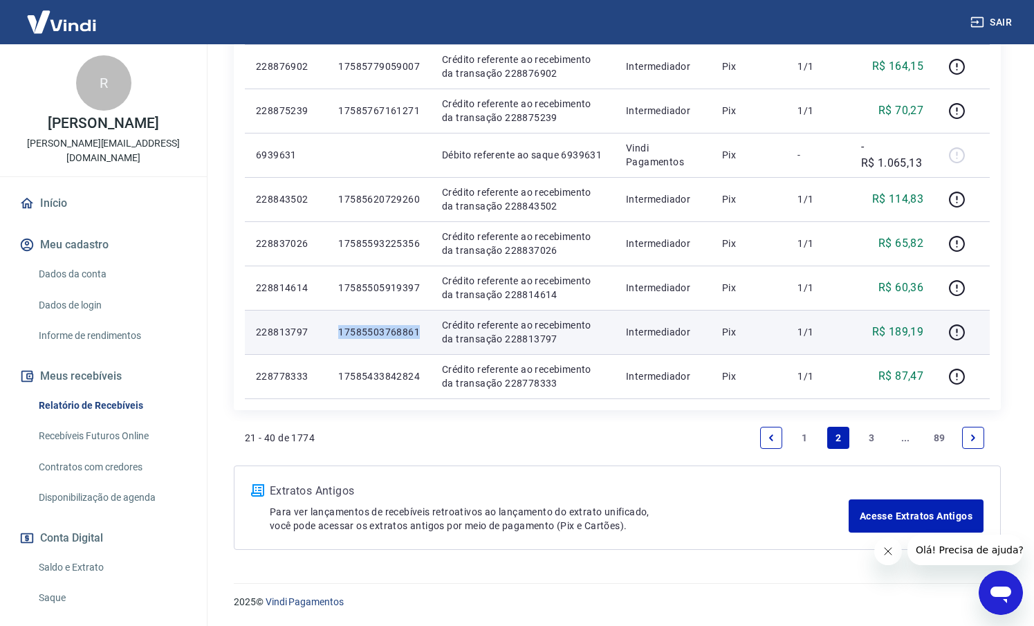
drag, startPoint x: 407, startPoint y: 331, endPoint x: 323, endPoint y: 331, distance: 83.7
click at [323, 331] on tr "228813797 17585503768861 Crédito referente ao recebimento da transação 22881379…" at bounding box center [617, 332] width 745 height 44
click at [334, 332] on td "17585503768861" at bounding box center [379, 332] width 104 height 44
drag, startPoint x: 419, startPoint y: 332, endPoint x: 333, endPoint y: 332, distance: 86.5
click at [333, 332] on td "17585503768861" at bounding box center [379, 332] width 104 height 44
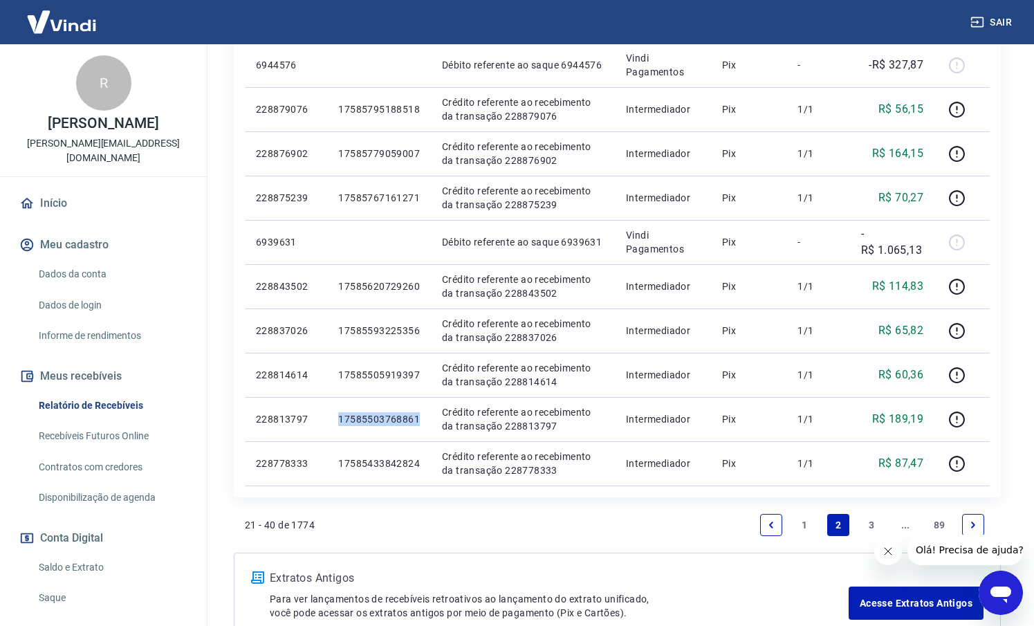
scroll to position [873, 0]
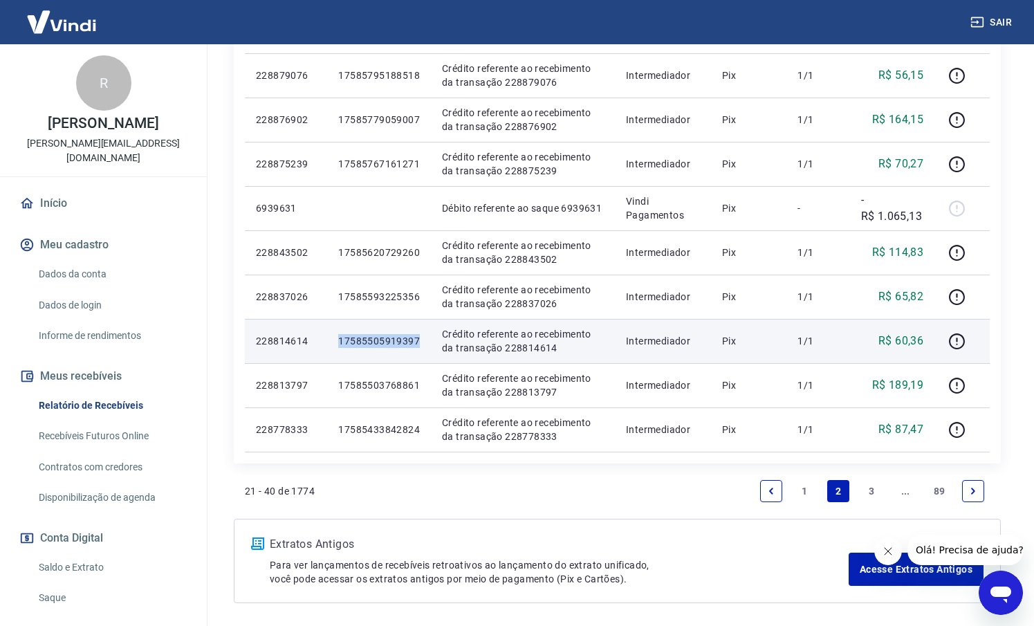
drag, startPoint x: 420, startPoint y: 338, endPoint x: 340, endPoint y: 341, distance: 80.3
click at [340, 341] on td "17585505919397" at bounding box center [379, 341] width 104 height 44
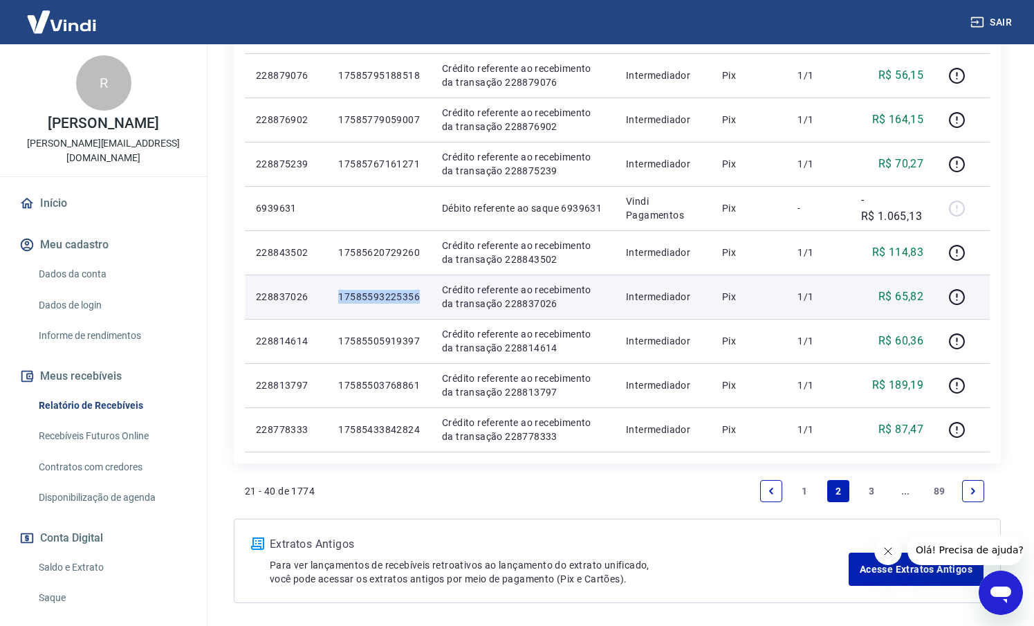
drag, startPoint x: 419, startPoint y: 300, endPoint x: 333, endPoint y: 298, distance: 85.1
click at [333, 298] on td "17585593225356" at bounding box center [379, 297] width 104 height 44
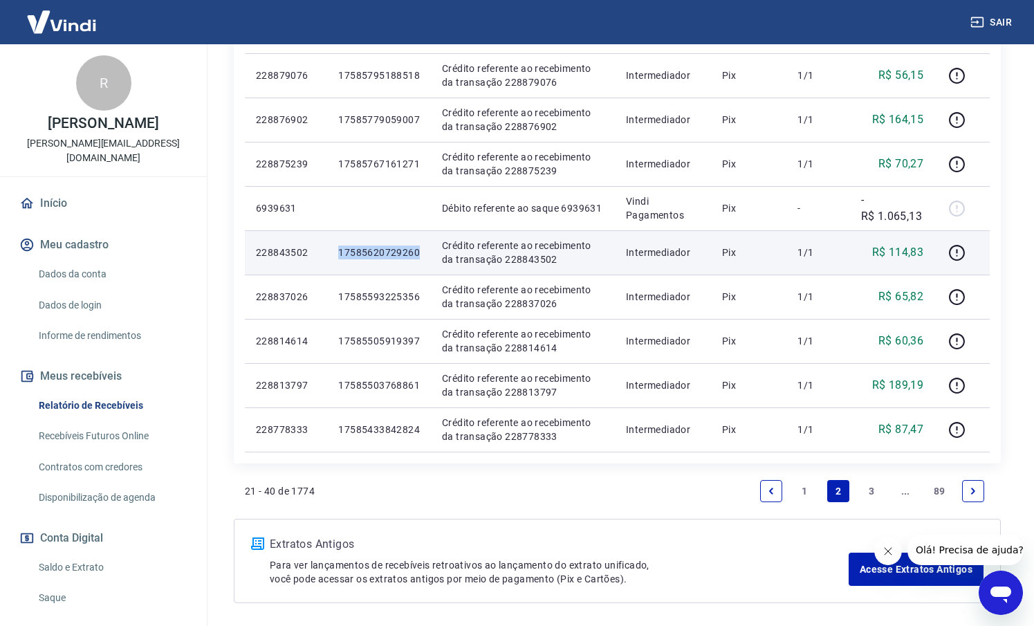
drag, startPoint x: 416, startPoint y: 252, endPoint x: 338, endPoint y: 252, distance: 78.9
click at [338, 252] on td "17585620729260" at bounding box center [379, 252] width 104 height 44
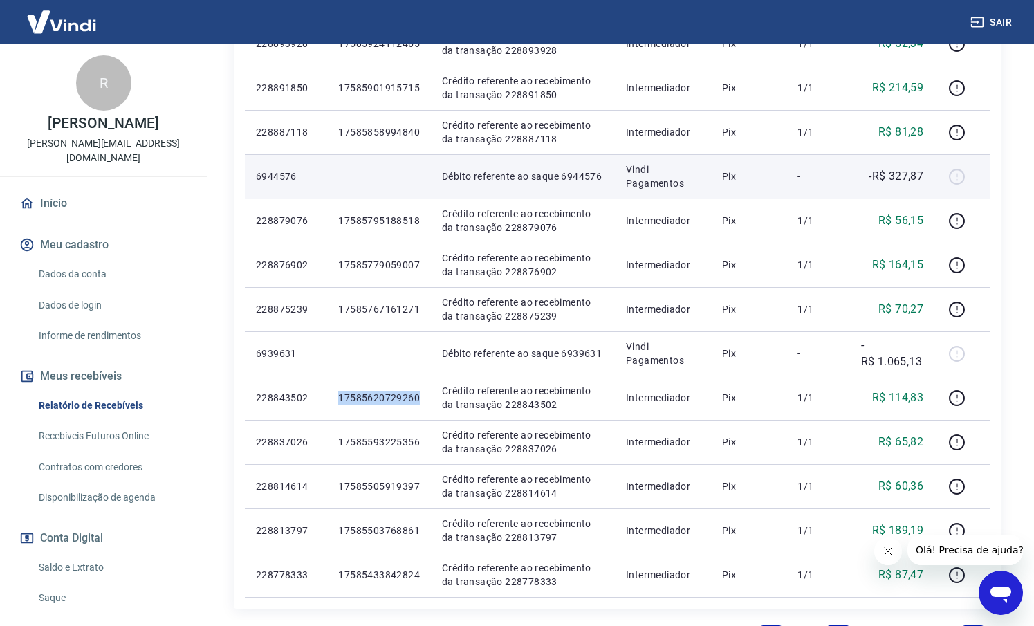
scroll to position [731, 0]
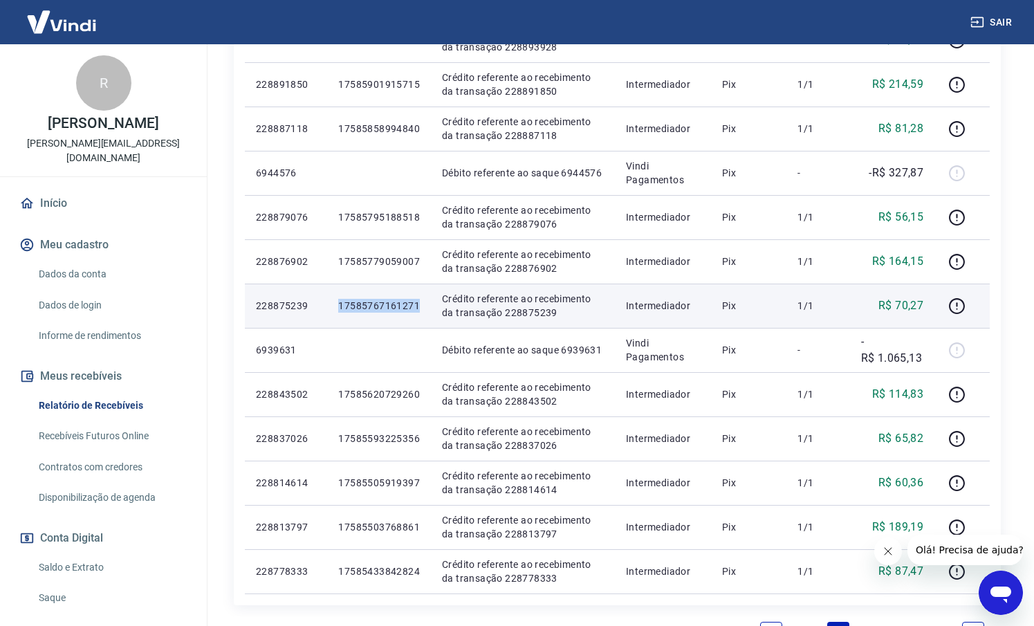
drag, startPoint x: 425, startPoint y: 306, endPoint x: 338, endPoint y: 307, distance: 87.2
click at [338, 307] on td "17585767161271" at bounding box center [379, 306] width 104 height 44
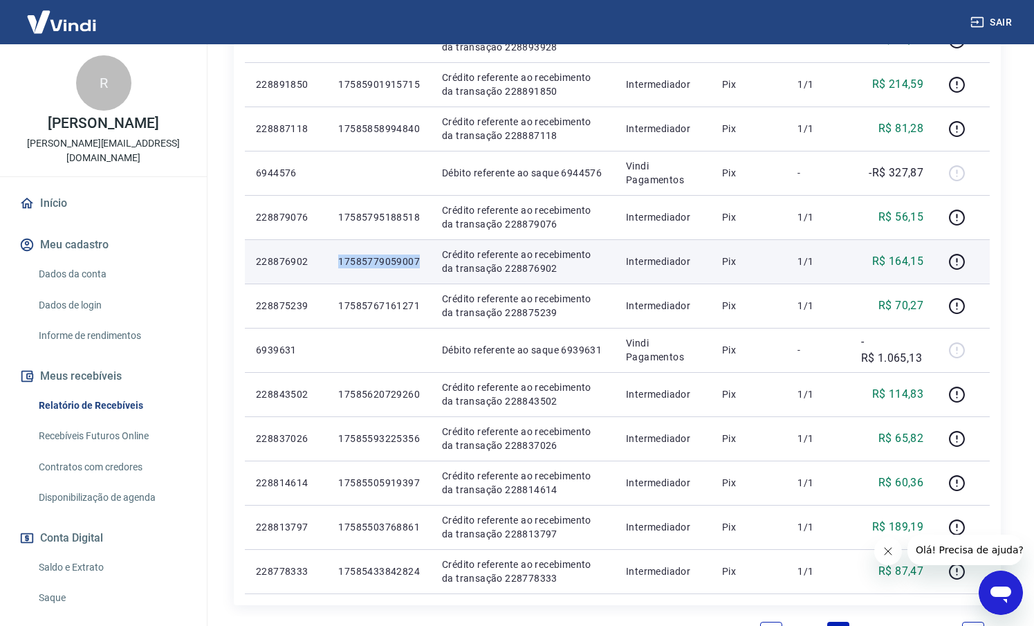
drag, startPoint x: 417, startPoint y: 264, endPoint x: 336, endPoint y: 265, distance: 81.0
click at [336, 265] on td "17585779059007" at bounding box center [379, 261] width 104 height 44
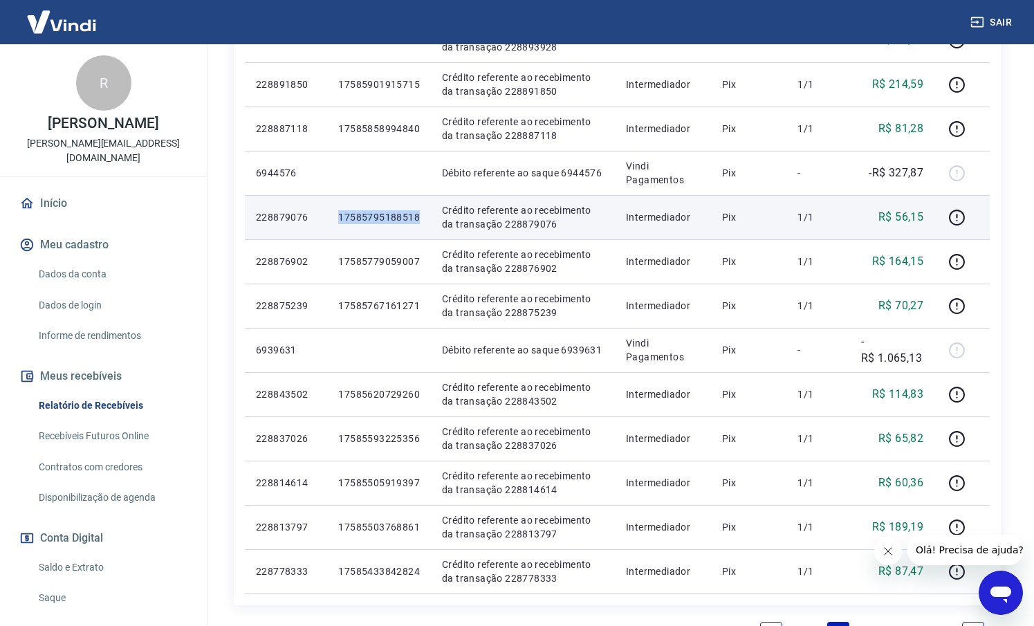
drag, startPoint x: 419, startPoint y: 219, endPoint x: 339, endPoint y: 217, distance: 80.3
click at [339, 217] on td "17585795188518" at bounding box center [379, 217] width 104 height 44
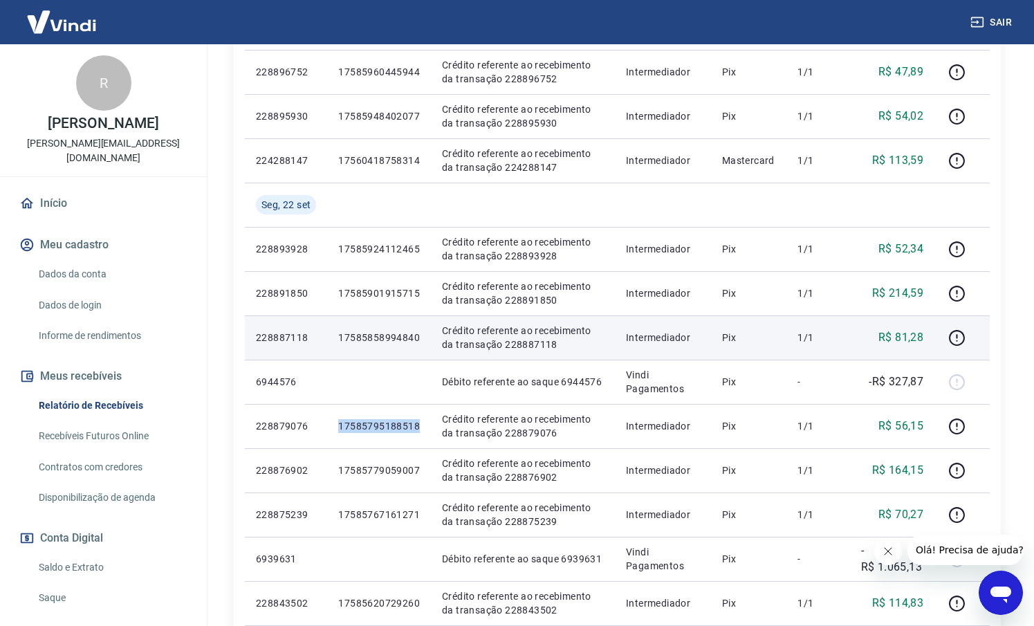
scroll to position [522, 0]
drag, startPoint x: 417, startPoint y: 340, endPoint x: 333, endPoint y: 336, distance: 83.8
click at [333, 336] on td "17585858994840" at bounding box center [379, 338] width 104 height 44
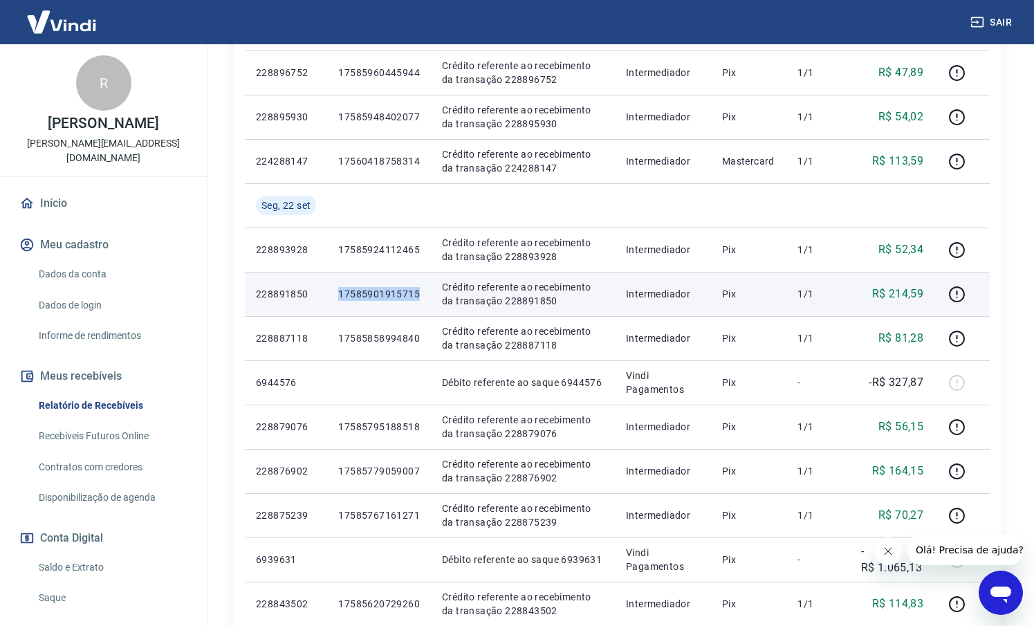
drag, startPoint x: 425, startPoint y: 292, endPoint x: 331, endPoint y: 294, distance: 94.1
click at [331, 294] on td "17585901915715" at bounding box center [379, 294] width 104 height 44
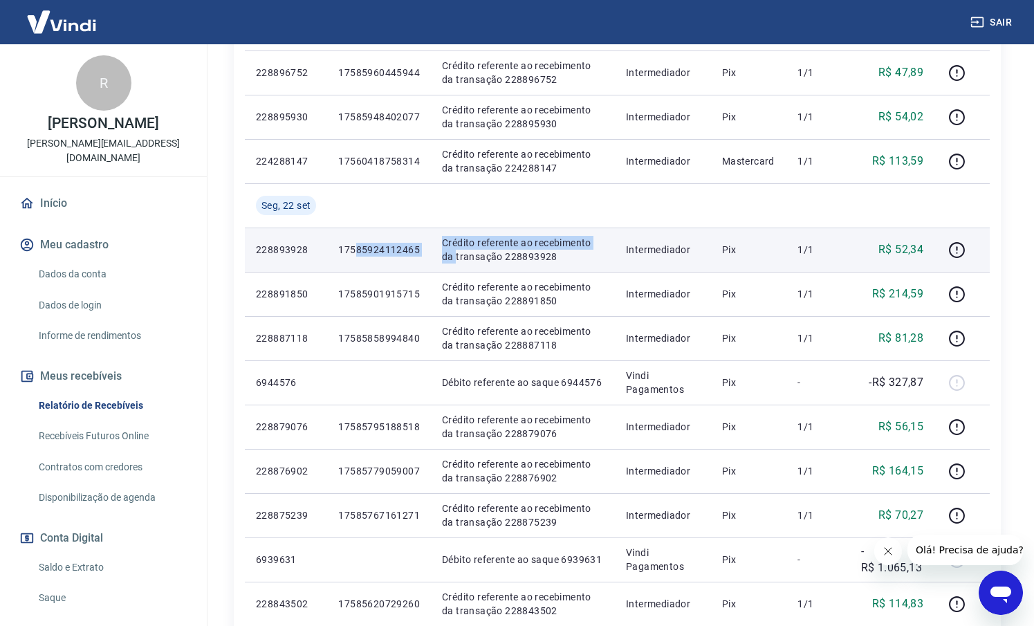
drag, startPoint x: 423, startPoint y: 252, endPoint x: 355, endPoint y: 250, distance: 68.5
click at [355, 250] on tr "228893928 17585924112465 Crédito referente ao recebimento da transação 22889392…" at bounding box center [617, 250] width 745 height 44
click at [355, 251] on p "17585924112465" at bounding box center [379, 250] width 82 height 14
drag, startPoint x: 419, startPoint y: 250, endPoint x: 336, endPoint y: 250, distance: 82.3
click at [336, 250] on td "17585924112465" at bounding box center [379, 250] width 104 height 44
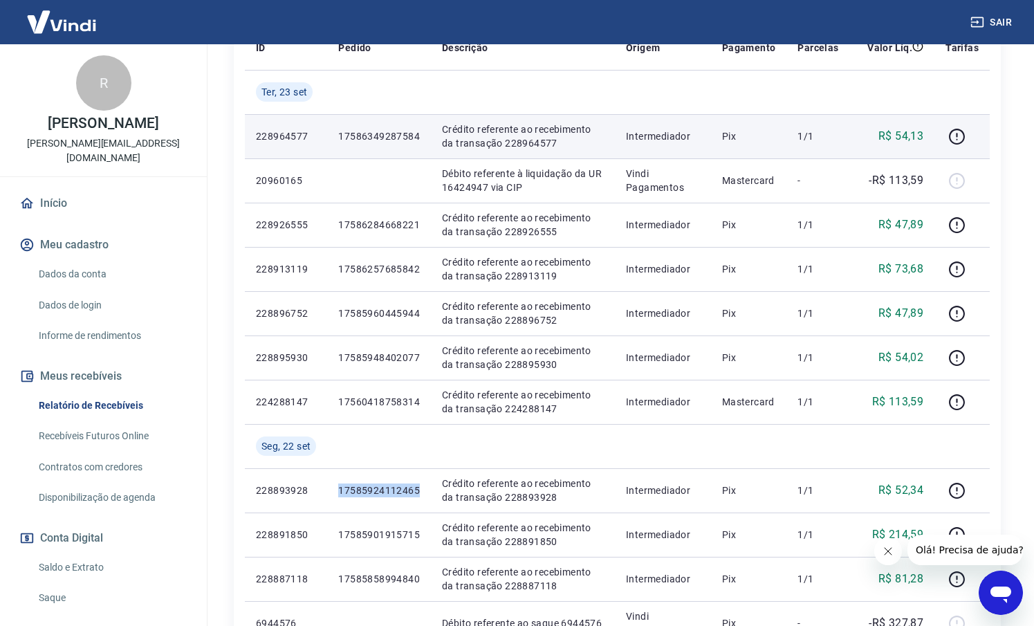
scroll to position [306, 0]
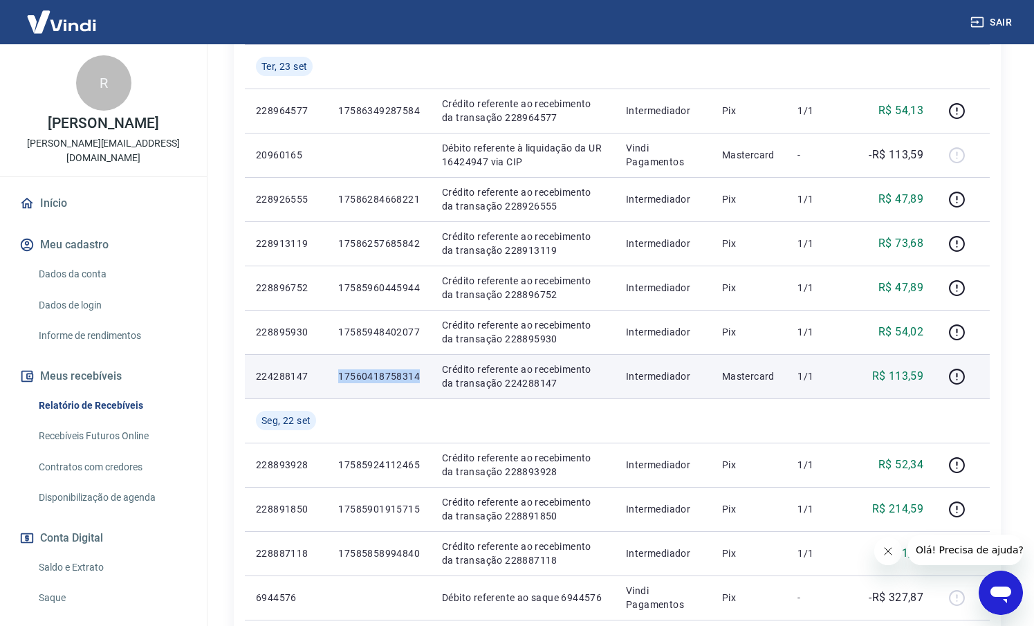
drag, startPoint x: 417, startPoint y: 374, endPoint x: 329, endPoint y: 378, distance: 88.0
click at [330, 378] on td "17560418758314" at bounding box center [379, 376] width 104 height 44
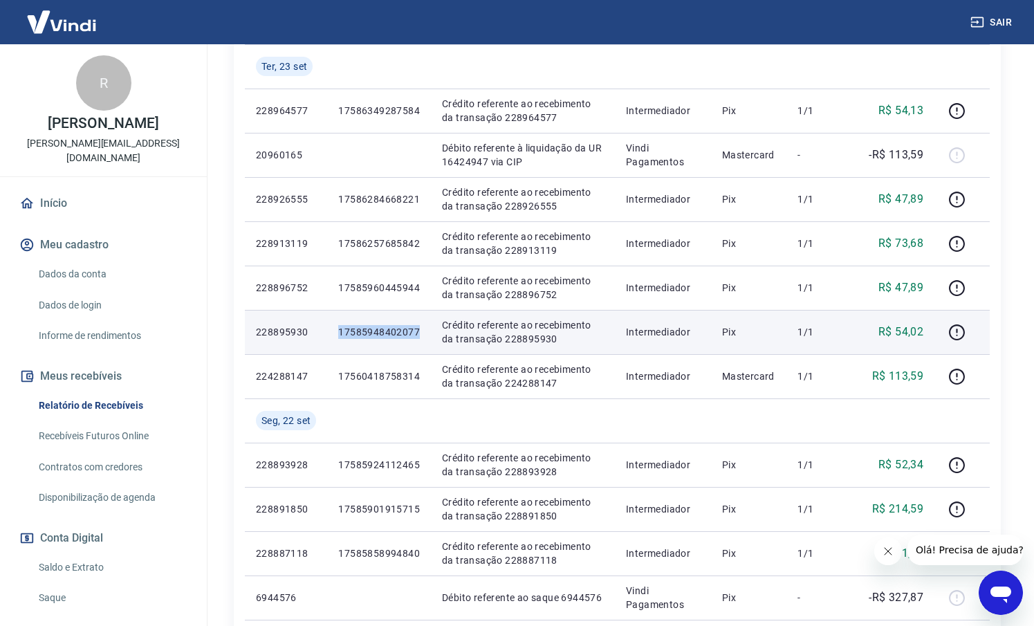
drag, startPoint x: 422, startPoint y: 334, endPoint x: 338, endPoint y: 334, distance: 83.7
click at [338, 334] on td "17585948402077" at bounding box center [379, 332] width 104 height 44
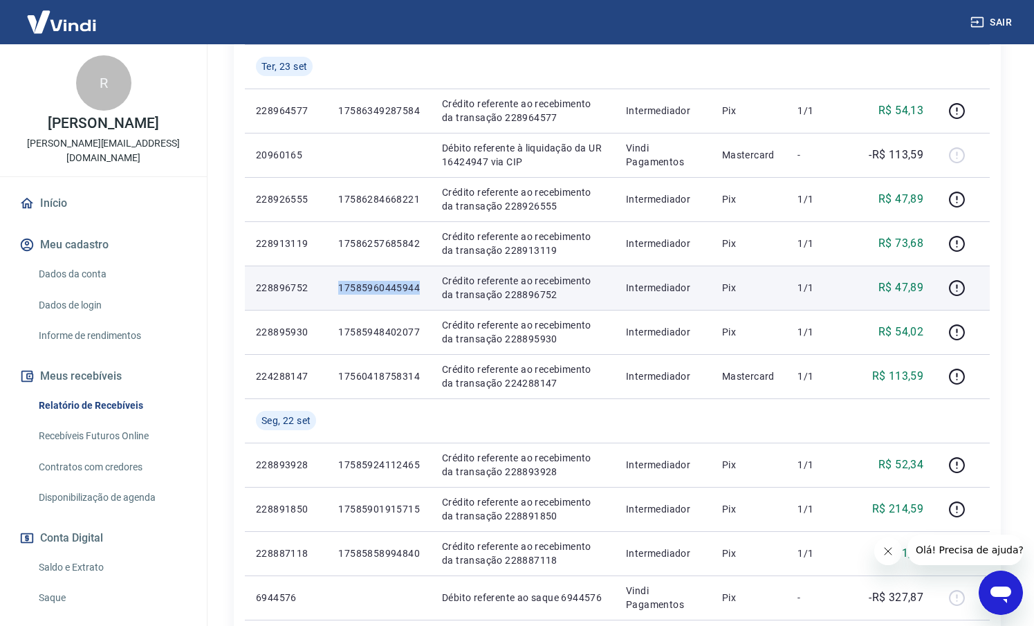
drag, startPoint x: 417, startPoint y: 291, endPoint x: 323, endPoint y: 293, distance: 94.1
click at [323, 293] on tr "228896752 17585960445944 Crédito referente ao recebimento da transação 22889675…" at bounding box center [617, 288] width 745 height 44
click at [340, 293] on p "17585960445944" at bounding box center [379, 288] width 82 height 14
drag, startPoint x: 421, startPoint y: 288, endPoint x: 341, endPoint y: 288, distance: 79.6
click at [341, 288] on td "17585960445944" at bounding box center [379, 288] width 104 height 44
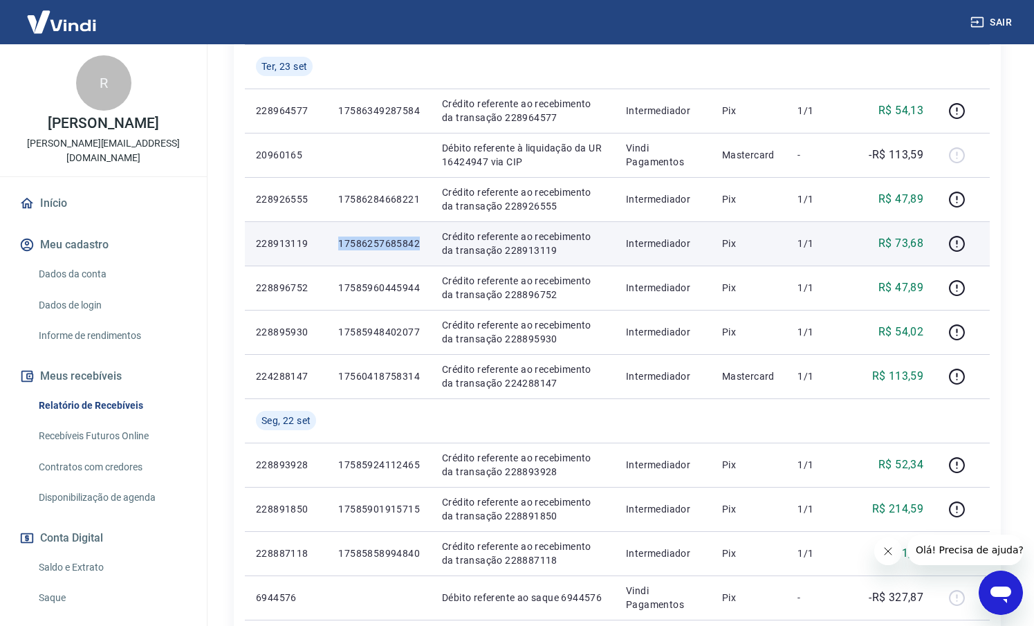
drag, startPoint x: 414, startPoint y: 248, endPoint x: 333, endPoint y: 241, distance: 81.2
click at [333, 241] on td "17586257685842" at bounding box center [379, 243] width 104 height 44
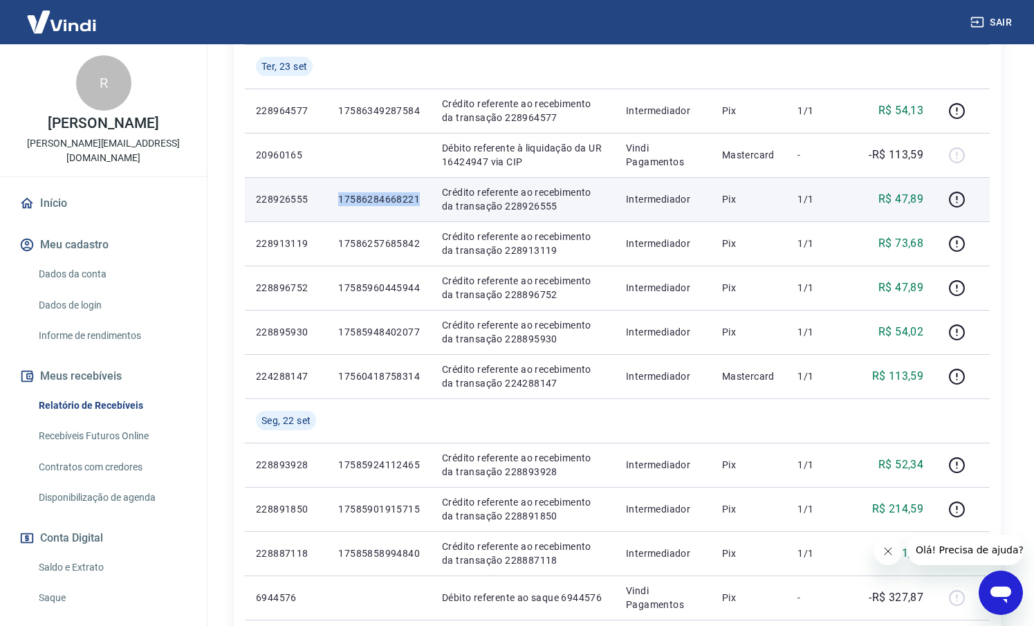
drag, startPoint x: 429, startPoint y: 205, endPoint x: 338, endPoint y: 190, distance: 92.7
click at [338, 190] on td "17586284668221" at bounding box center [379, 199] width 104 height 44
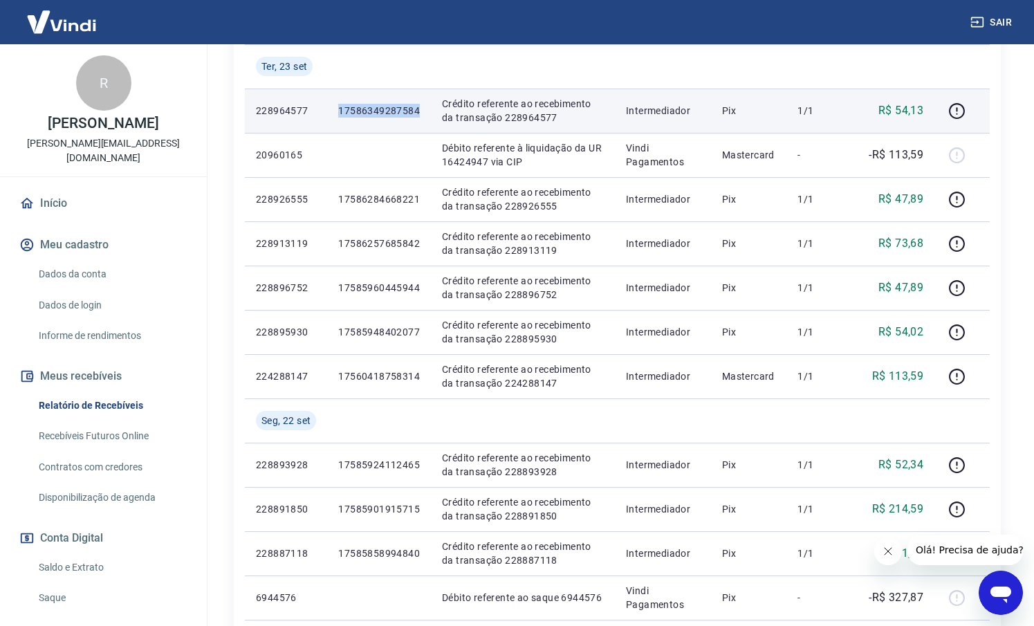
drag, startPoint x: 421, startPoint y: 111, endPoint x: 327, endPoint y: 113, distance: 94.1
click at [327, 113] on tr "228964577 17586349287584 Crédito referente ao recebimento da transação 22896457…" at bounding box center [617, 111] width 745 height 44
click at [347, 120] on td "17586349287584" at bounding box center [379, 111] width 104 height 44
drag, startPoint x: 419, startPoint y: 111, endPoint x: 340, endPoint y: 112, distance: 79.6
click at [340, 112] on p "17586349287584" at bounding box center [379, 111] width 82 height 14
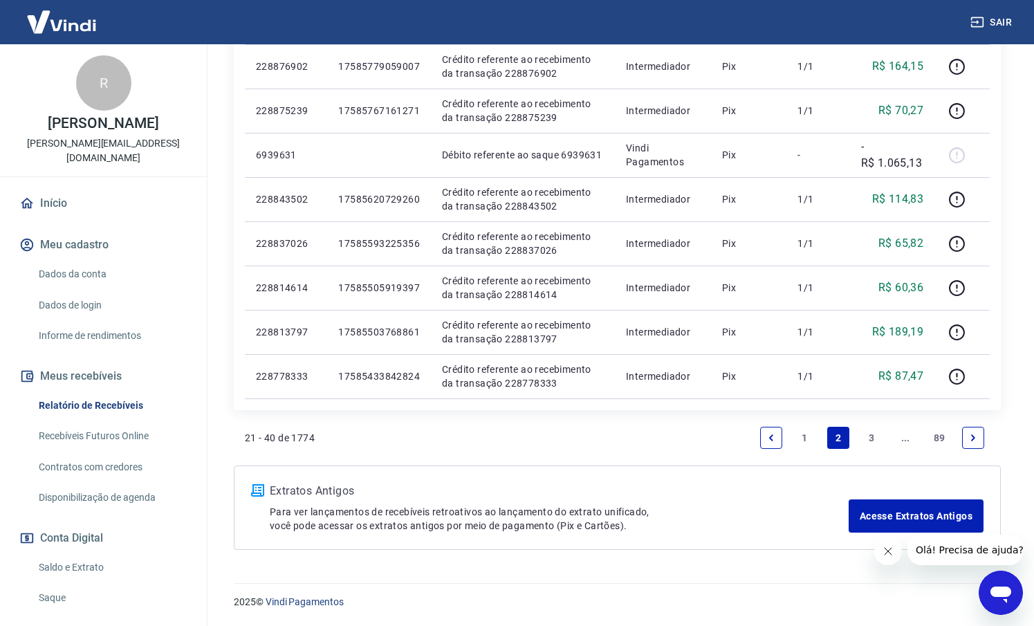
scroll to position [926, 0]
click at [796, 443] on link "1" at bounding box center [805, 438] width 22 height 22
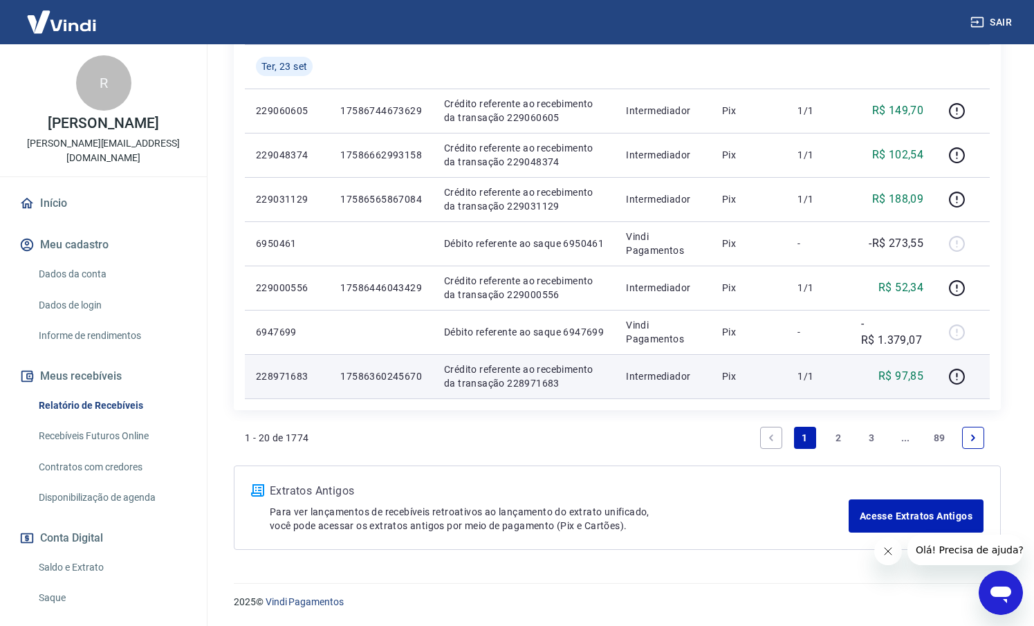
scroll to position [917, 0]
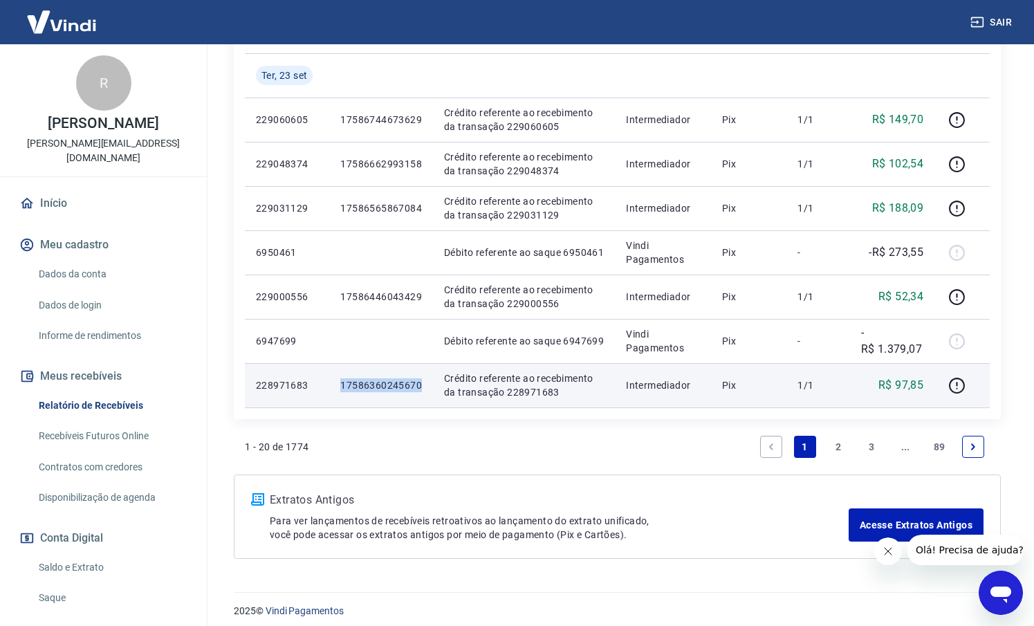
drag, startPoint x: 422, startPoint y: 387, endPoint x: 341, endPoint y: 387, distance: 80.9
click at [341, 387] on td "17586360245670" at bounding box center [381, 385] width 104 height 44
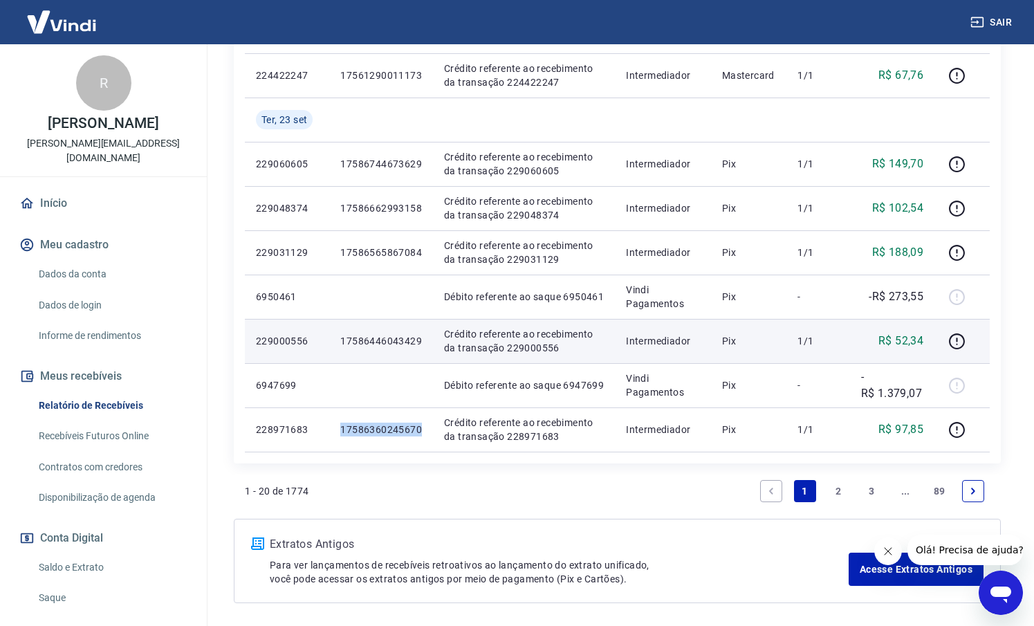
scroll to position [866, 0]
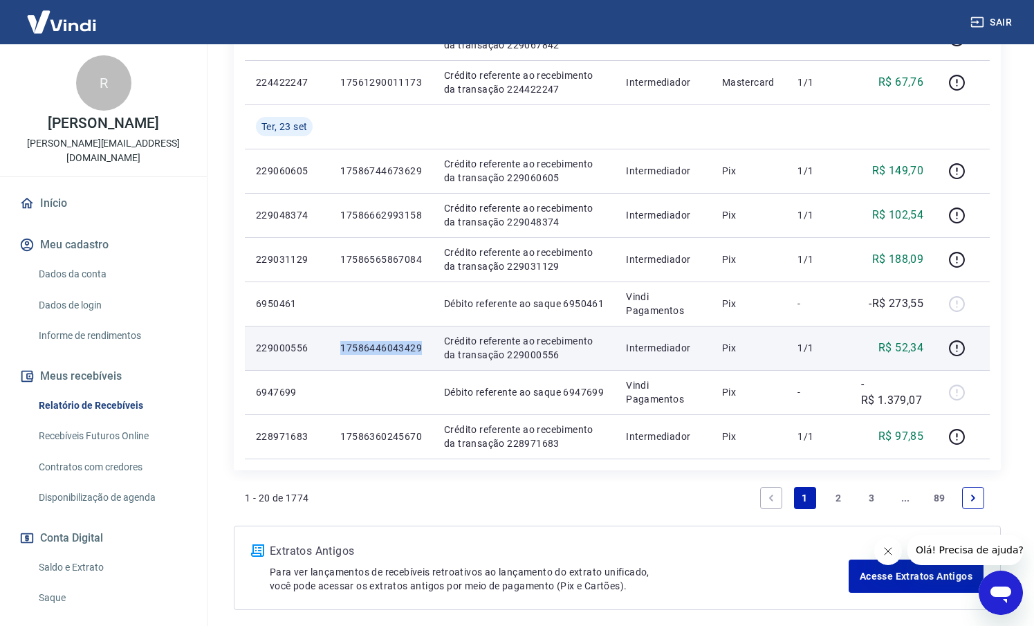
drag, startPoint x: 416, startPoint y: 347, endPoint x: 341, endPoint y: 347, distance: 75.4
click at [341, 347] on td "17586446043429" at bounding box center [381, 348] width 104 height 44
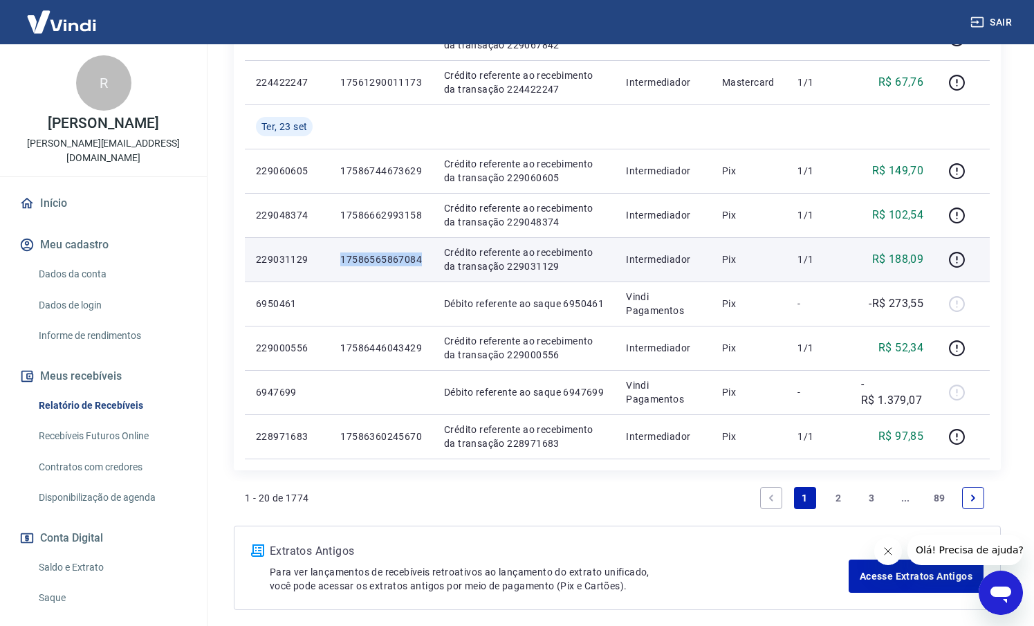
drag, startPoint x: 423, startPoint y: 257, endPoint x: 339, endPoint y: 260, distance: 84.4
click at [339, 260] on td "17586565867084" at bounding box center [381, 259] width 104 height 44
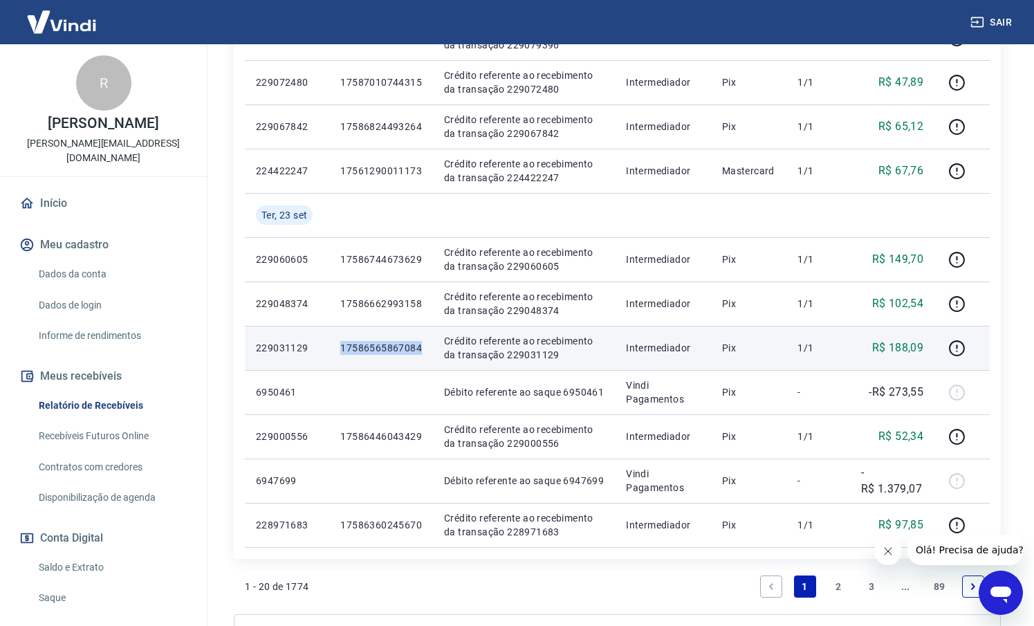
scroll to position [762, 0]
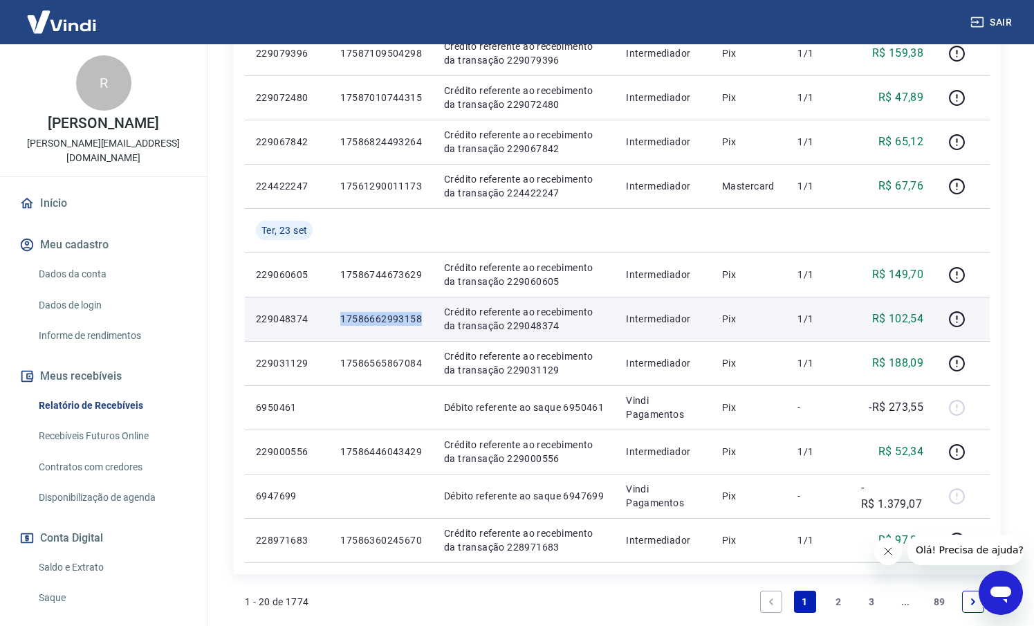
drag, startPoint x: 423, startPoint y: 322, endPoint x: 340, endPoint y: 321, distance: 82.3
click at [340, 321] on td "17586662993158" at bounding box center [381, 319] width 104 height 44
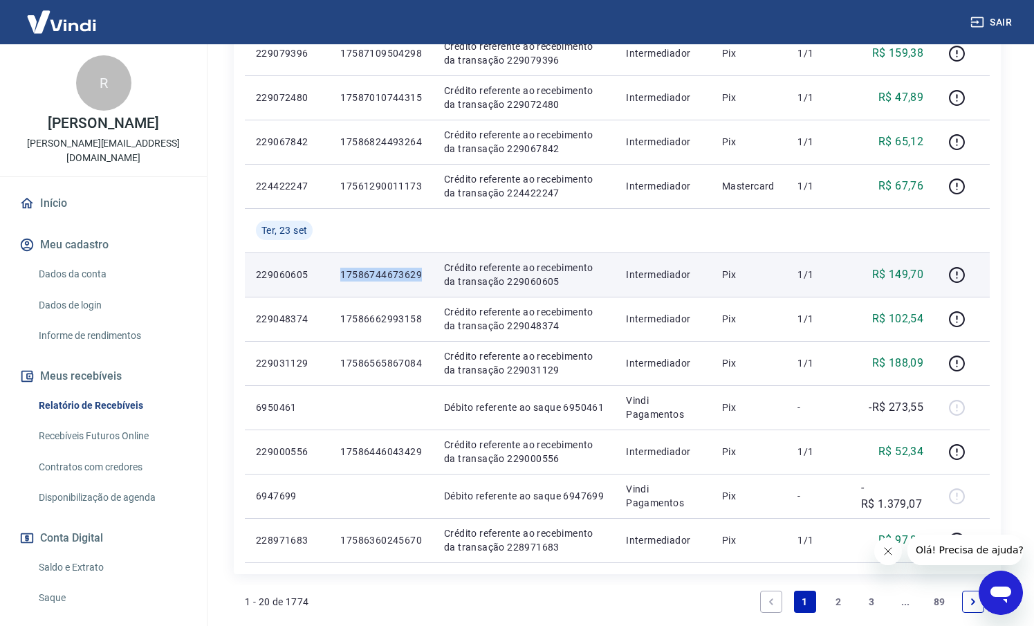
drag, startPoint x: 418, startPoint y: 274, endPoint x: 338, endPoint y: 276, distance: 80.3
click at [338, 276] on td "17586744673629" at bounding box center [381, 275] width 104 height 44
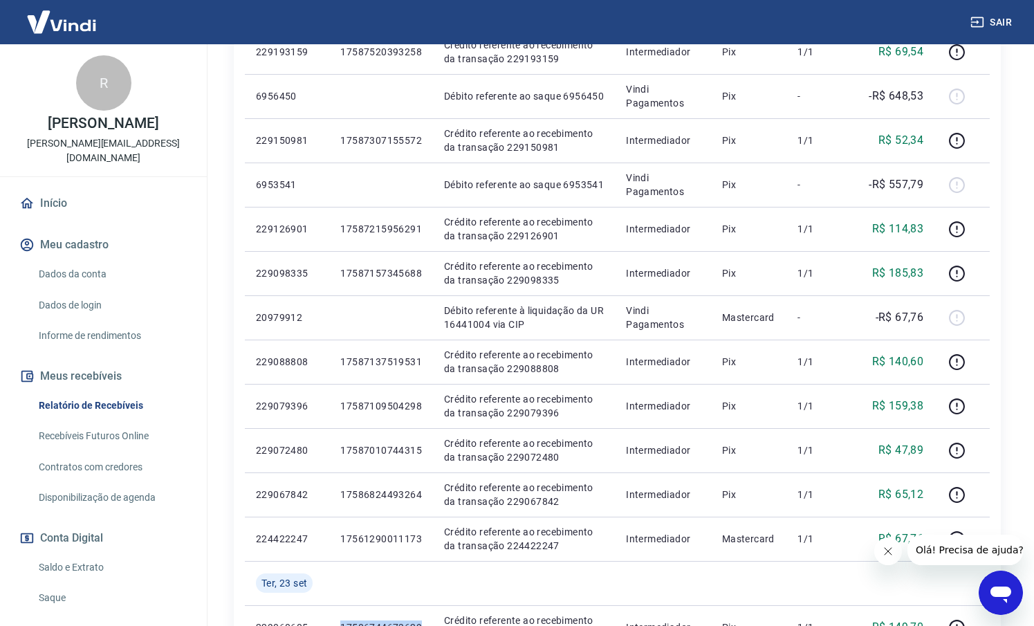
scroll to position [443, 0]
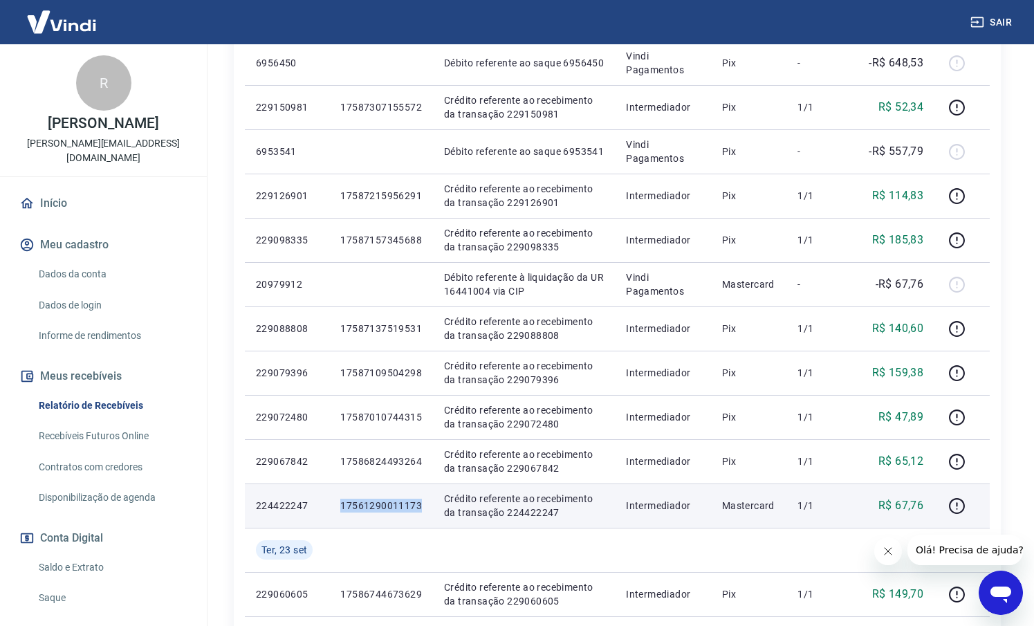
drag, startPoint x: 421, startPoint y: 500, endPoint x: 333, endPoint y: 506, distance: 88.1
click at [333, 506] on td "17561290011173" at bounding box center [381, 506] width 104 height 44
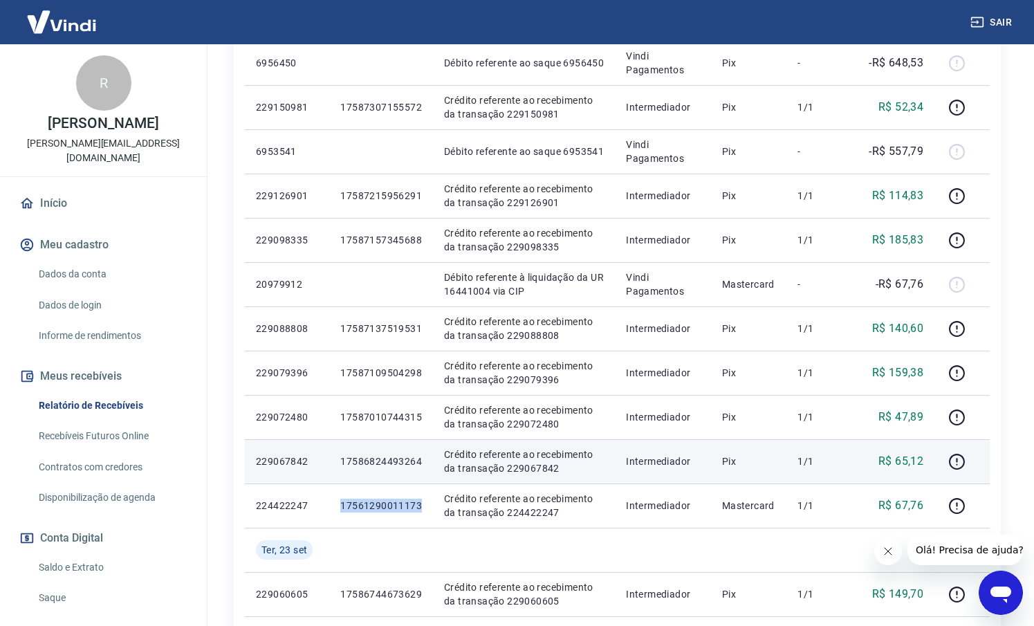
scroll to position [438, 0]
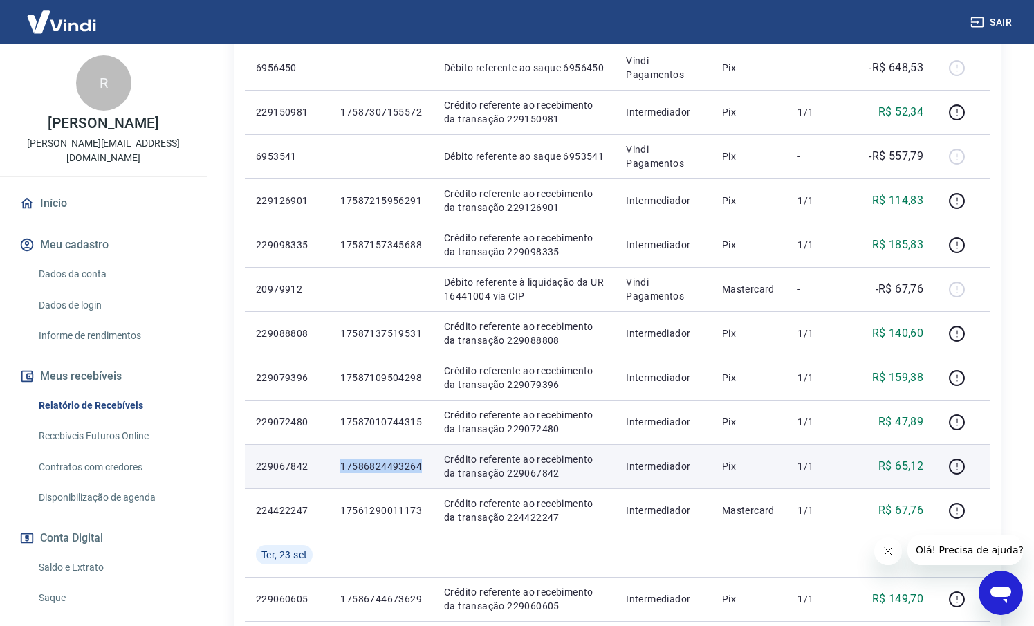
drag, startPoint x: 423, startPoint y: 468, endPoint x: 336, endPoint y: 468, distance: 86.5
click at [336, 468] on td "17586824493264" at bounding box center [381, 466] width 104 height 44
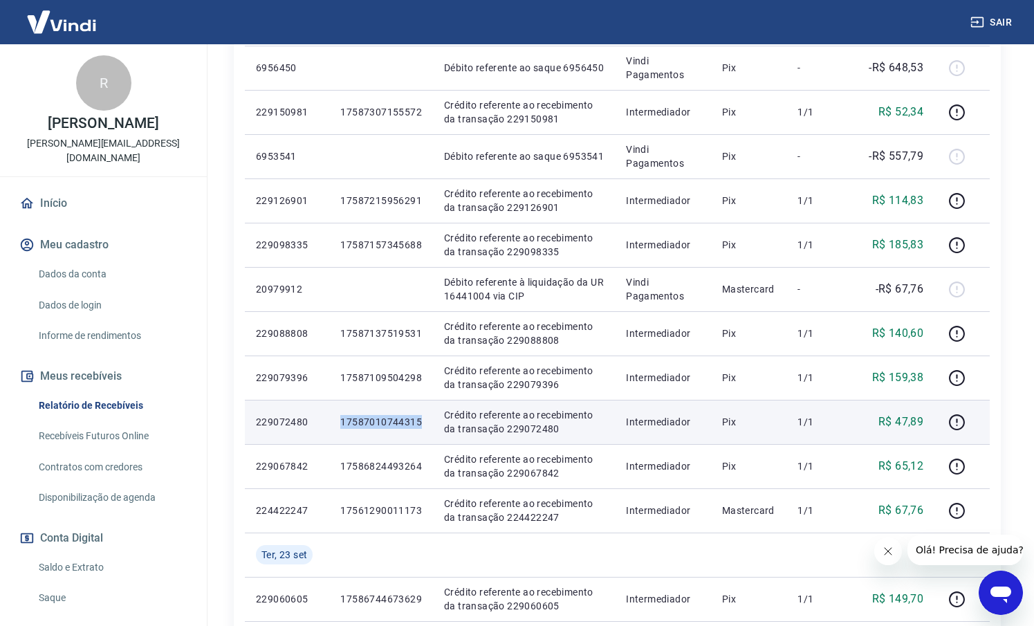
drag, startPoint x: 429, startPoint y: 423, endPoint x: 333, endPoint y: 423, distance: 96.2
click at [333, 423] on td "17587010744315" at bounding box center [381, 422] width 104 height 44
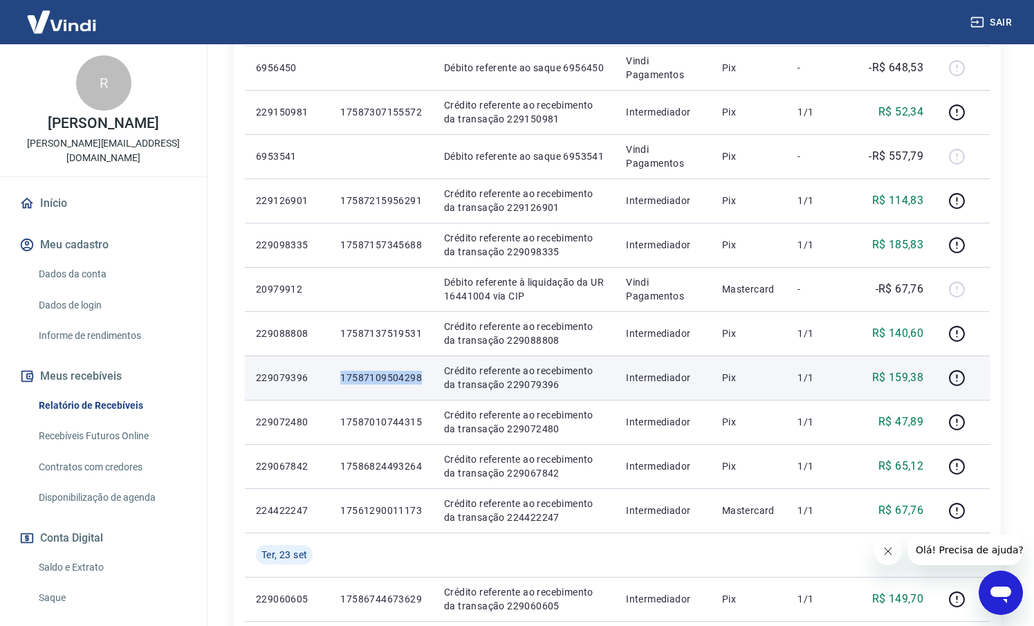
drag, startPoint x: 423, startPoint y: 377, endPoint x: 342, endPoint y: 372, distance: 81.8
click at [342, 372] on td "17587109504298" at bounding box center [381, 378] width 104 height 44
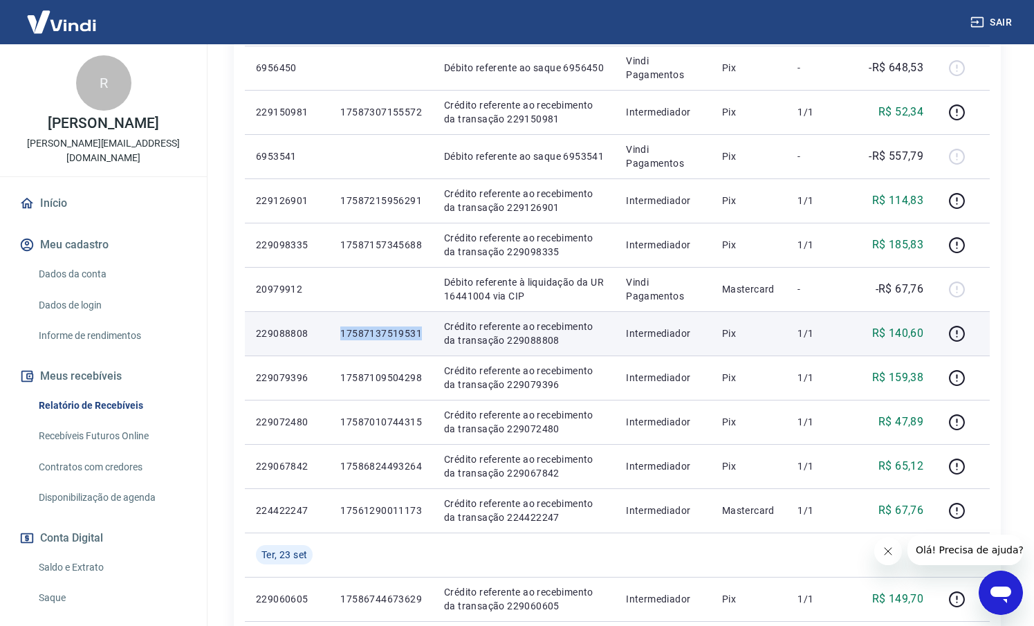
drag, startPoint x: 420, startPoint y: 334, endPoint x: 333, endPoint y: 334, distance: 86.5
click at [333, 334] on td "17587137519531" at bounding box center [381, 333] width 104 height 44
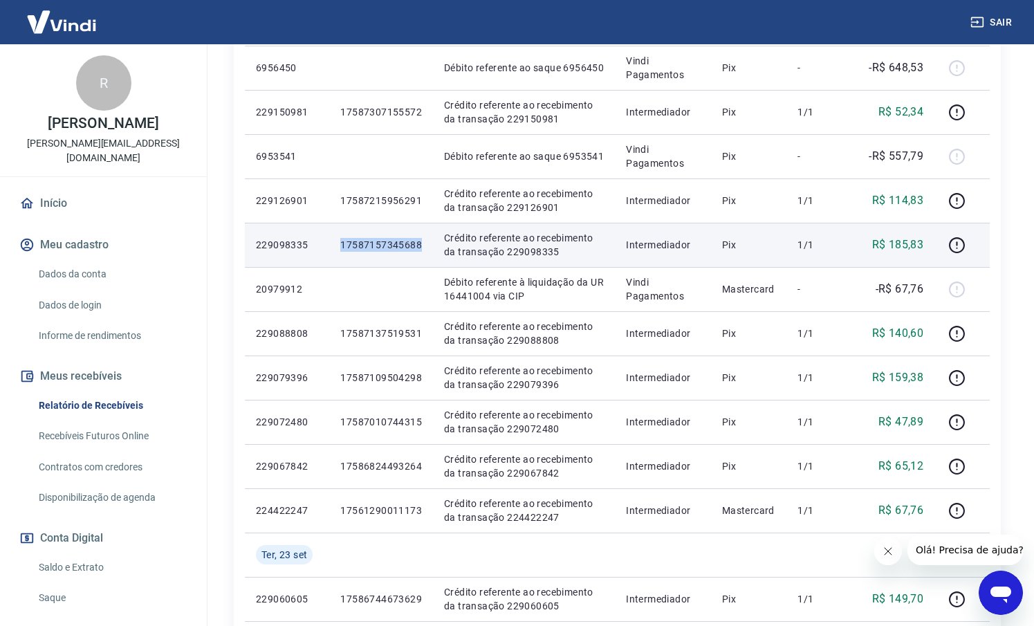
drag, startPoint x: 421, startPoint y: 245, endPoint x: 338, endPoint y: 246, distance: 82.3
click at [338, 246] on td "17587157345688" at bounding box center [381, 245] width 104 height 44
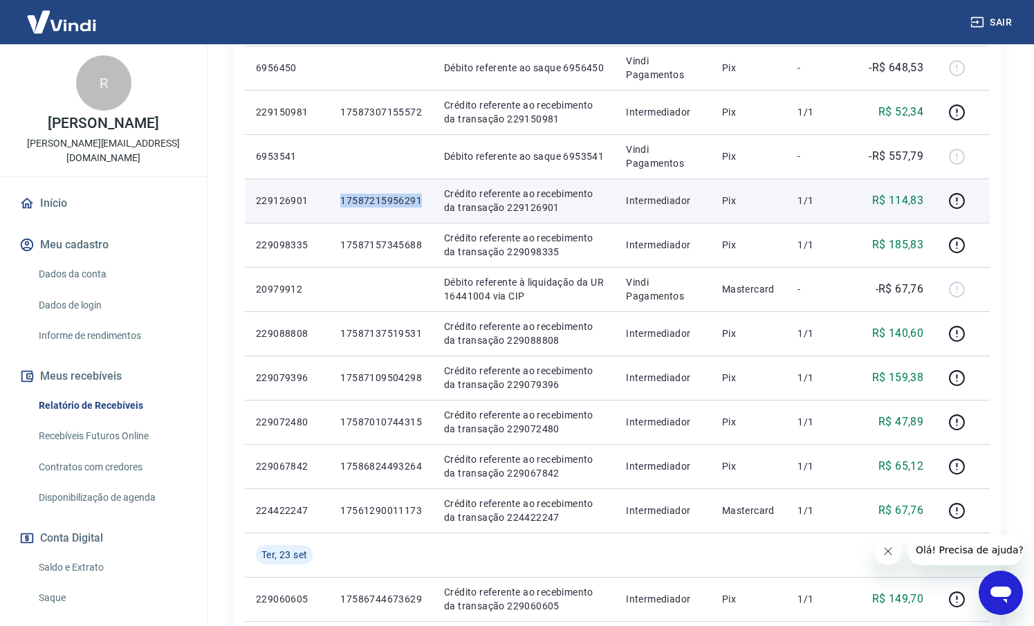
drag, startPoint x: 425, startPoint y: 194, endPoint x: 334, endPoint y: 199, distance: 91.4
click at [334, 199] on td "17587215956291" at bounding box center [381, 200] width 104 height 44
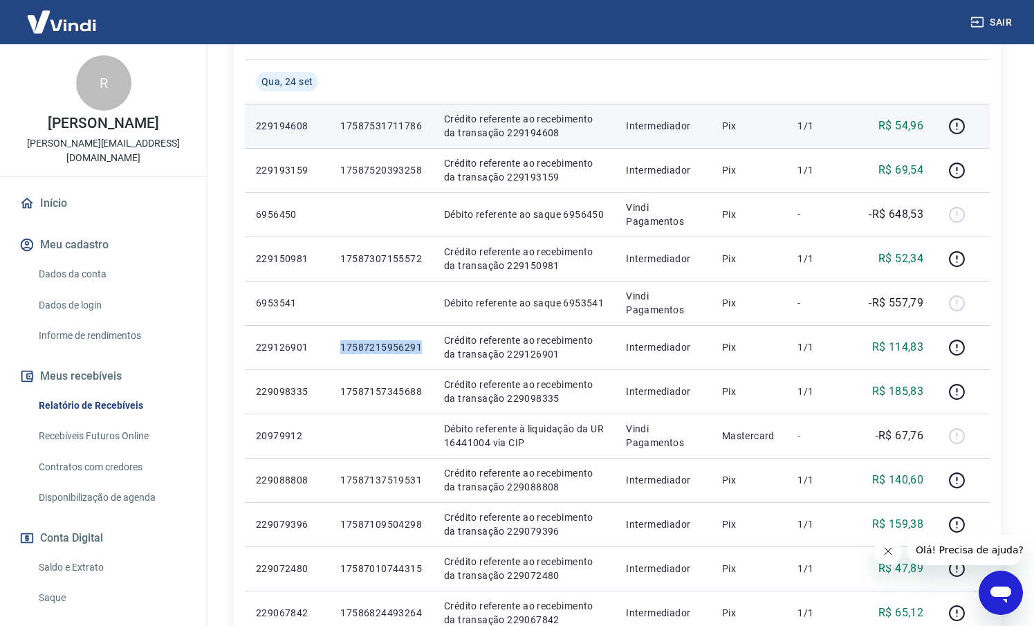
scroll to position [253, 0]
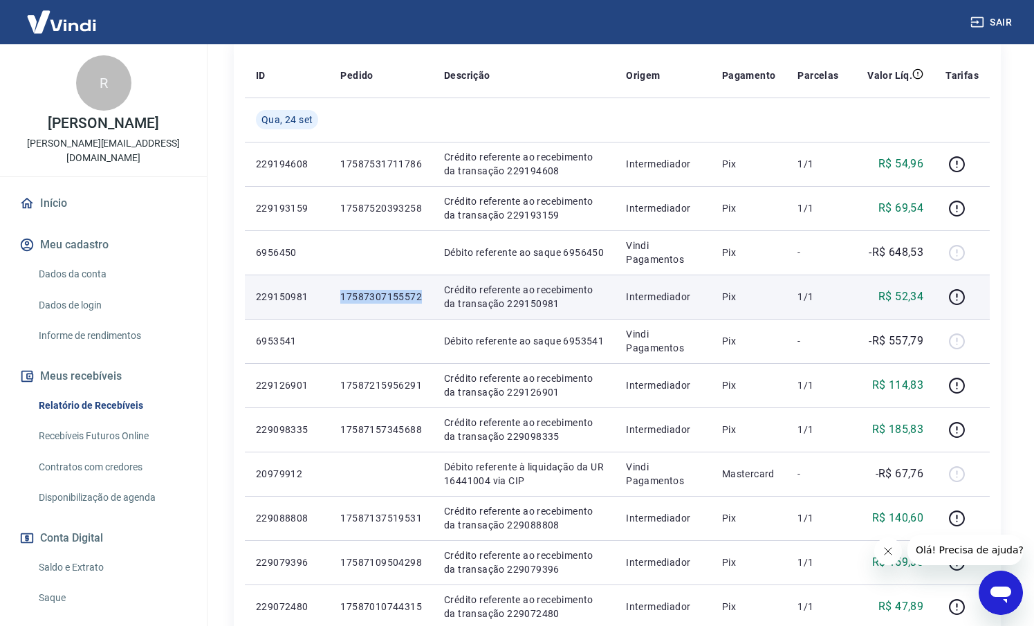
drag, startPoint x: 428, startPoint y: 295, endPoint x: 333, endPoint y: 295, distance: 94.1
click at [333, 295] on td "17587307155572" at bounding box center [381, 297] width 104 height 44
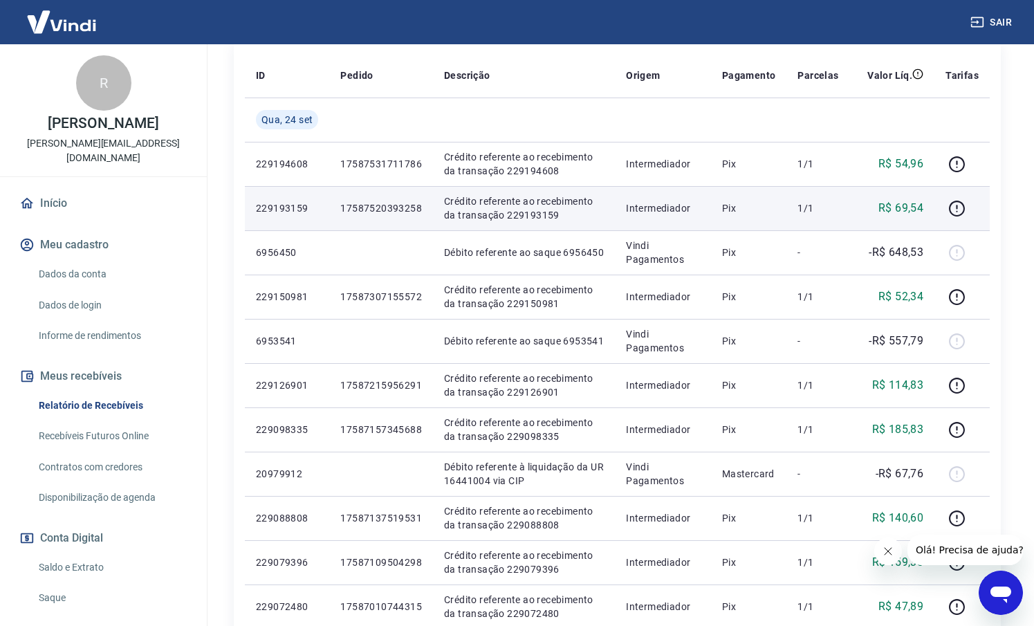
drag, startPoint x: 425, startPoint y: 199, endPoint x: 371, endPoint y: 205, distance: 54.4
click at [336, 201] on td "17587520393258" at bounding box center [381, 208] width 104 height 44
drag, startPoint x: 429, startPoint y: 209, endPoint x: 336, endPoint y: 208, distance: 93.4
click at [336, 208] on td "17587520393258" at bounding box center [381, 208] width 104 height 44
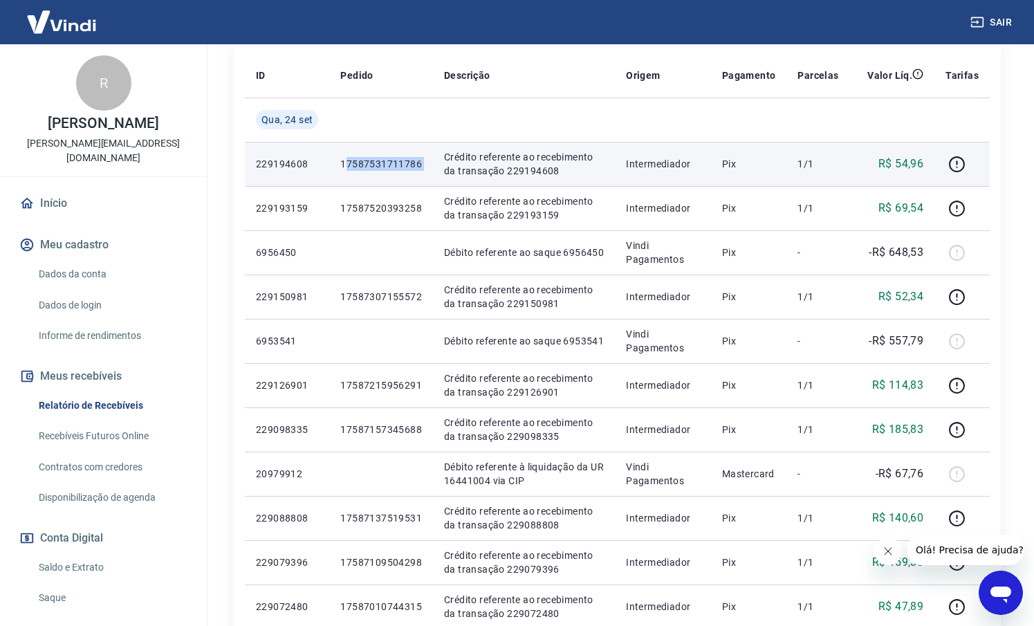
drag, startPoint x: 423, startPoint y: 158, endPoint x: 345, endPoint y: 162, distance: 78.2
click at [345, 162] on tr "229194608 17587531711786 Crédito referente ao recebimento da transação 22919460…" at bounding box center [617, 164] width 745 height 44
click at [345, 162] on p "17587531711786" at bounding box center [381, 164] width 82 height 14
drag, startPoint x: 404, startPoint y: 164, endPoint x: 333, endPoint y: 165, distance: 70.6
click at [333, 165] on td "17587531711786" at bounding box center [381, 164] width 104 height 44
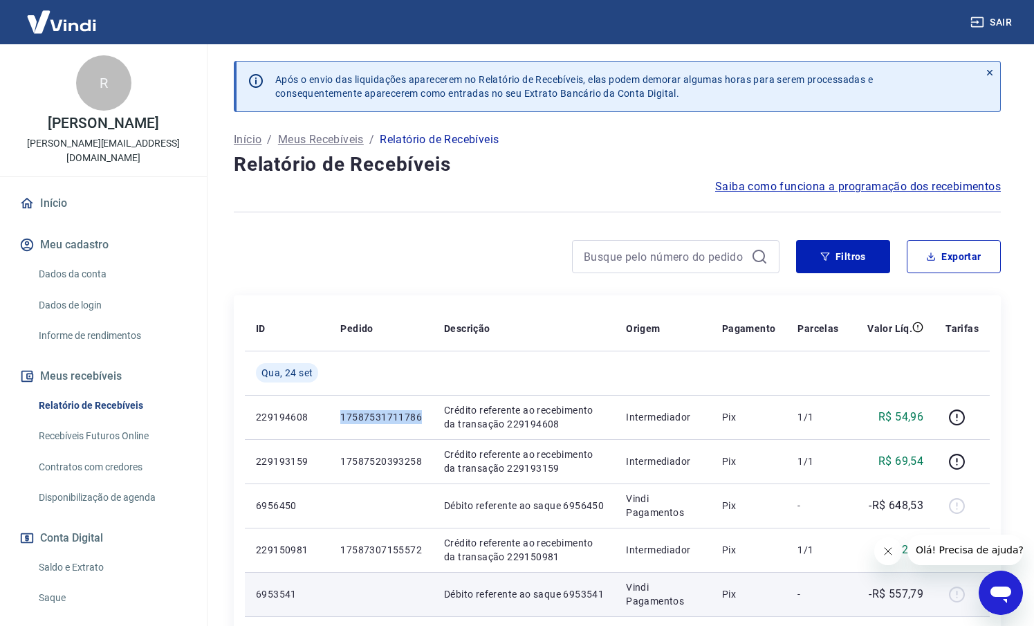
scroll to position [0, 0]
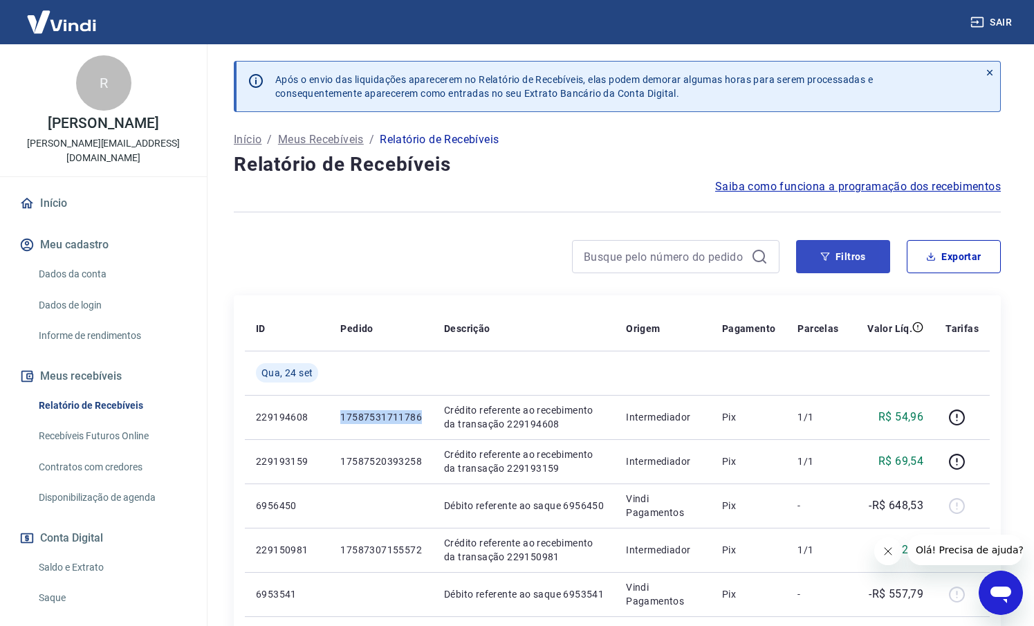
click at [847, 270] on button "Filtros" at bounding box center [843, 256] width 94 height 33
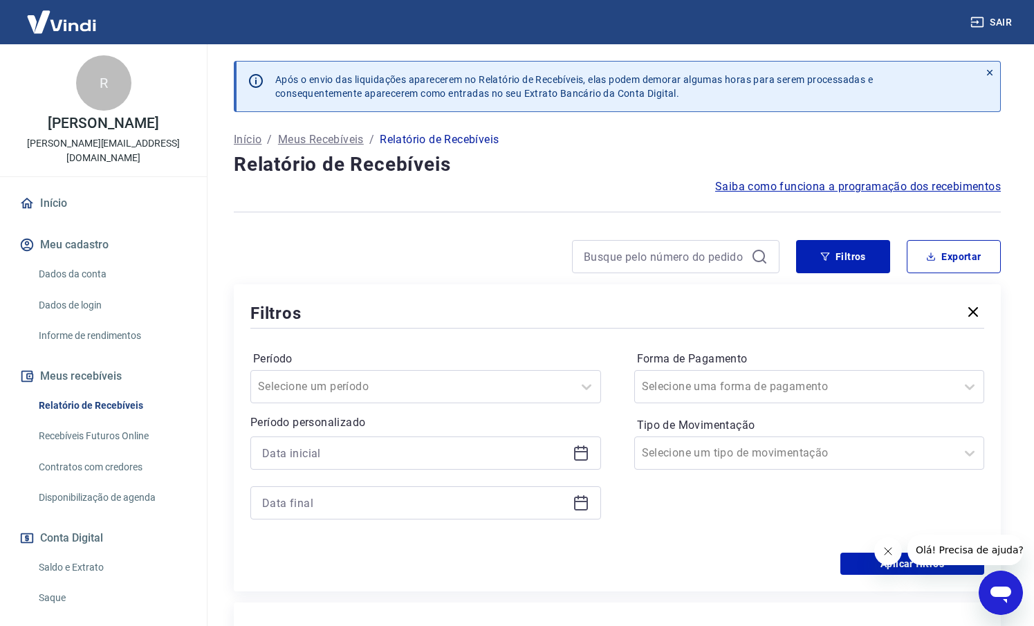
click at [977, 314] on icon "button" at bounding box center [973, 312] width 17 height 17
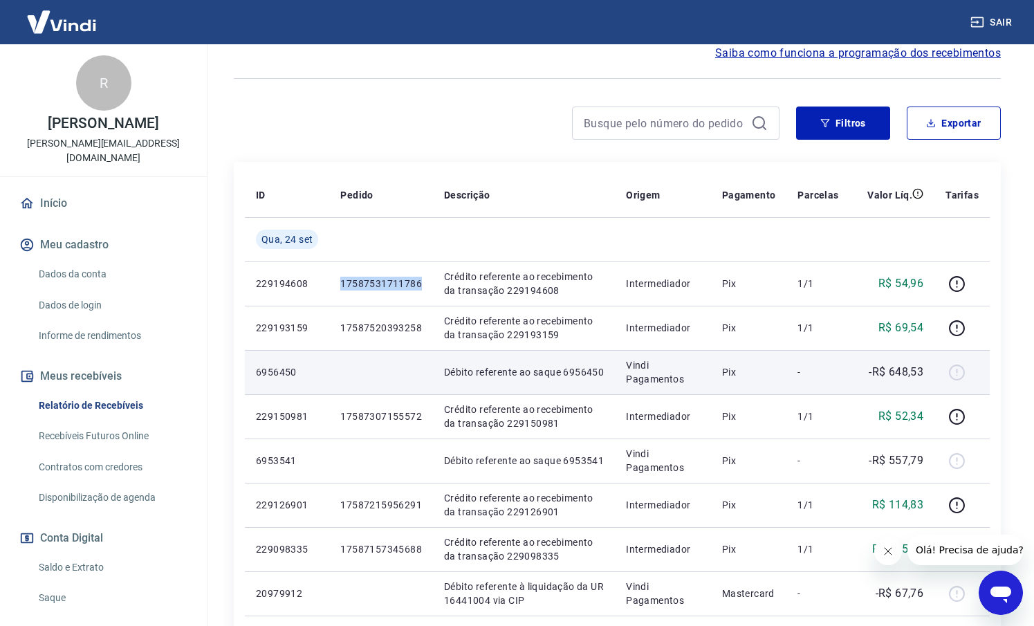
scroll to position [140, 0]
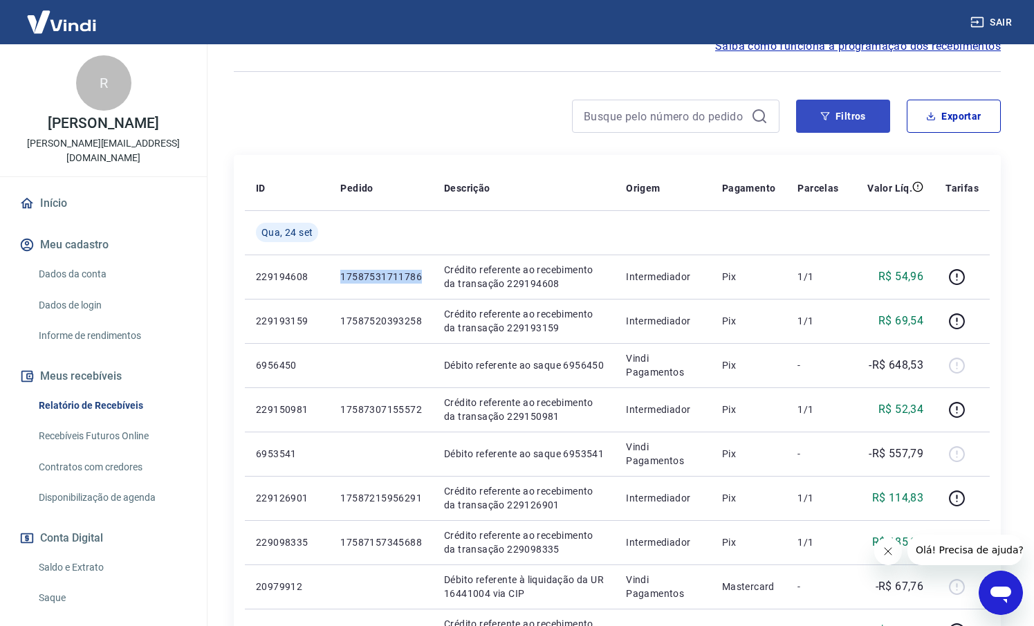
click at [841, 122] on button "Filtros" at bounding box center [843, 116] width 94 height 33
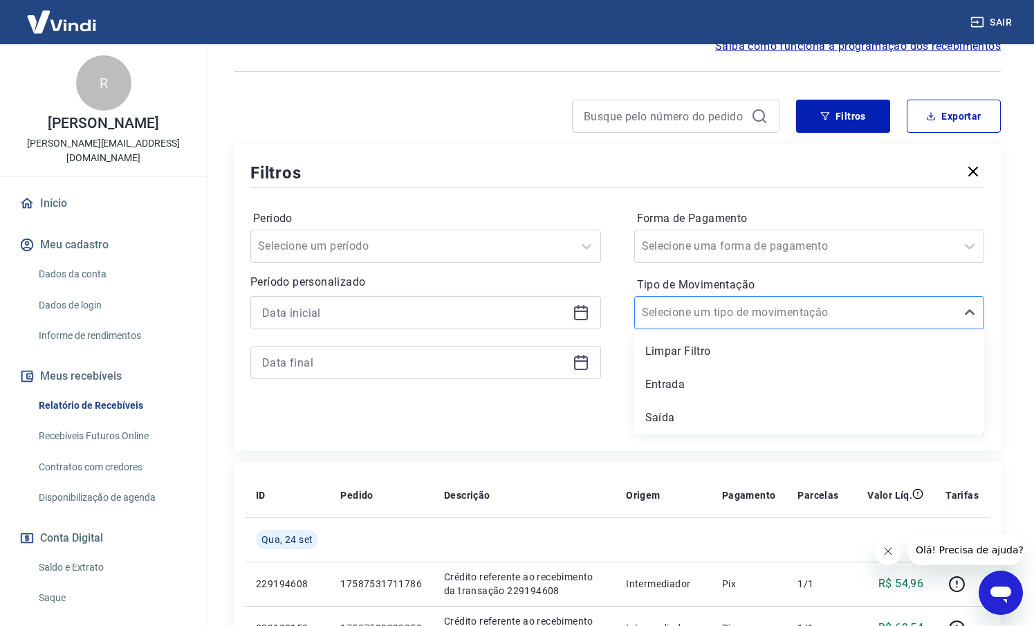
click at [725, 309] on div "Selecione um tipo de movimentação" at bounding box center [796, 312] width 308 height 17
click at [706, 410] on div "Saída" at bounding box center [809, 418] width 351 height 28
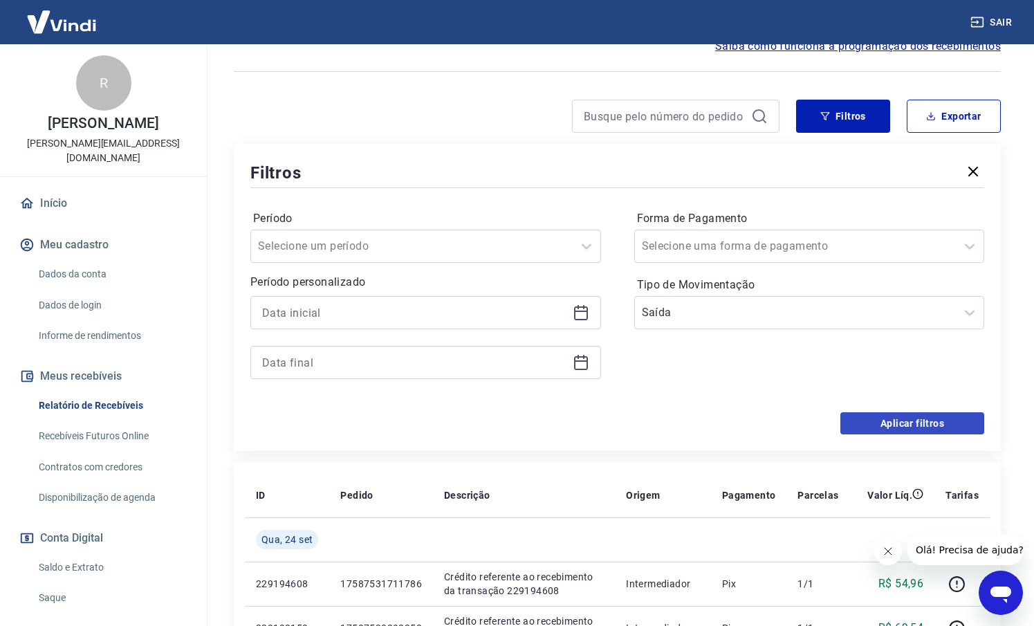
click at [923, 421] on button "Aplicar filtros" at bounding box center [913, 423] width 144 height 22
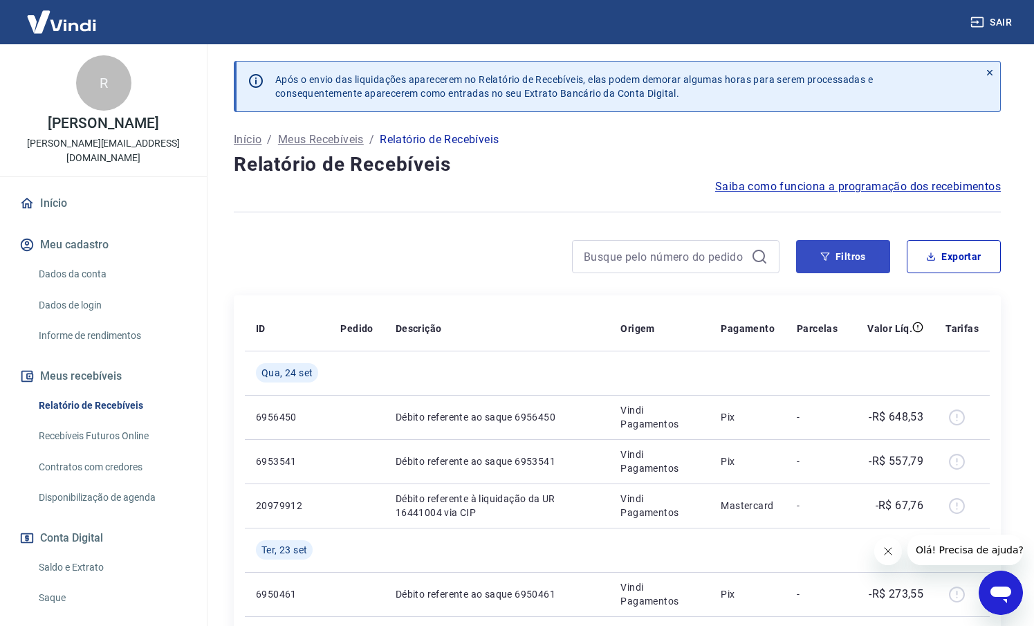
click at [857, 260] on button "Filtros" at bounding box center [843, 256] width 94 height 33
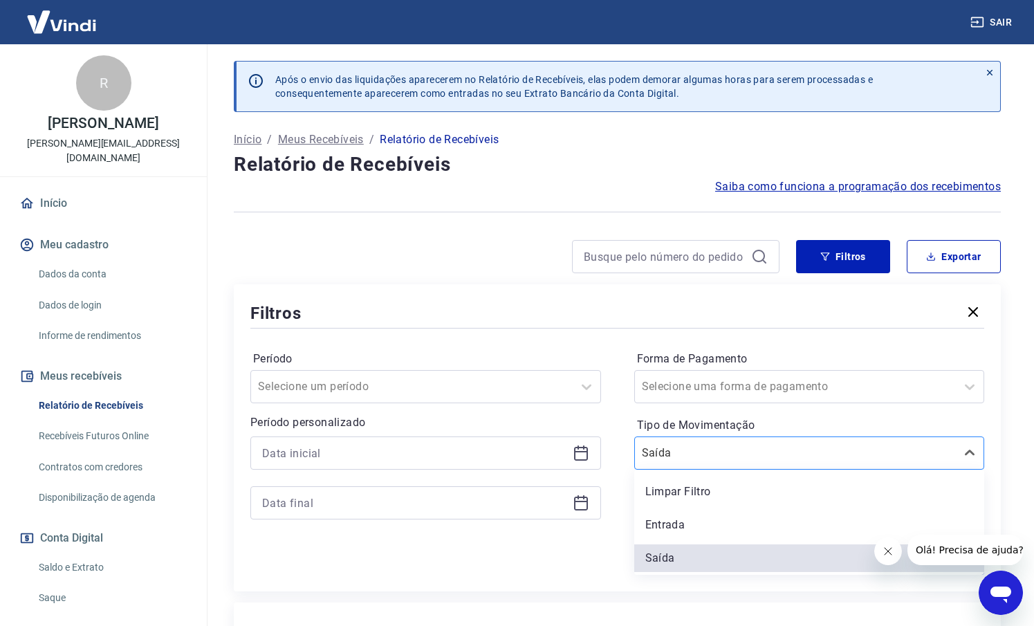
click at [721, 450] on input "Tipo de Movimentação" at bounding box center [712, 453] width 140 height 17
click at [685, 490] on div "Limpar Filtro" at bounding box center [809, 492] width 351 height 28
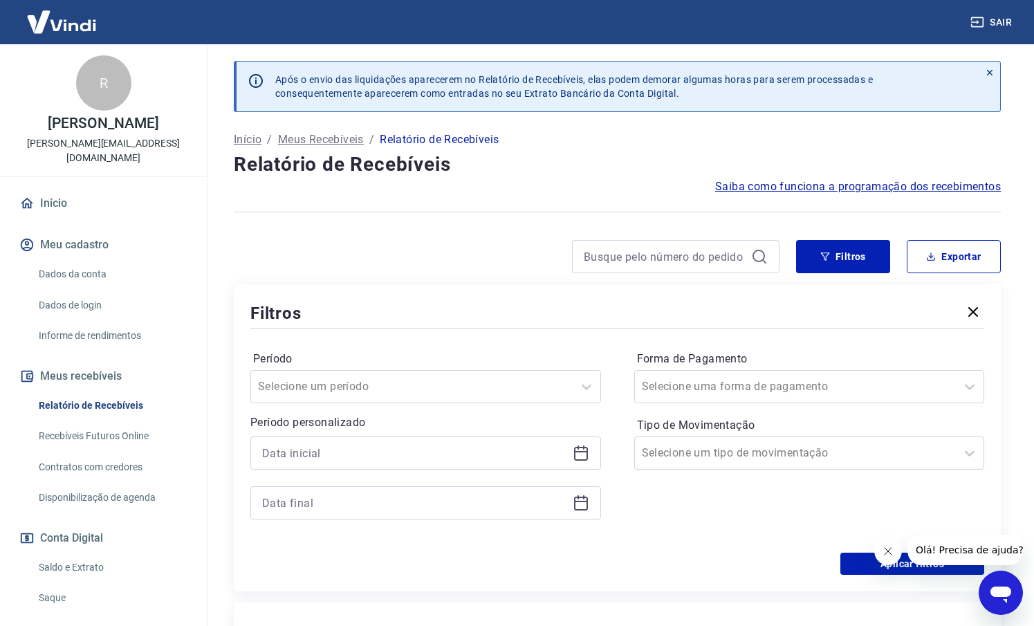
click at [793, 226] on div at bounding box center [617, 212] width 767 height 34
click at [959, 311] on div "Filtros" at bounding box center [617, 313] width 734 height 24
click at [969, 315] on icon "button" at bounding box center [973, 312] width 17 height 17
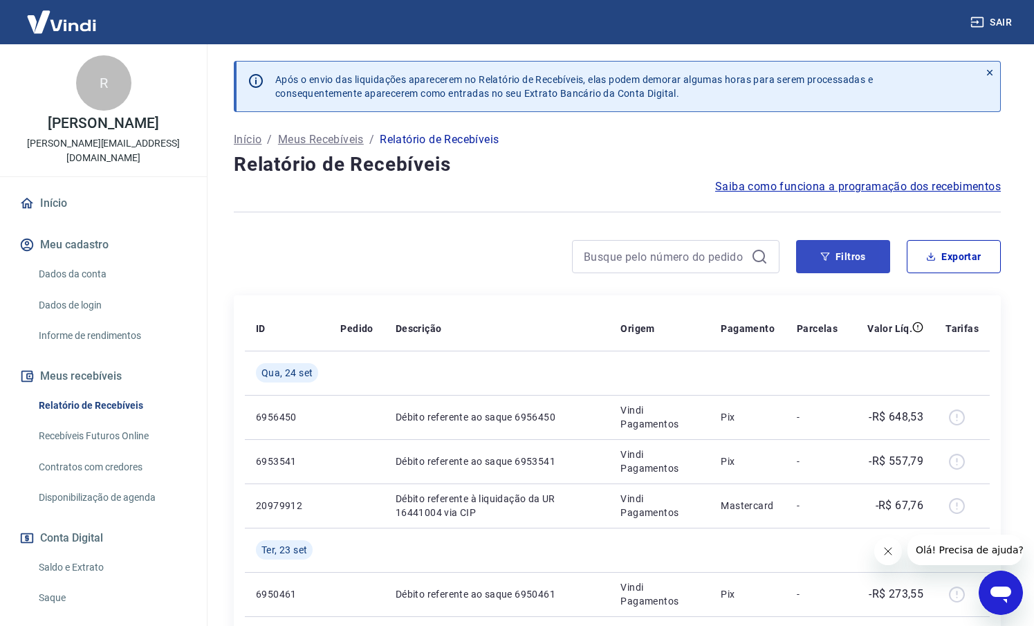
click at [849, 264] on button "Filtros" at bounding box center [843, 256] width 94 height 33
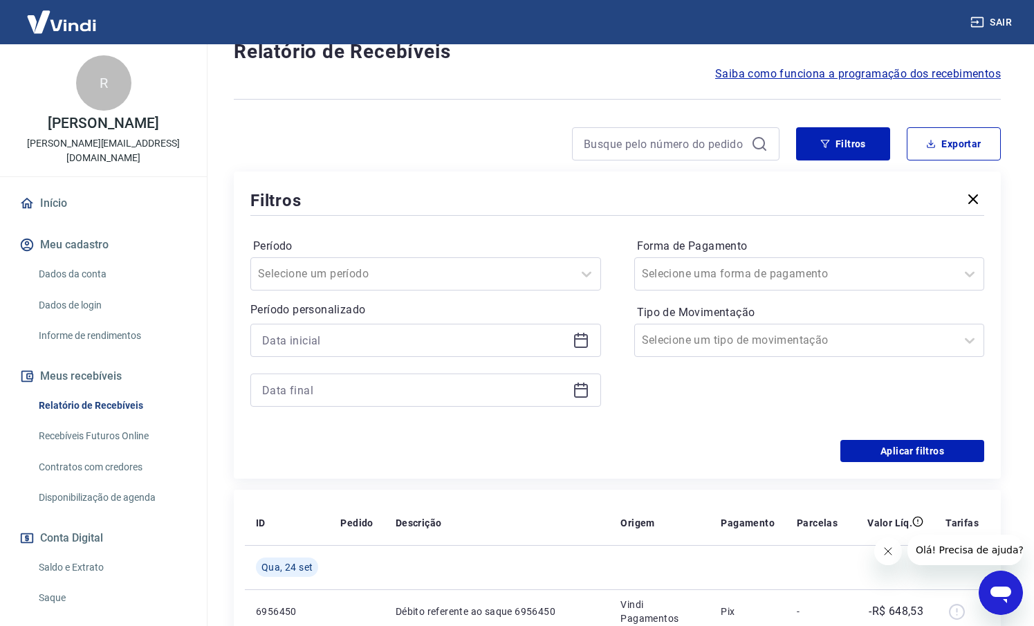
scroll to position [138, 0]
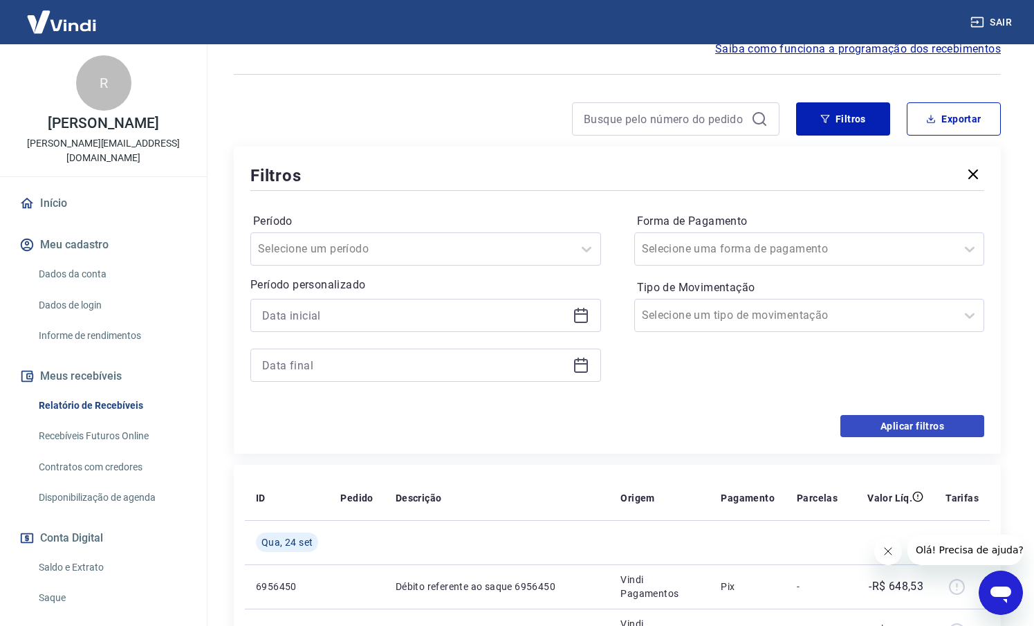
click at [870, 427] on button "Aplicar filtros" at bounding box center [913, 426] width 144 height 22
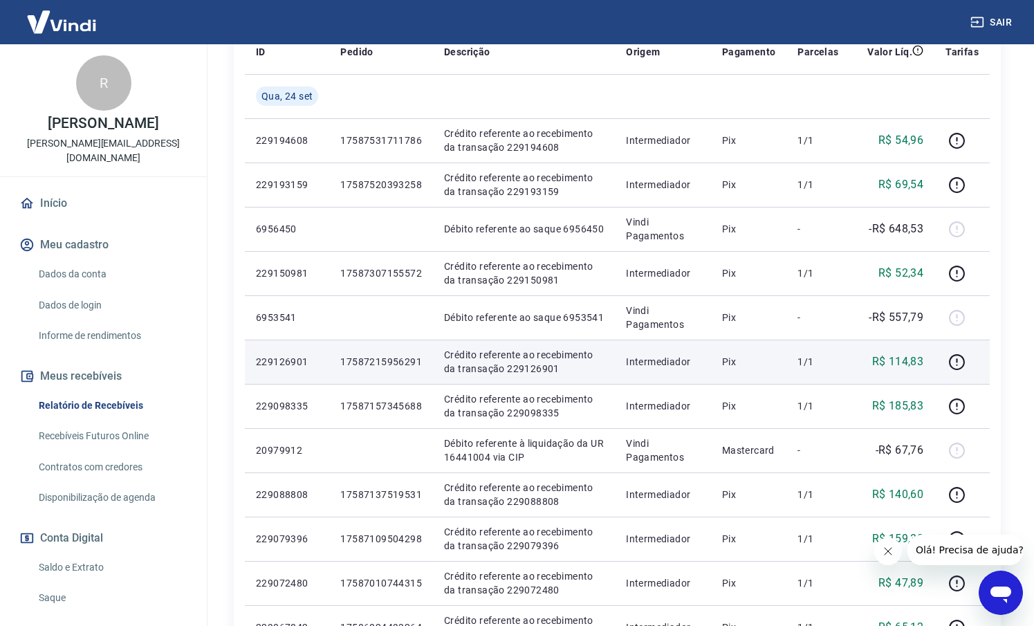
scroll to position [277, 0]
